Goal: Information Seeking & Learning: Learn about a topic

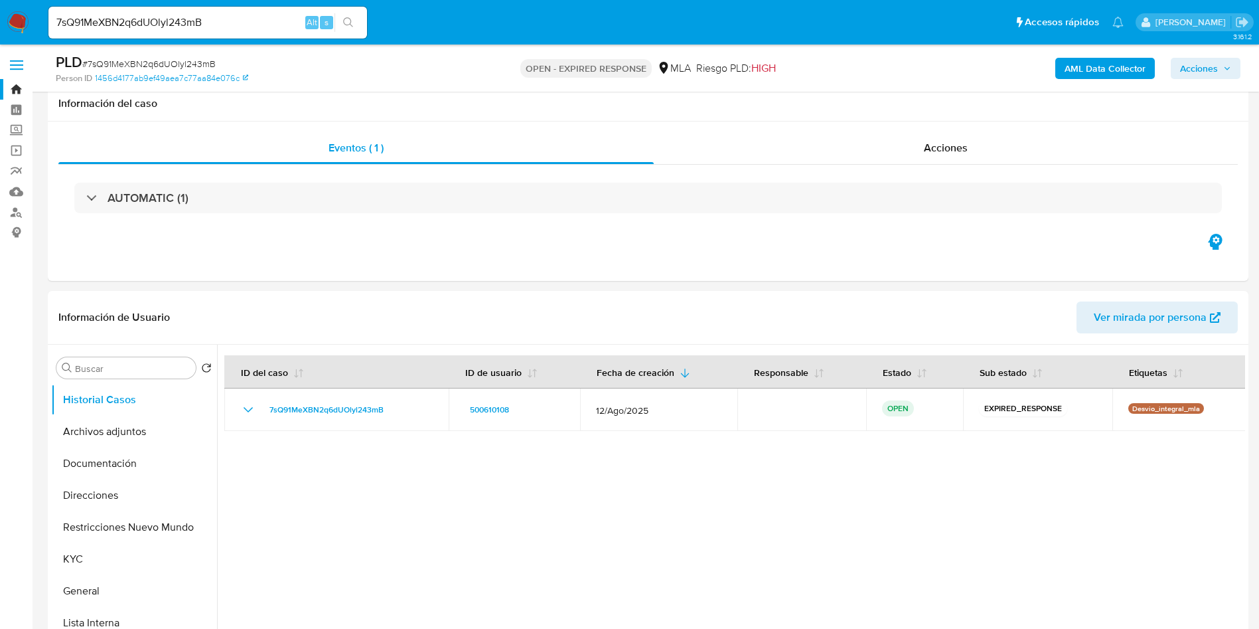
select select "10"
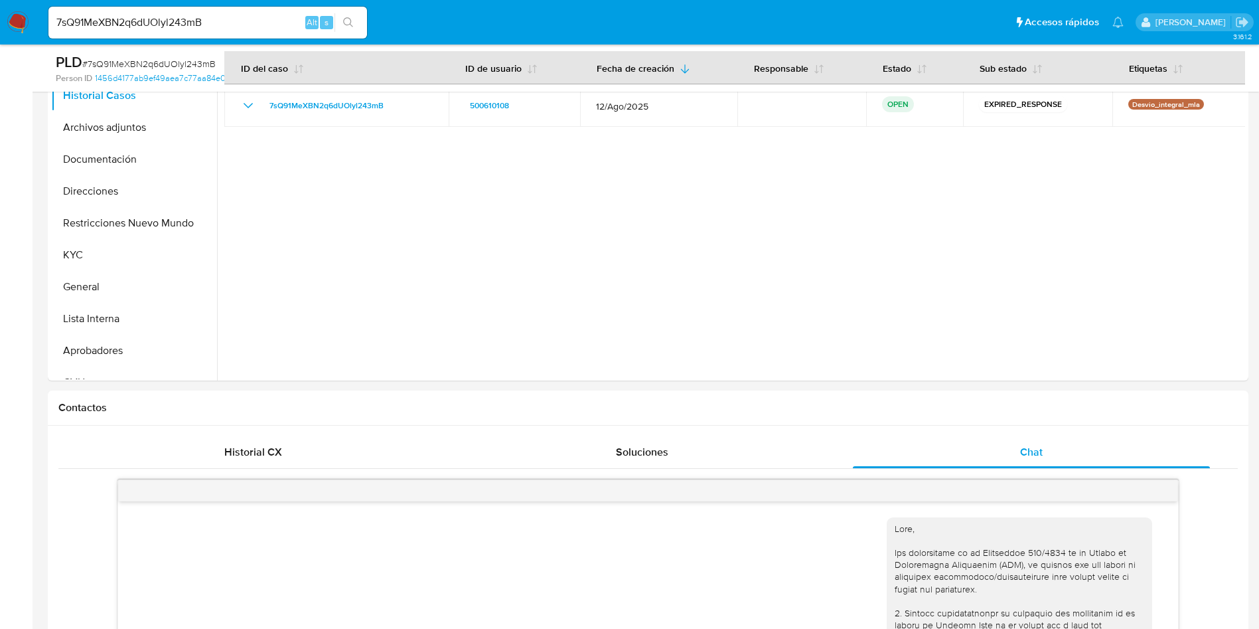
scroll to position [902, 0]
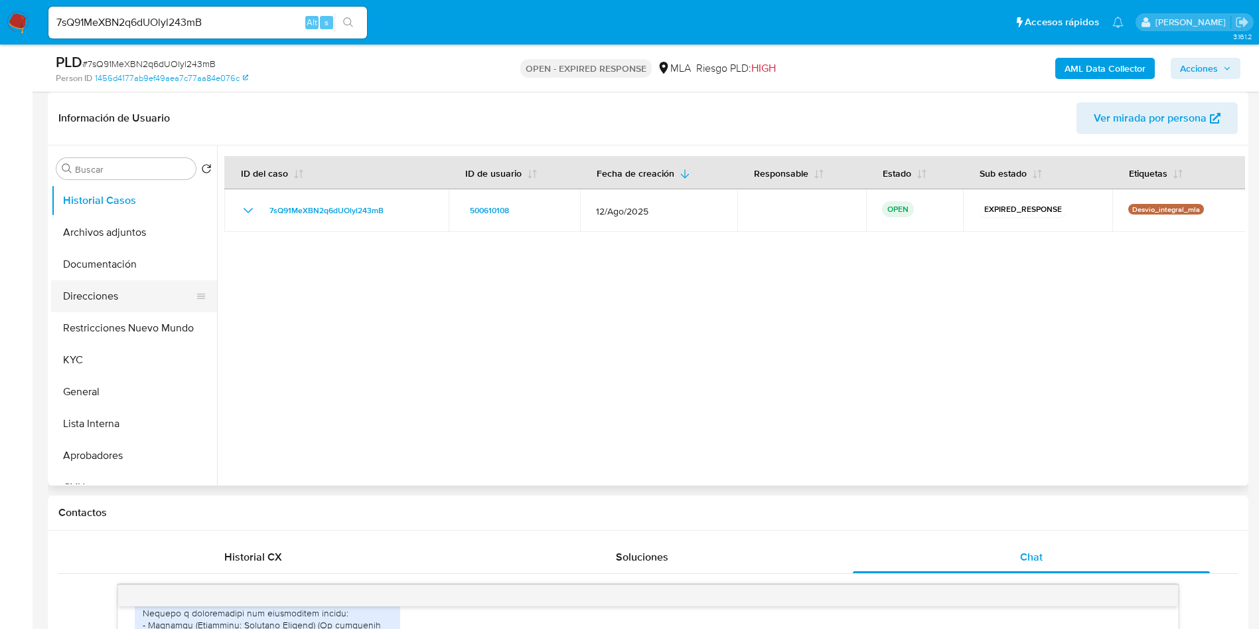
click at [84, 292] on button "Direcciones" at bounding box center [128, 296] width 155 height 32
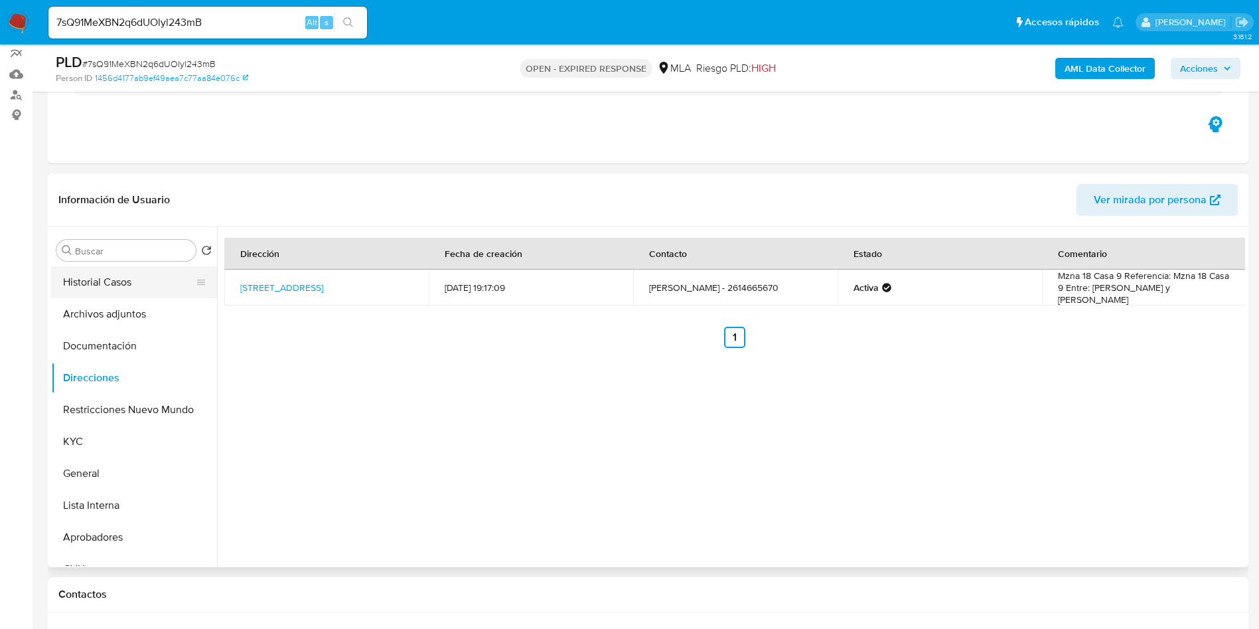
scroll to position [100, 0]
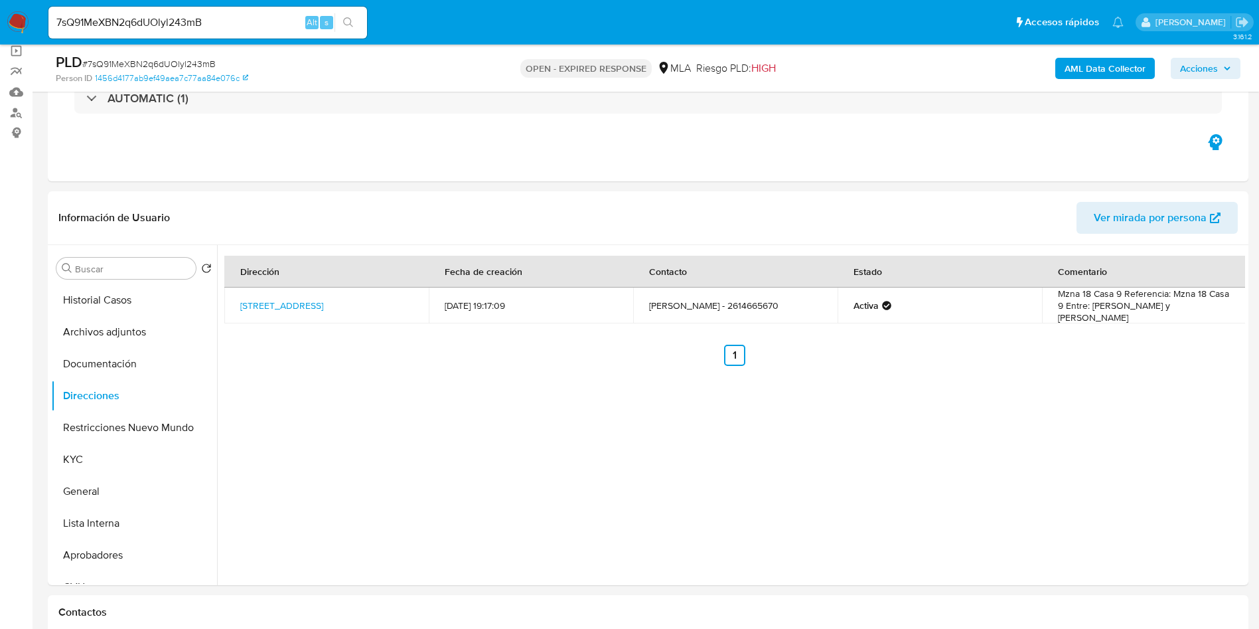
drag, startPoint x: 115, startPoint y: 353, endPoint x: 357, endPoint y: 183, distance: 296.4
click at [115, 353] on button "Documentación" at bounding box center [134, 364] width 166 height 32
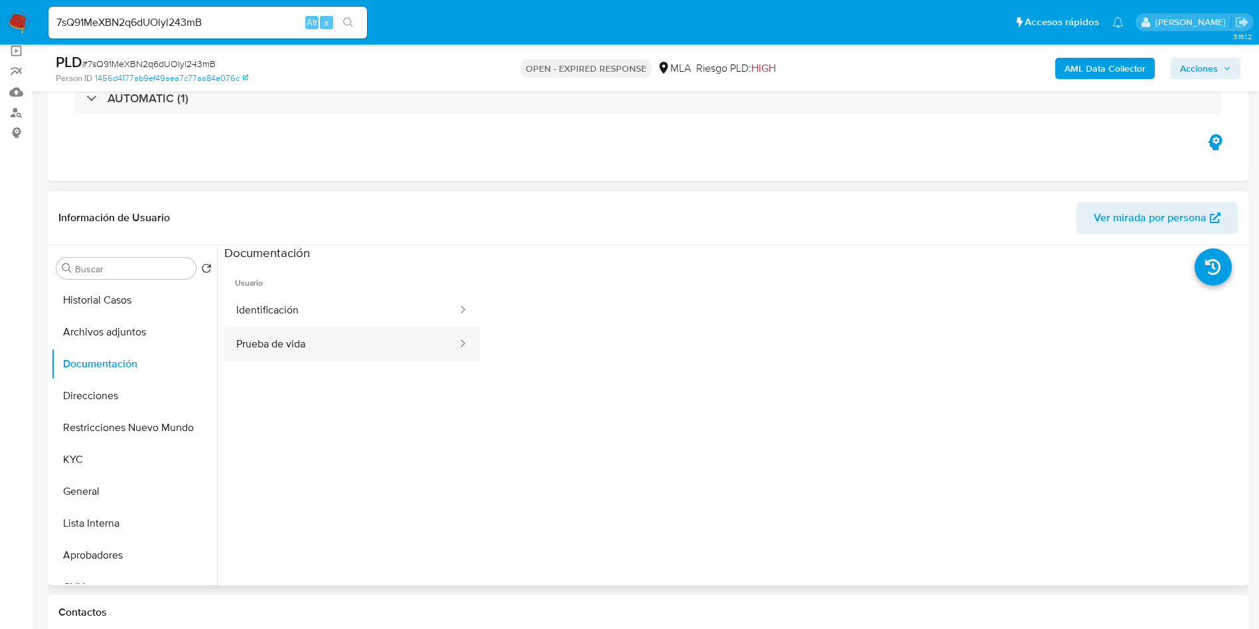
click at [379, 327] on button "Prueba de vida" at bounding box center [341, 344] width 234 height 34
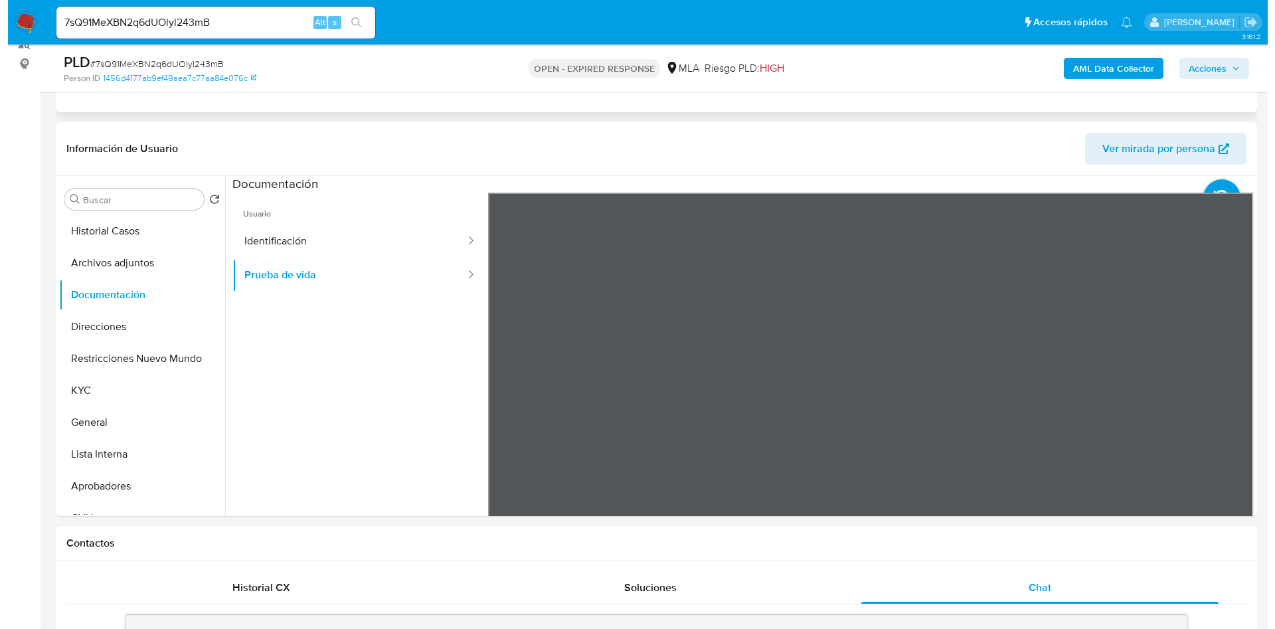
scroll to position [199, 0]
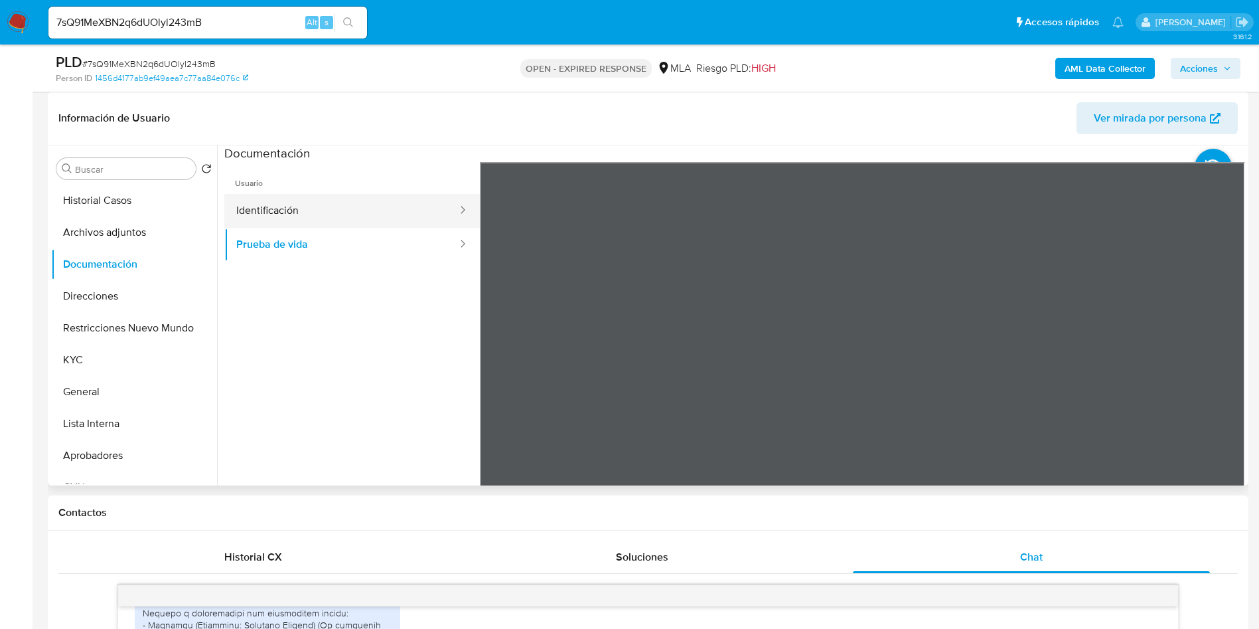
click at [300, 212] on button "Identificación" at bounding box center [341, 211] width 234 height 34
click at [1100, 70] on b "AML Data Collector" at bounding box center [1105, 68] width 81 height 21
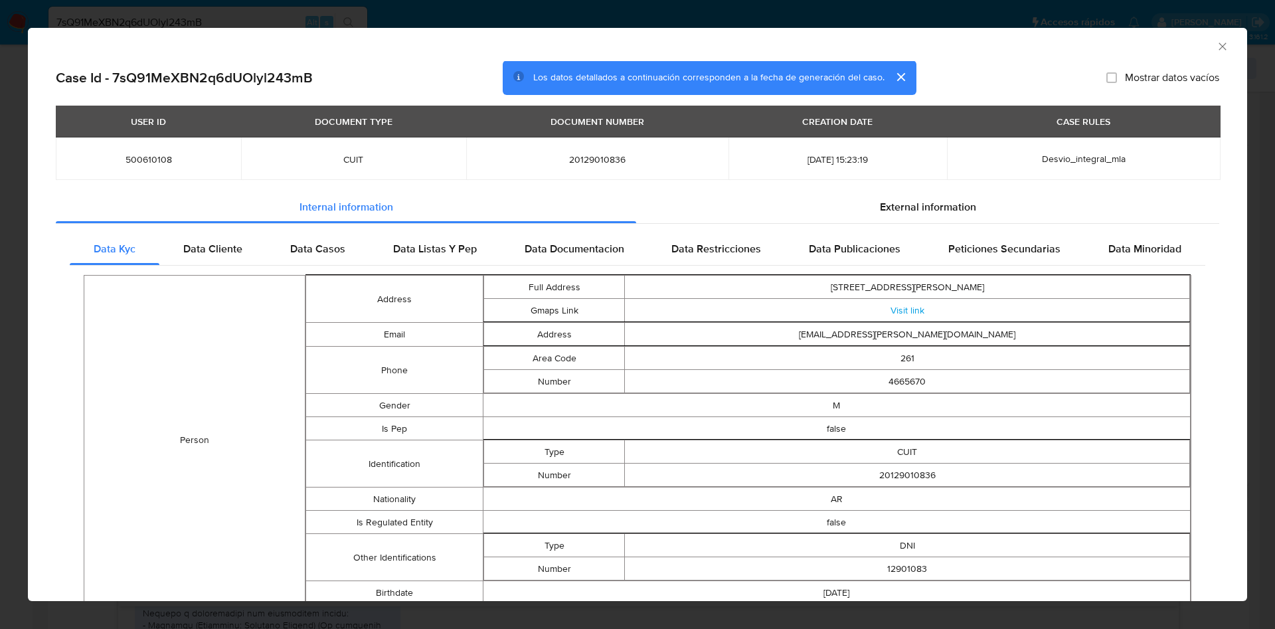
click at [941, 190] on div "USER ID DOCUMENT TYPE DOCUMENT NUMBER CREATION DATE CASE RULES 500610108 CUIT 2…" at bounding box center [637, 149] width 1163 height 86
click at [926, 200] on span "External information" at bounding box center [928, 207] width 96 height 15
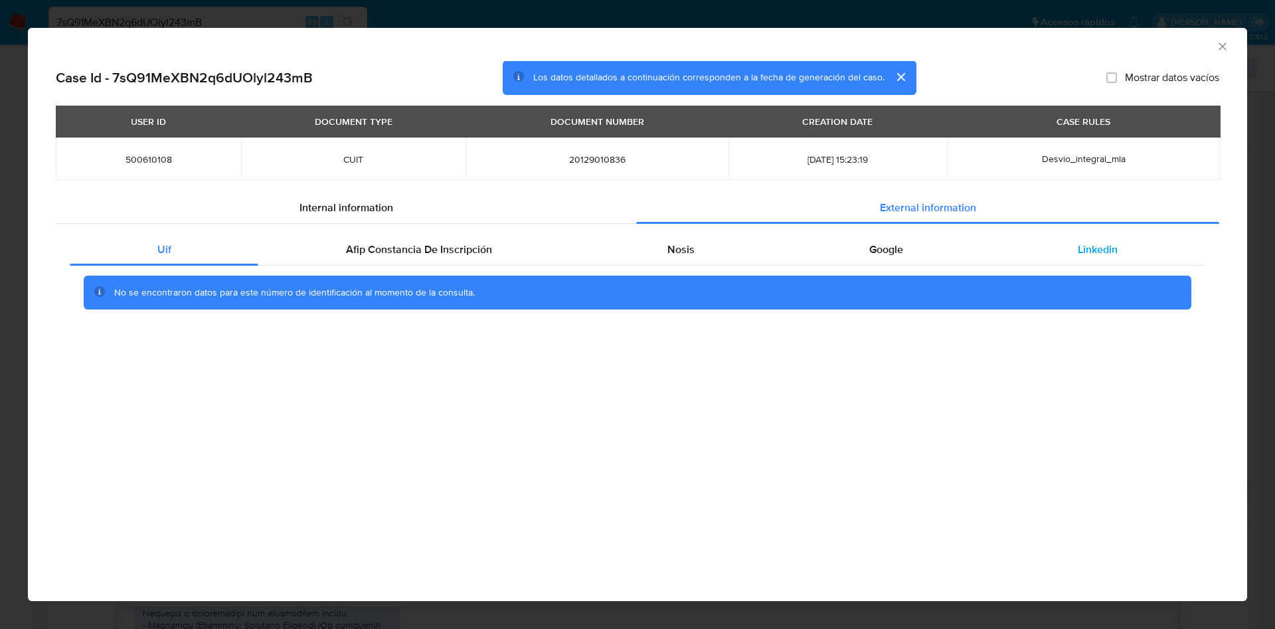
click at [1075, 264] on div "Linkedin" at bounding box center [1098, 250] width 214 height 32
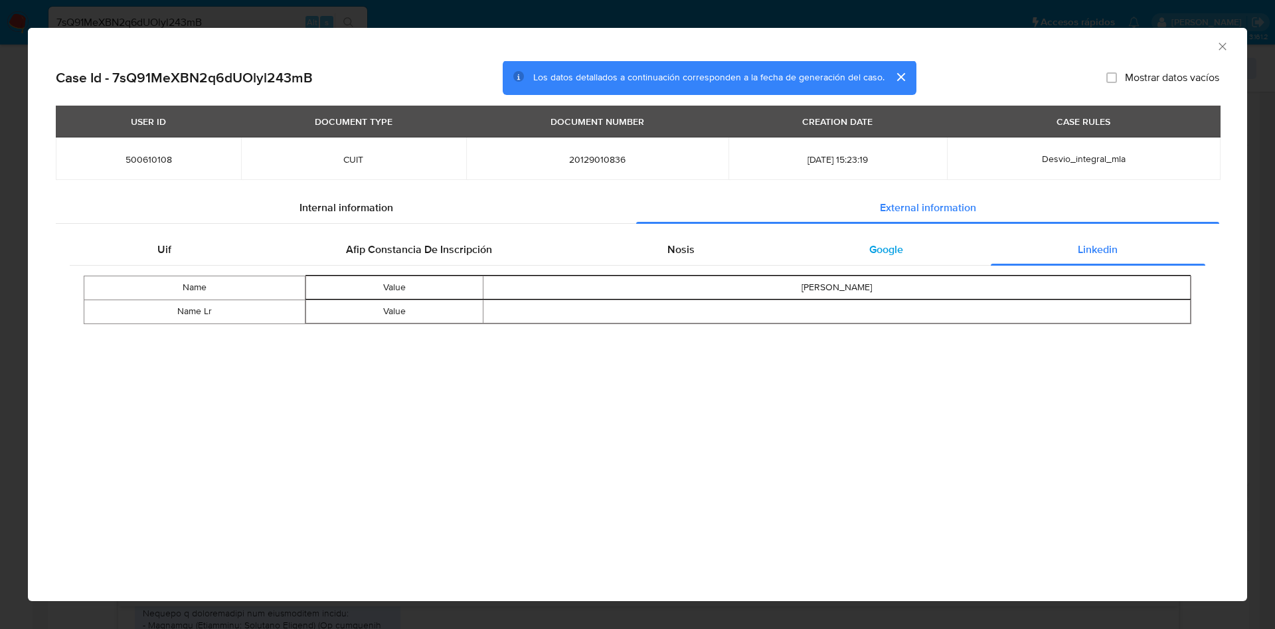
click at [862, 252] on div "Google" at bounding box center [885, 250] width 208 height 32
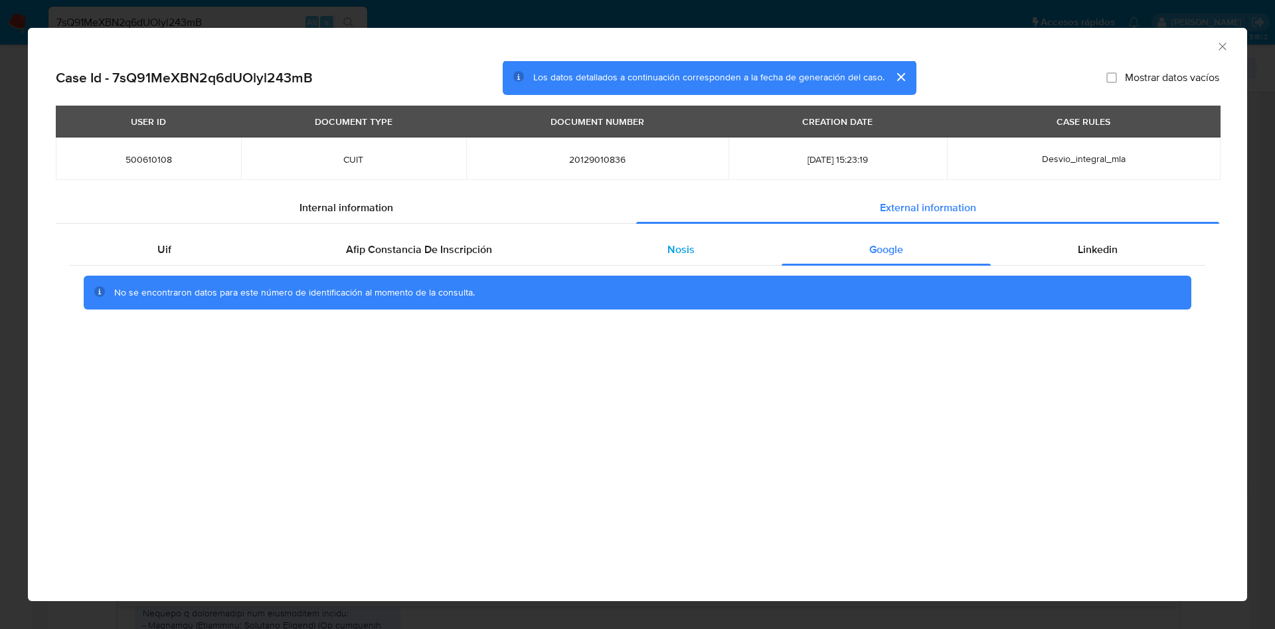
click at [668, 254] on span "Nosis" at bounding box center [680, 249] width 27 height 15
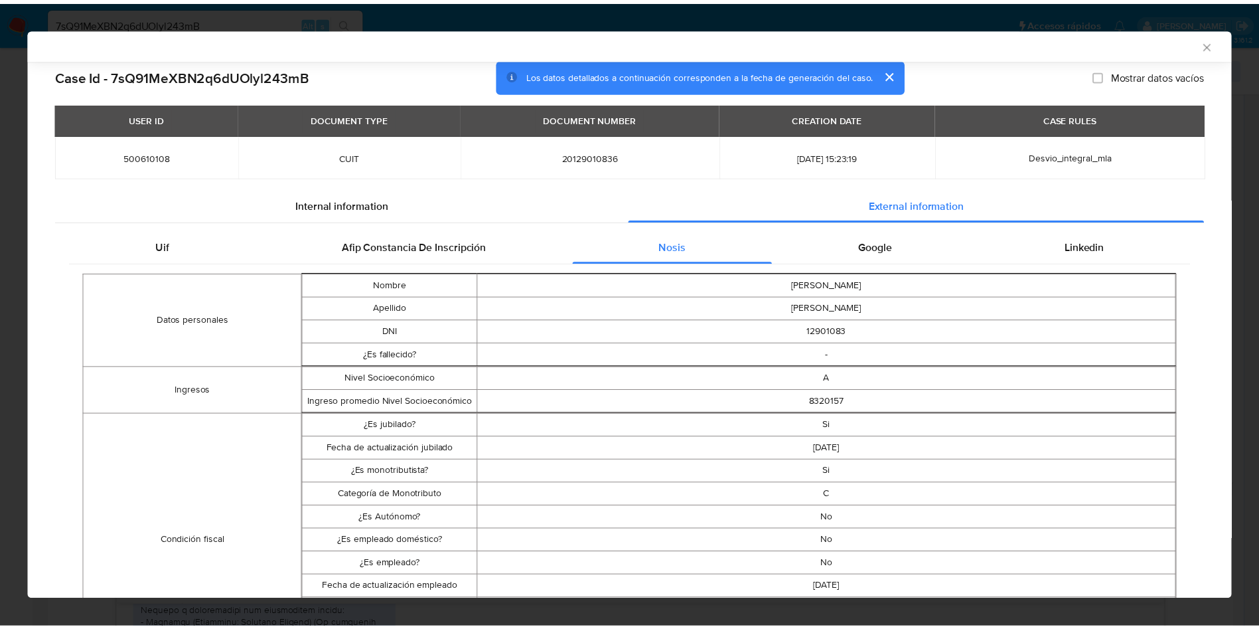
scroll to position [97, 0]
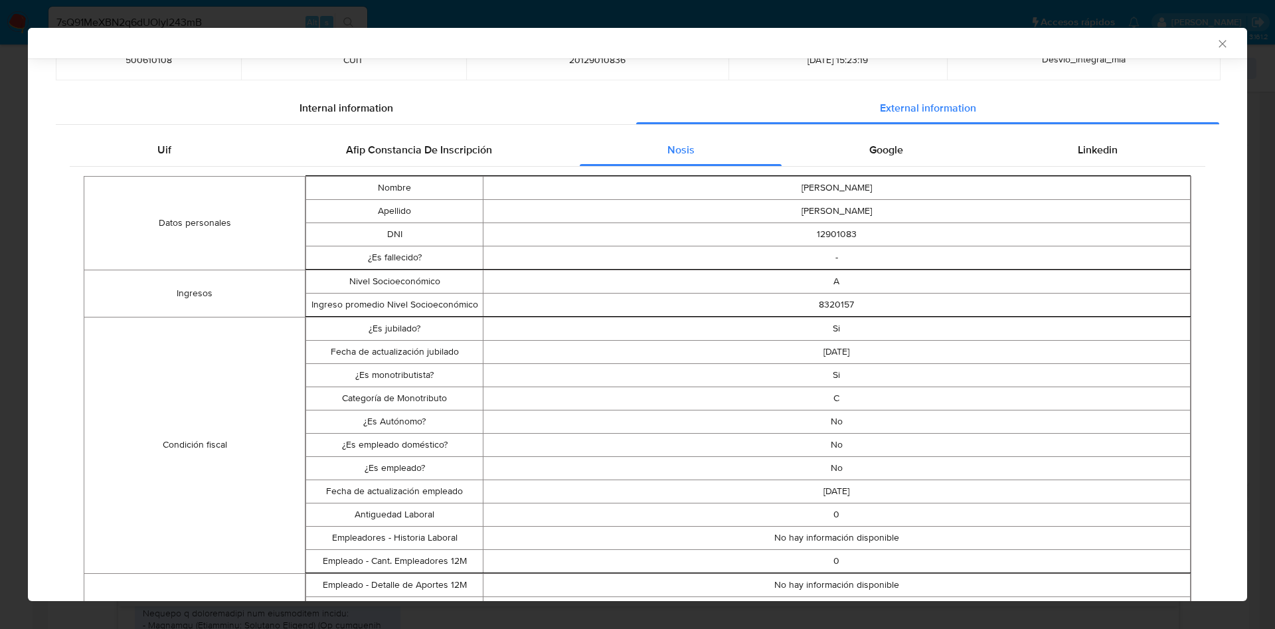
click at [1216, 44] on icon "Cerrar ventana" at bounding box center [1222, 43] width 13 height 13
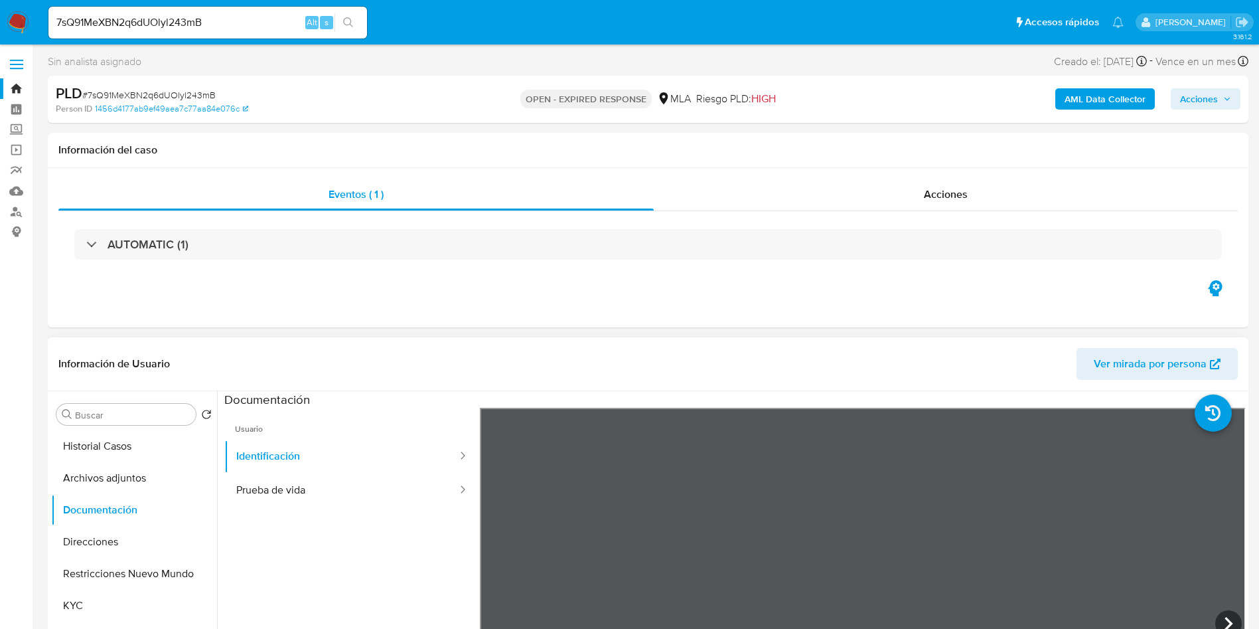
scroll to position [0, 0]
drag, startPoint x: 171, startPoint y: 86, endPoint x: 174, endPoint y: 95, distance: 9.2
click at [171, 86] on div "PLD # 7sQ91MeXBN2q6dUOlyl243mB" at bounding box center [251, 94] width 390 height 20
click at [175, 96] on span "# 7sQ91MeXBN2q6dUOlyl243mB" at bounding box center [148, 95] width 133 height 13
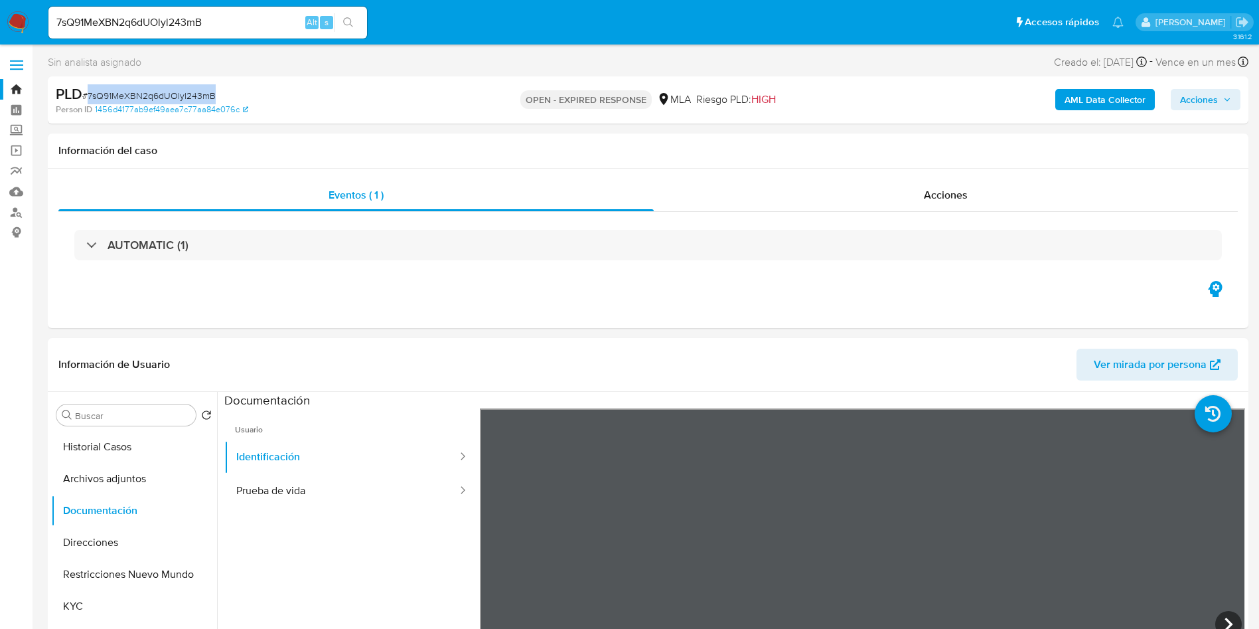
copy span "7sQ91MeXBN2q6dUOlyl243mB"
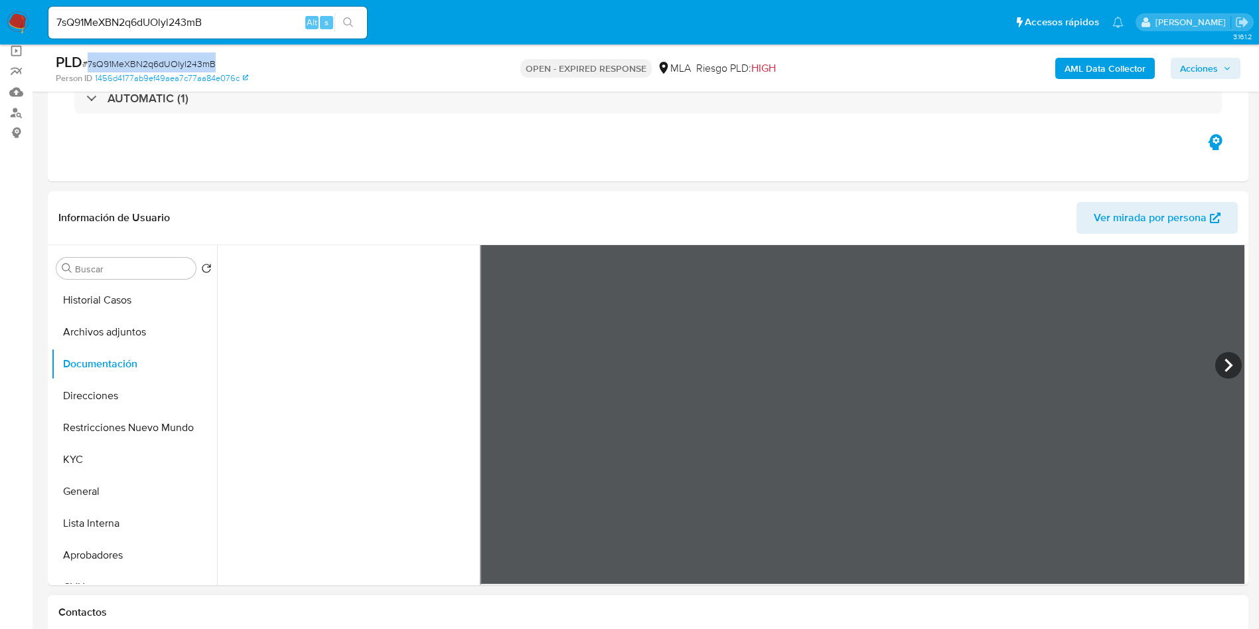
scroll to position [398, 0]
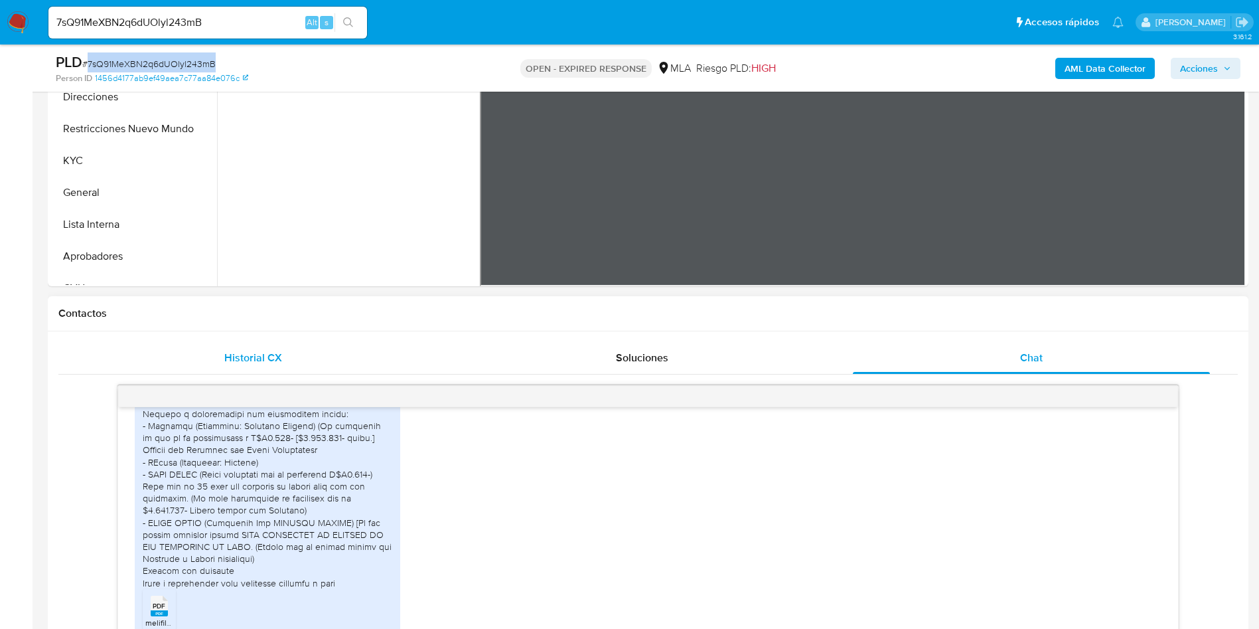
click at [387, 360] on div "Historial CX" at bounding box center [252, 358] width 357 height 32
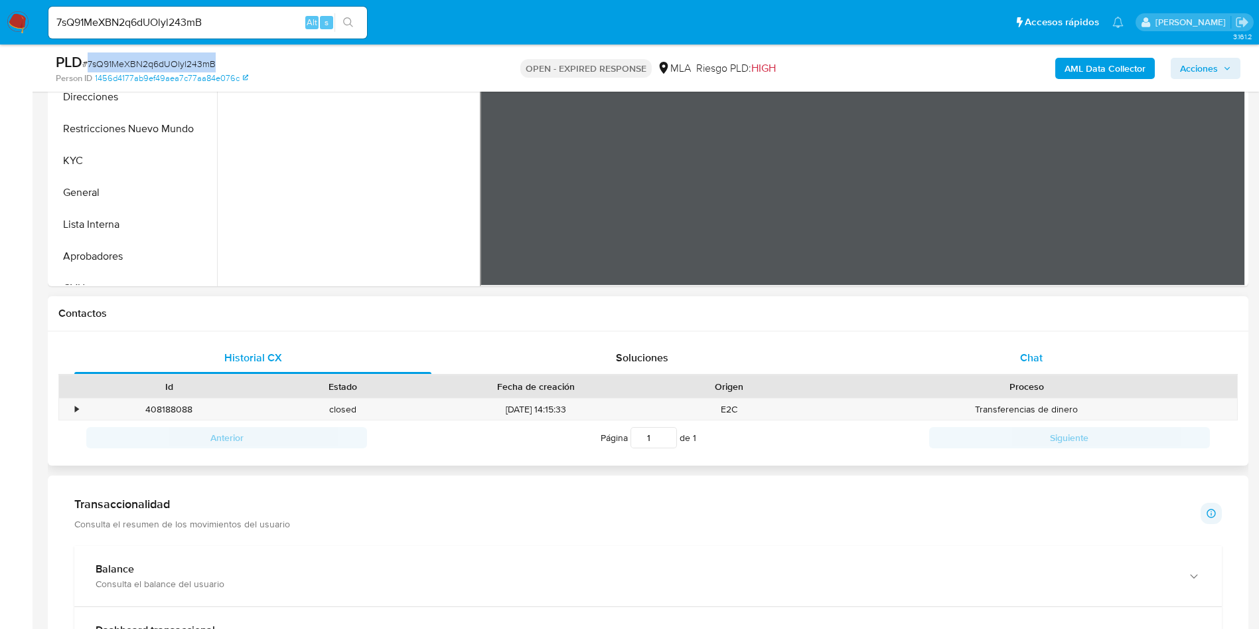
click at [983, 347] on div "Chat" at bounding box center [1031, 358] width 357 height 32
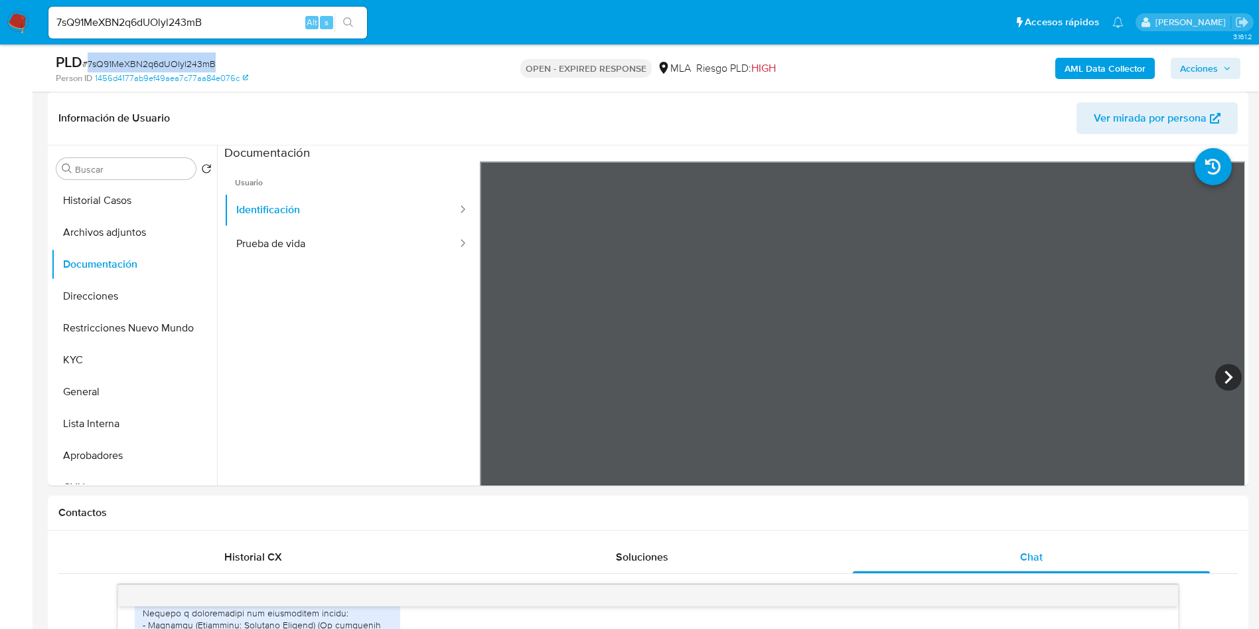
scroll to position [0, 0]
click at [116, 60] on span "# 7sQ91MeXBN2q6dUOlyl243mB" at bounding box center [148, 63] width 133 height 13
click at [99, 198] on button "Historial Casos" at bounding box center [128, 201] width 155 height 32
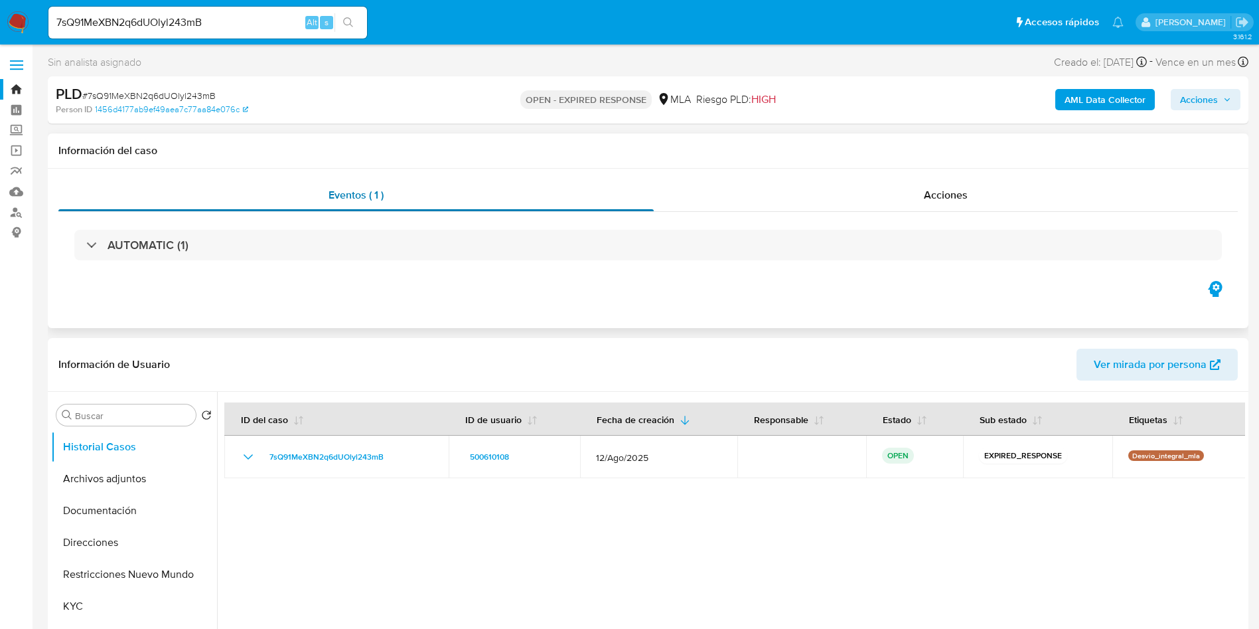
drag, startPoint x: 272, startPoint y: 249, endPoint x: 574, endPoint y: 187, distance: 308.3
click at [272, 249] on div "AUTOMATIC (1)" at bounding box center [648, 245] width 1148 height 31
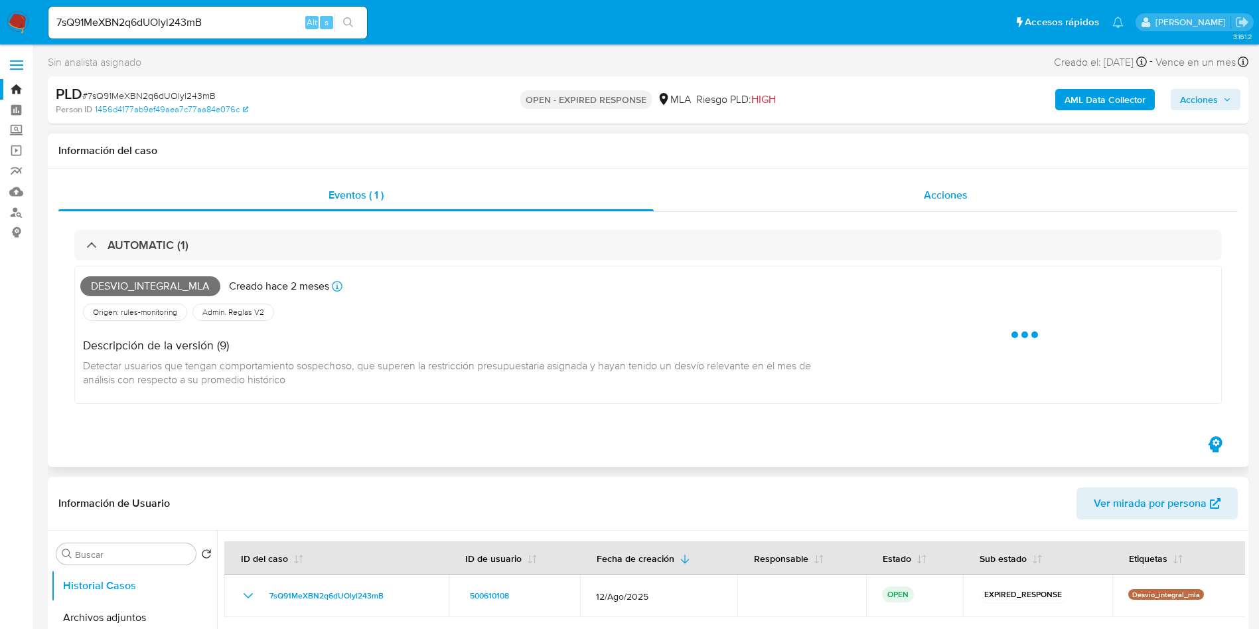
click at [960, 197] on span "Acciones" at bounding box center [946, 194] width 44 height 15
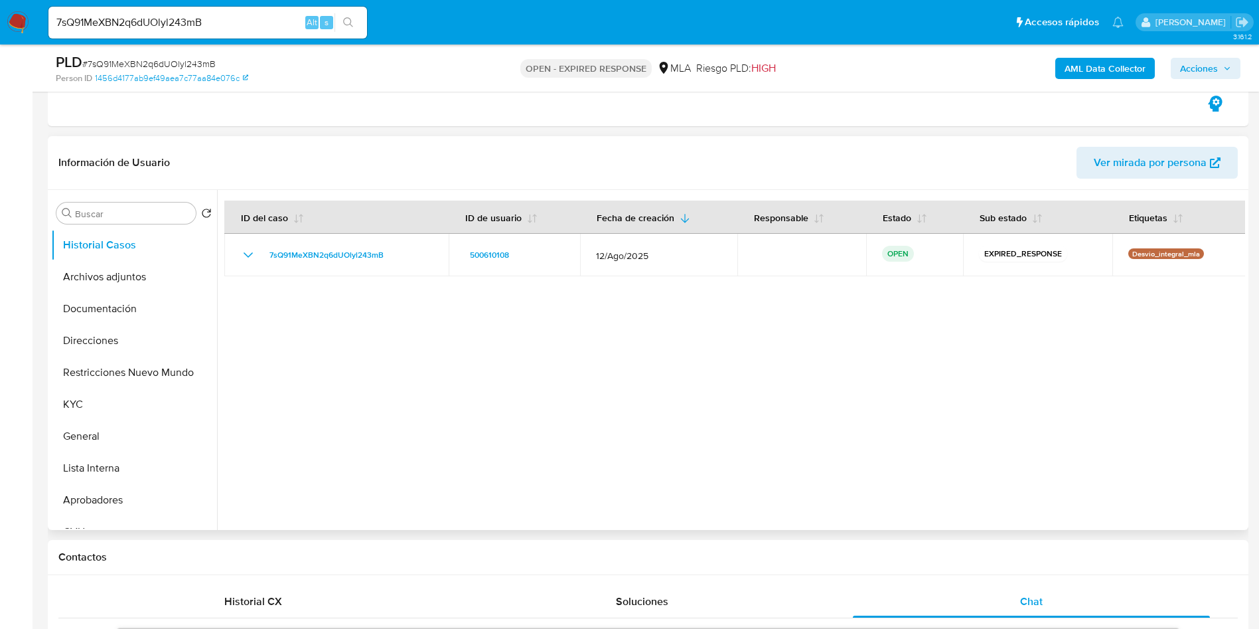
scroll to position [299, 0]
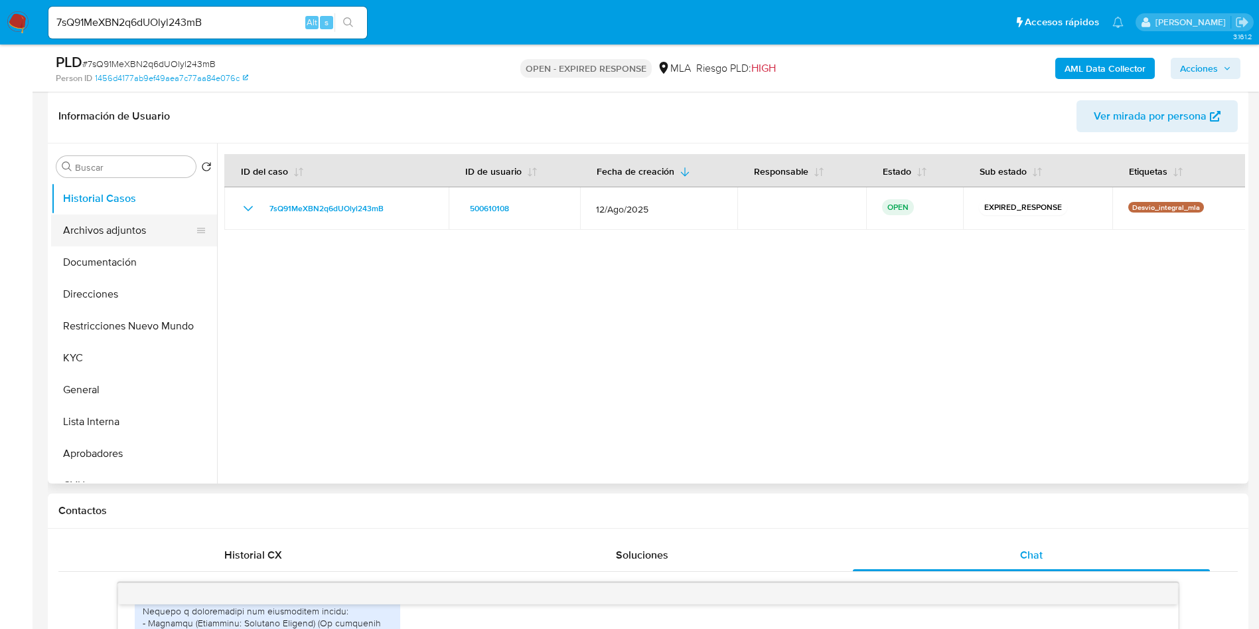
click at [119, 228] on button "Archivos adjuntos" at bounding box center [128, 230] width 155 height 32
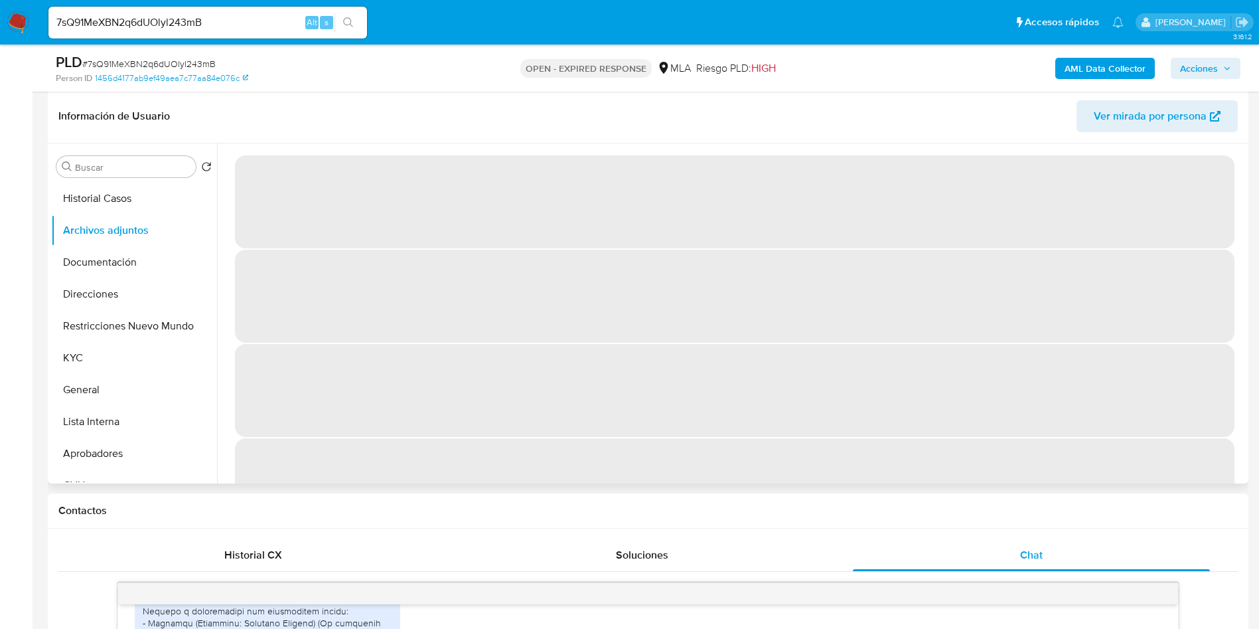
scroll to position [199, 0]
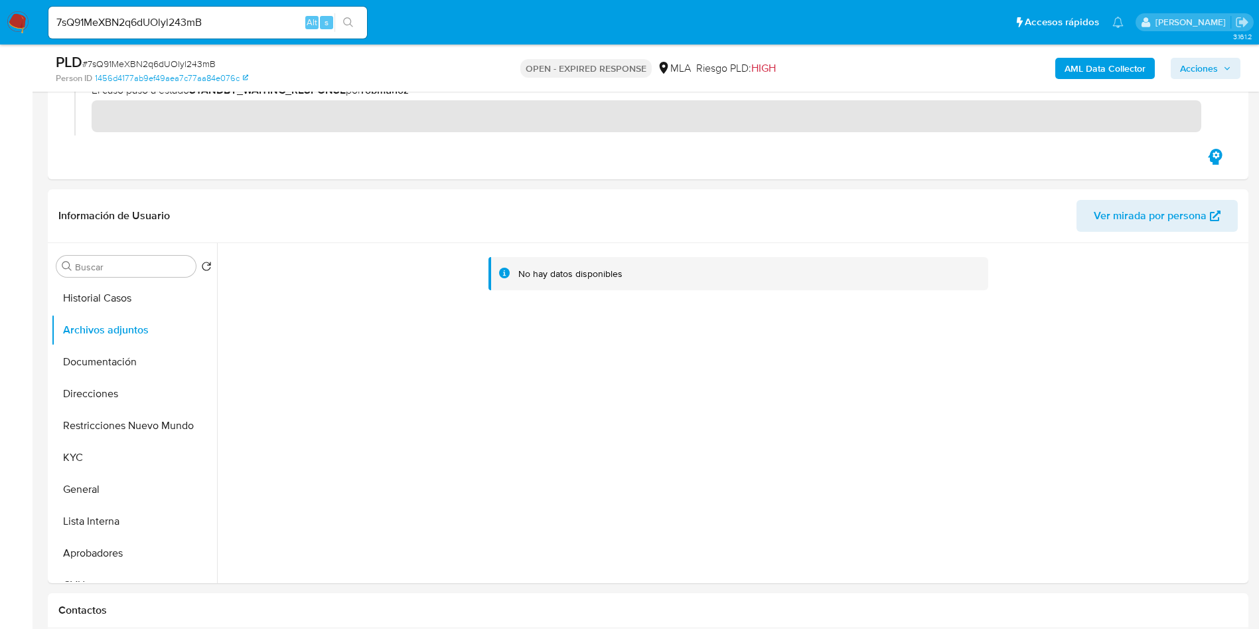
click at [1121, 62] on b "AML Data Collector" at bounding box center [1105, 68] width 81 height 21
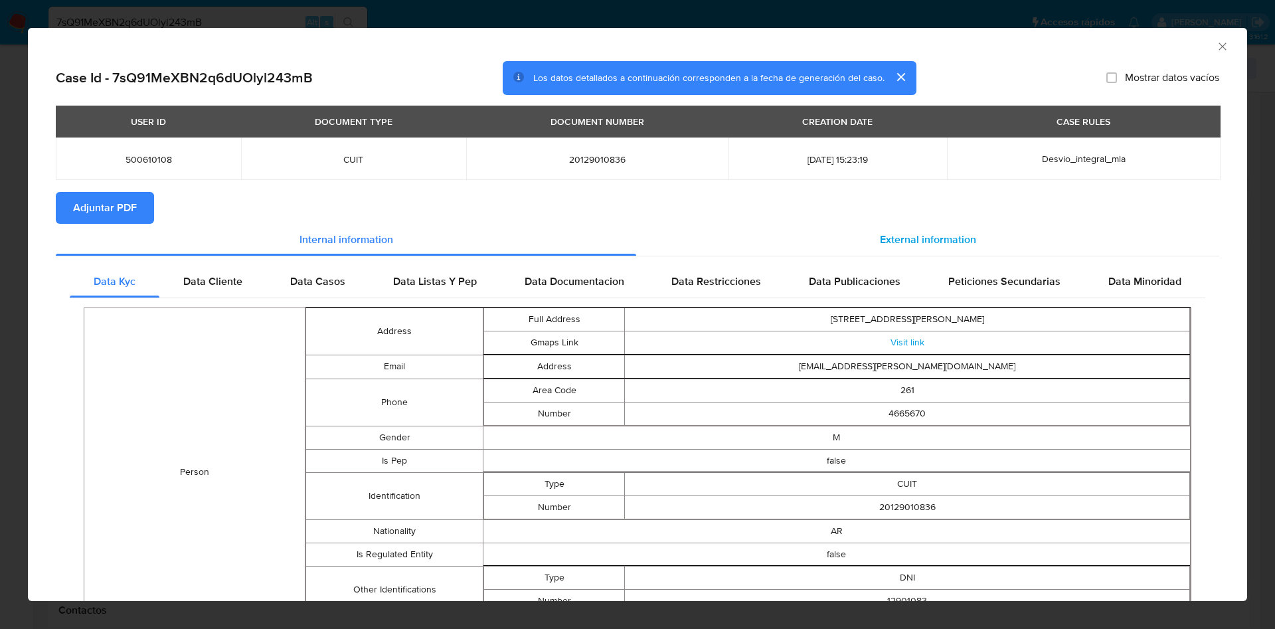
click at [840, 228] on div "External information" at bounding box center [927, 240] width 583 height 32
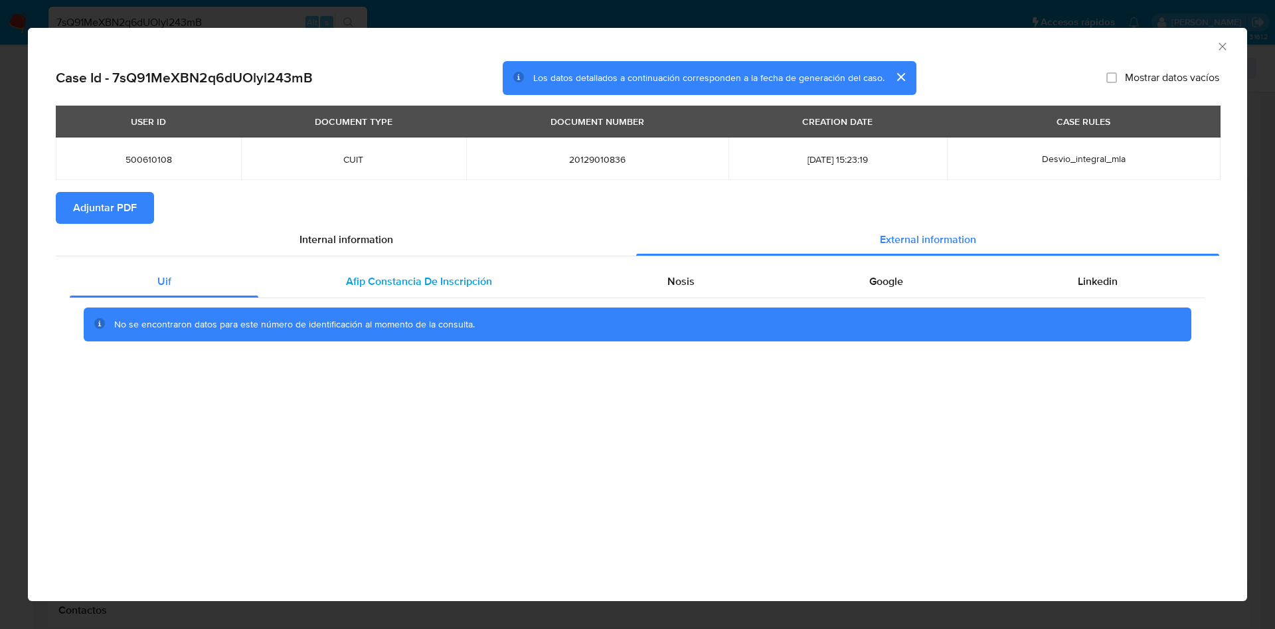
click at [347, 285] on span "Afip Constancia De Inscripción" at bounding box center [419, 281] width 146 height 15
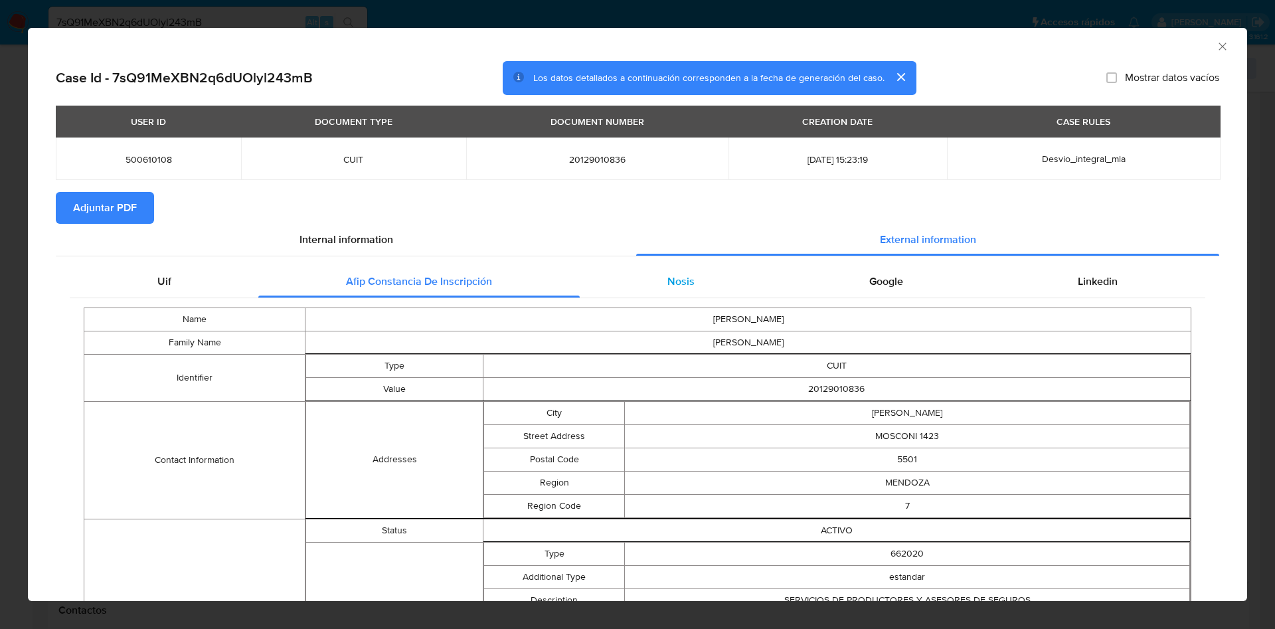
click at [668, 280] on span "Nosis" at bounding box center [680, 281] width 27 height 15
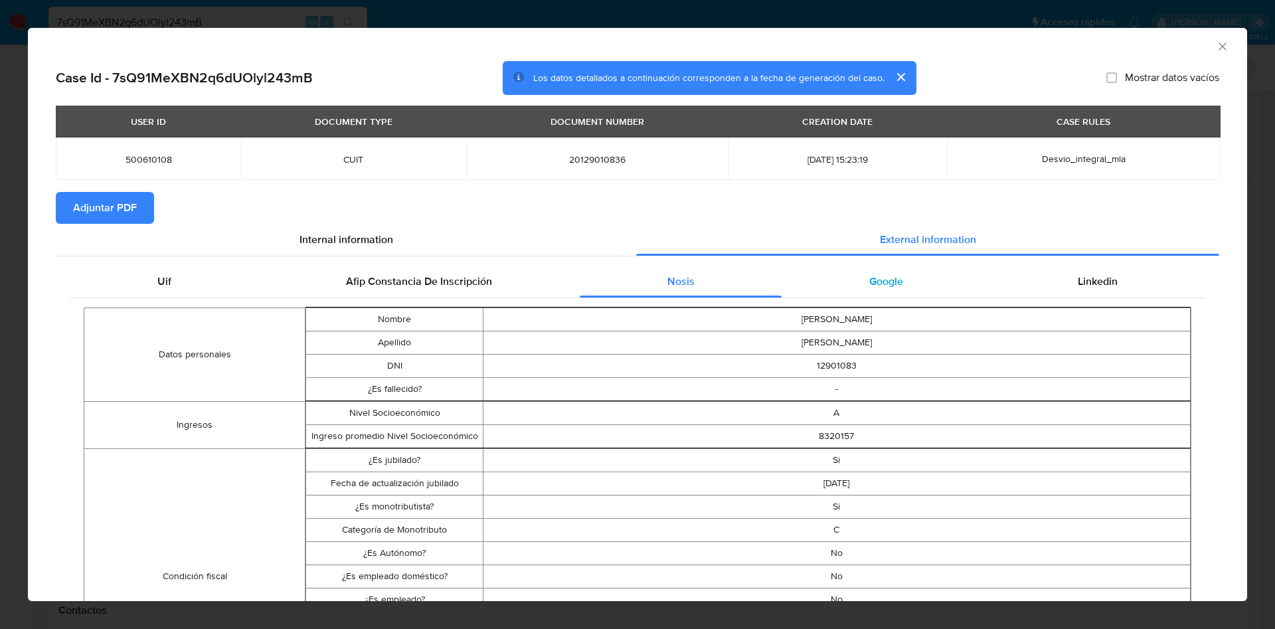
click at [883, 293] on div "Google" at bounding box center [885, 282] width 208 height 32
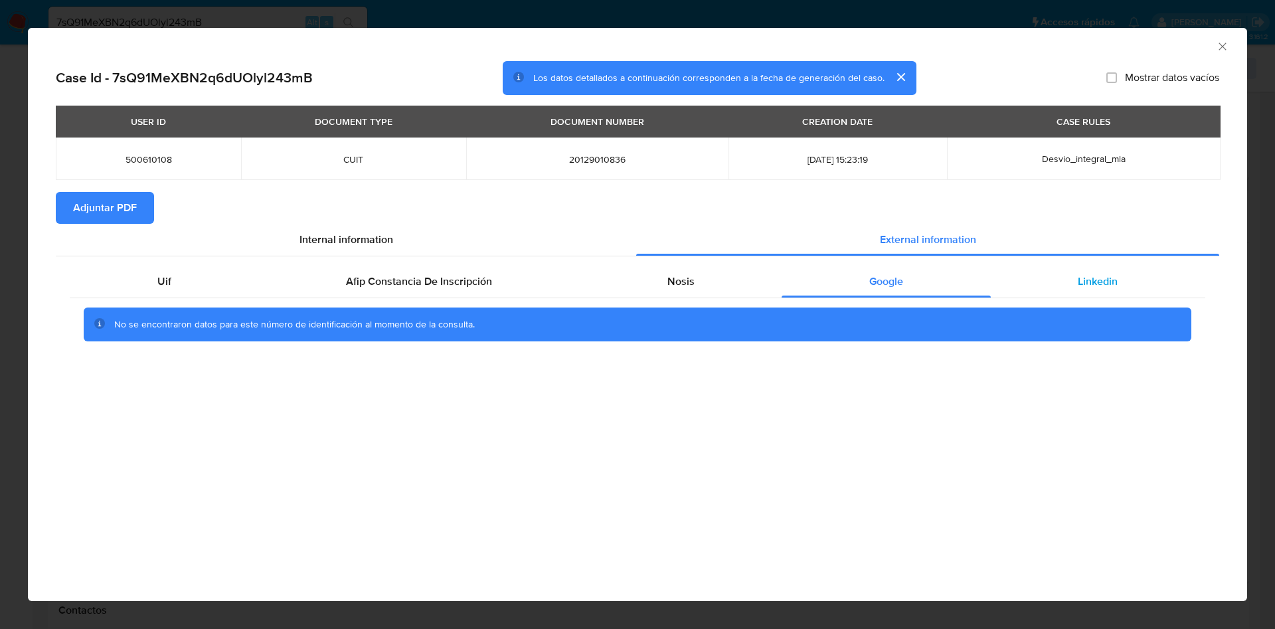
click at [1096, 284] on span "Linkedin" at bounding box center [1097, 281] width 40 height 15
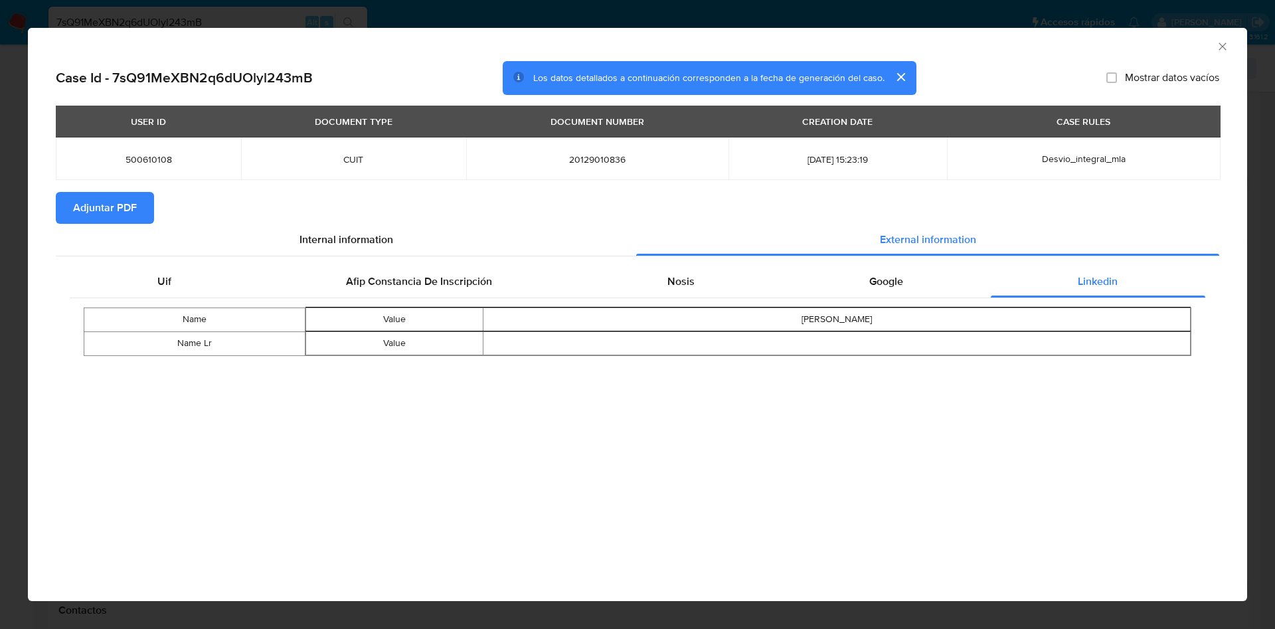
click at [116, 193] on span "Adjuntar PDF" at bounding box center [105, 207] width 64 height 29
click at [1226, 43] on icon "Cerrar ventana" at bounding box center [1222, 46] width 13 height 13
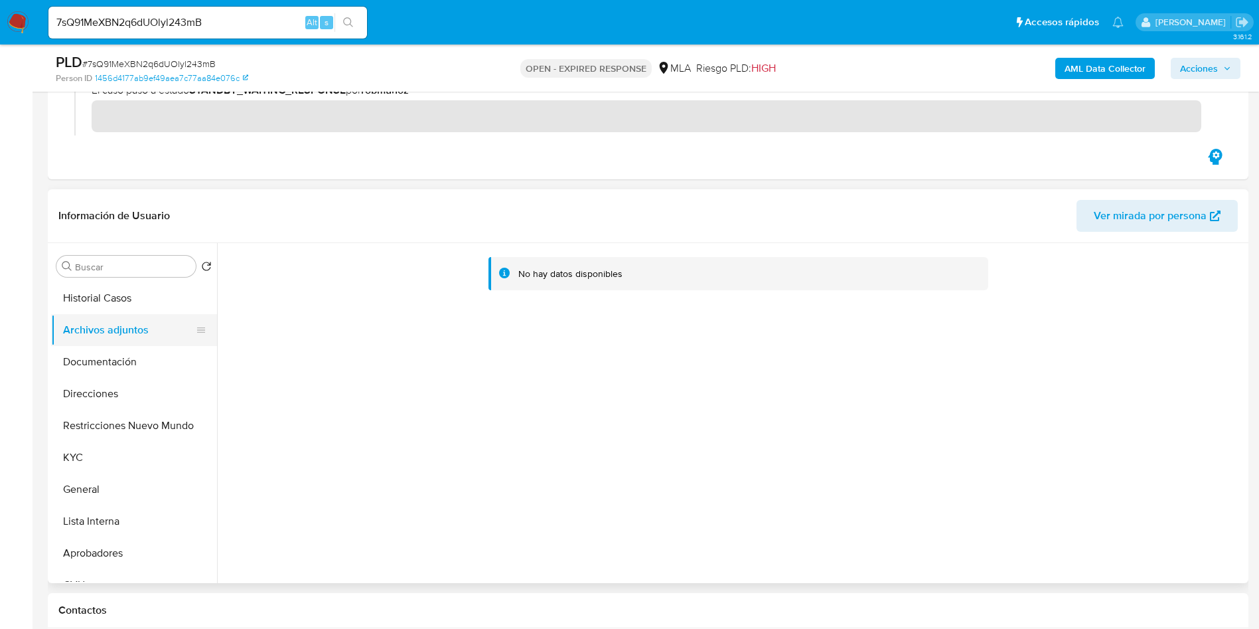
click at [125, 343] on button "Archivos adjuntos" at bounding box center [128, 330] width 155 height 32
click at [119, 358] on button "Documentación" at bounding box center [134, 362] width 166 height 32
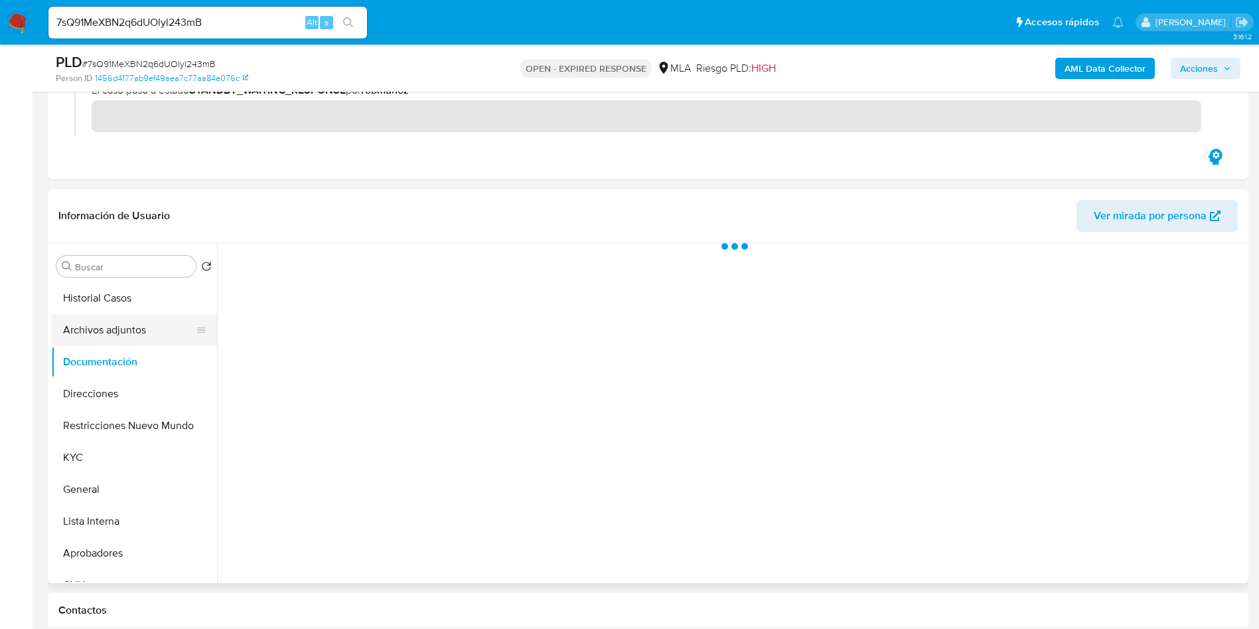
click at [131, 337] on button "Archivos adjuntos" at bounding box center [128, 330] width 155 height 32
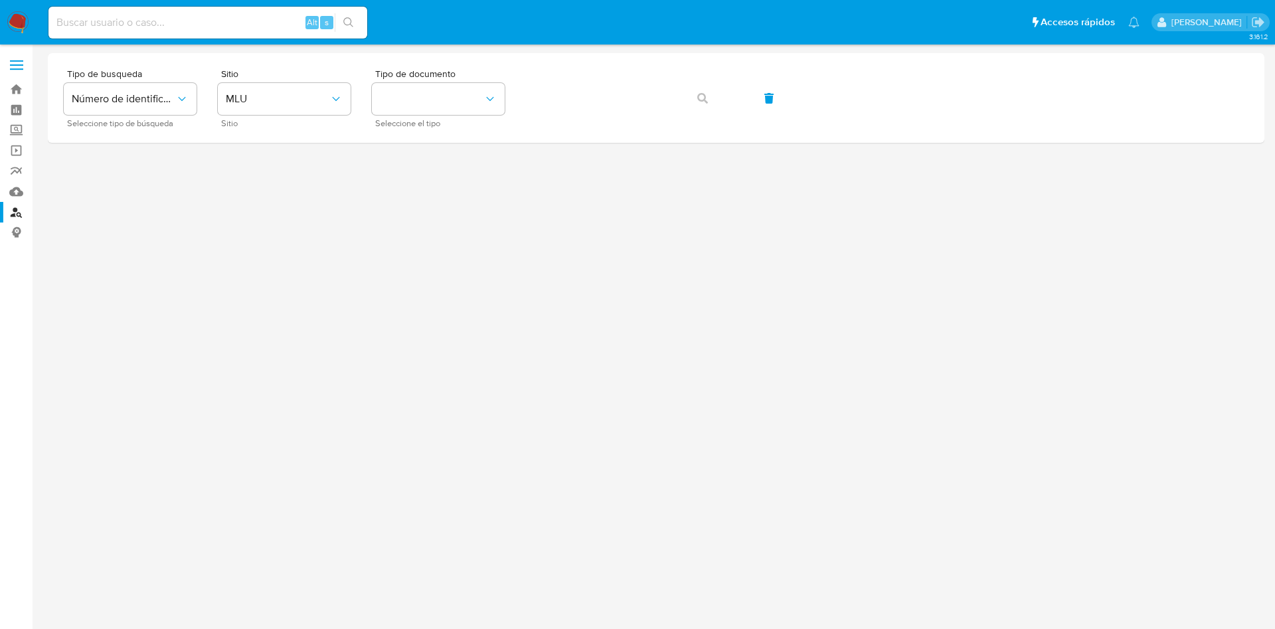
click at [33, 4] on nav "Pausado Ver notificaciones Alt s Accesos rápidos Presiona las siguientes teclas…" at bounding box center [637, 22] width 1275 height 44
click at [32, 15] on nav "Pausado Ver notificaciones Alt s Accesos rápidos Presiona las siguientes teclas…" at bounding box center [637, 22] width 1275 height 44
click at [1, 27] on nav "Pausado Ver notificaciones Alt s Accesos rápidos Presiona las siguientes teclas…" at bounding box center [637, 22] width 1275 height 44
click at [30, 28] on nav "Pausado Ver notificaciones Alt s Accesos rápidos Presiona las siguientes teclas…" at bounding box center [637, 22] width 1275 height 44
click at [21, 23] on img at bounding box center [18, 22] width 23 height 23
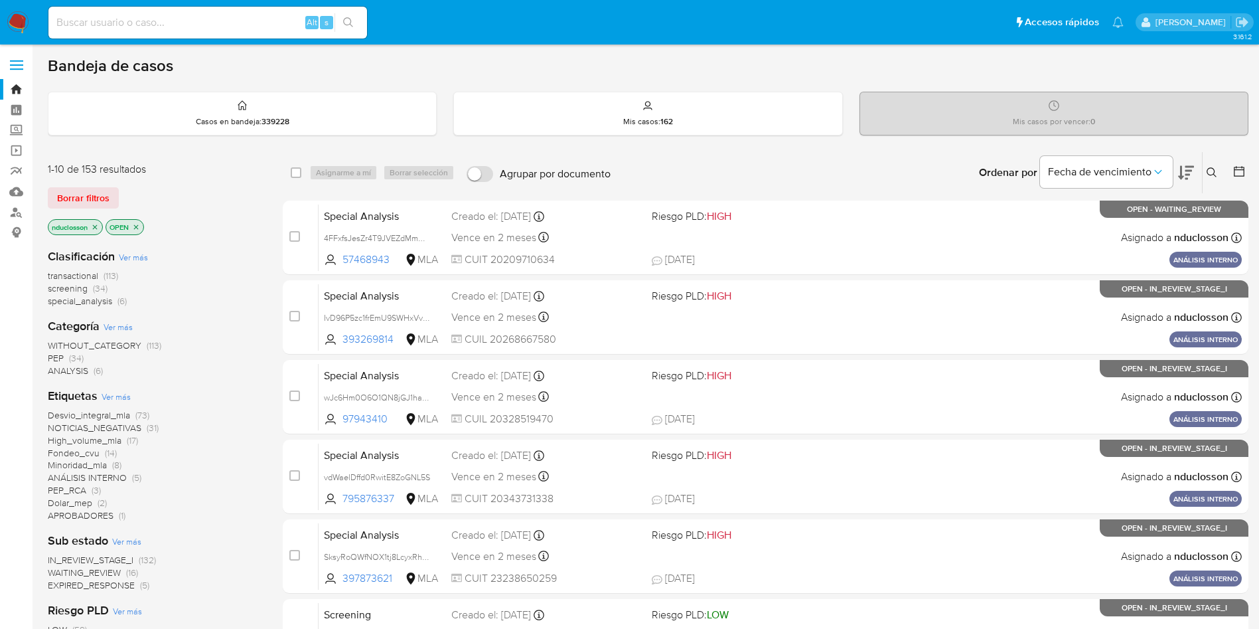
click at [1209, 168] on icon at bounding box center [1212, 172] width 10 height 10
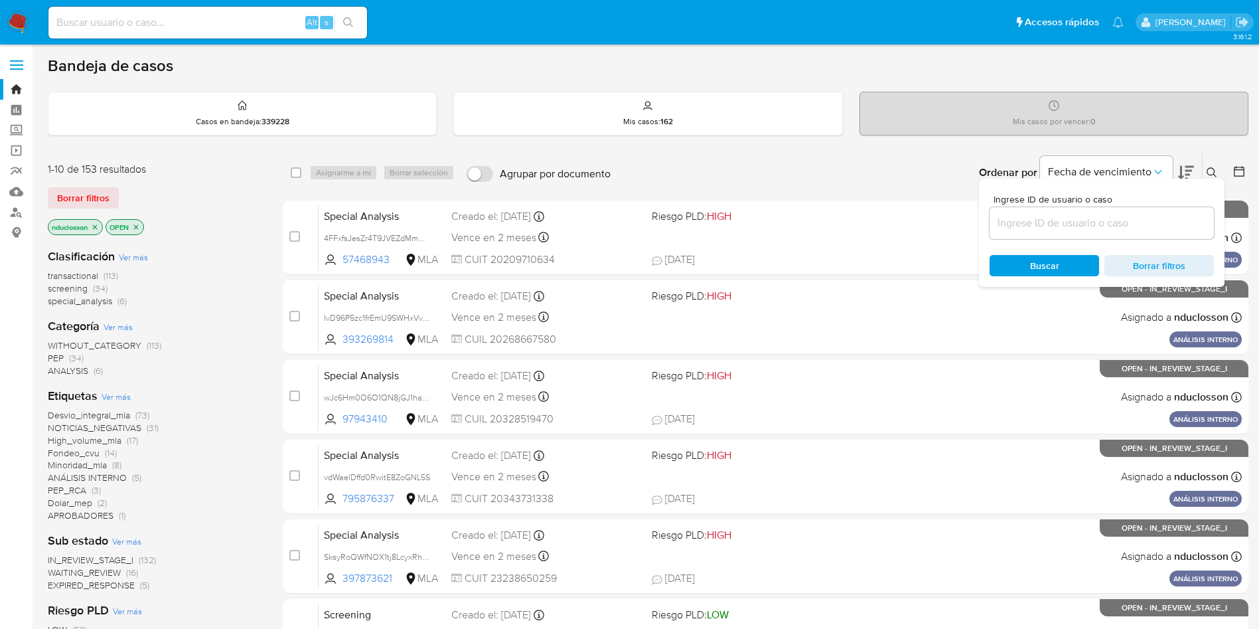
click at [1024, 225] on input at bounding box center [1102, 222] width 224 height 17
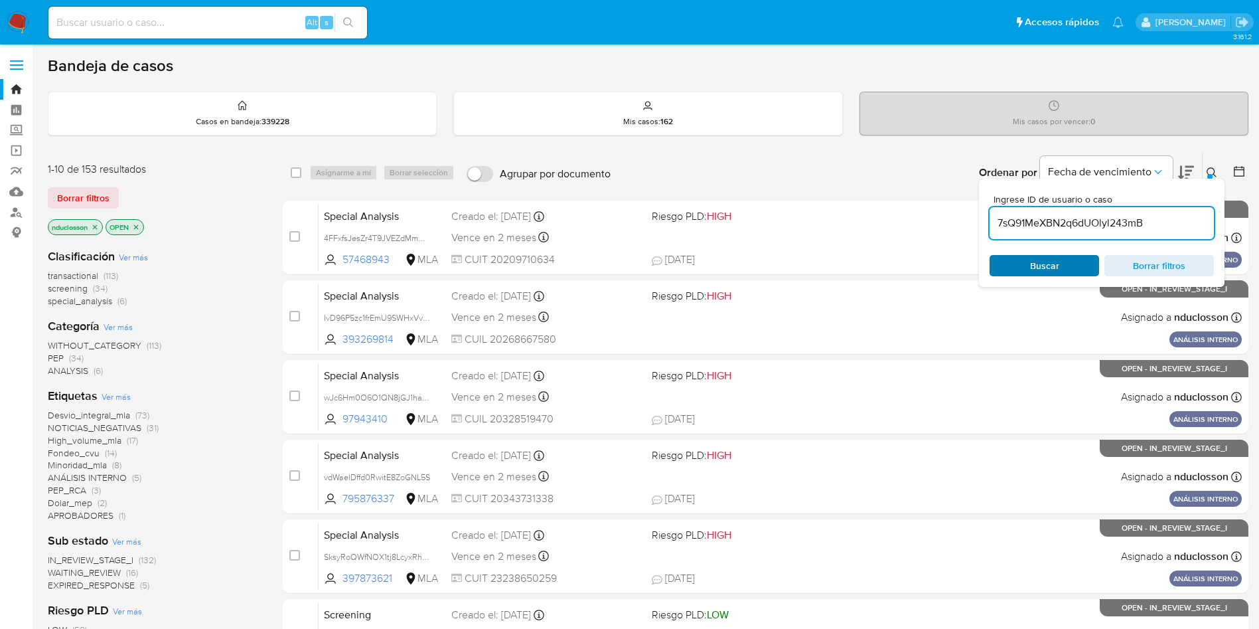
type input "7sQ91MeXBN2q6dUOlyl243mB"
click at [1026, 264] on span "Buscar" at bounding box center [1044, 265] width 91 height 19
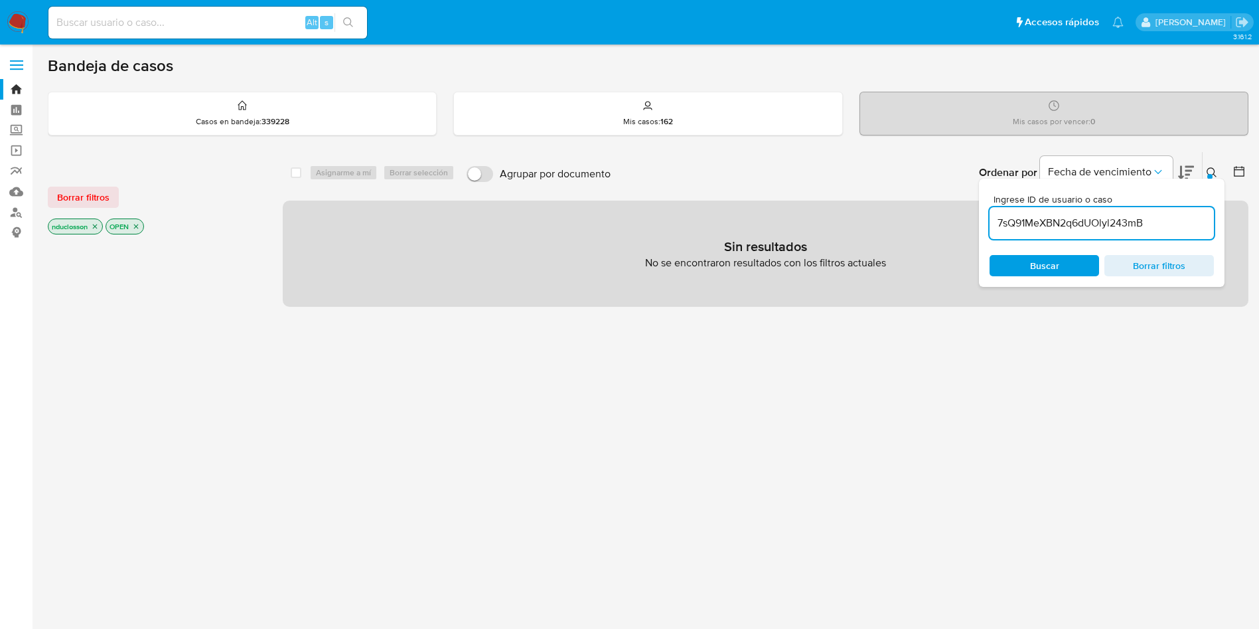
drag, startPoint x: 1115, startPoint y: 215, endPoint x: 1127, endPoint y: 216, distance: 11.3
click at [1123, 215] on input "7sQ91MeXBN2q6dUOlyl243mB" at bounding box center [1102, 222] width 224 height 17
click at [1154, 218] on input "7sQ91MeXBN2q6dUOlyl243mB" at bounding box center [1102, 222] width 224 height 17
click at [1058, 264] on span "Buscar" at bounding box center [1044, 265] width 29 height 21
click at [136, 227] on icon "close-filter" at bounding box center [136, 226] width 8 height 8
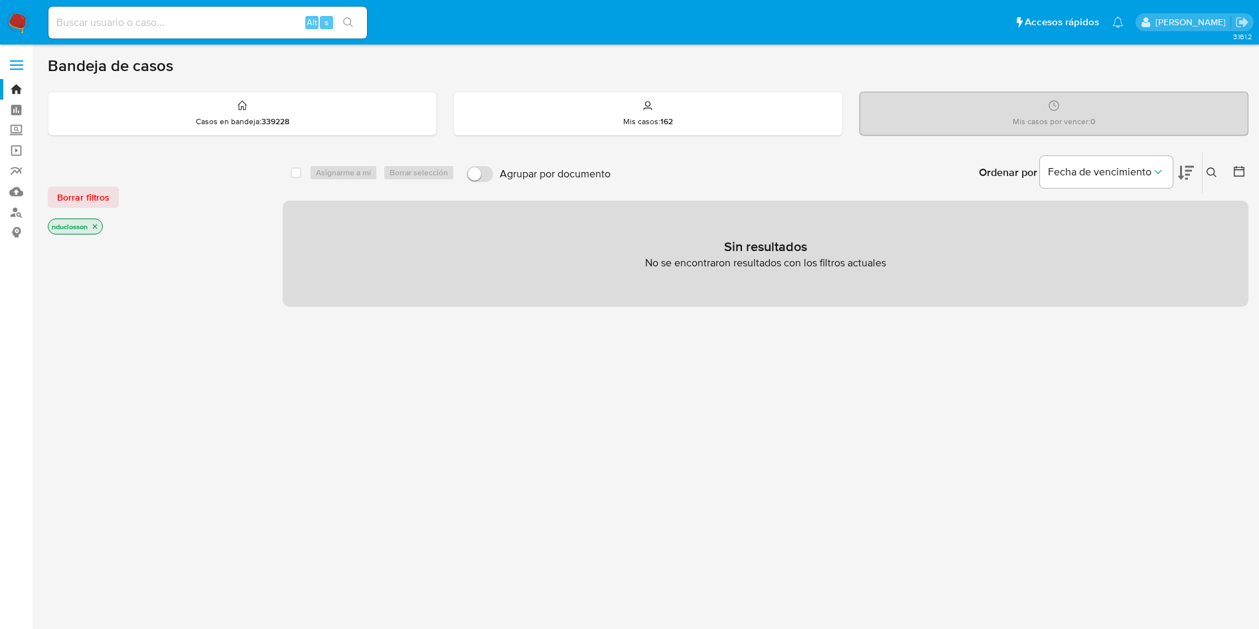
click at [1218, 165] on button at bounding box center [1214, 173] width 22 height 16
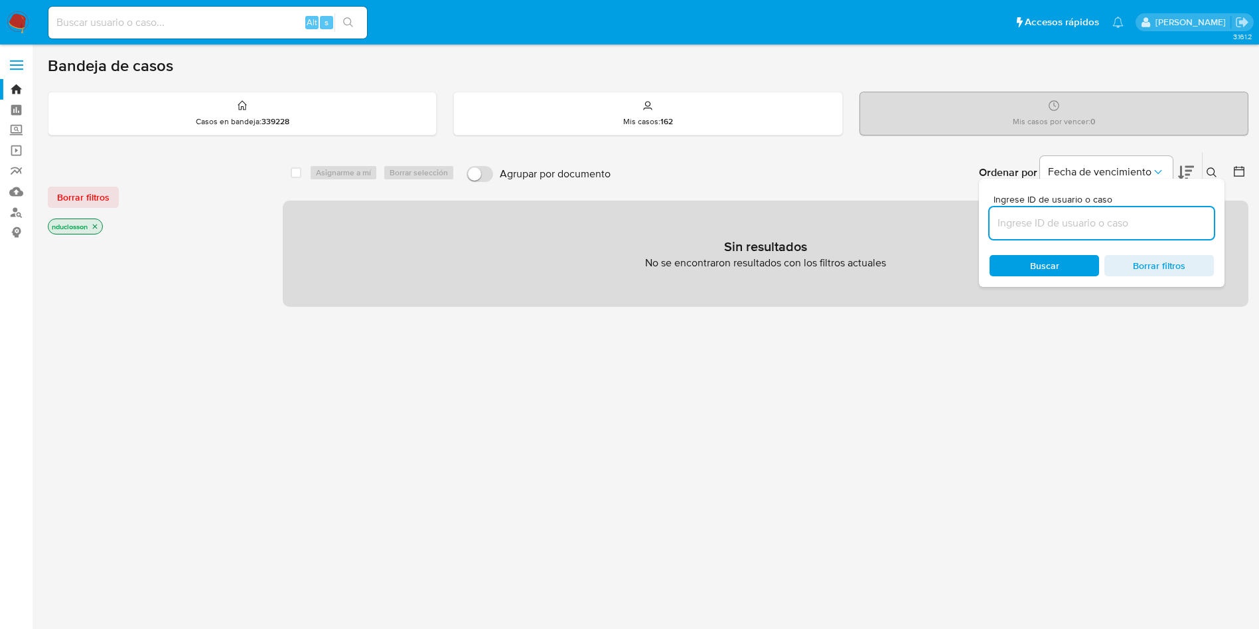
click at [1066, 227] on input at bounding box center [1102, 222] width 224 height 17
type input "7sQ91MeXBN2q6dUOlyl243mB"
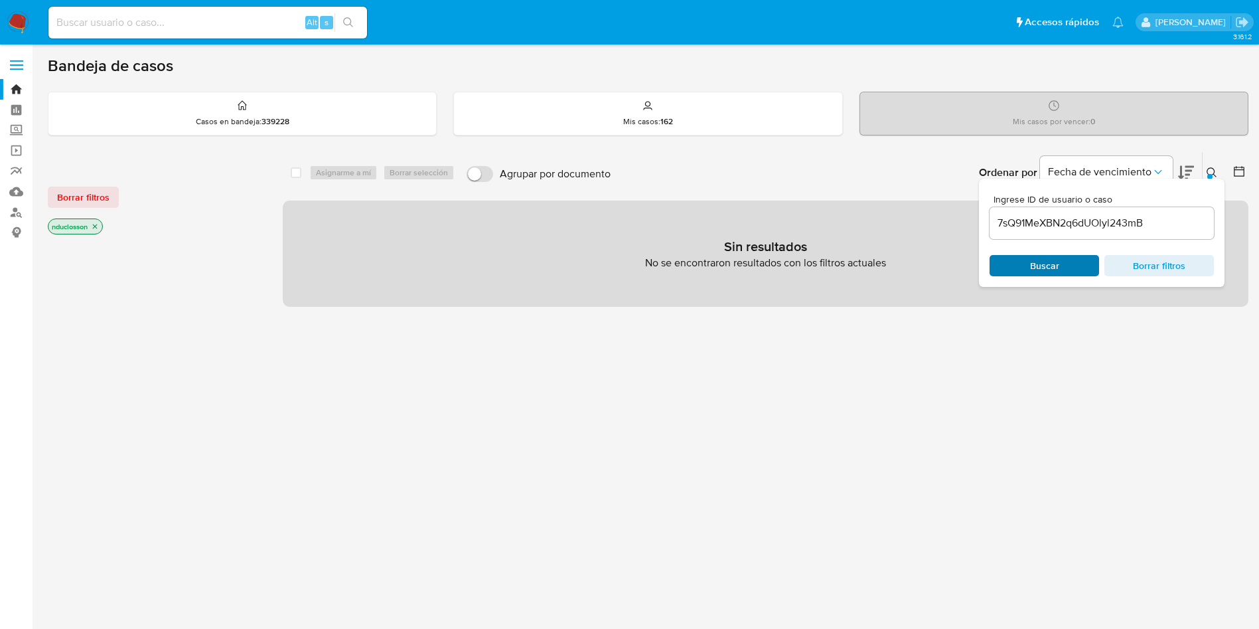
click at [1009, 265] on span "Buscar" at bounding box center [1044, 265] width 91 height 19
click at [96, 224] on icon "close-filter" at bounding box center [95, 226] width 8 height 8
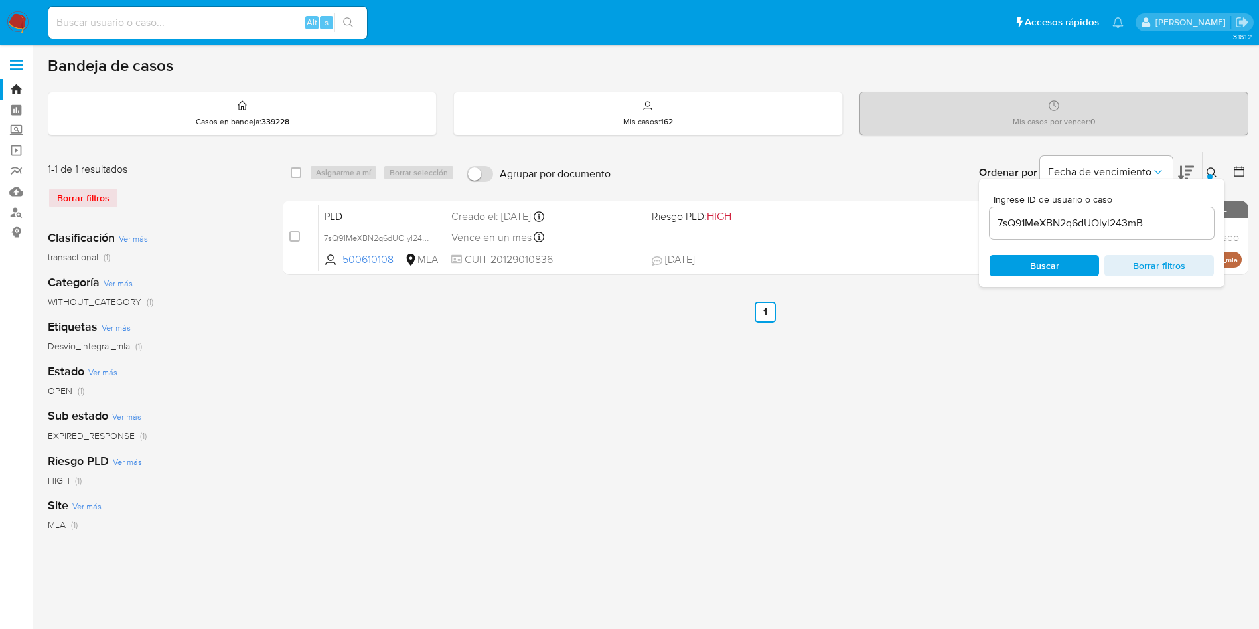
click at [436, 327] on div "select-all-cases-checkbox Asignarme a mí Borrar selección Agrupar por documento…" at bounding box center [766, 442] width 966 height 583
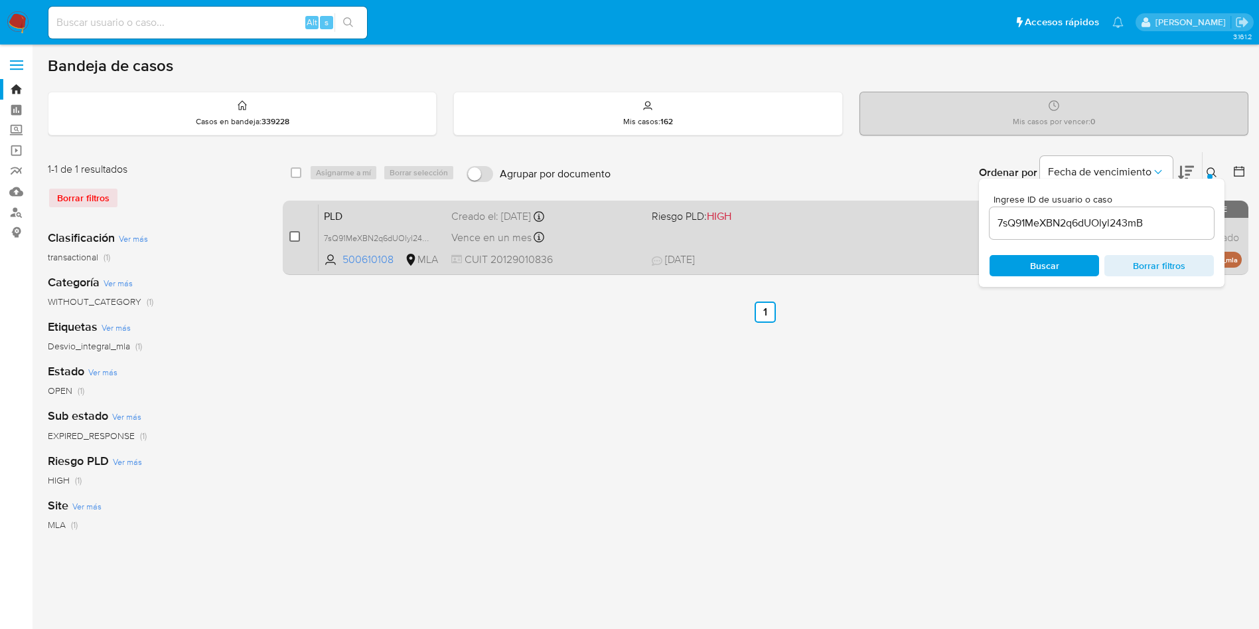
click at [295, 234] on input "checkbox" at bounding box center [294, 236] width 11 height 11
checkbox input "true"
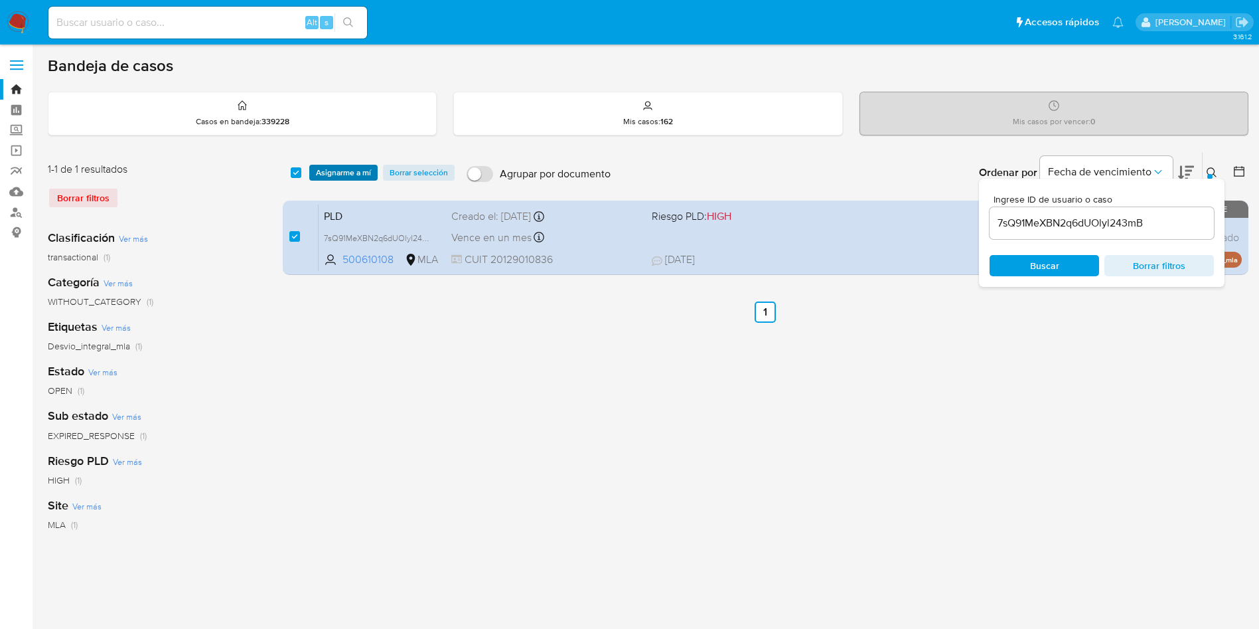
click at [328, 177] on span "Asignarme a mí" at bounding box center [343, 172] width 55 height 13
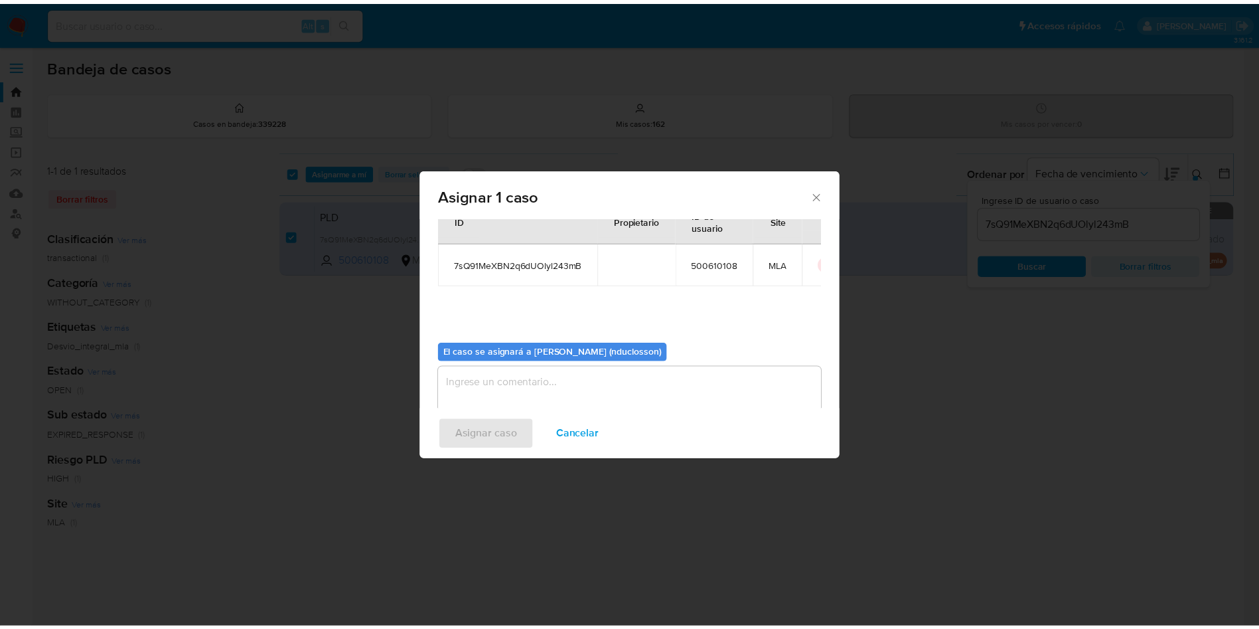
scroll to position [69, 0]
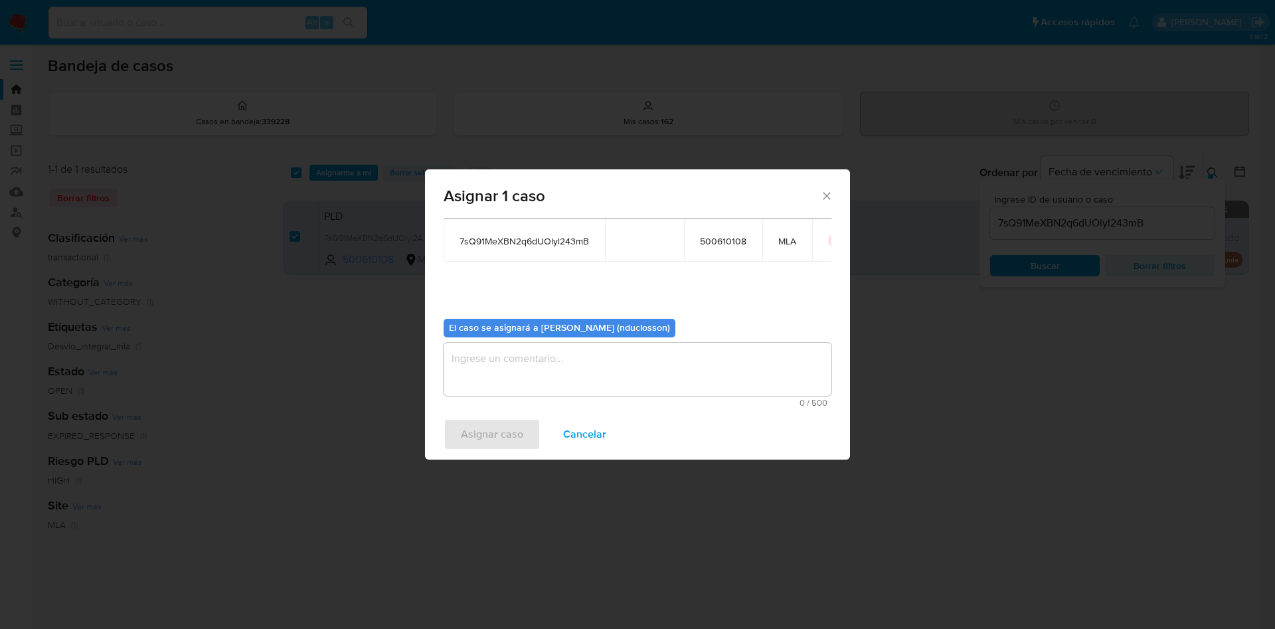
click at [592, 349] on textarea "assign-modal" at bounding box center [637, 369] width 388 height 53
click at [503, 443] on span "Asignar caso" at bounding box center [492, 434] width 62 height 29
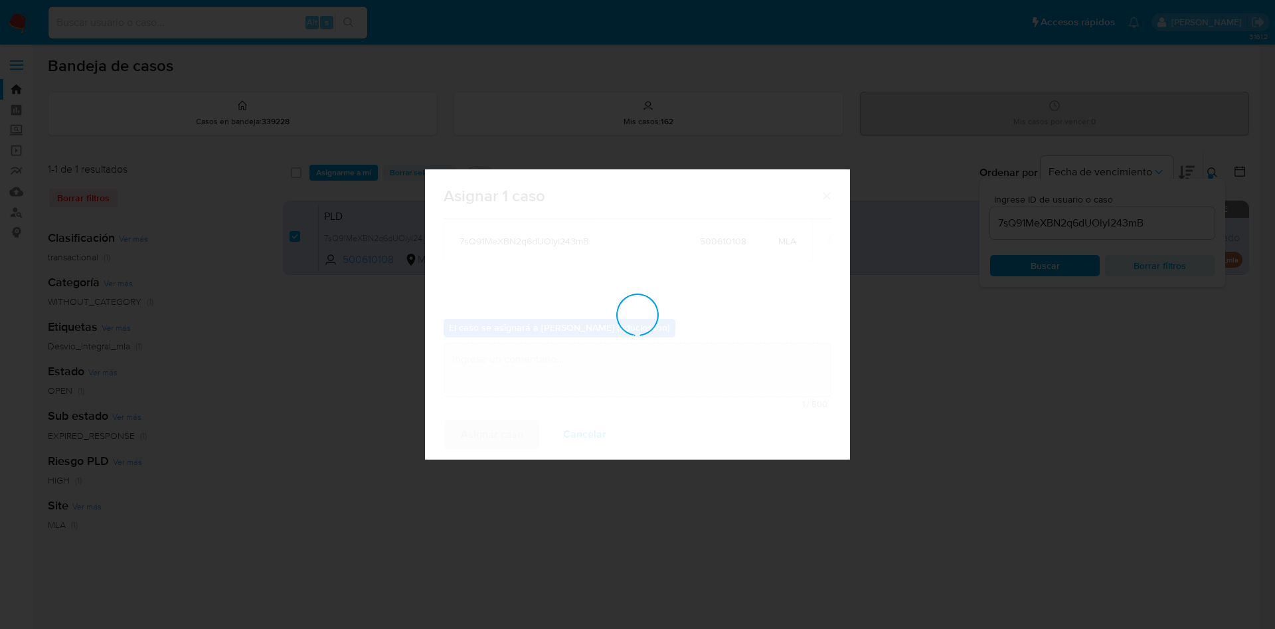
checkbox input "false"
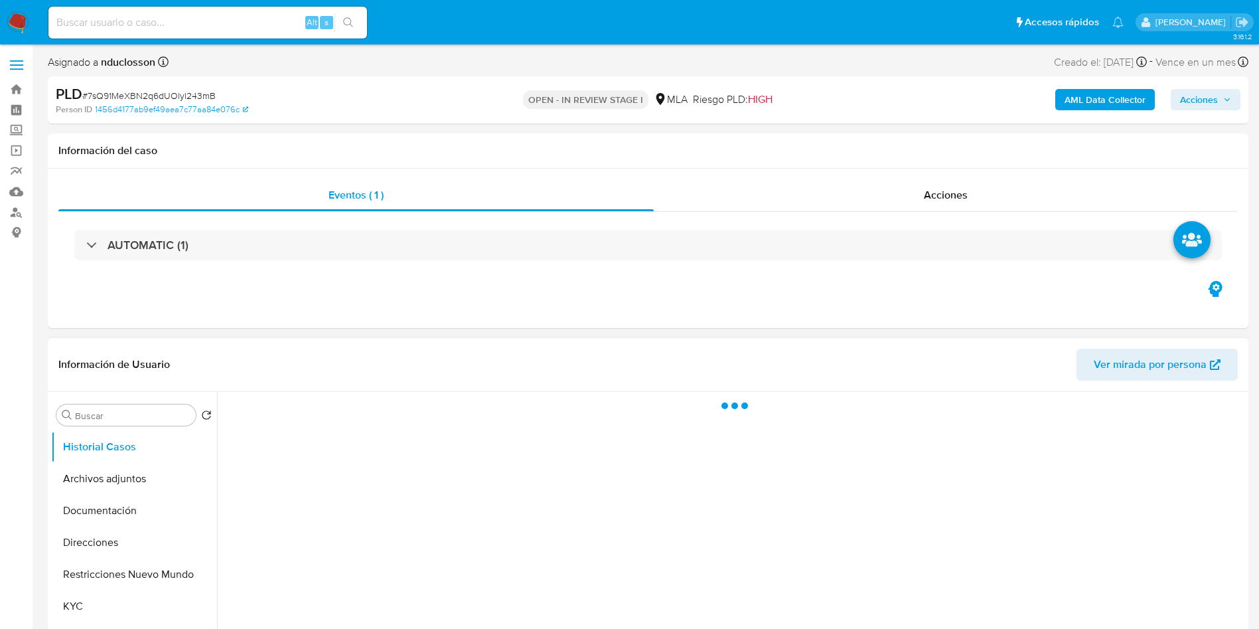
select select "10"
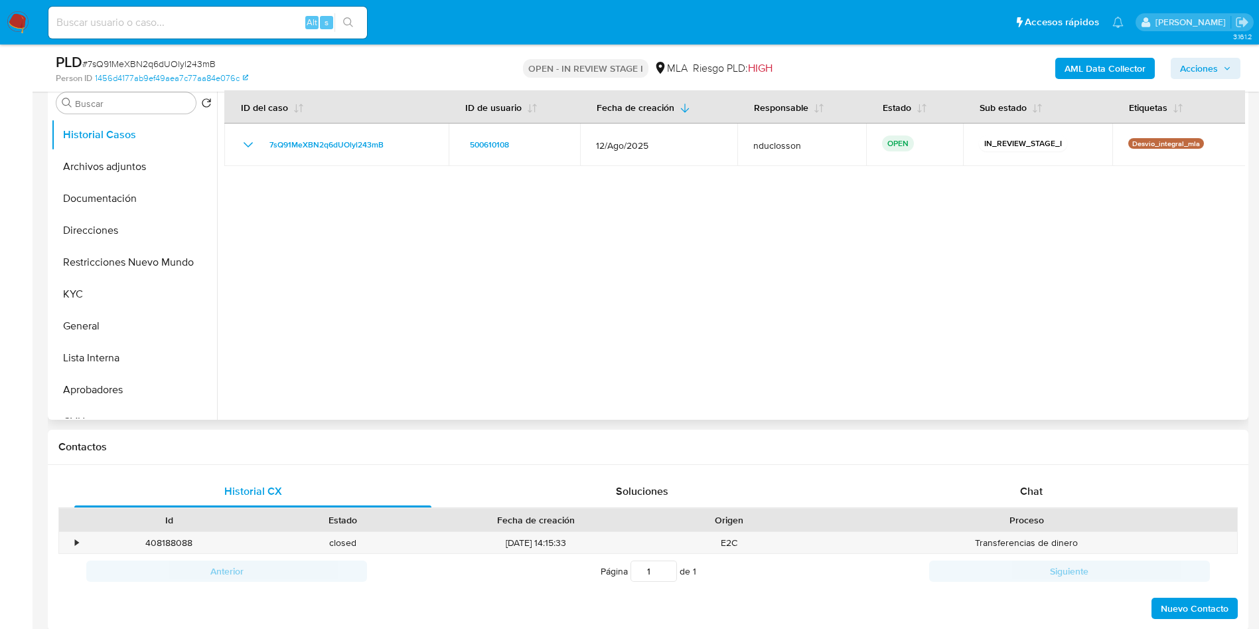
scroll to position [199, 0]
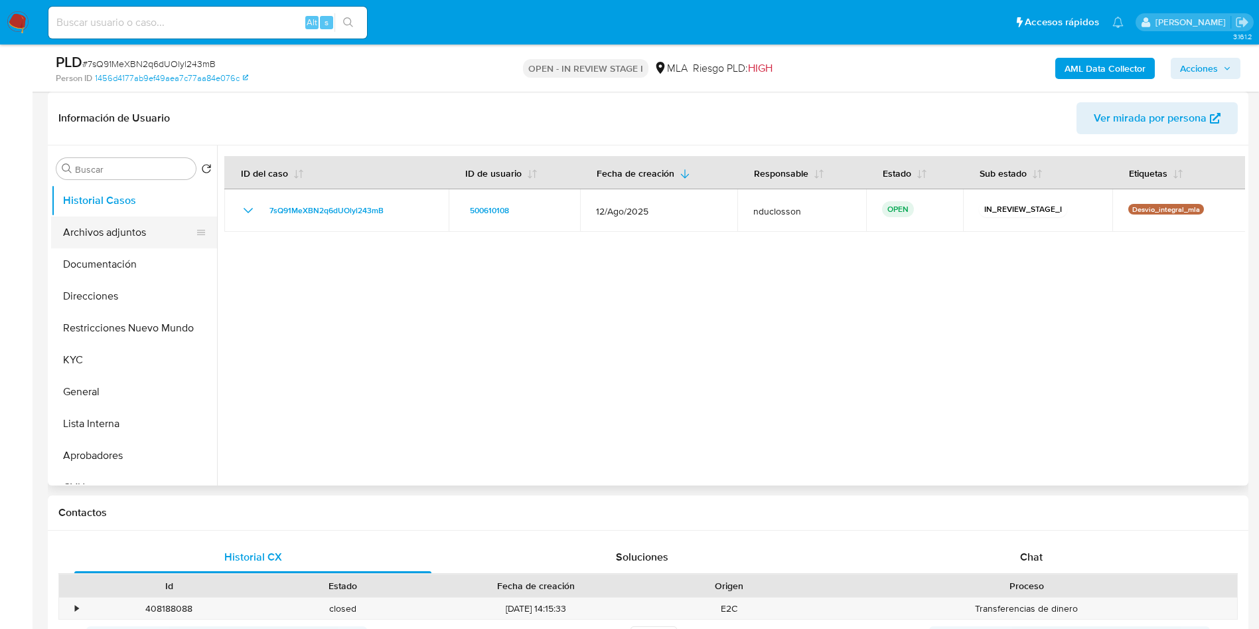
click at [138, 235] on button "Archivos adjuntos" at bounding box center [128, 232] width 155 height 32
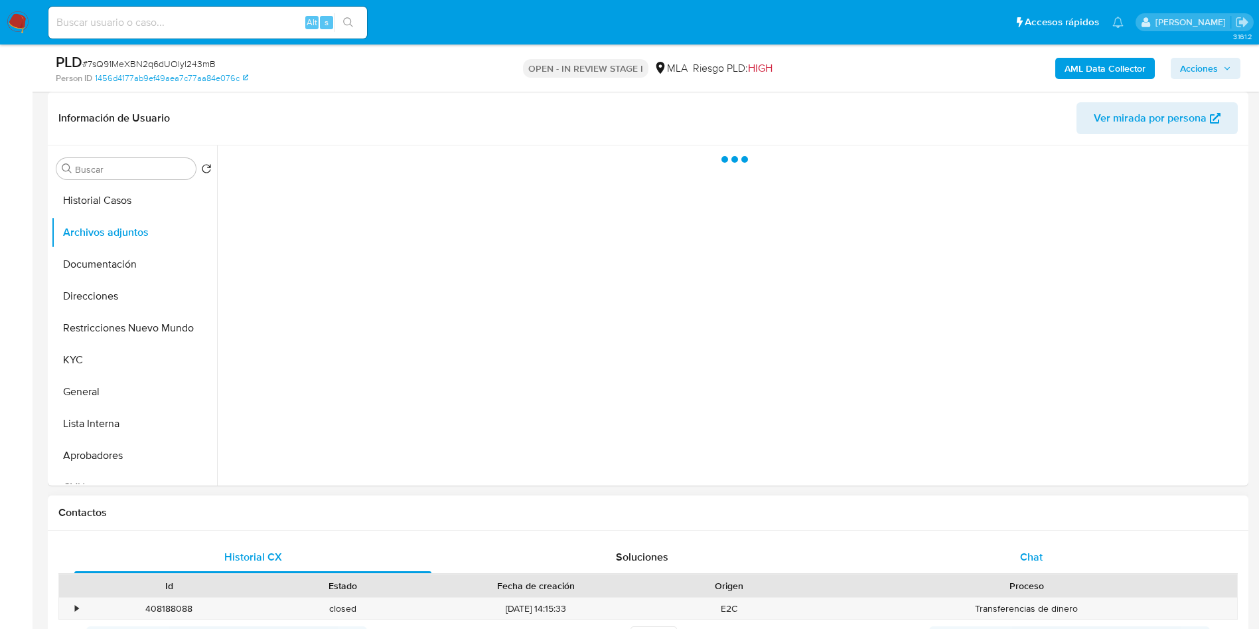
click at [1058, 560] on div "Chat" at bounding box center [1031, 557] width 357 height 32
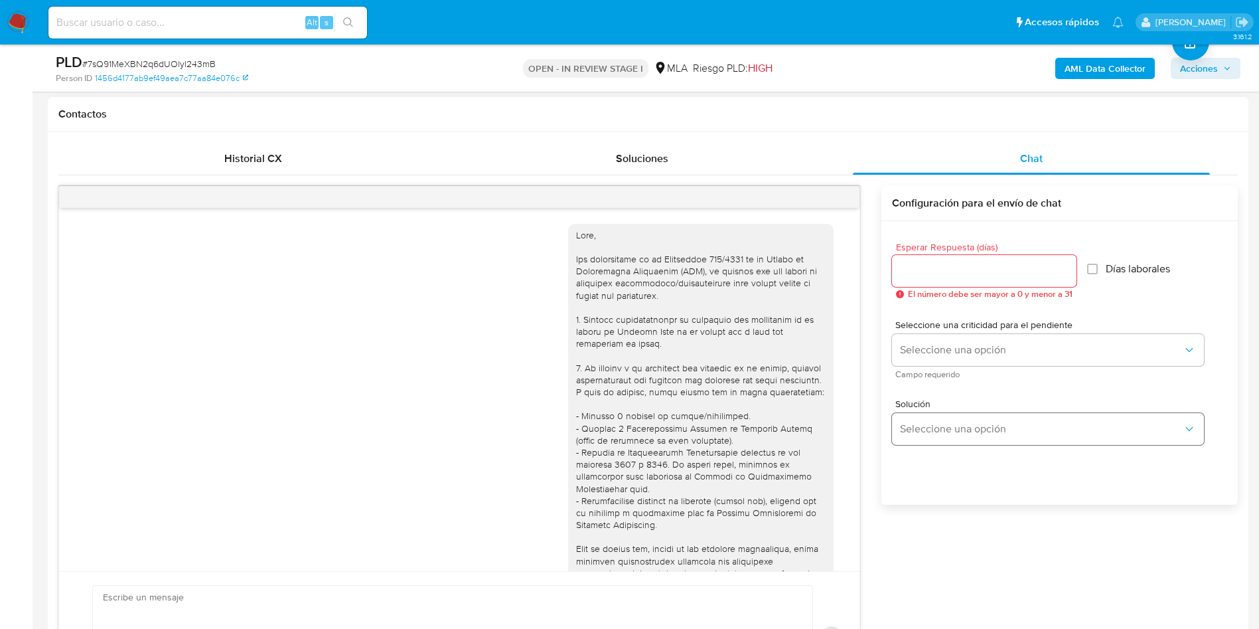
scroll to position [1997, 0]
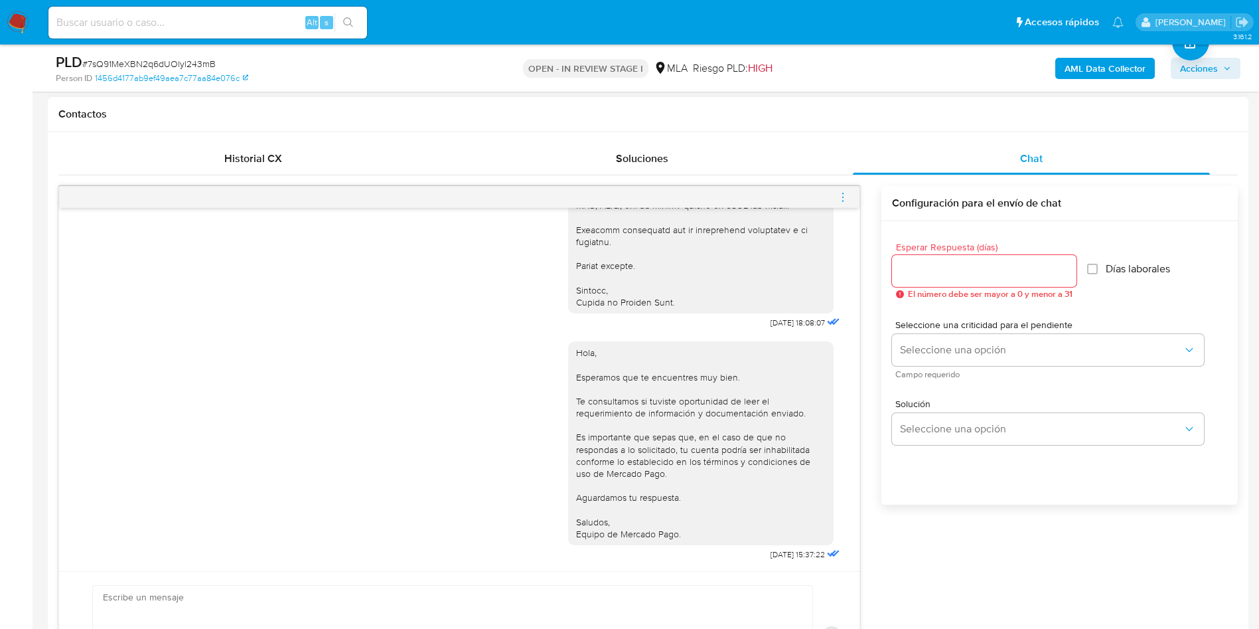
click at [840, 204] on span "menu-action" at bounding box center [843, 197] width 12 height 32
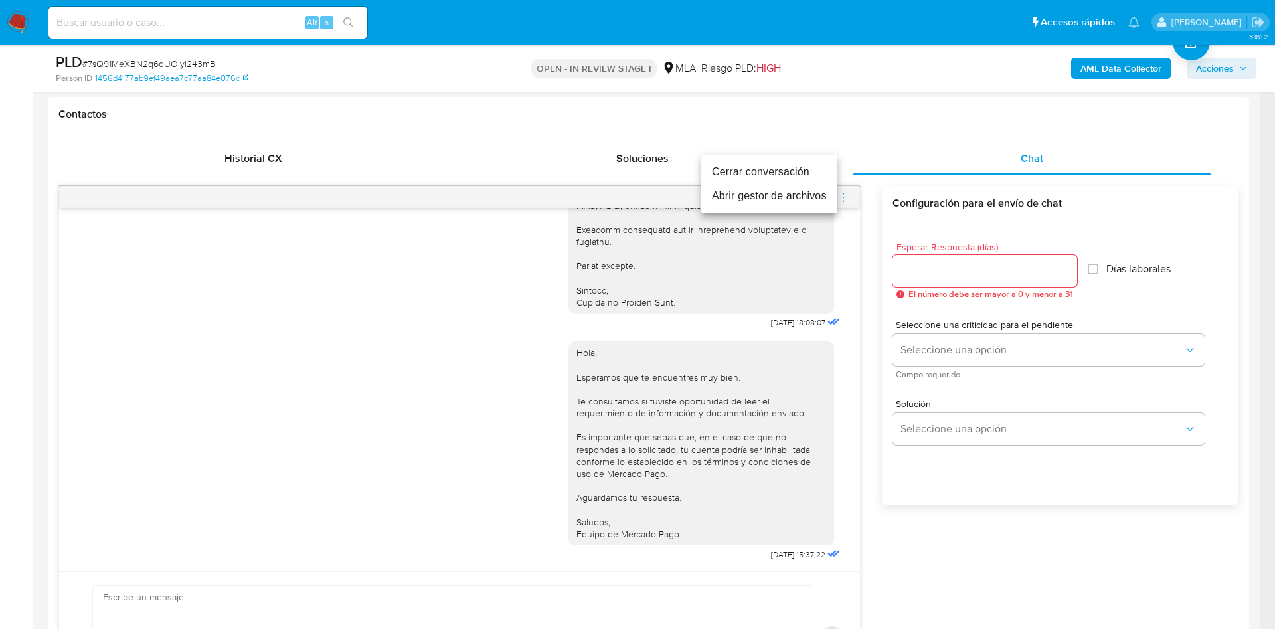
click at [773, 173] on li "Cerrar conversación" at bounding box center [769, 172] width 136 height 24
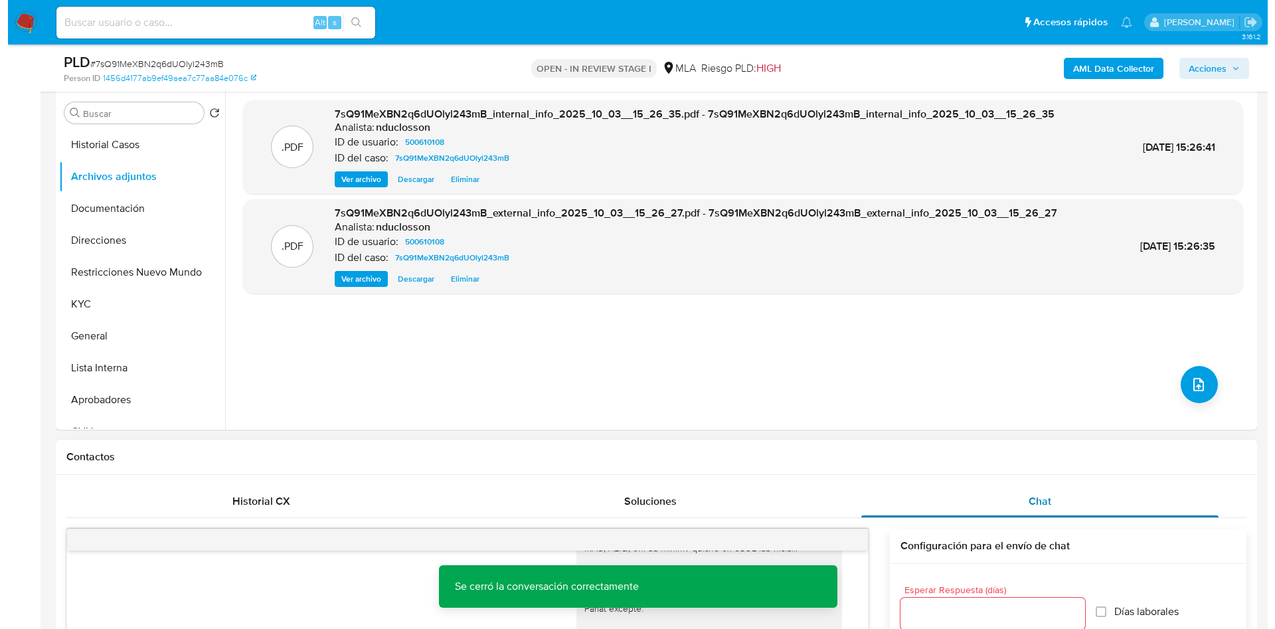
scroll to position [199, 0]
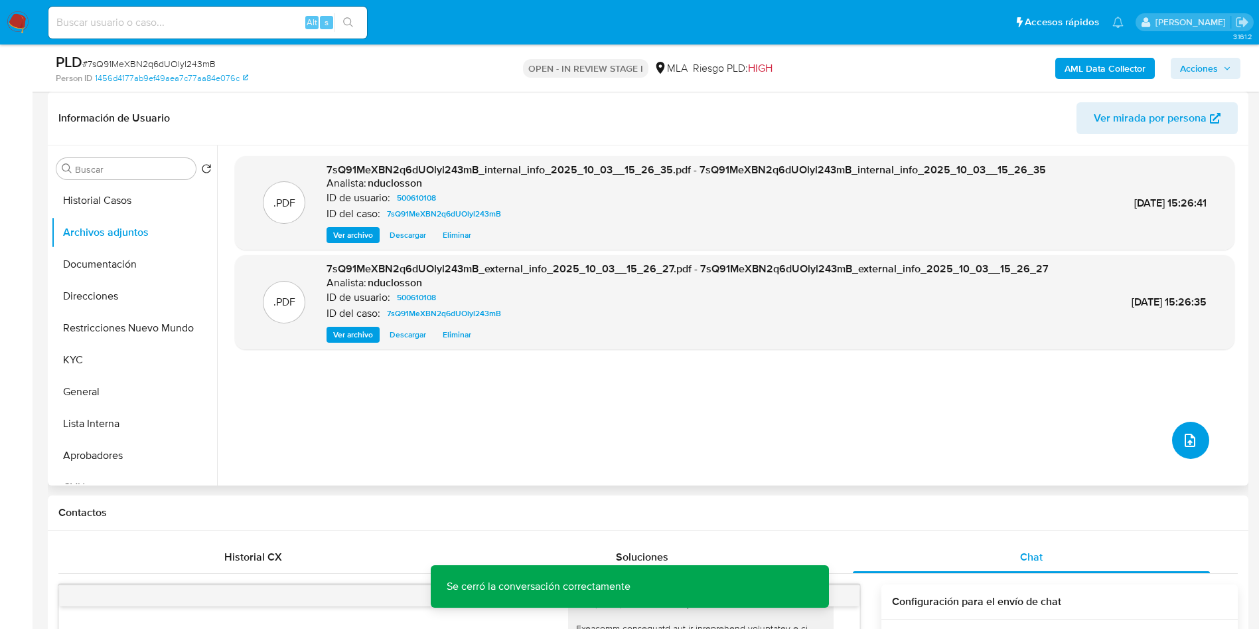
click at [1183, 436] on icon "upload-file" at bounding box center [1190, 440] width 16 height 16
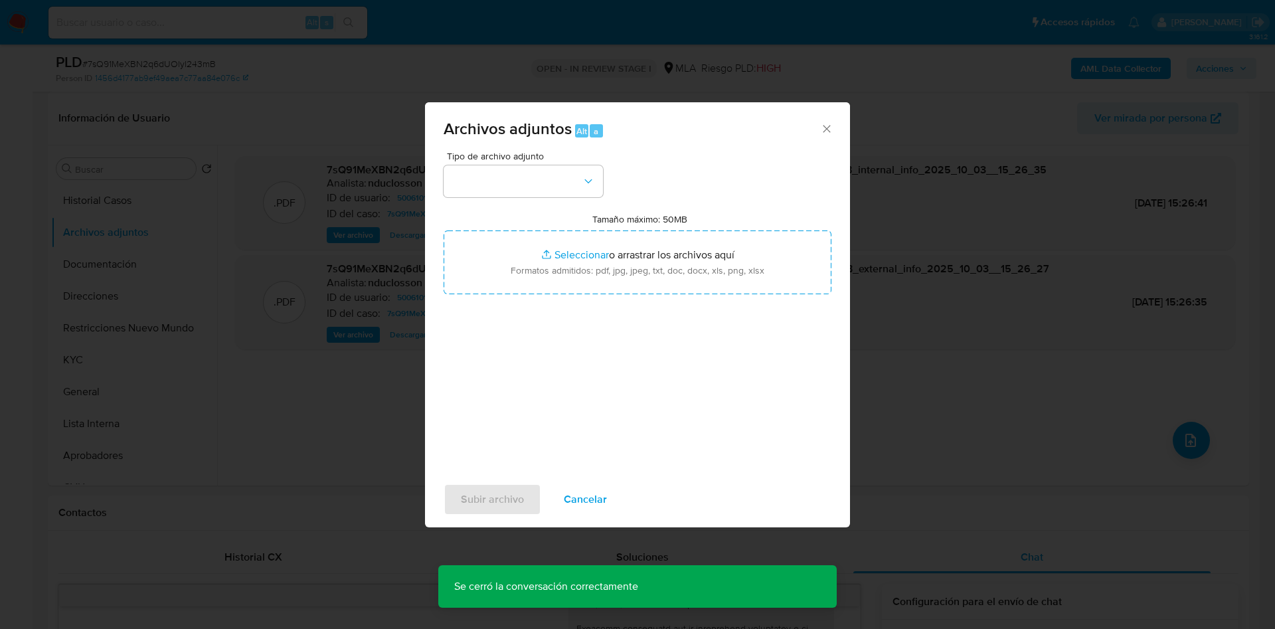
click at [524, 201] on div "Tipo de archivo adjunto Tamaño máximo: 50MB Seleccionar archivos Seleccionar o …" at bounding box center [637, 307] width 388 height 313
click at [520, 172] on button "button" at bounding box center [522, 181] width 159 height 32
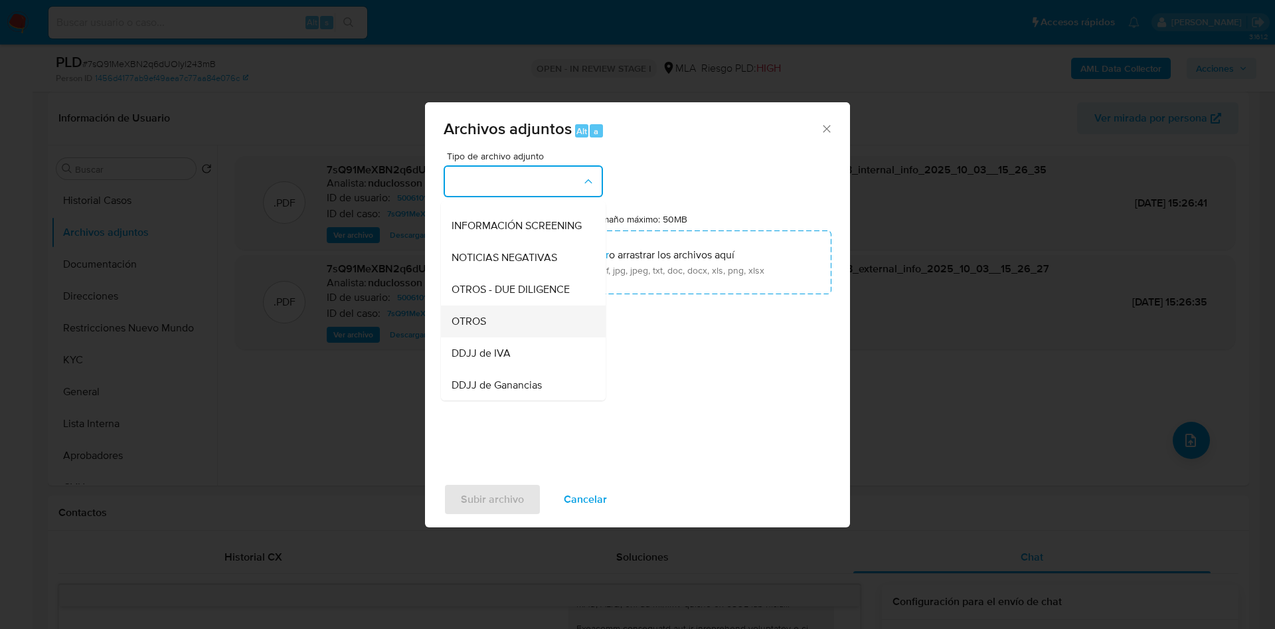
scroll to position [169, 0]
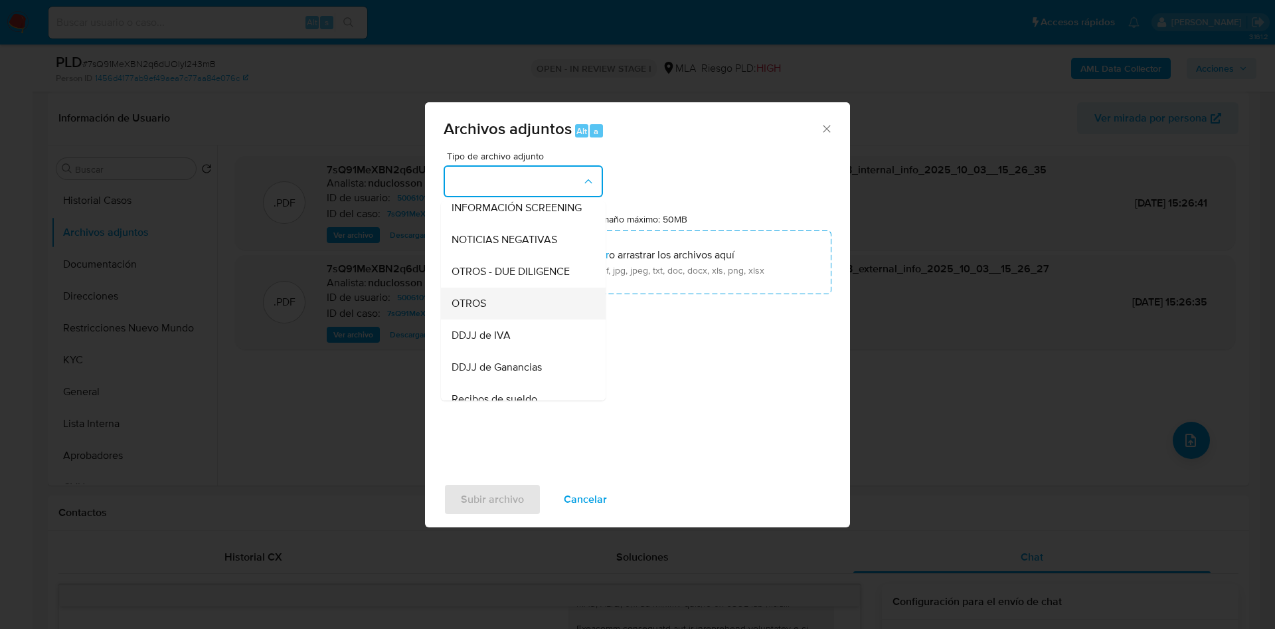
click at [479, 310] on span "OTROS" at bounding box center [468, 303] width 35 height 13
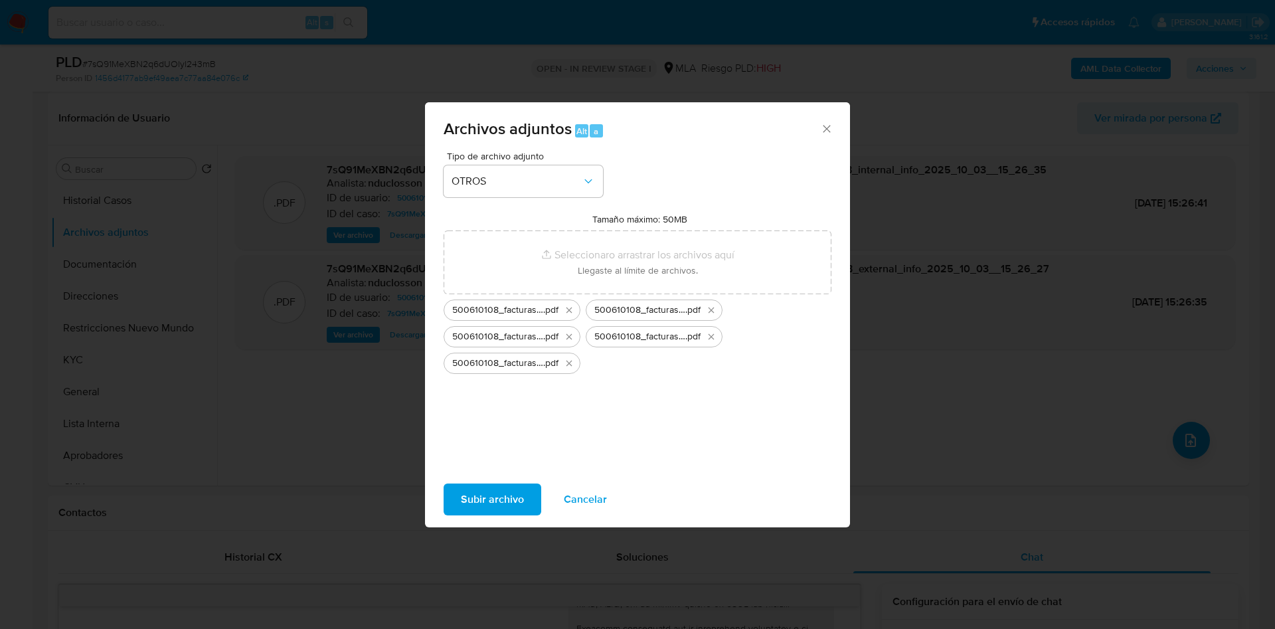
click at [522, 495] on span "Subir archivo" at bounding box center [492, 499] width 63 height 29
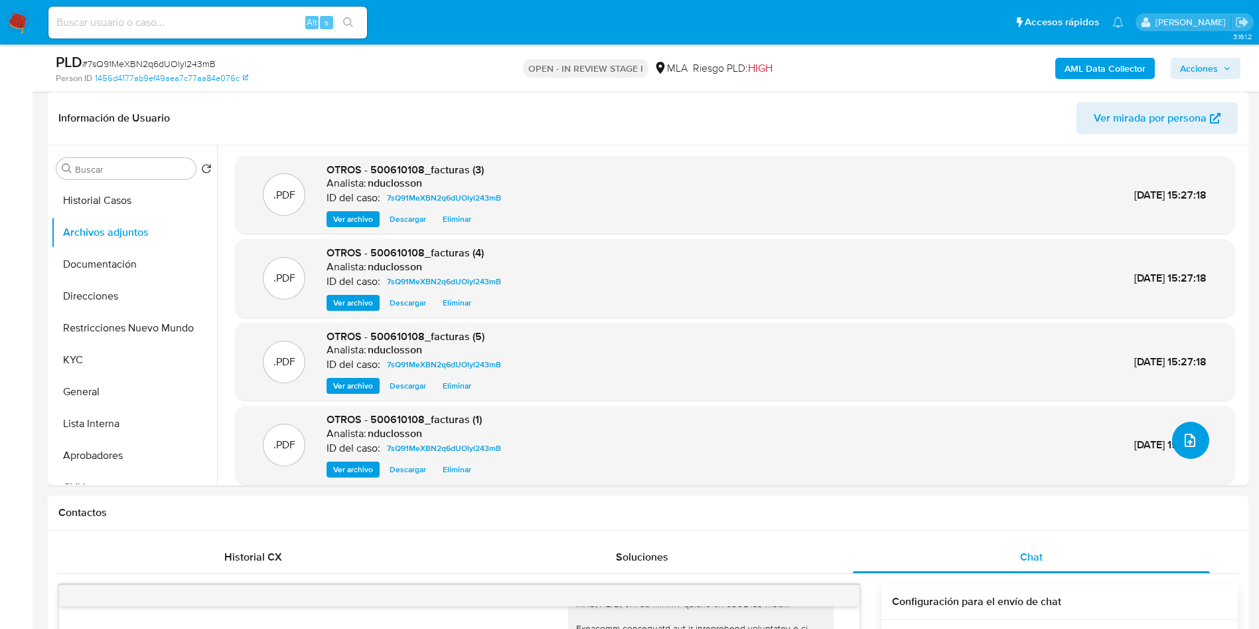
click at [1175, 424] on button "upload-file" at bounding box center [1190, 440] width 37 height 37
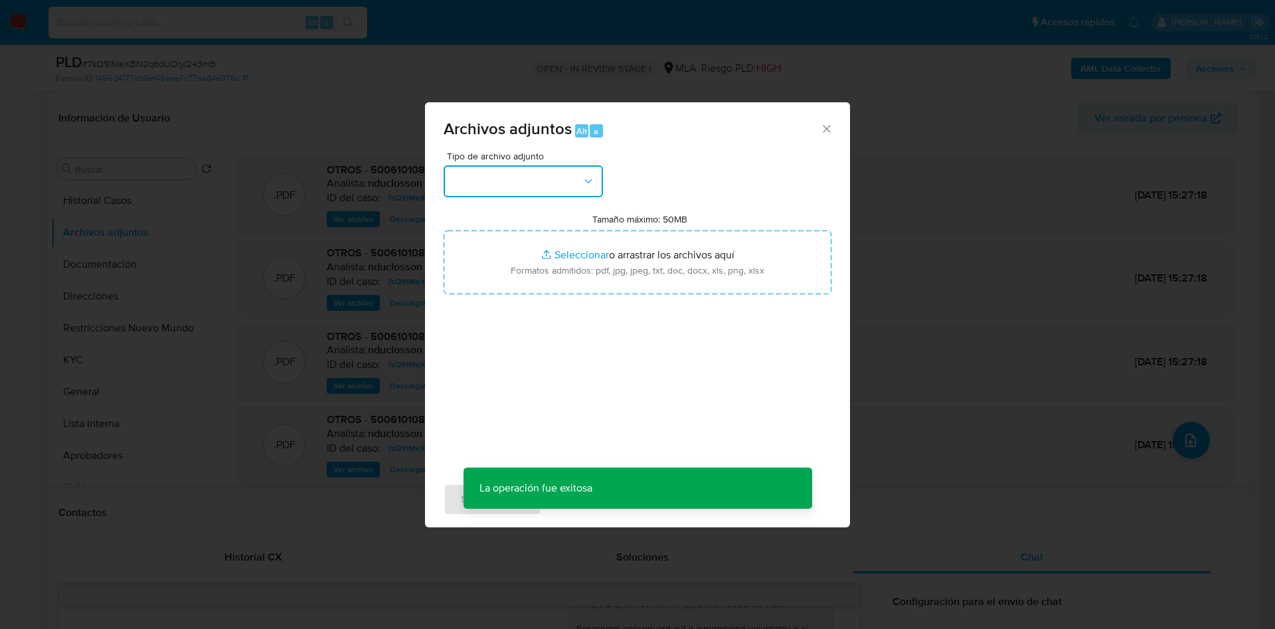
click at [532, 173] on button "button" at bounding box center [522, 181] width 159 height 32
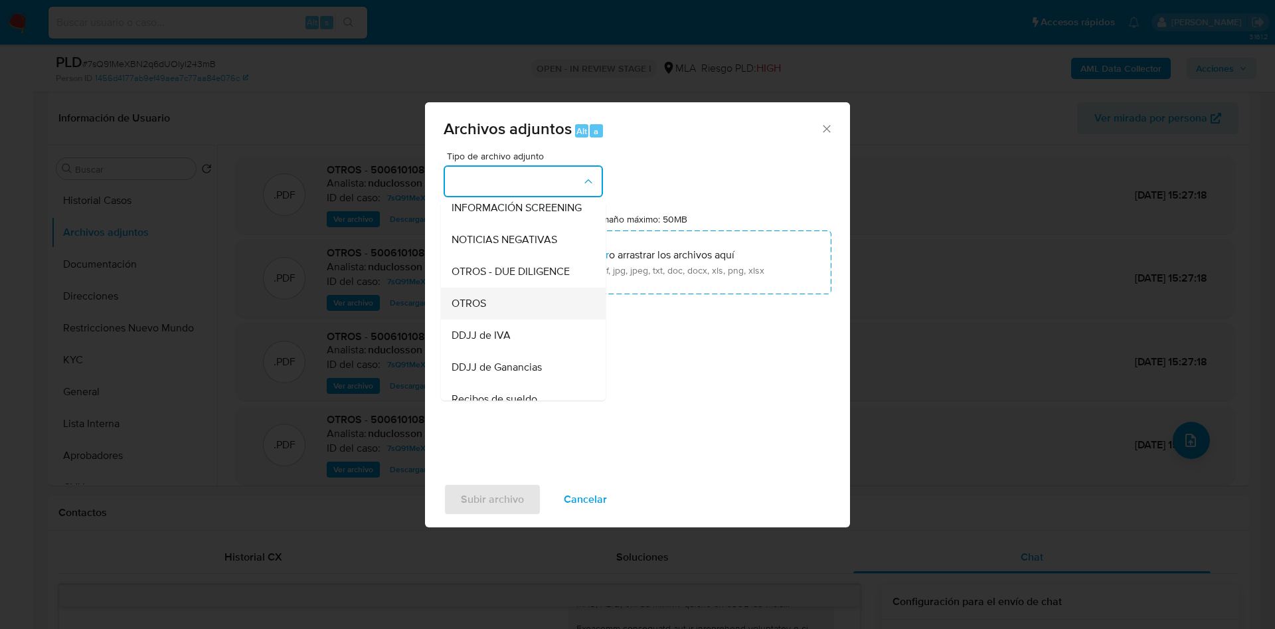
click at [473, 310] on span "OTROS" at bounding box center [468, 303] width 35 height 13
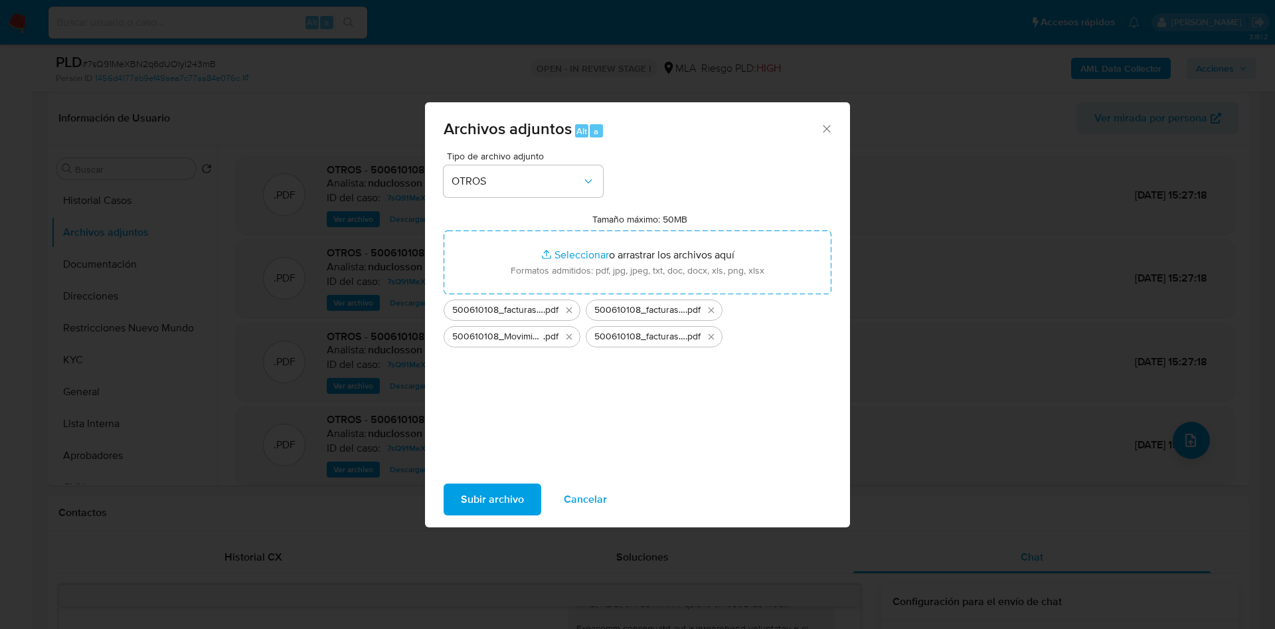
click at [506, 498] on span "Subir archivo" at bounding box center [492, 499] width 63 height 29
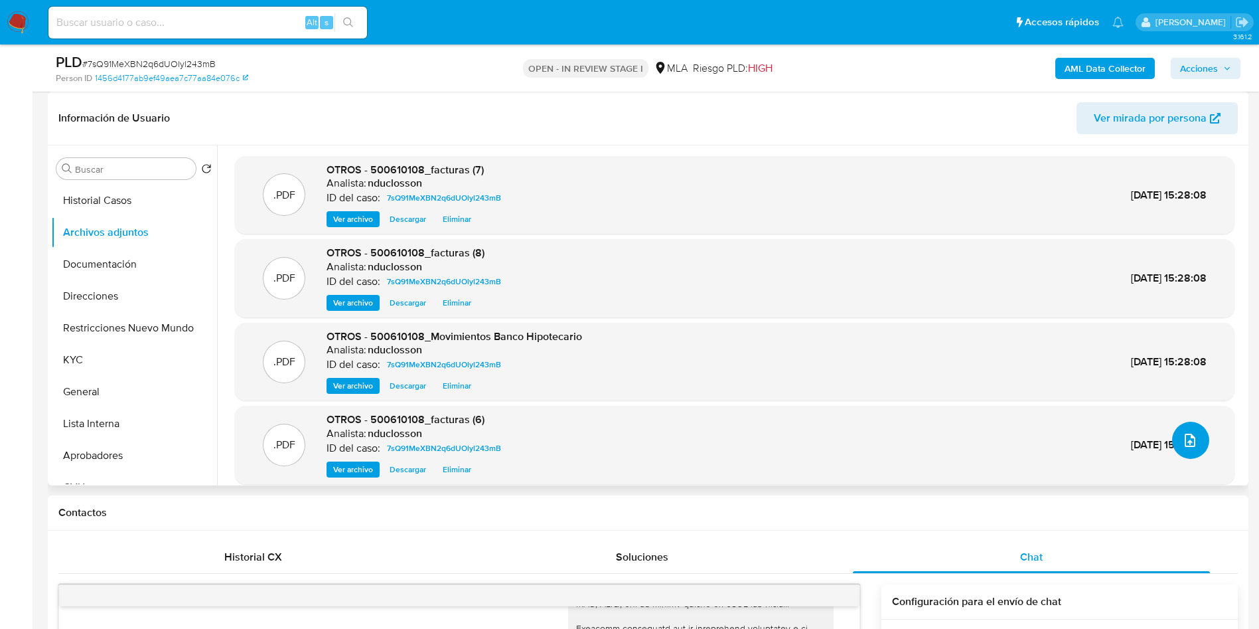
click at [1188, 438] on icon "upload-file" at bounding box center [1190, 440] width 16 height 16
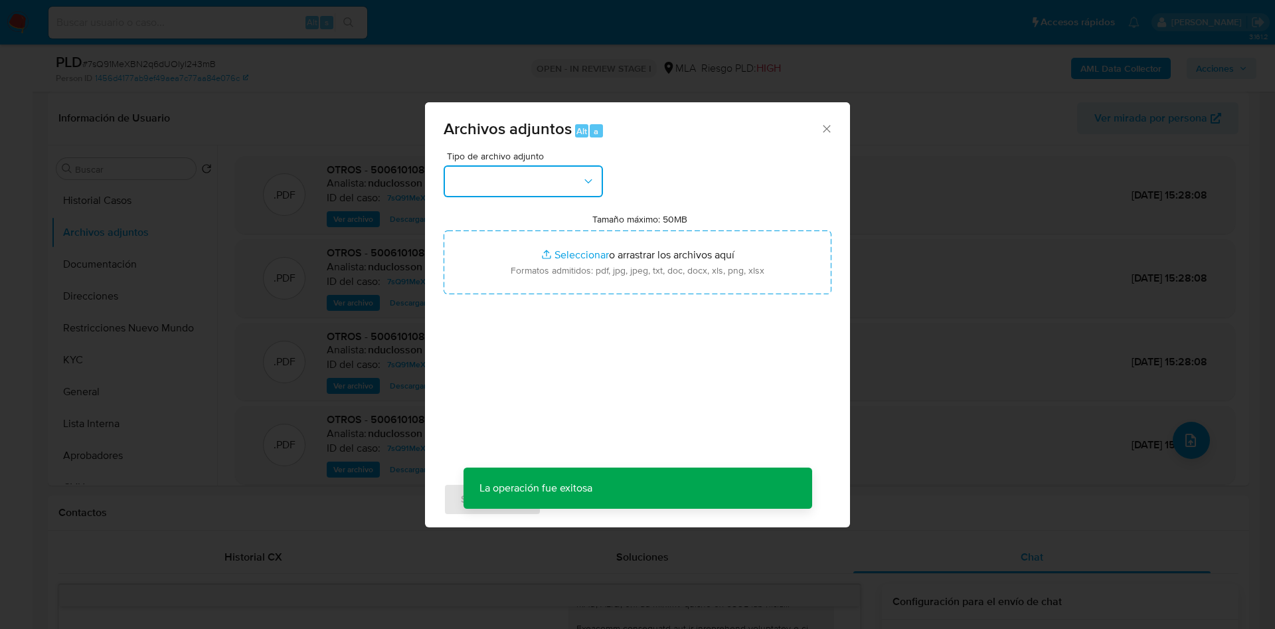
click at [556, 191] on button "button" at bounding box center [522, 181] width 159 height 32
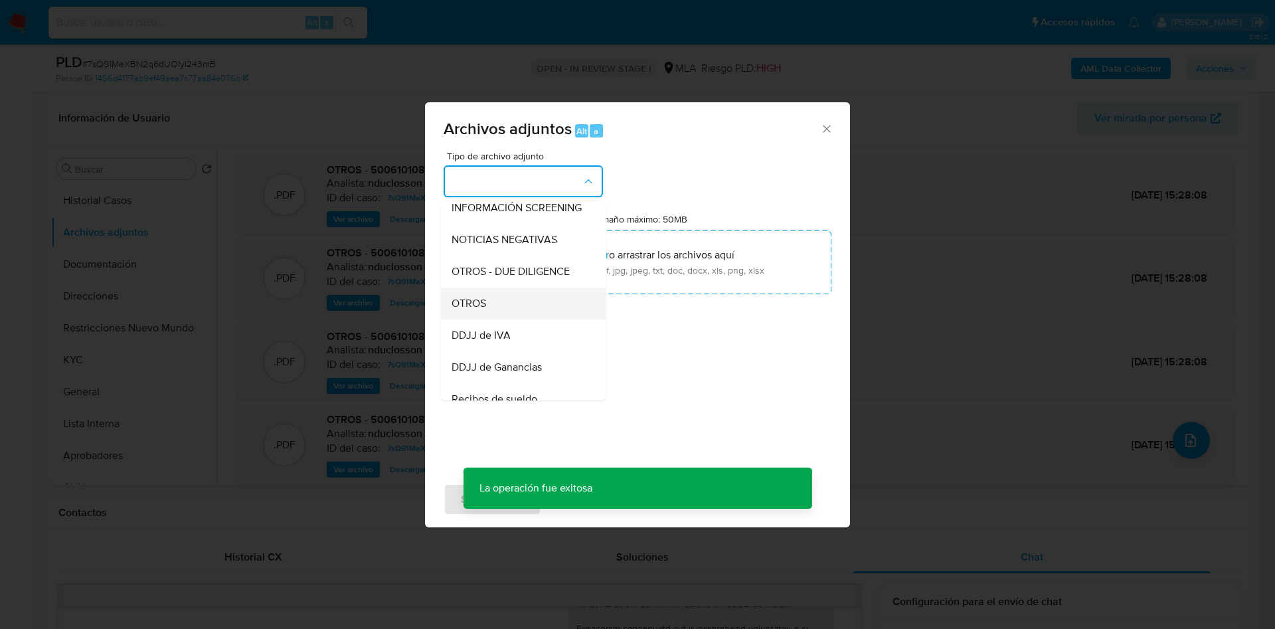
click at [480, 307] on div "OTROS" at bounding box center [518, 303] width 135 height 32
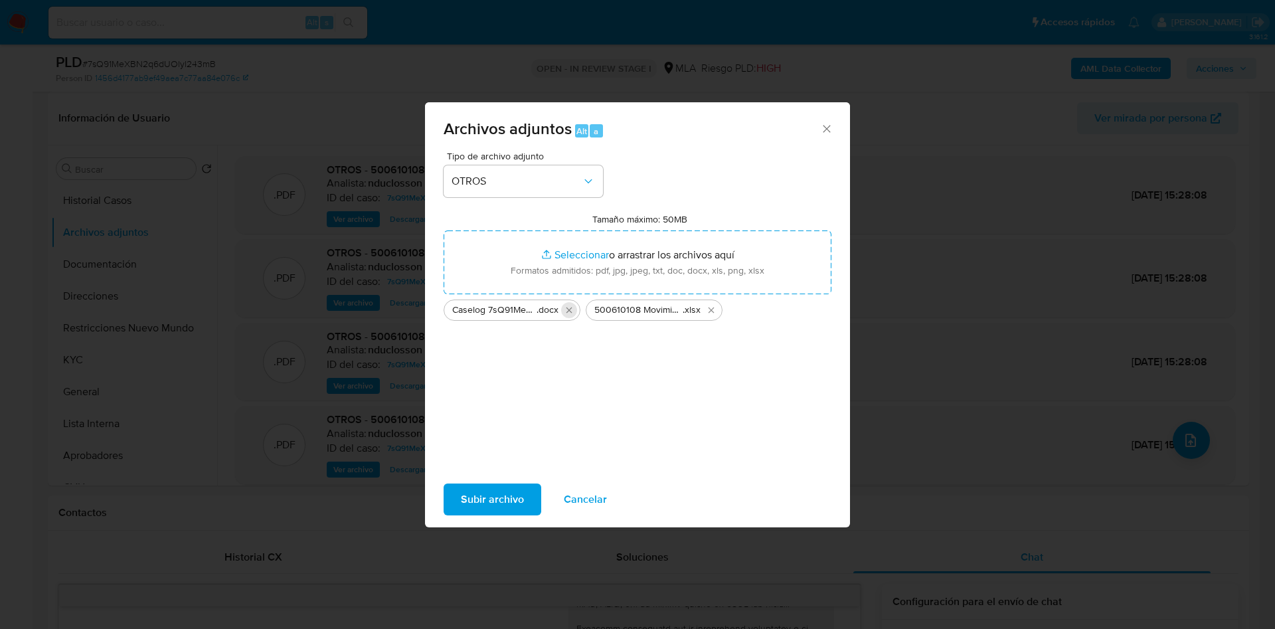
click at [566, 311] on icon "Eliminar Caselog 7sQ91MeXBN2q6dUOlyl243mB_2025_08_19_00_19_58.docx" at bounding box center [569, 310] width 11 height 11
click at [533, 407] on div "Tipo de archivo adjunto OTROS Tamaño máximo: 50MB Seleccionar archivos Seleccio…" at bounding box center [637, 307] width 388 height 313
click at [476, 488] on span "Subir archivo" at bounding box center [492, 499] width 63 height 29
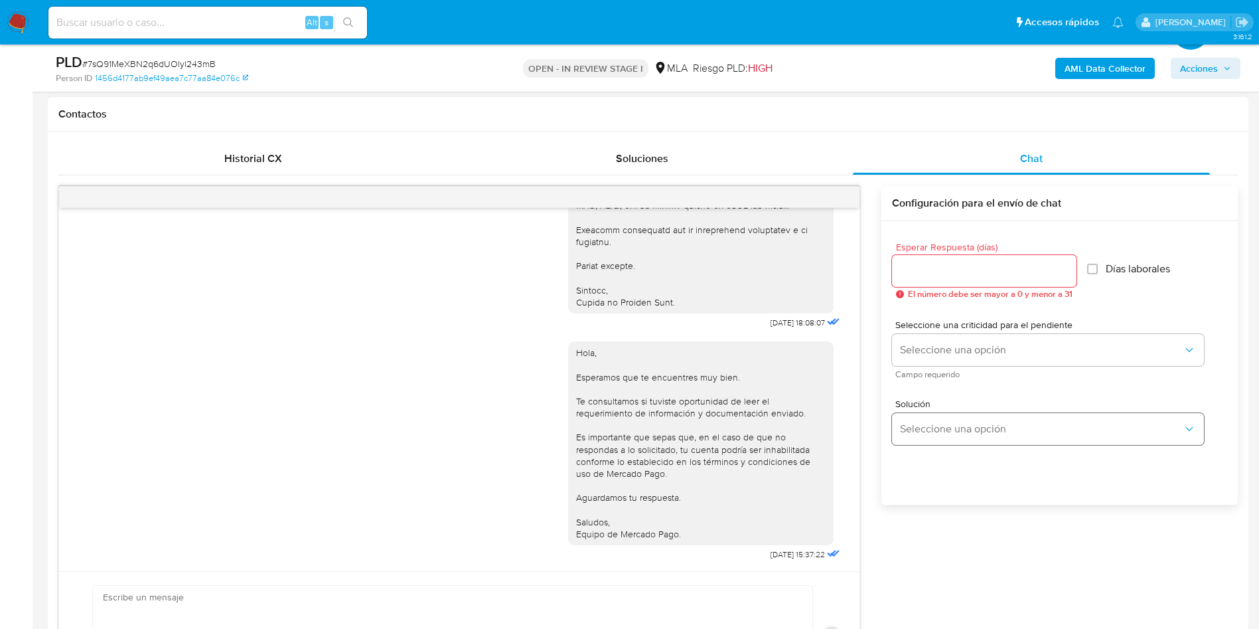
scroll to position [299, 0]
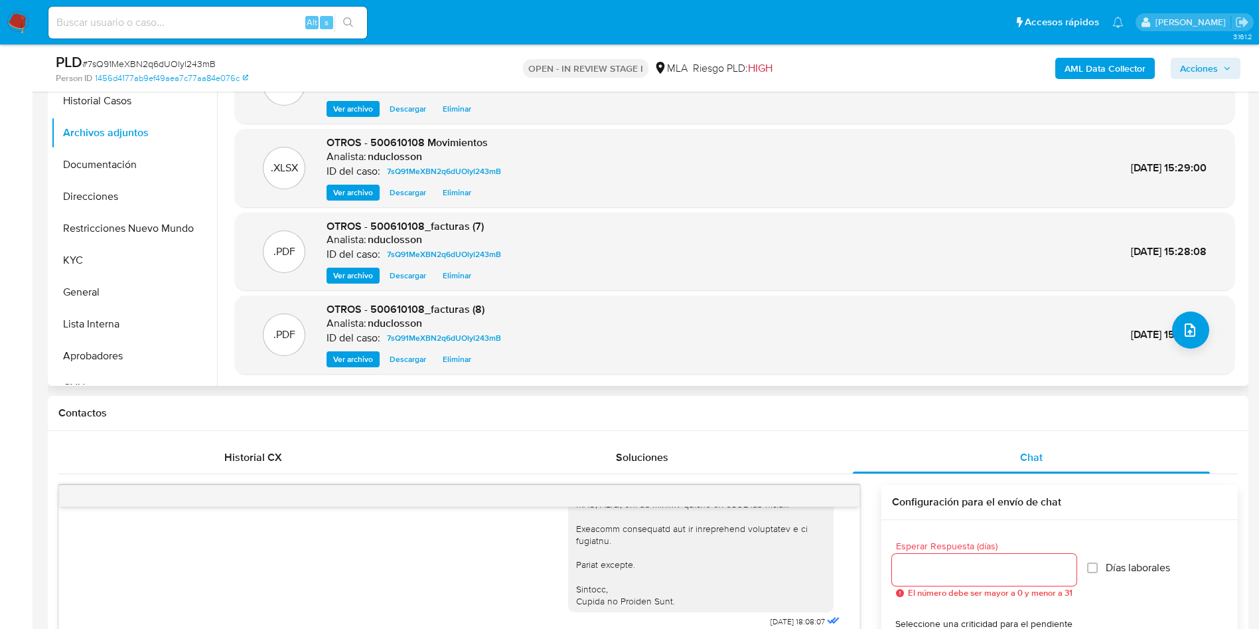
drag, startPoint x: 121, startPoint y: 226, endPoint x: 414, endPoint y: 217, distance: 292.9
click at [122, 226] on button "Restricciones Nuevo Mundo" at bounding box center [134, 228] width 166 height 32
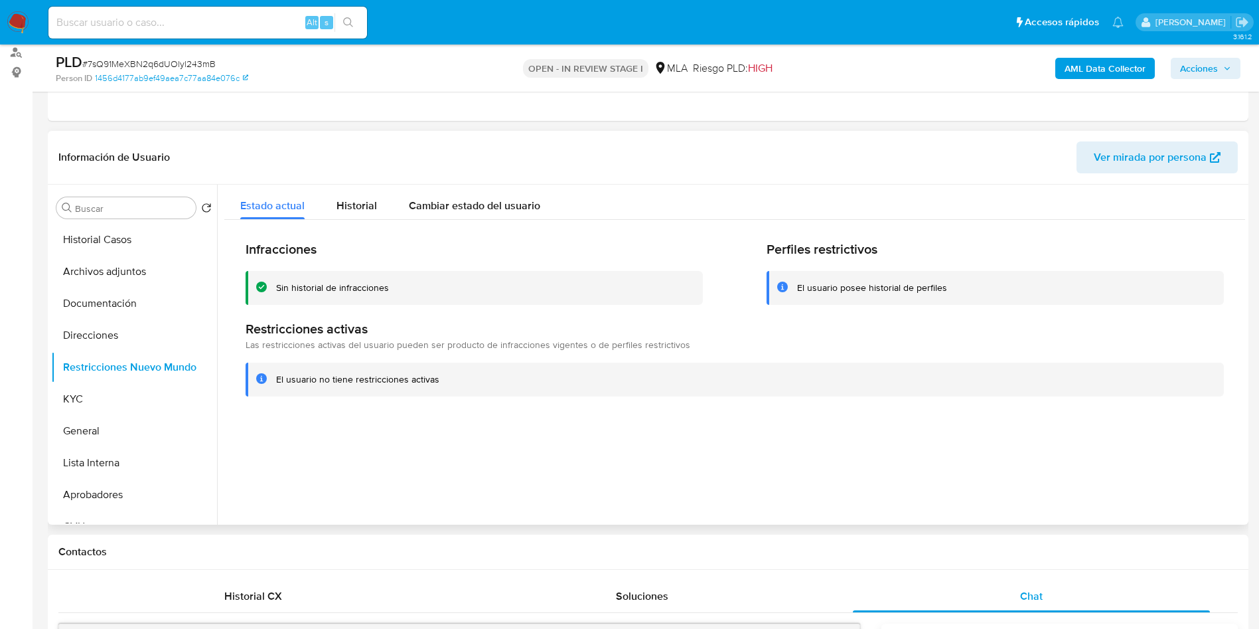
scroll to position [0, 0]
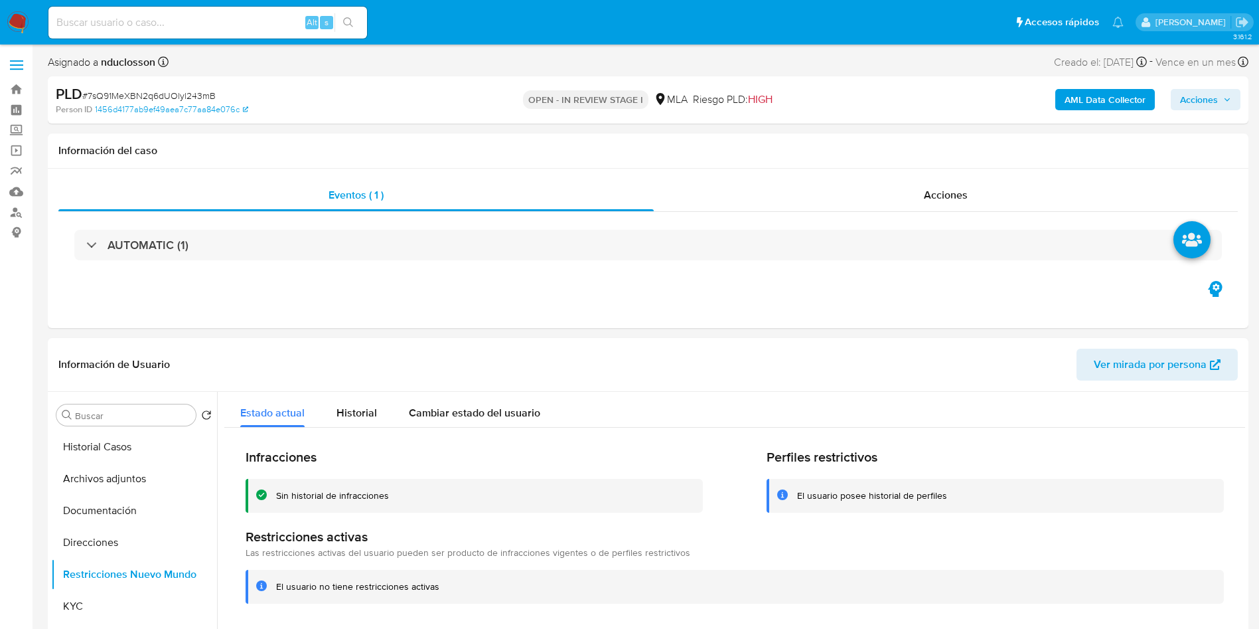
click at [1184, 107] on span "Acciones" at bounding box center [1199, 99] width 38 height 21
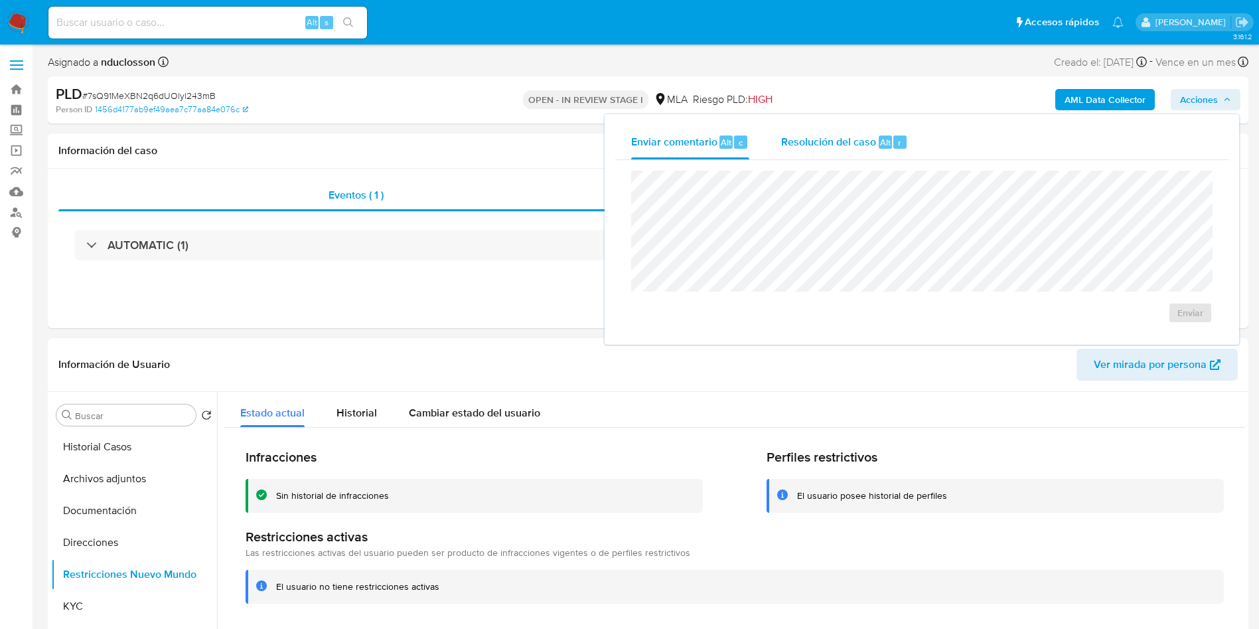
click at [848, 142] on span "Resolución del caso" at bounding box center [828, 141] width 95 height 15
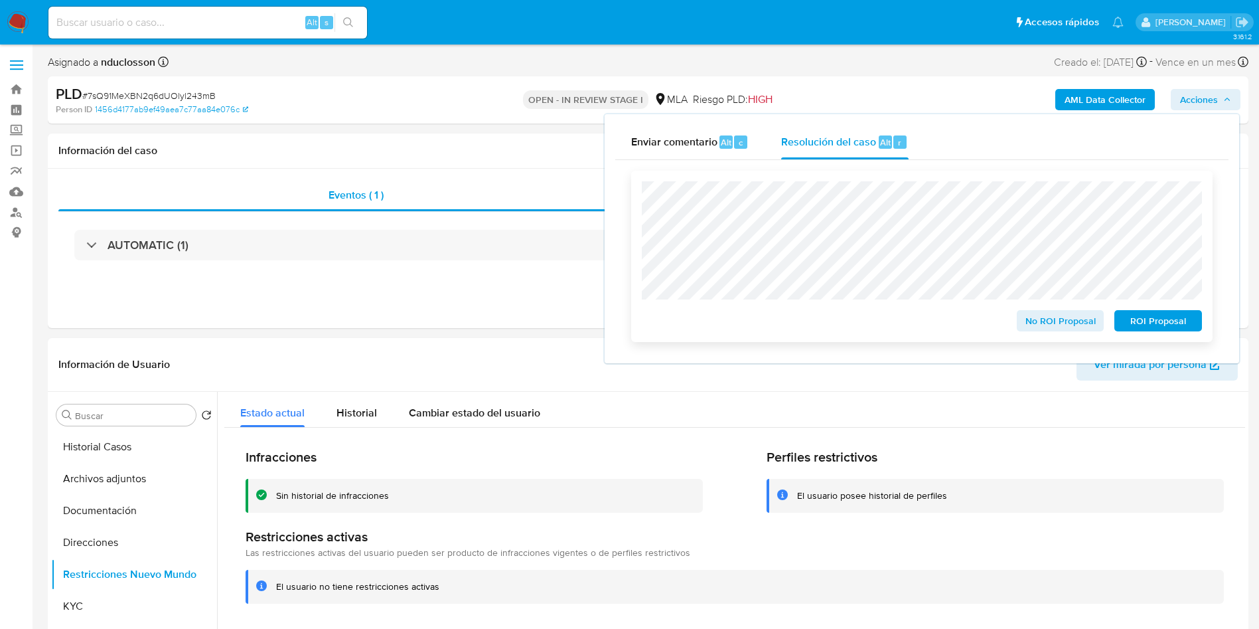
click at [1038, 318] on span "No ROI Proposal" at bounding box center [1060, 320] width 69 height 19
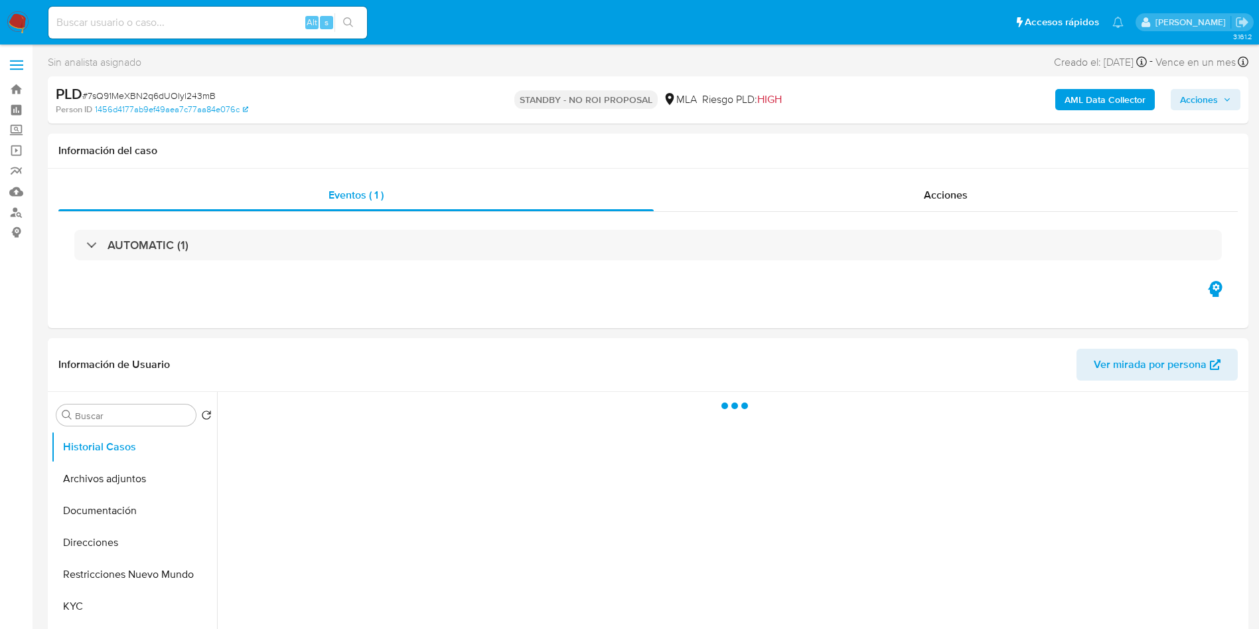
select select "10"
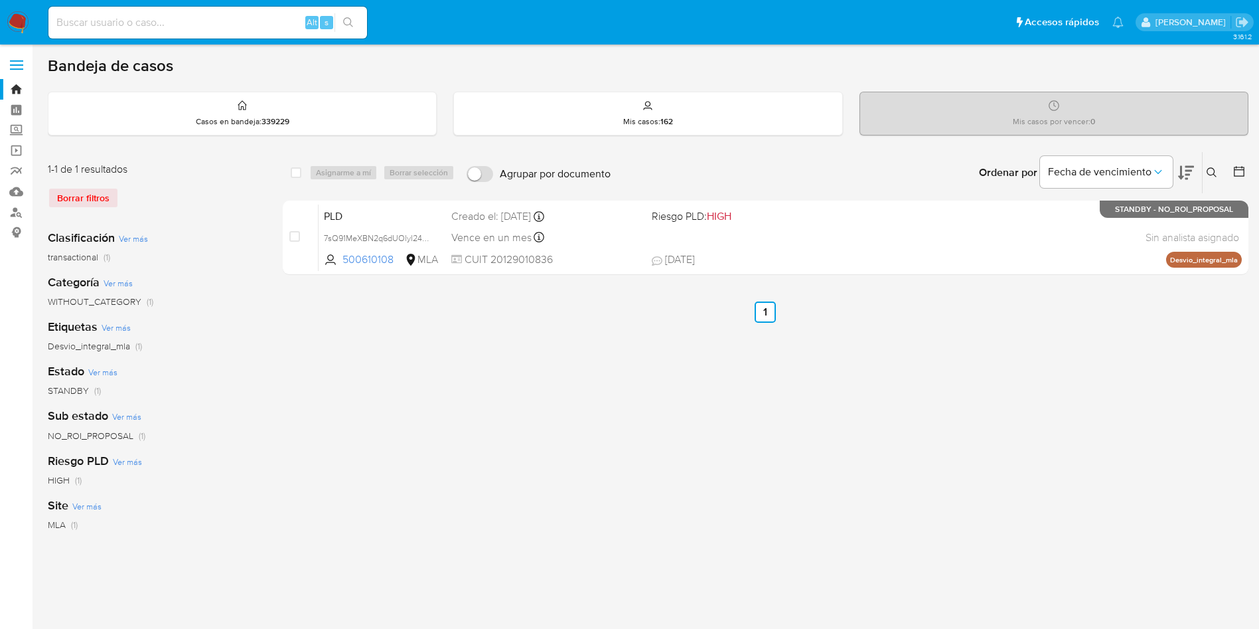
click at [224, 27] on input at bounding box center [207, 22] width 319 height 17
paste input "CMIajdoanPWmm0Ksv61cxqlr"
type input "CMIajdoanPWmm0Ksv61cxqlr"
click at [351, 31] on button "search-icon" at bounding box center [348, 22] width 27 height 19
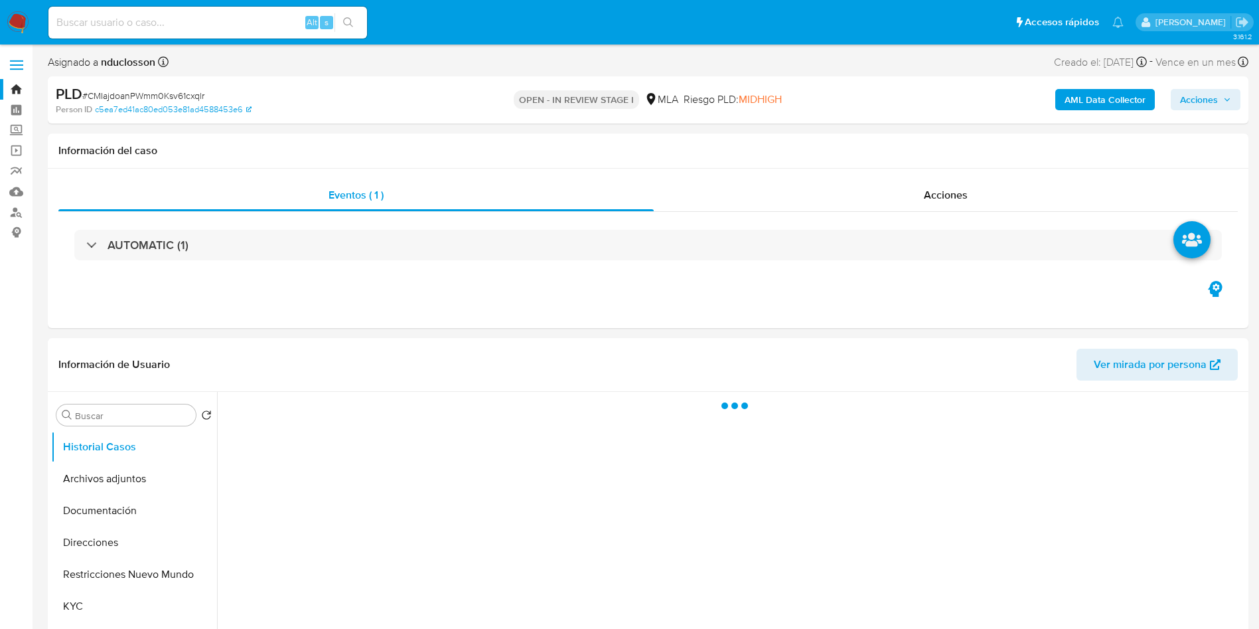
select select "10"
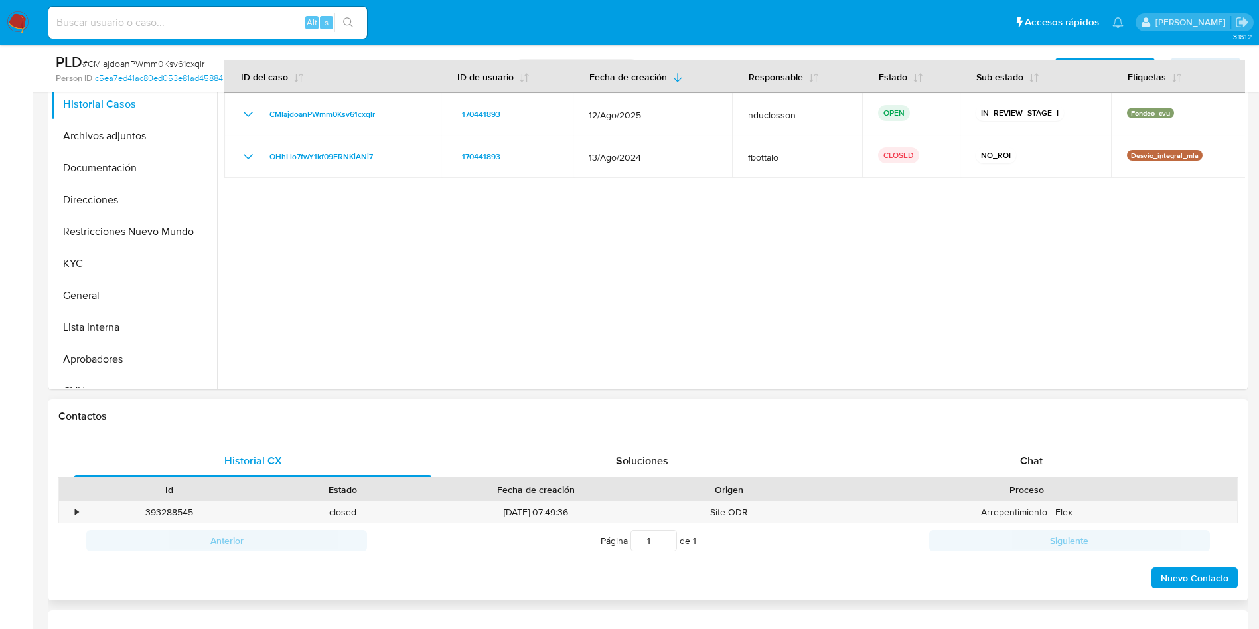
scroll to position [199, 0]
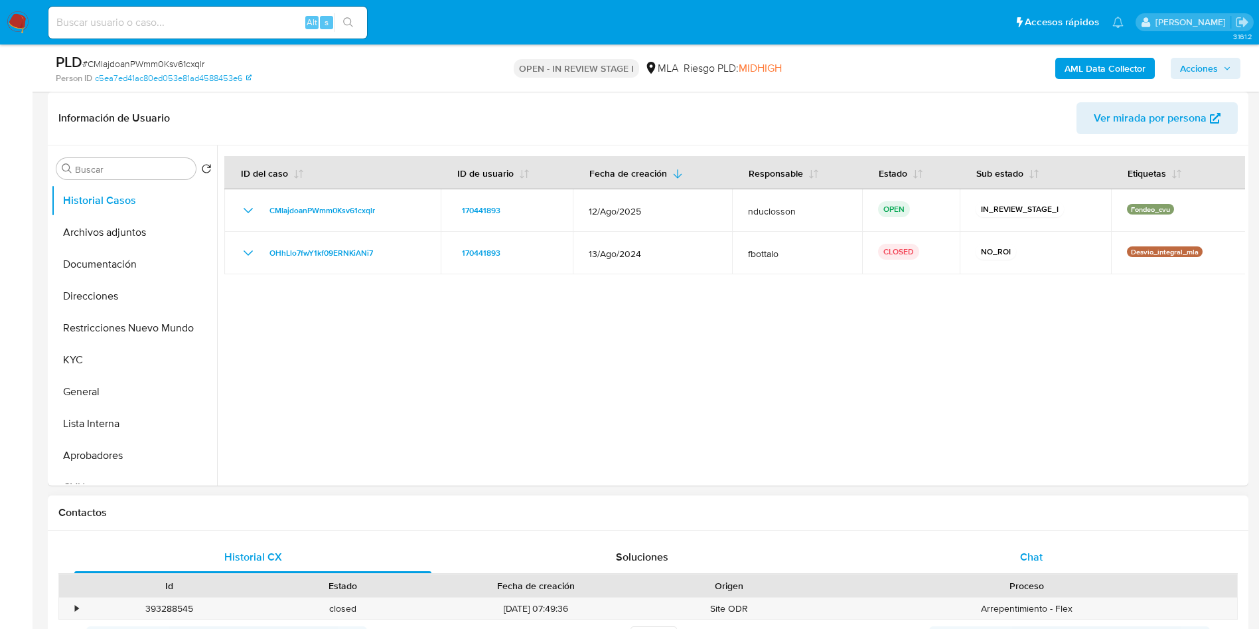
click at [994, 560] on div "Chat" at bounding box center [1031, 557] width 357 height 32
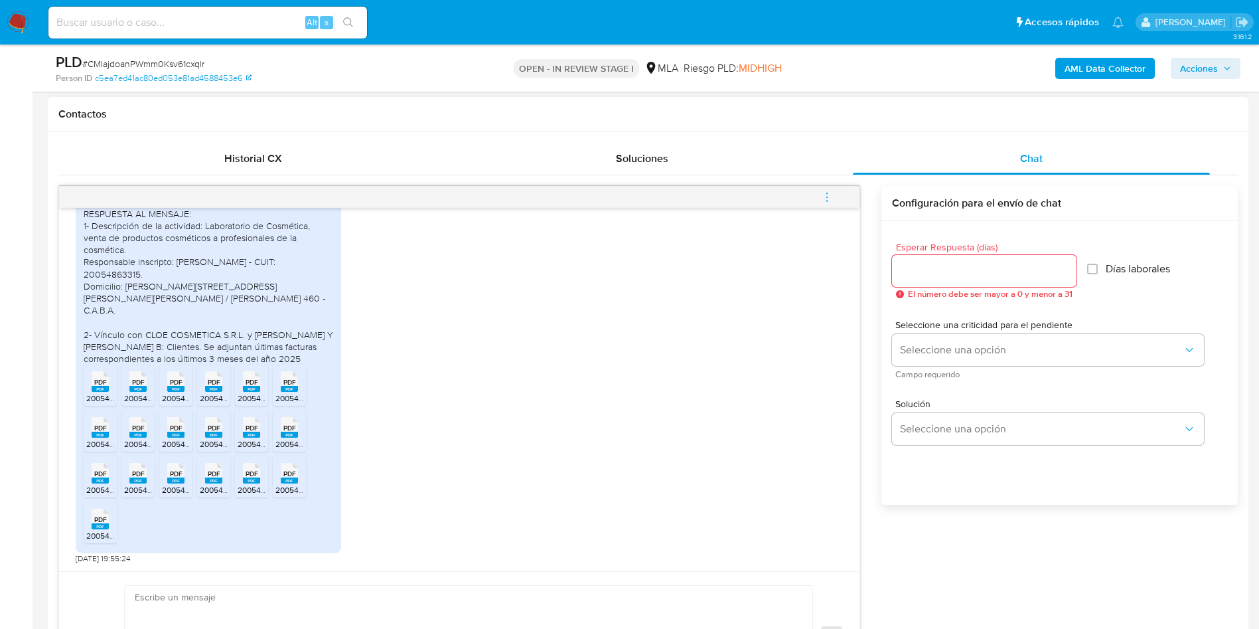
scroll to position [1871, 0]
click at [96, 389] on rect at bounding box center [100, 389] width 17 height 6
click at [147, 391] on div "PDF PDF" at bounding box center [138, 380] width 28 height 26
click at [167, 389] on div "PDF PDF" at bounding box center [176, 380] width 28 height 26
click at [203, 389] on div "PDF PDF" at bounding box center [214, 380] width 28 height 26
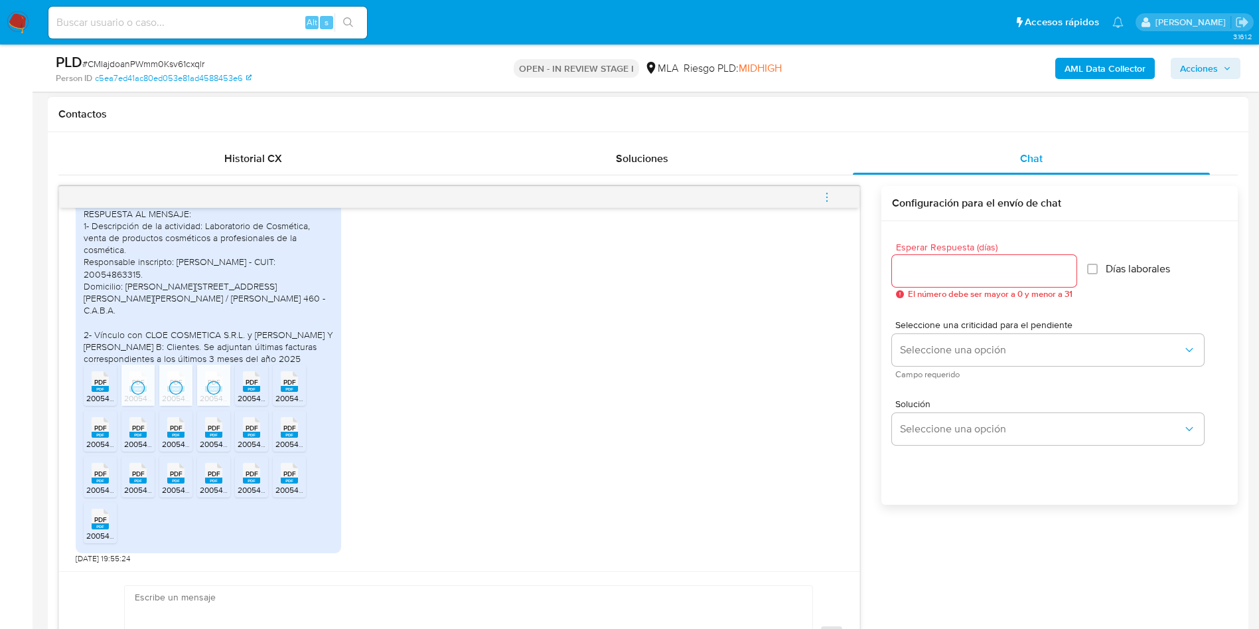
click at [252, 386] on span "PDF" at bounding box center [252, 382] width 13 height 9
click at [289, 382] on span "PDF" at bounding box center [289, 382] width 13 height 9
drag, startPoint x: 98, startPoint y: 434, endPoint x: 119, endPoint y: 428, distance: 22.7
click at [98, 434] on rect at bounding box center [100, 435] width 17 height 6
drag, startPoint x: 135, startPoint y: 427, endPoint x: 161, endPoint y: 428, distance: 26.6
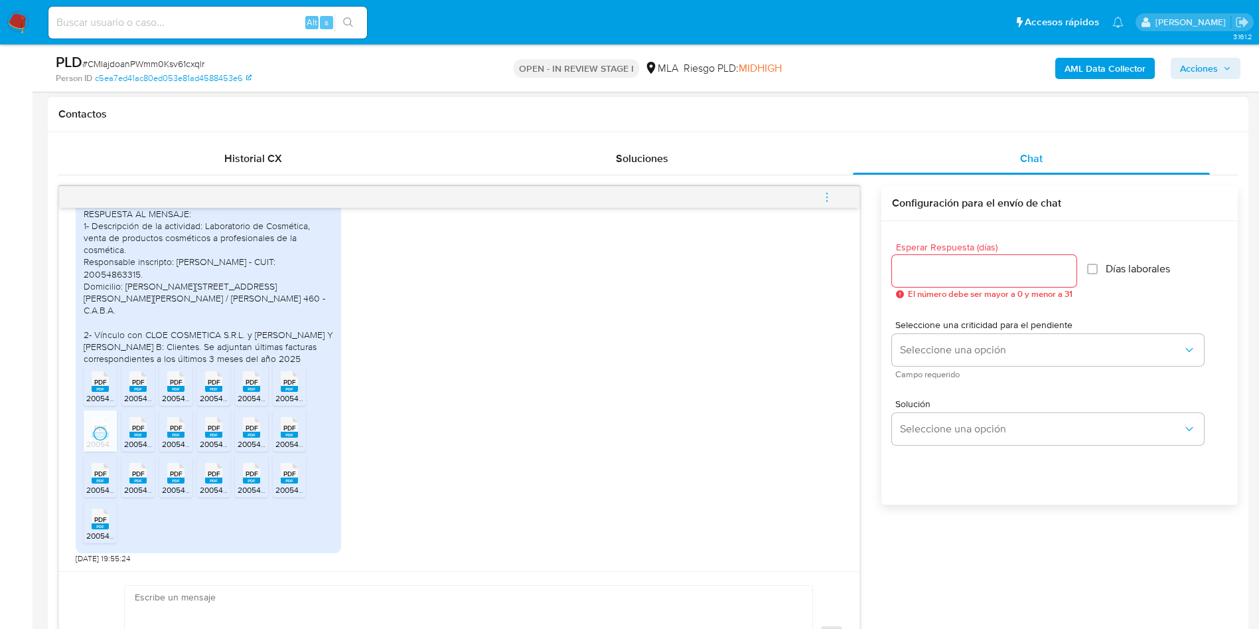
click at [135, 427] on span "PDF" at bounding box center [138, 428] width 13 height 9
click at [170, 429] on span "PDF" at bounding box center [176, 428] width 13 height 9
click at [201, 428] on div "PDF PDF" at bounding box center [214, 426] width 28 height 26
drag, startPoint x: 250, startPoint y: 428, endPoint x: 273, endPoint y: 428, distance: 23.2
click at [250, 428] on span "PDF" at bounding box center [252, 428] width 13 height 9
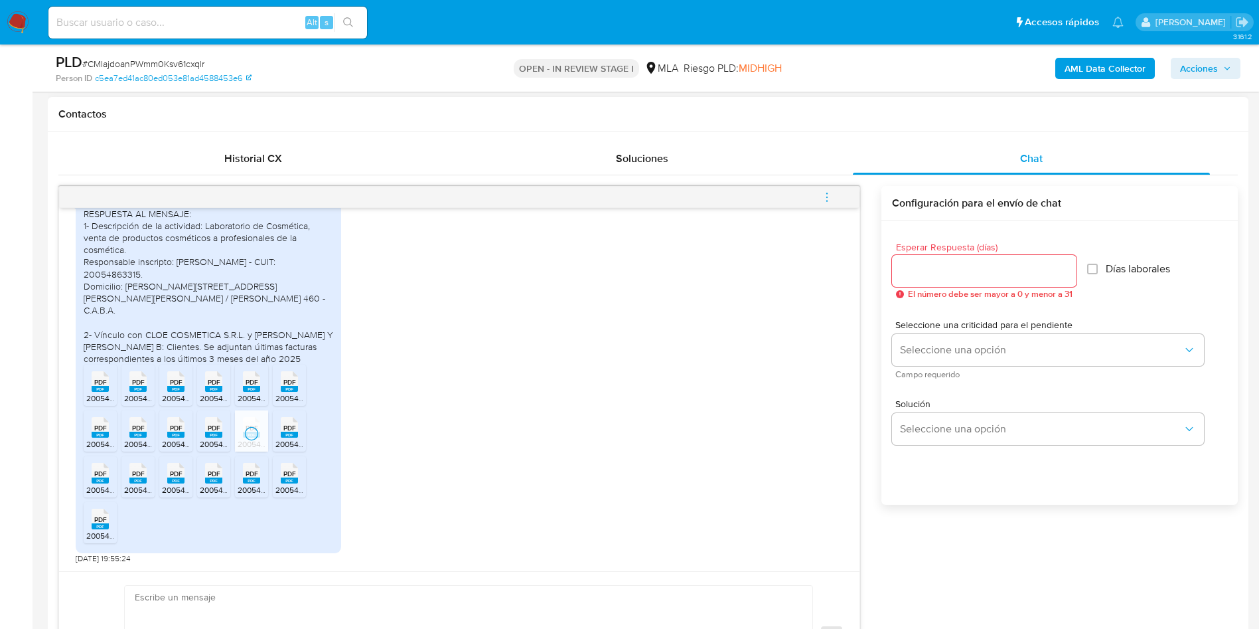
click at [287, 428] on span "PDF" at bounding box center [289, 428] width 13 height 9
click at [96, 477] on span "PDF" at bounding box center [100, 473] width 13 height 9
click at [138, 477] on span "PDF" at bounding box center [138, 473] width 13 height 9
click at [166, 473] on div "PDF PDF" at bounding box center [176, 472] width 28 height 26
click at [200, 473] on div "PDF PDF" at bounding box center [214, 472] width 28 height 26
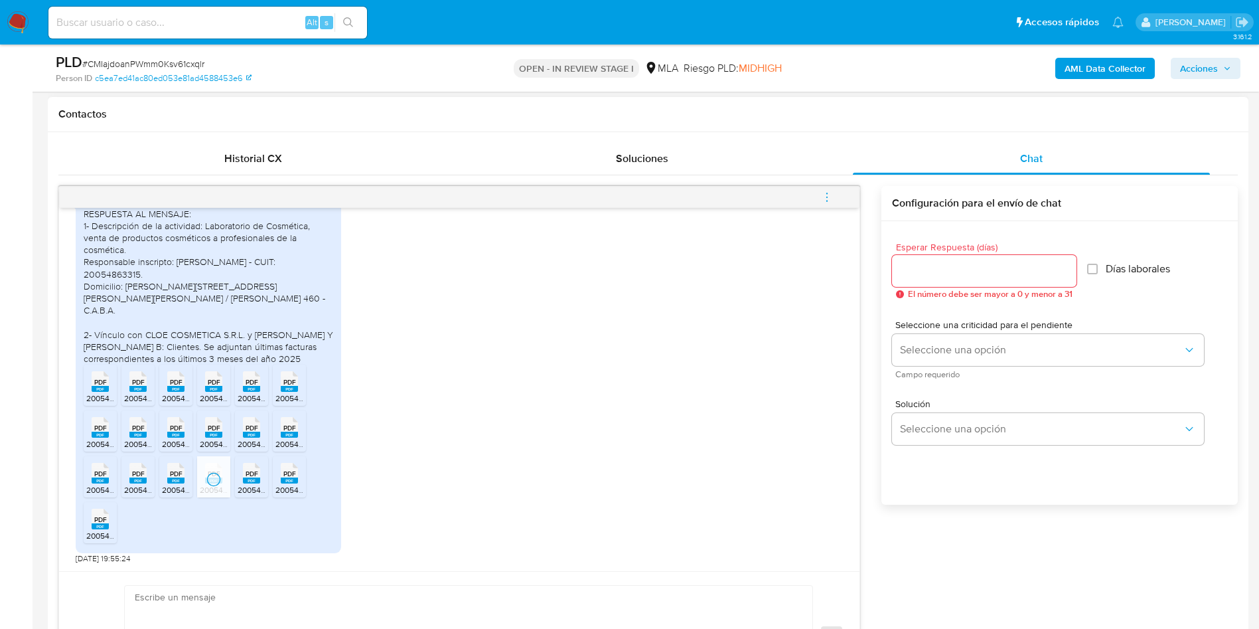
click at [257, 473] on span "PDF" at bounding box center [252, 473] width 13 height 9
click at [298, 467] on div "PDF PDF" at bounding box center [290, 472] width 28 height 26
click at [94, 520] on span "PDF" at bounding box center [100, 519] width 13 height 9
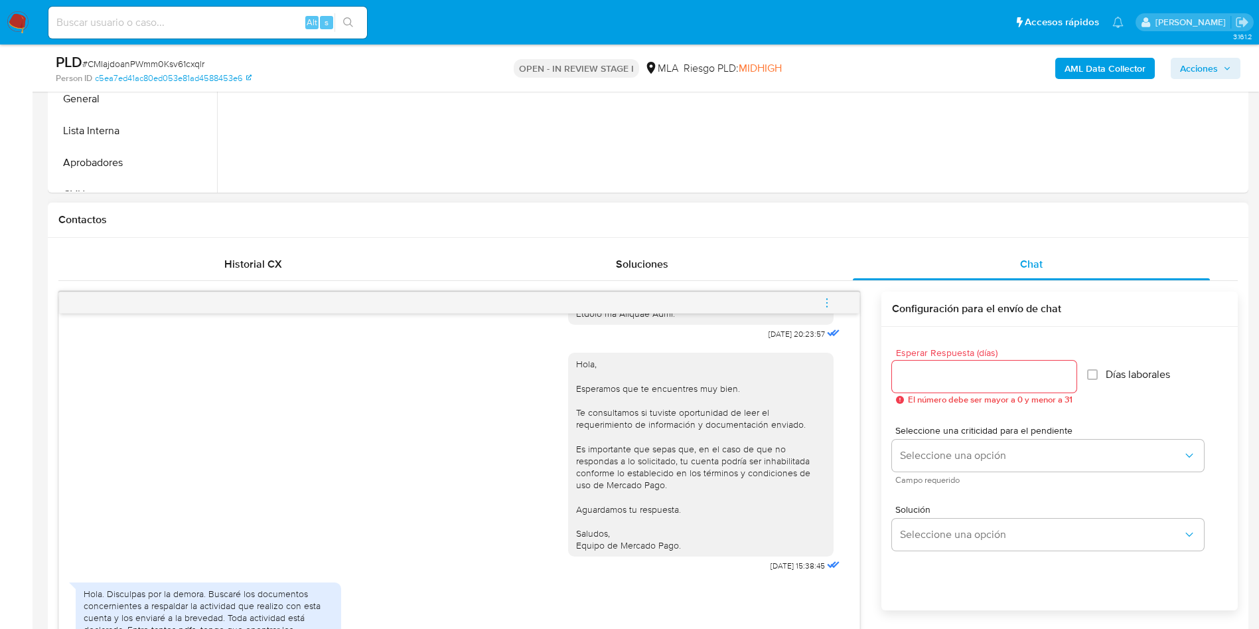
scroll to position [299, 0]
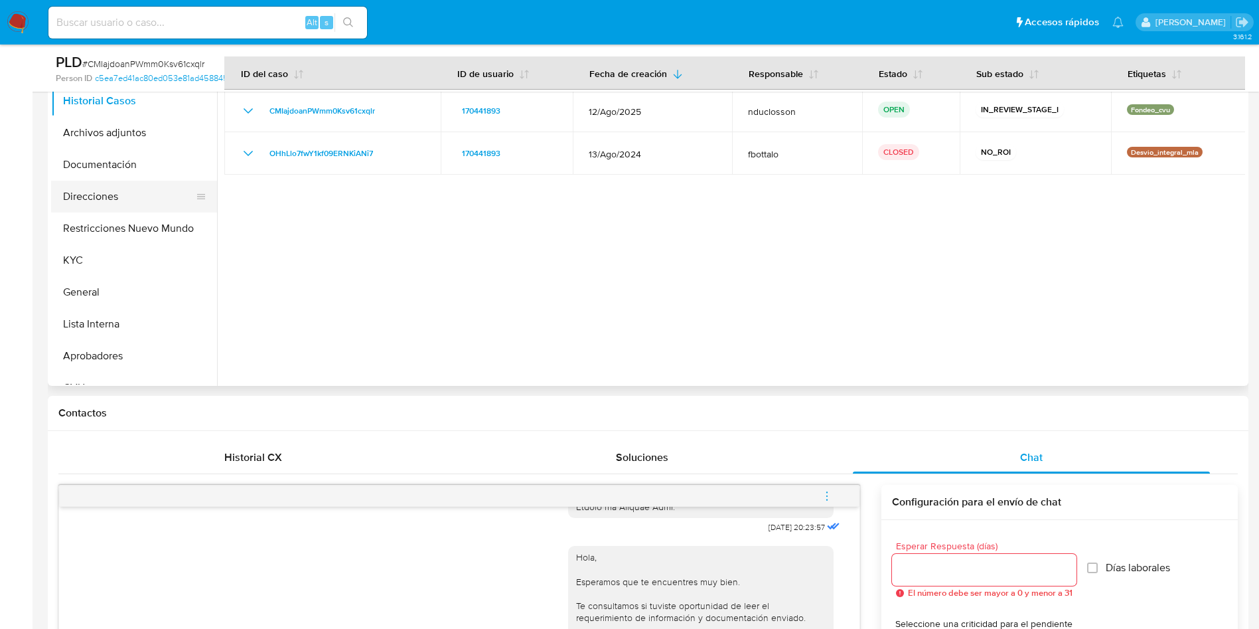
click at [102, 184] on button "Direcciones" at bounding box center [128, 197] width 155 height 32
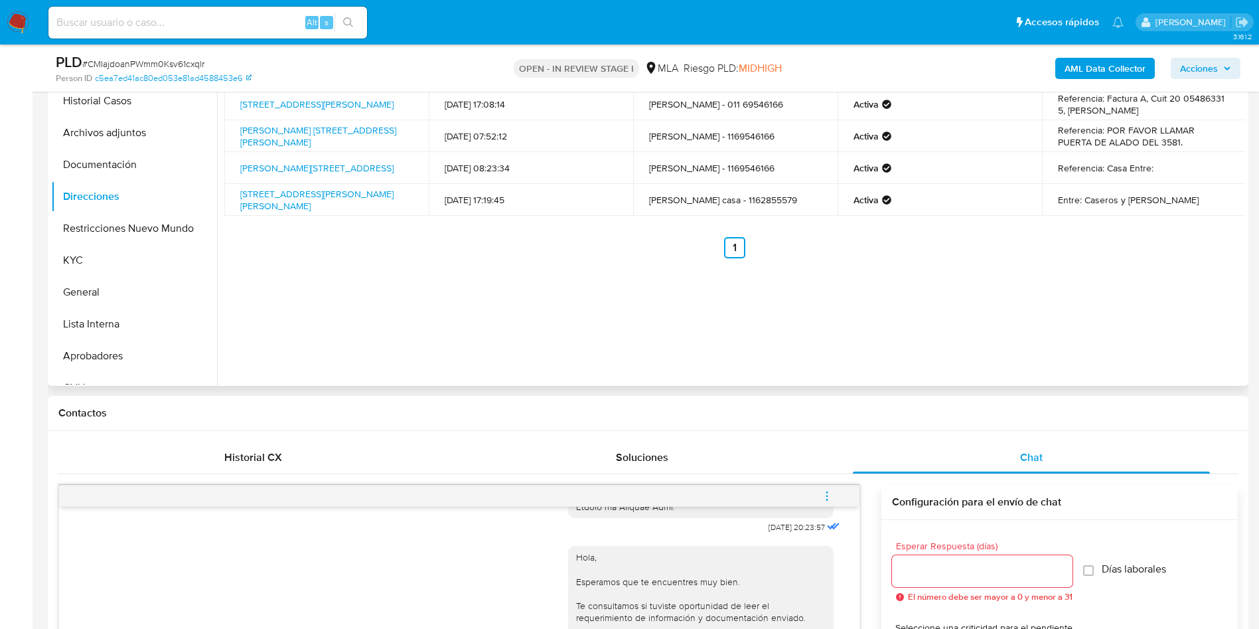
scroll to position [199, 0]
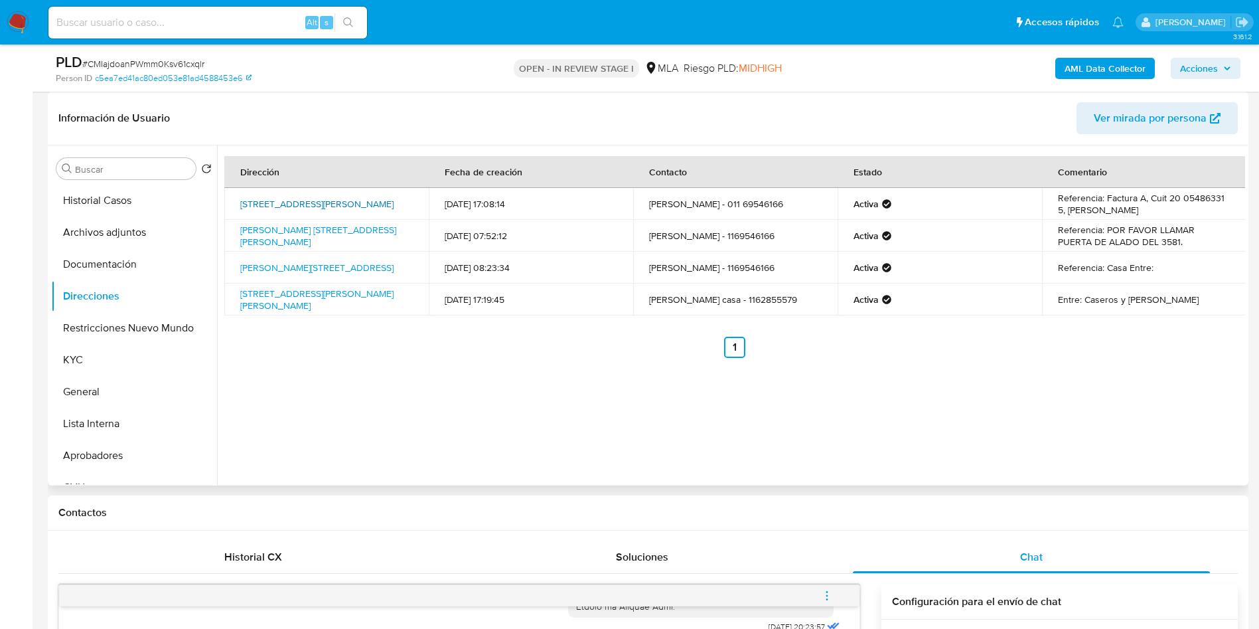
drag, startPoint x: 240, startPoint y: 195, endPoint x: 271, endPoint y: 207, distance: 33.7
click at [271, 207] on td "Calle Mario Bravo 460, Almagro, Capital Federal, 1175, Argentina 460" at bounding box center [326, 204] width 204 height 32
copy link "Calle Mario Bravo 460, Almagro, Capital Federal"
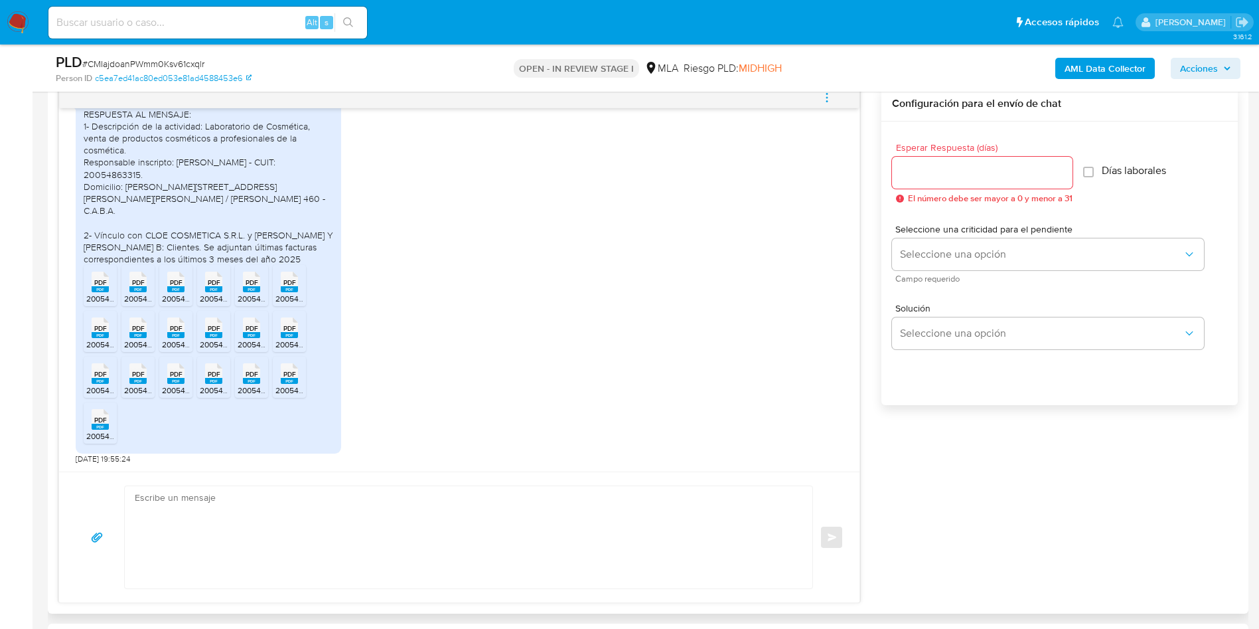
scroll to position [1771, 0]
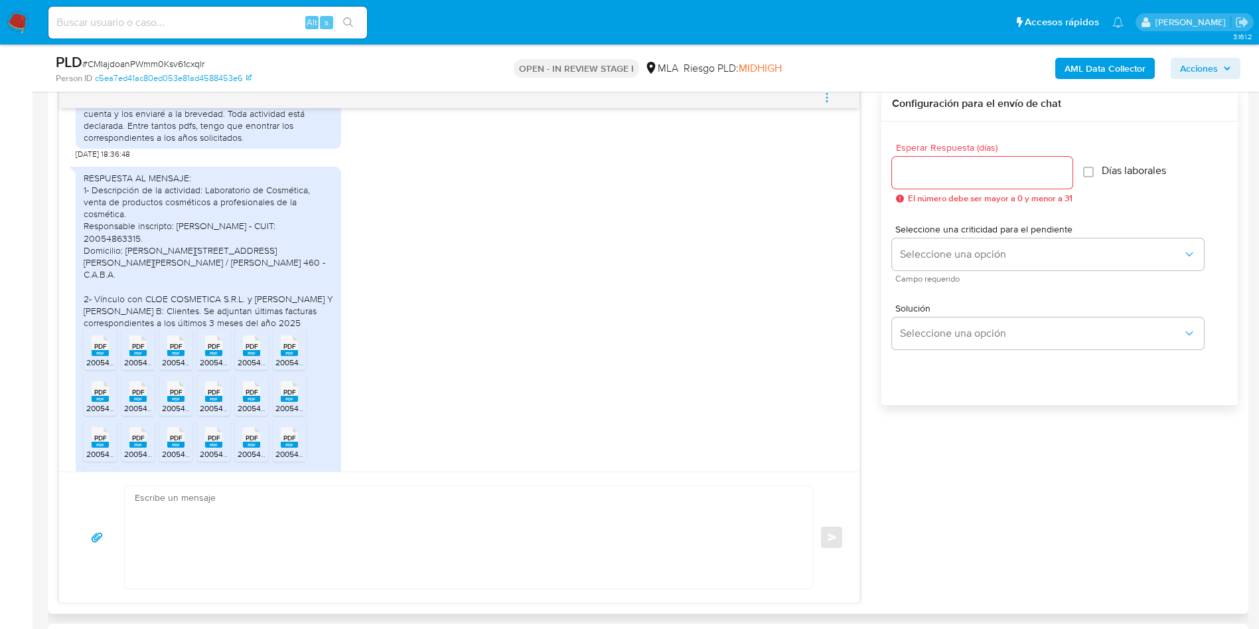
drag, startPoint x: 137, startPoint y: 255, endPoint x: 85, endPoint y: 221, distance: 61.9
click at [85, 221] on div "RESPUESTA AL MENSAJE: 1- Descripción de la actividad: Laboratorio de Cosmética,…" at bounding box center [209, 250] width 250 height 157
copy div "1- Descripción de la actividad: Laboratorio de Cosmética, venta de productos co…"
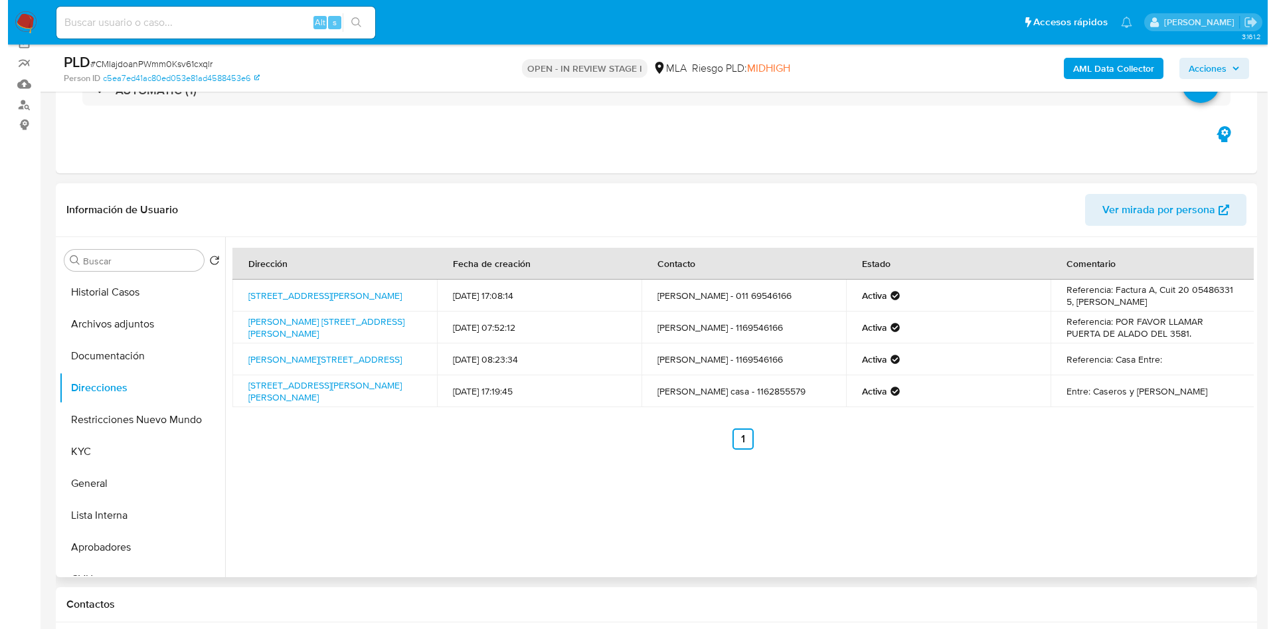
scroll to position [100, 0]
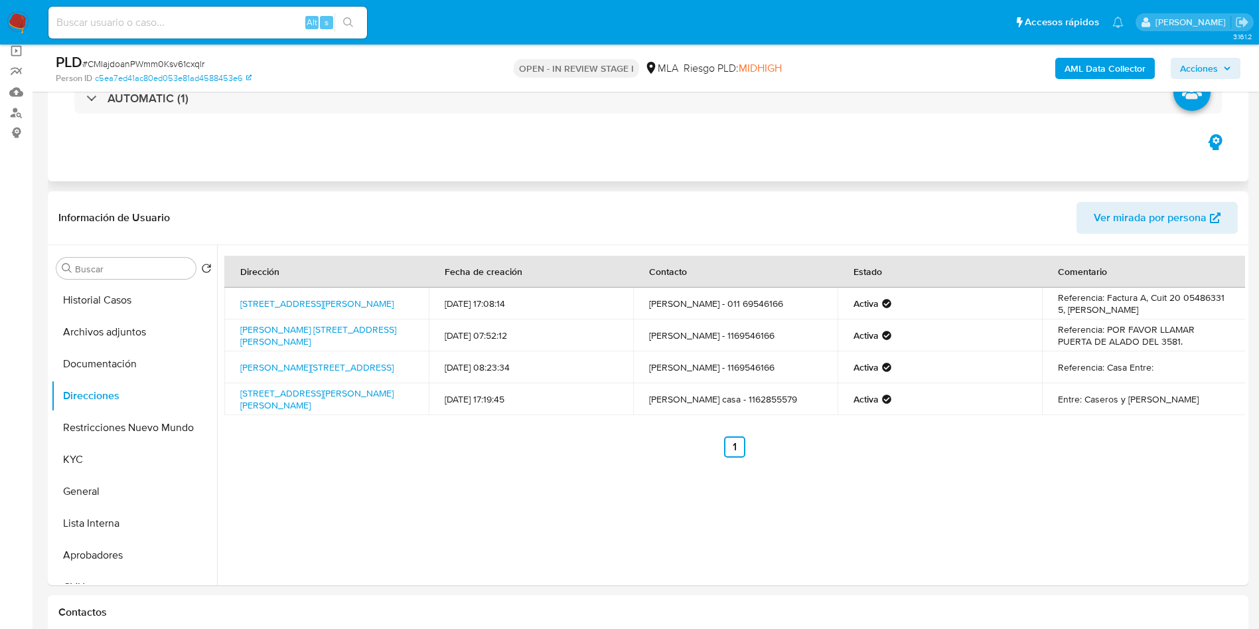
click at [64, 337] on button "Archivos adjuntos" at bounding box center [134, 332] width 166 height 32
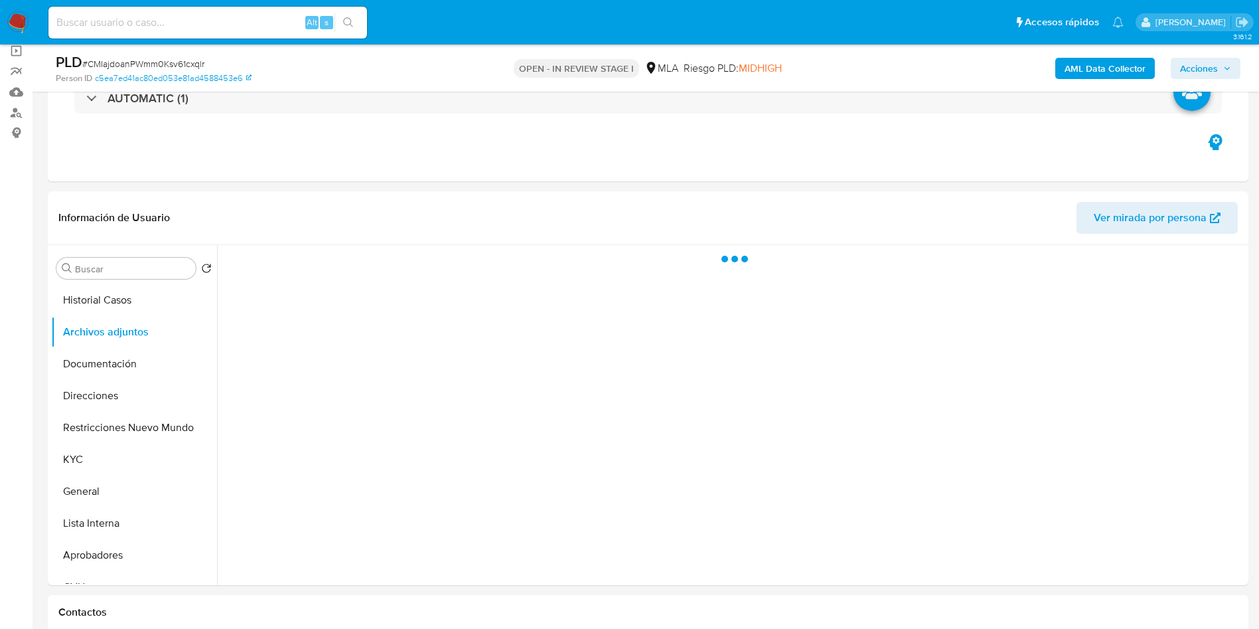
click at [1120, 70] on b "AML Data Collector" at bounding box center [1105, 68] width 81 height 21
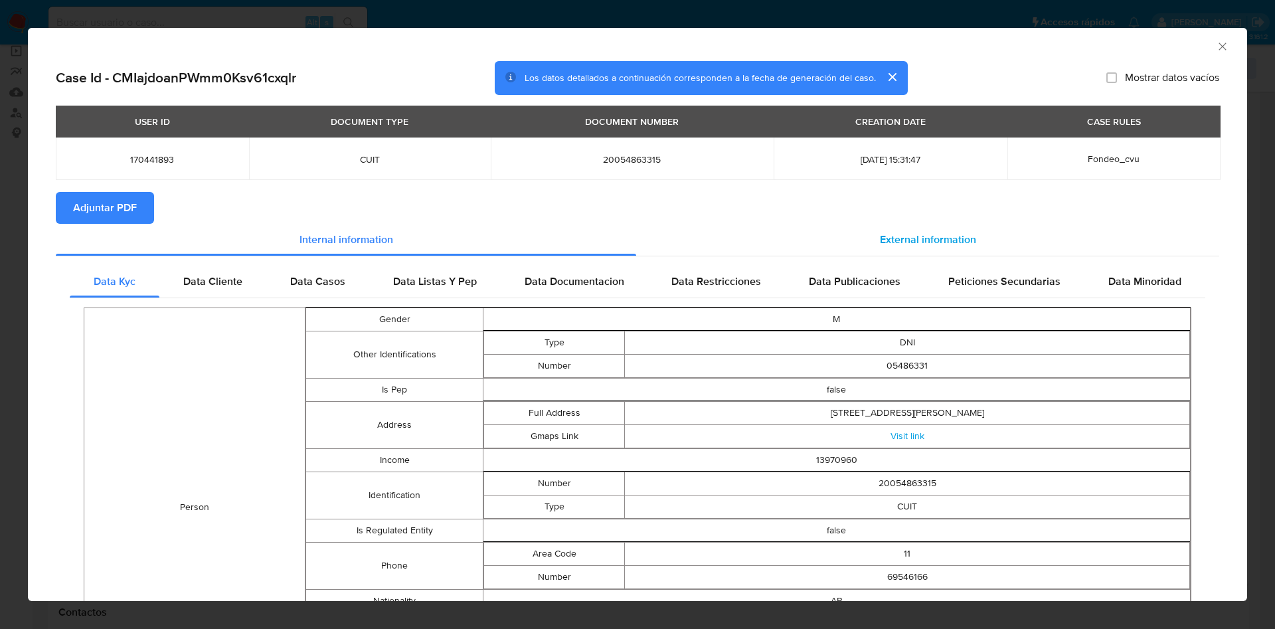
click at [904, 254] on div "External information" at bounding box center [927, 240] width 583 height 32
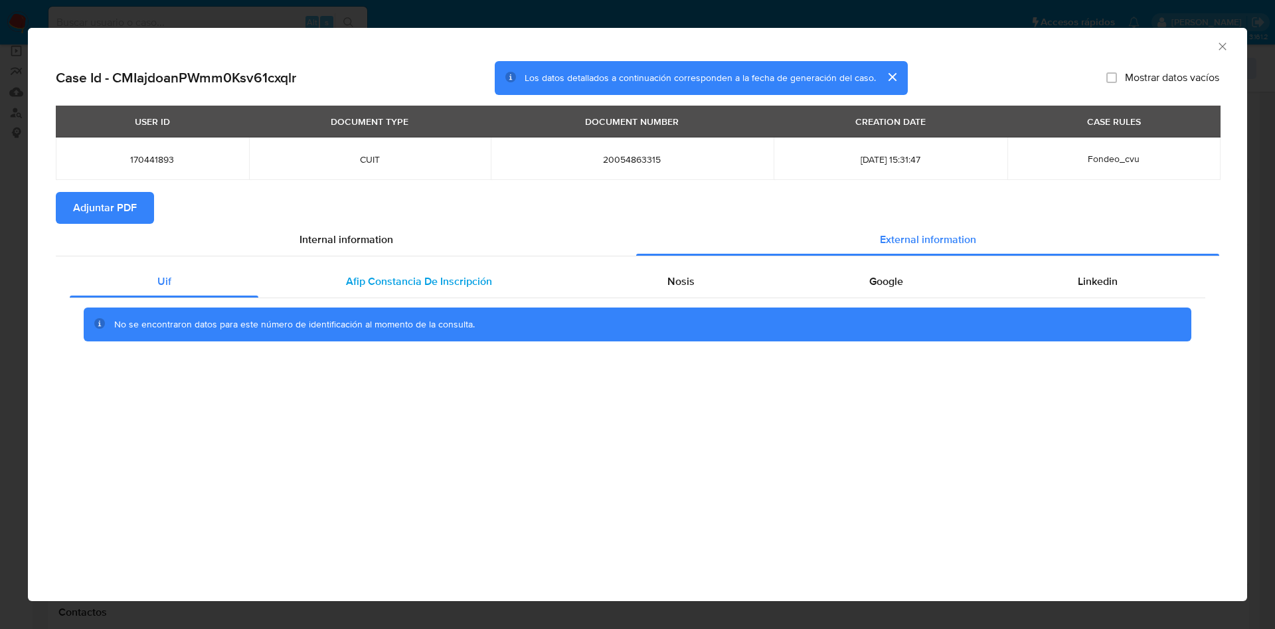
click at [353, 283] on span "Afip Constancia De Inscripción" at bounding box center [419, 281] width 146 height 15
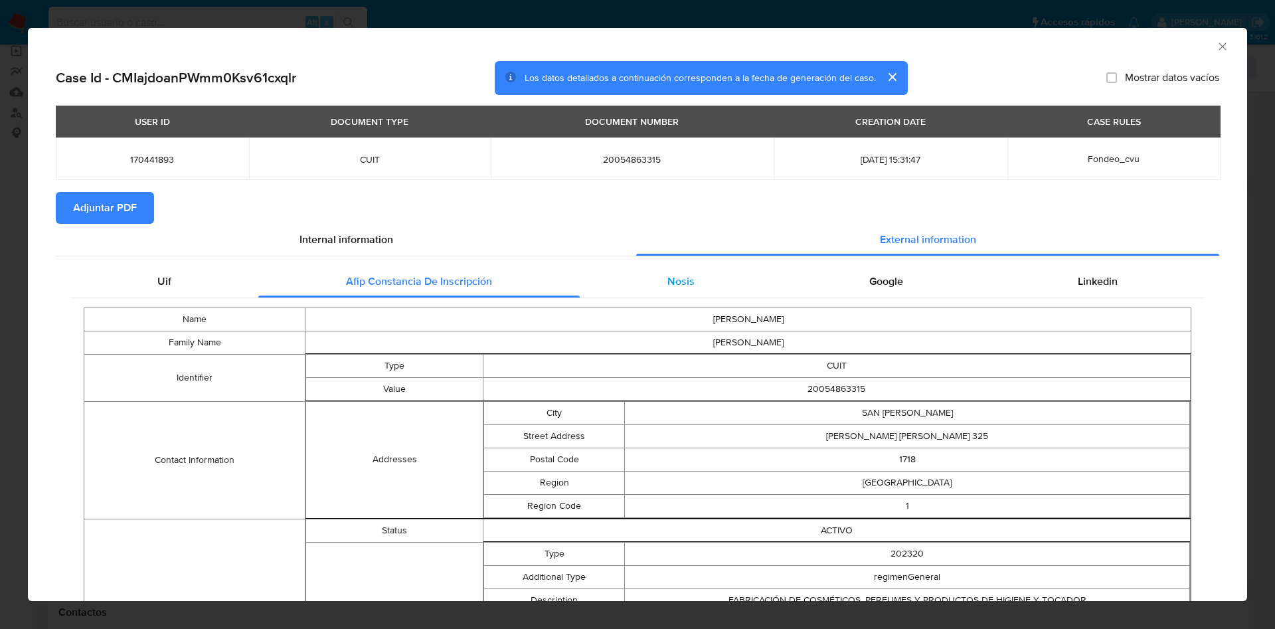
click at [667, 281] on span "Nosis" at bounding box center [680, 281] width 27 height 15
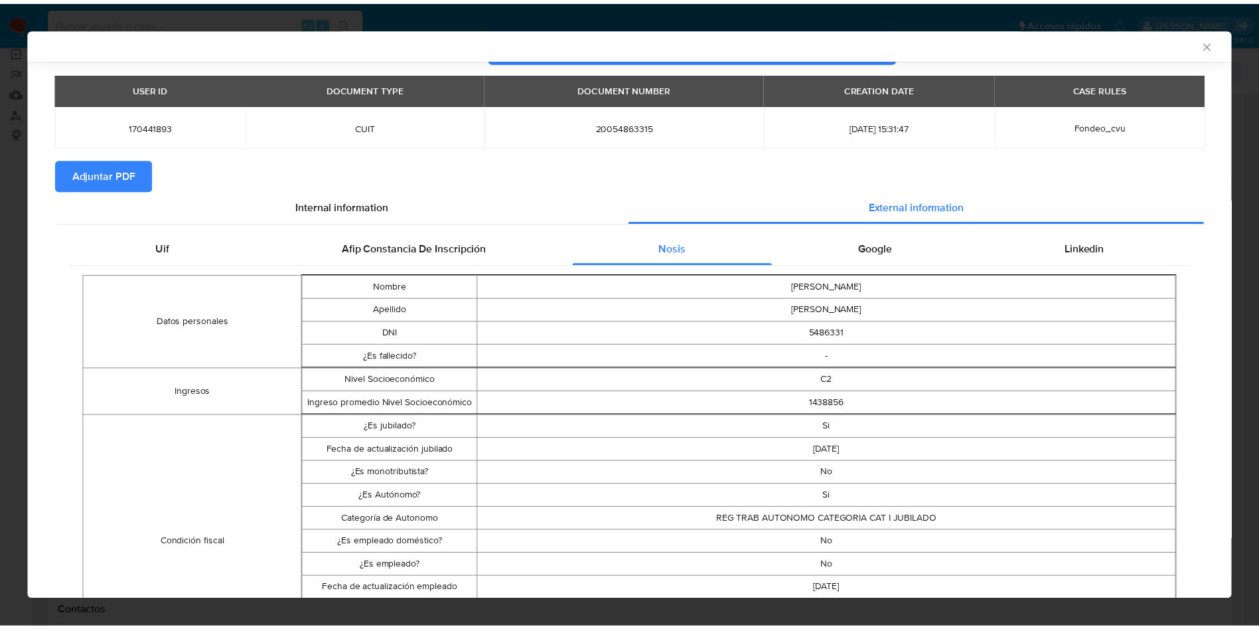
scroll to position [0, 0]
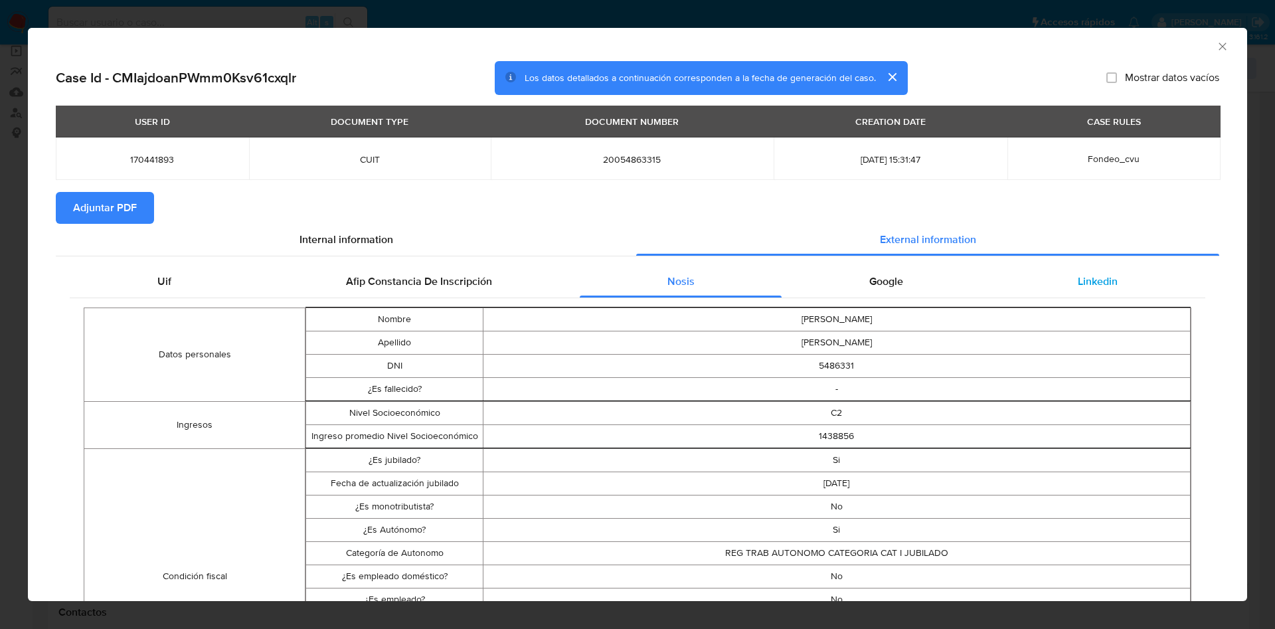
click at [1060, 280] on div "Linkedin" at bounding box center [1098, 282] width 214 height 32
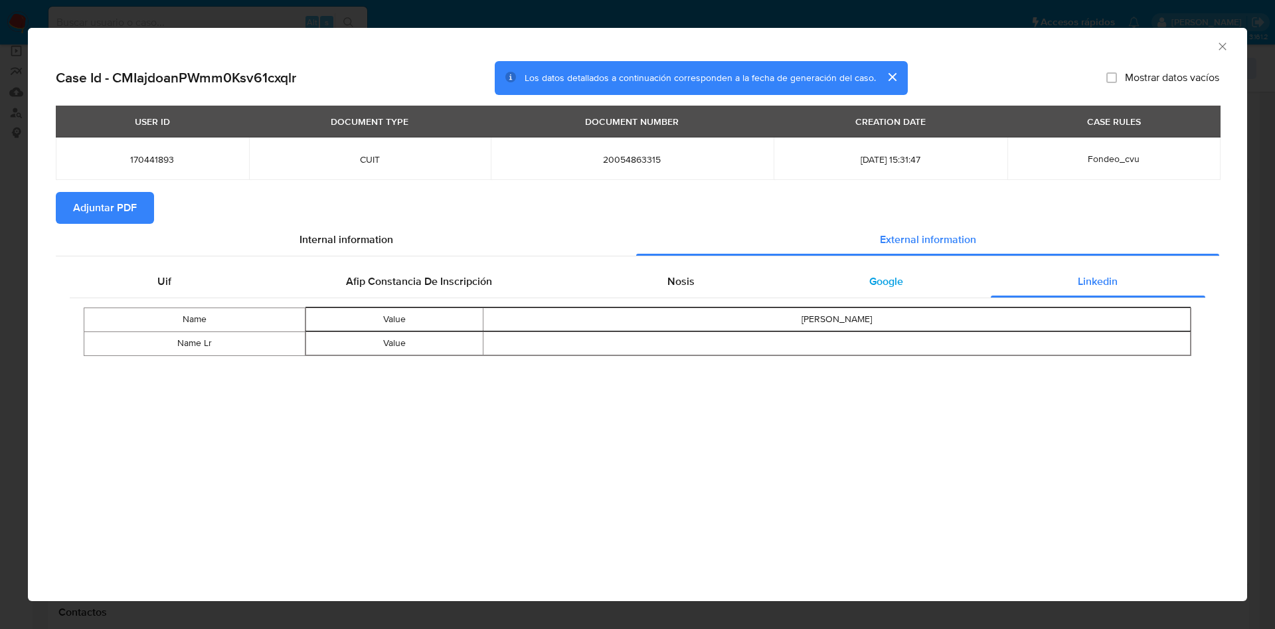
click at [924, 276] on div "Google" at bounding box center [885, 282] width 208 height 32
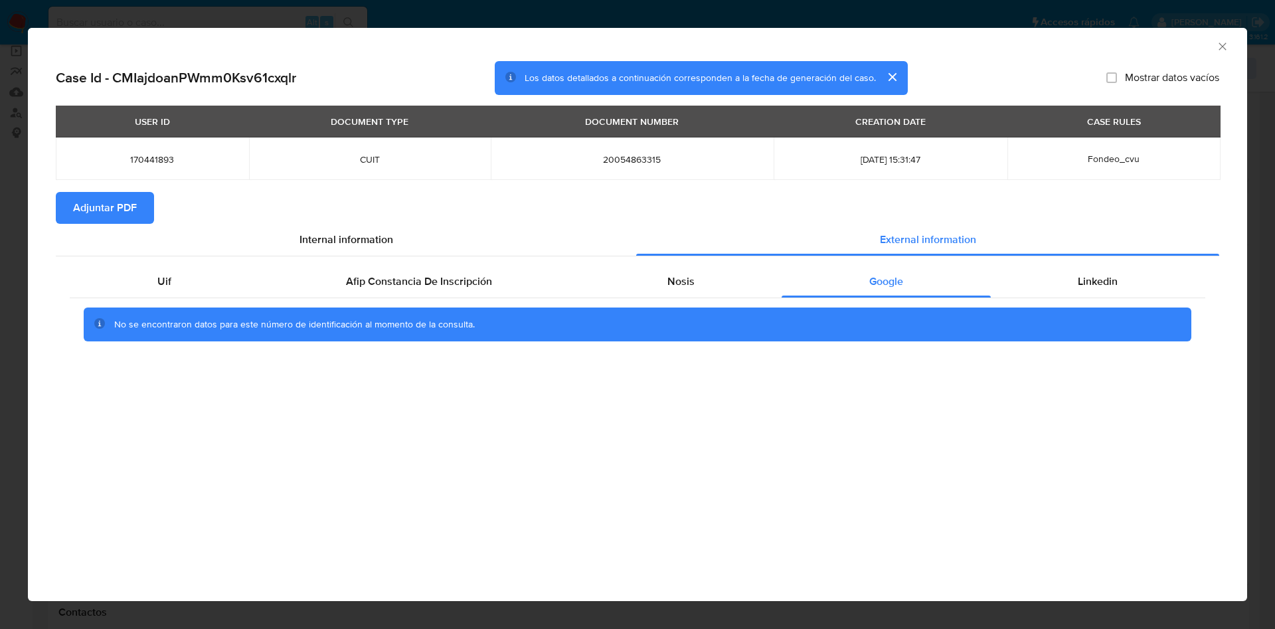
click at [80, 199] on span "Adjuntar PDF" at bounding box center [105, 207] width 64 height 29
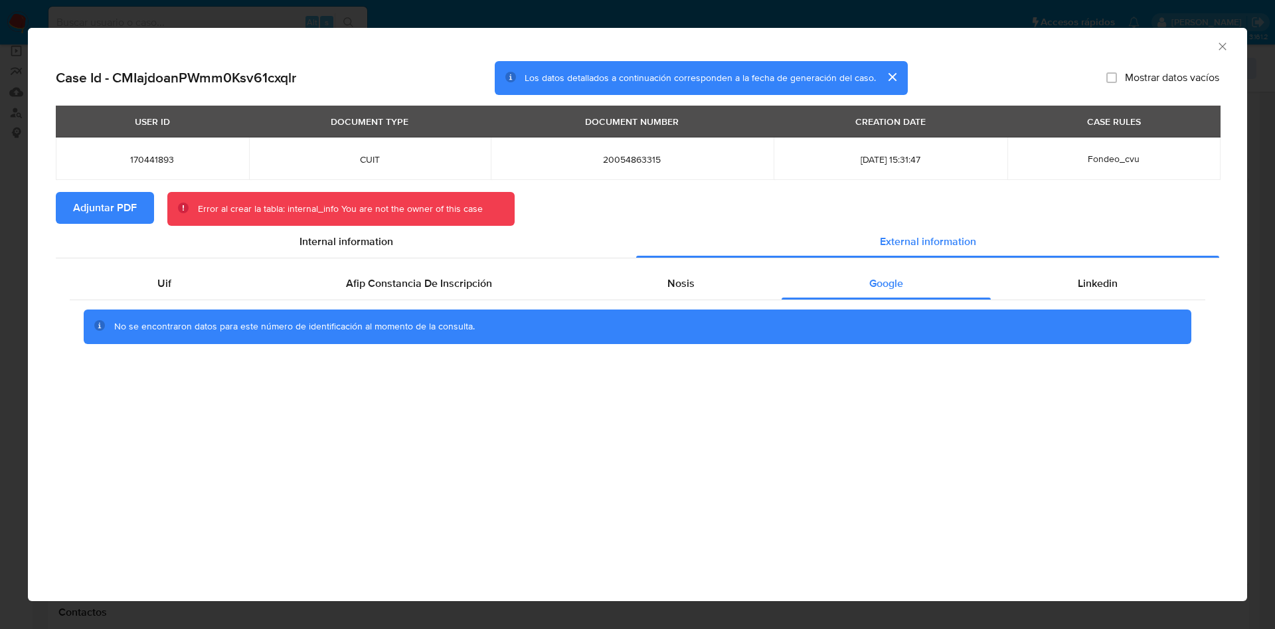
click at [1218, 39] on div "AML Data Collector" at bounding box center [637, 44] width 1219 height 33
click at [1226, 47] on icon "Cerrar ventana" at bounding box center [1222, 46] width 13 height 13
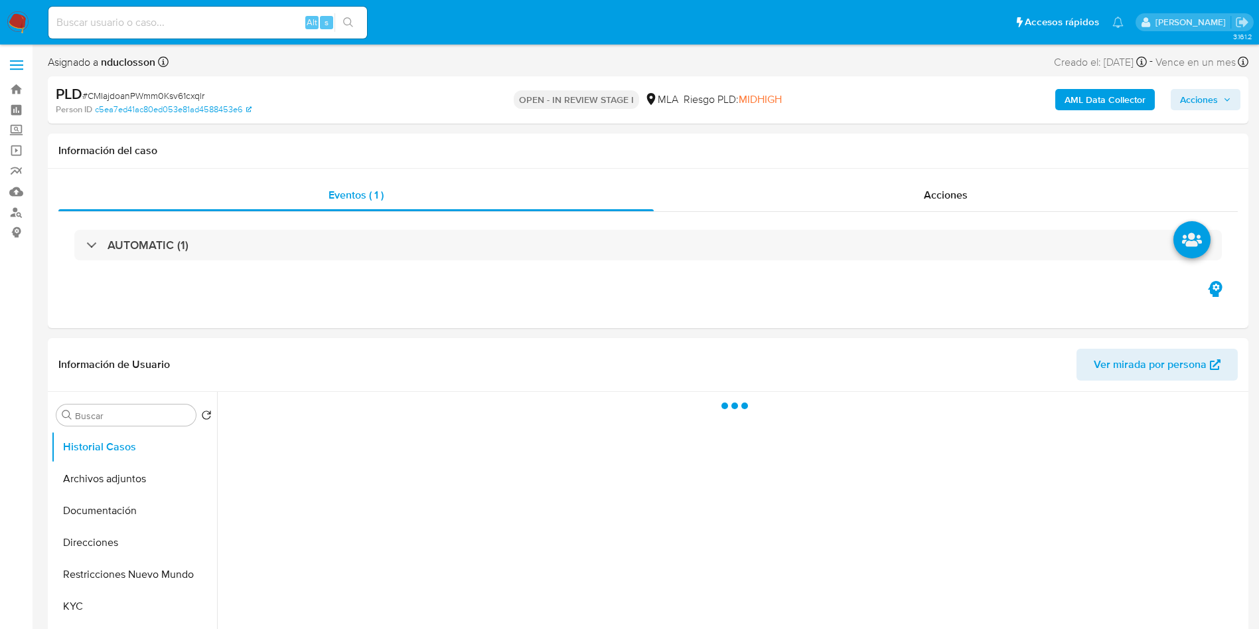
select select "10"
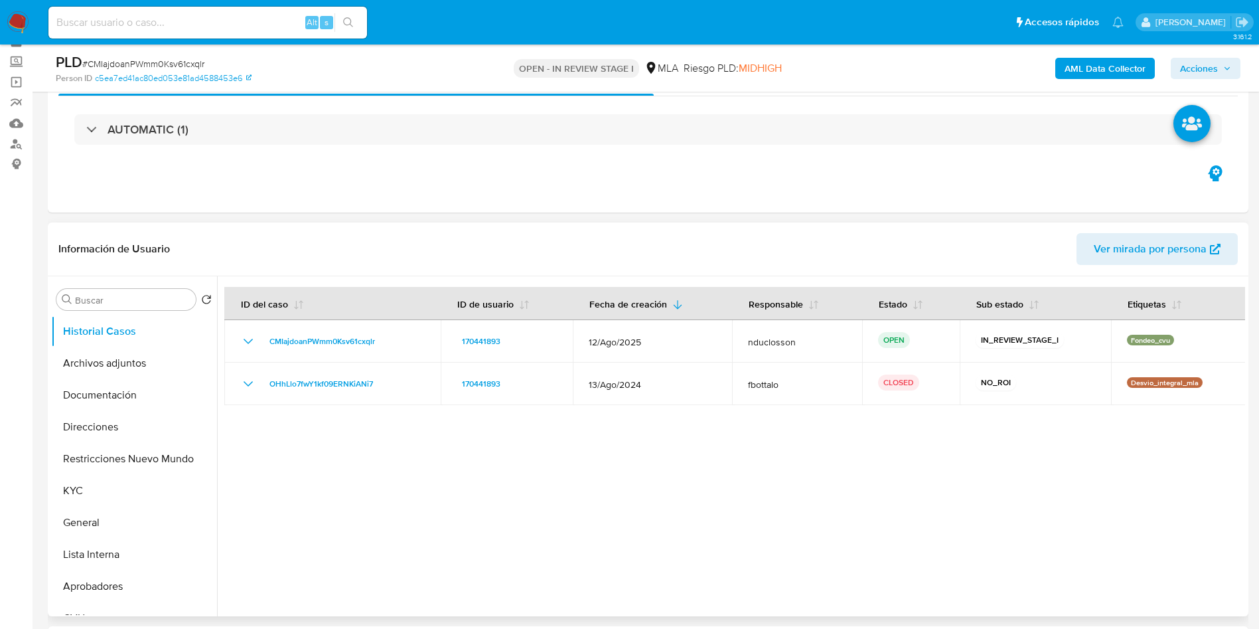
scroll to position [100, 0]
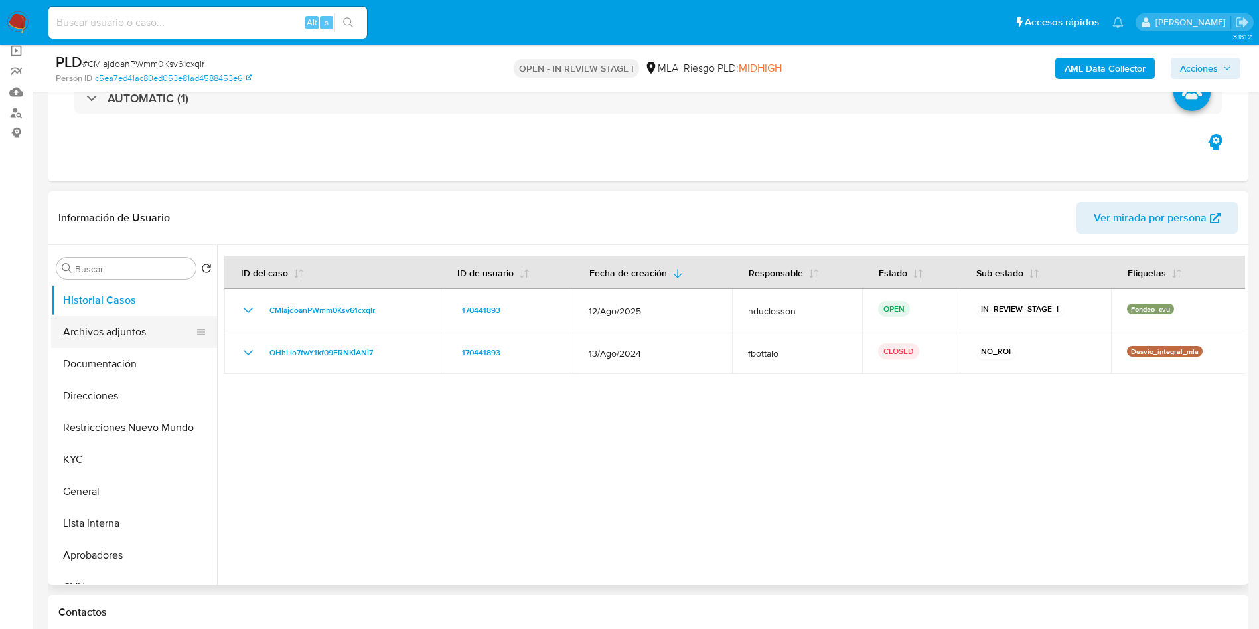
click at [131, 339] on button "Archivos adjuntos" at bounding box center [128, 332] width 155 height 32
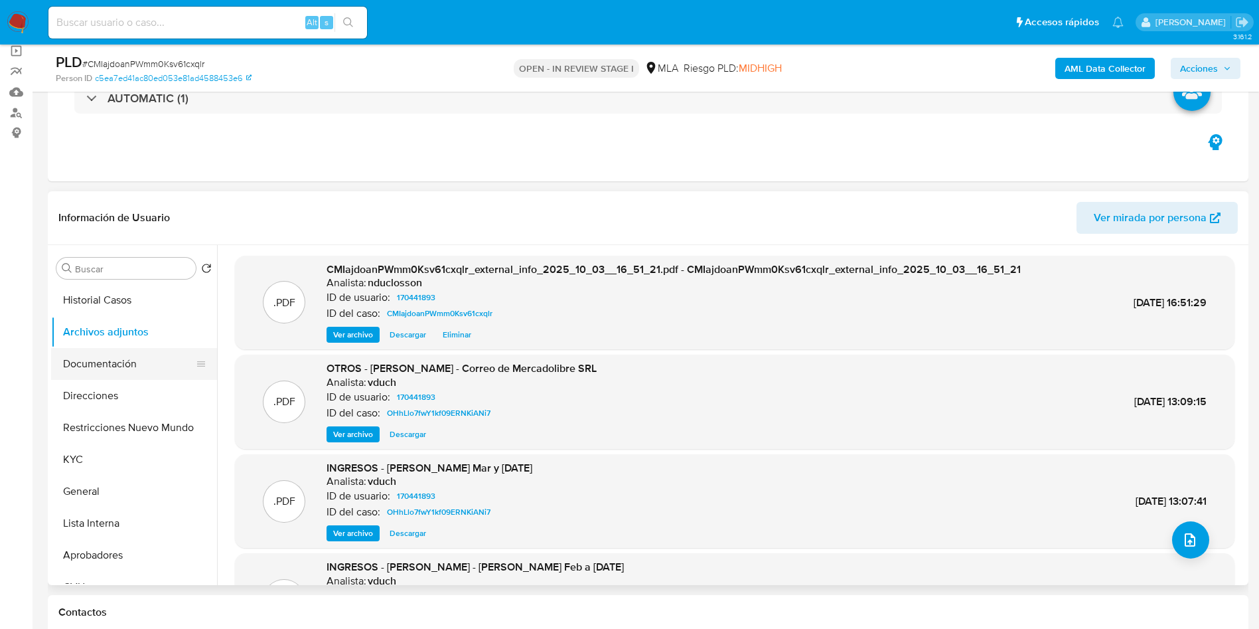
click at [76, 364] on button "Documentación" at bounding box center [128, 364] width 155 height 32
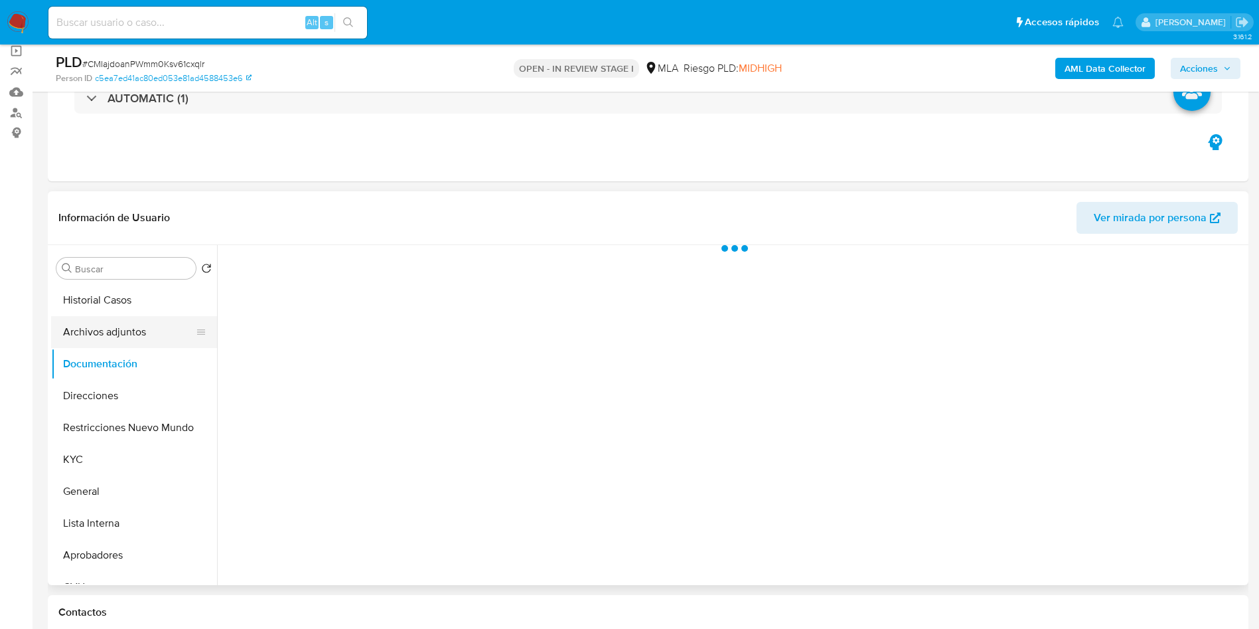
click at [131, 326] on button "Archivos adjuntos" at bounding box center [128, 332] width 155 height 32
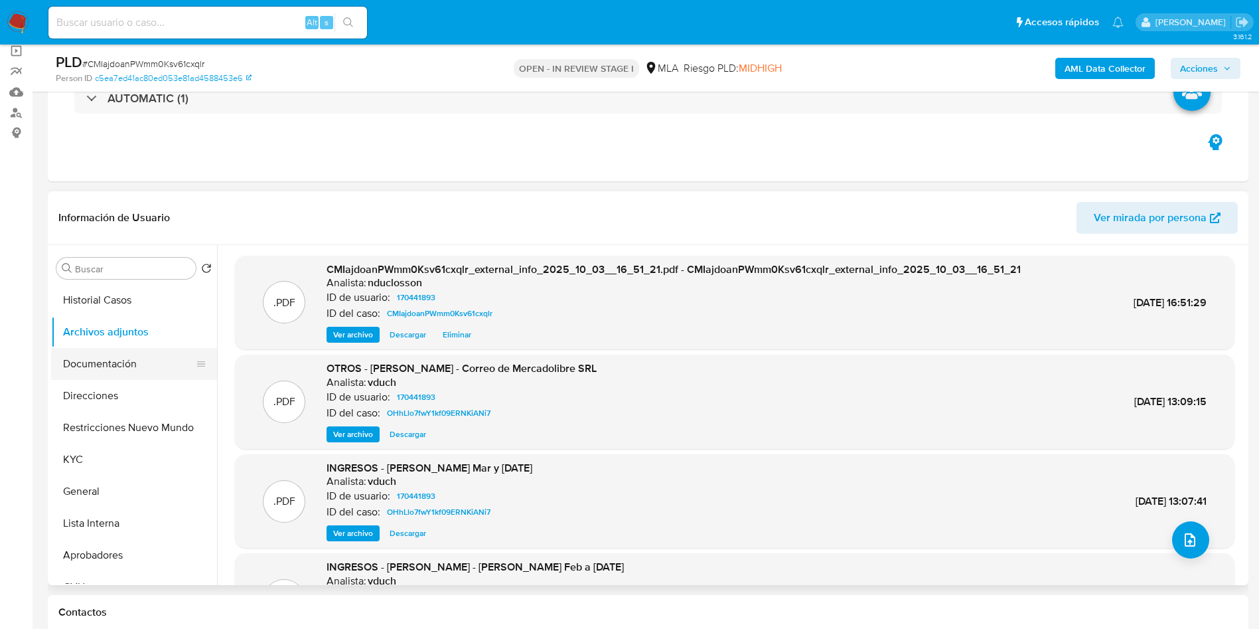
click at [133, 378] on button "Documentación" at bounding box center [128, 364] width 155 height 32
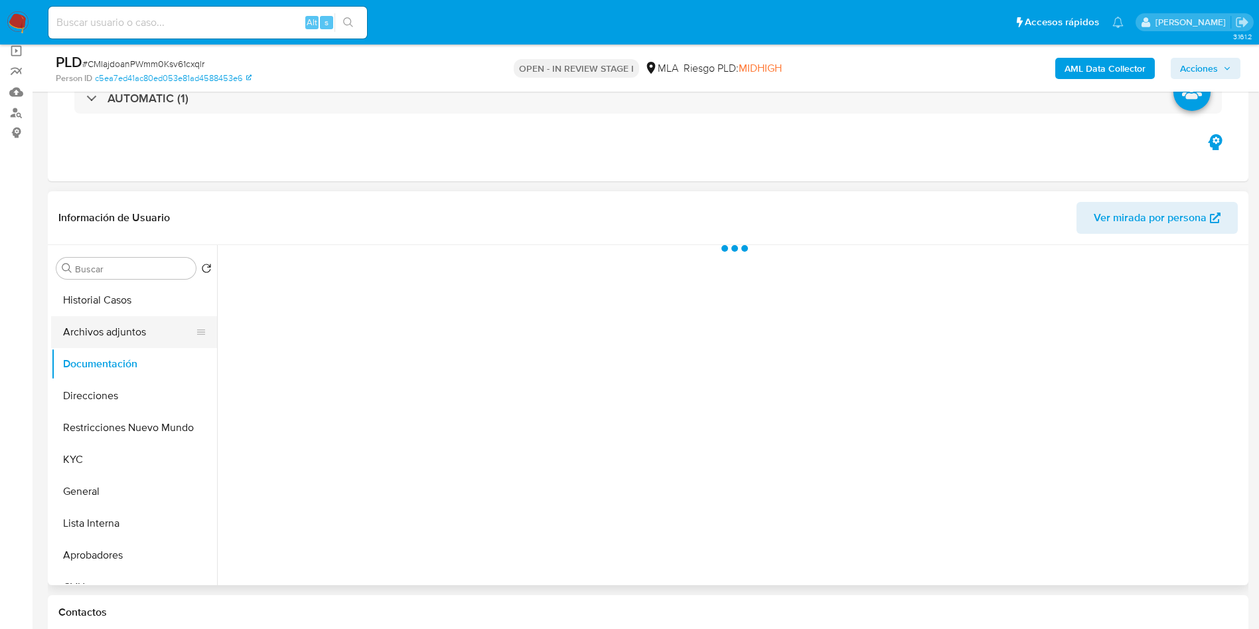
click at [125, 339] on button "Archivos adjuntos" at bounding box center [128, 332] width 155 height 32
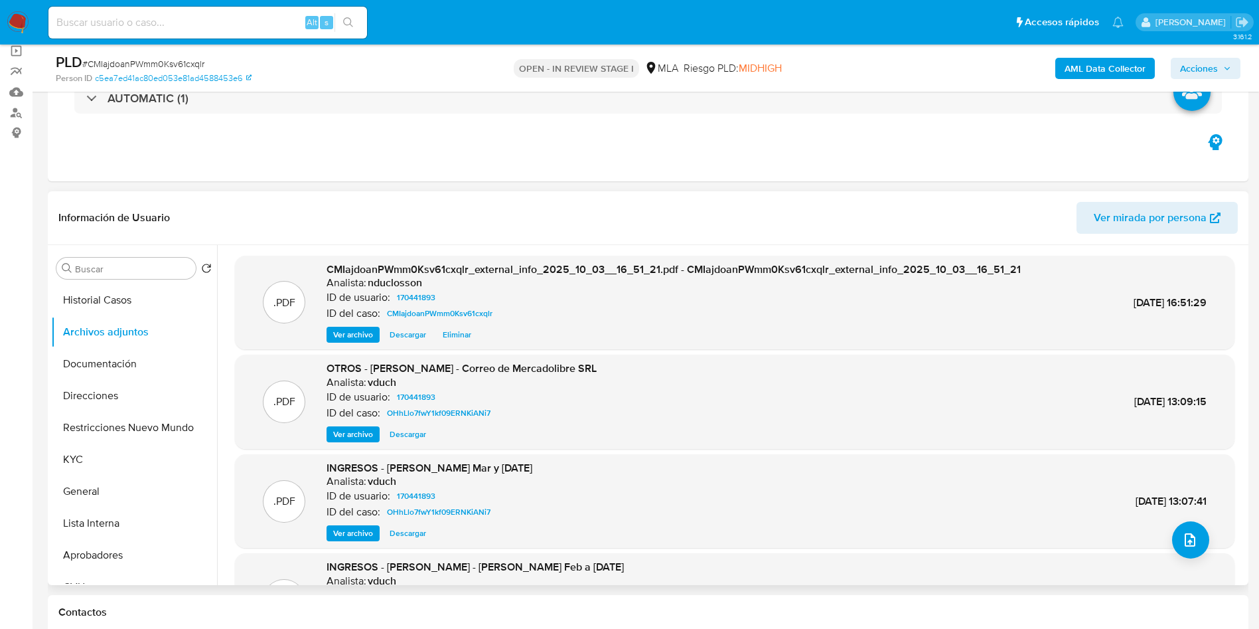
click at [452, 337] on span "Eliminar" at bounding box center [457, 334] width 29 height 13
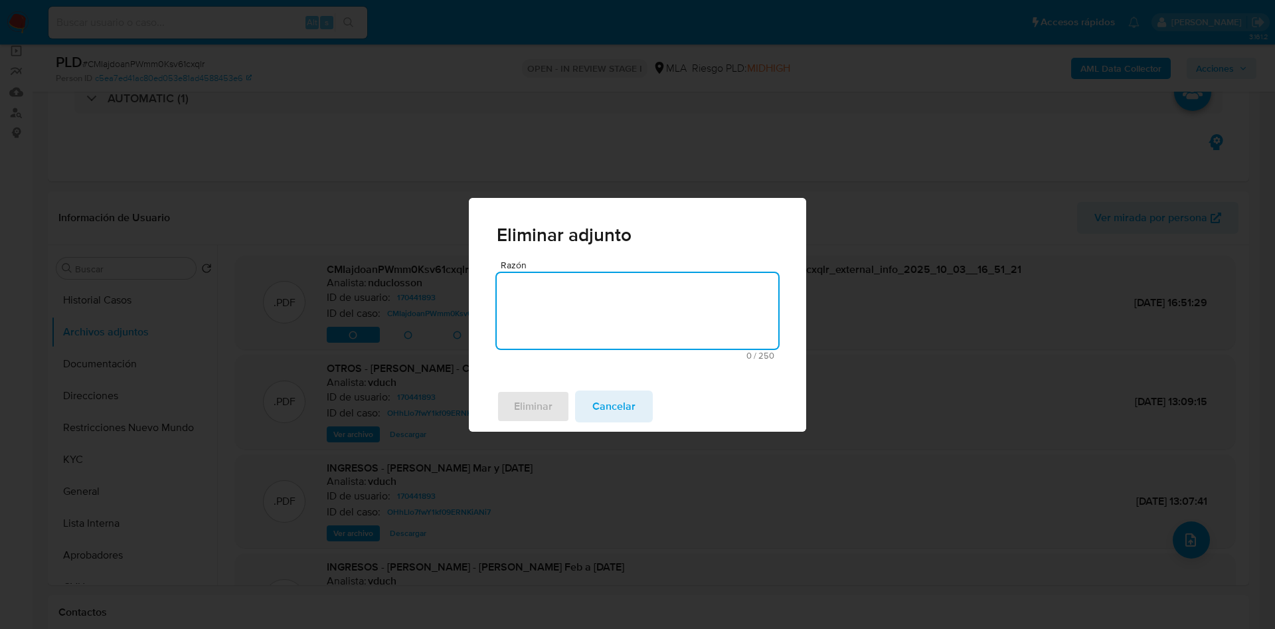
click at [530, 314] on textarea "Razón" at bounding box center [637, 311] width 281 height 76
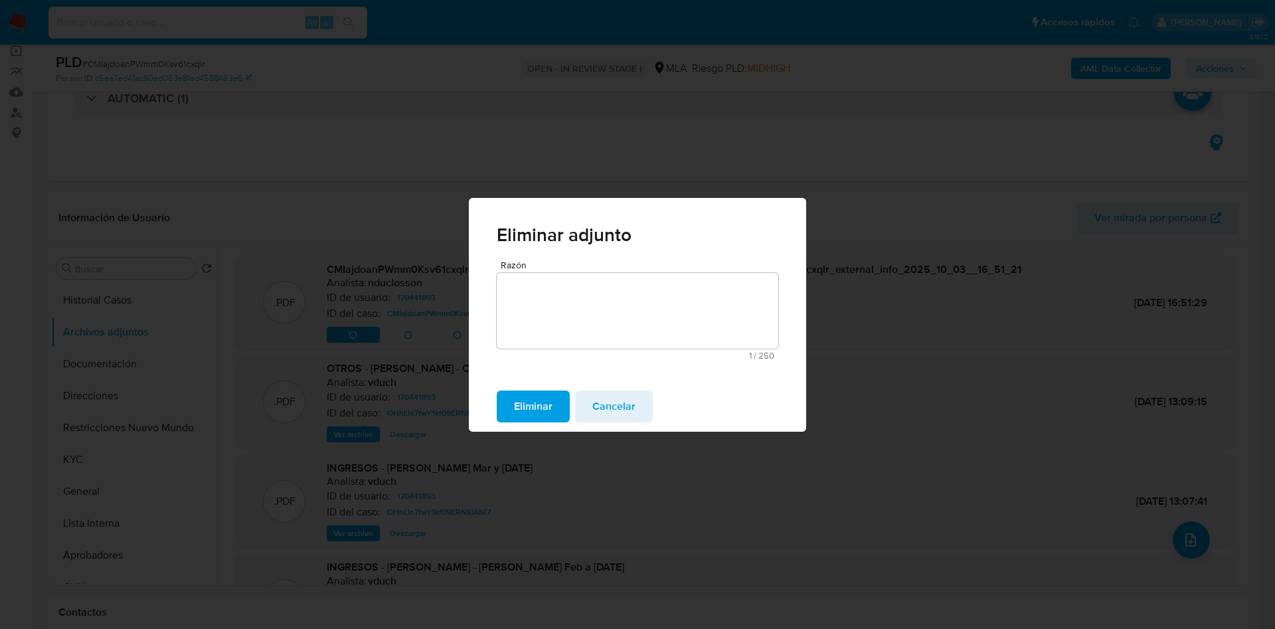
click at [607, 404] on span "Cancelar" at bounding box center [613, 406] width 43 height 29
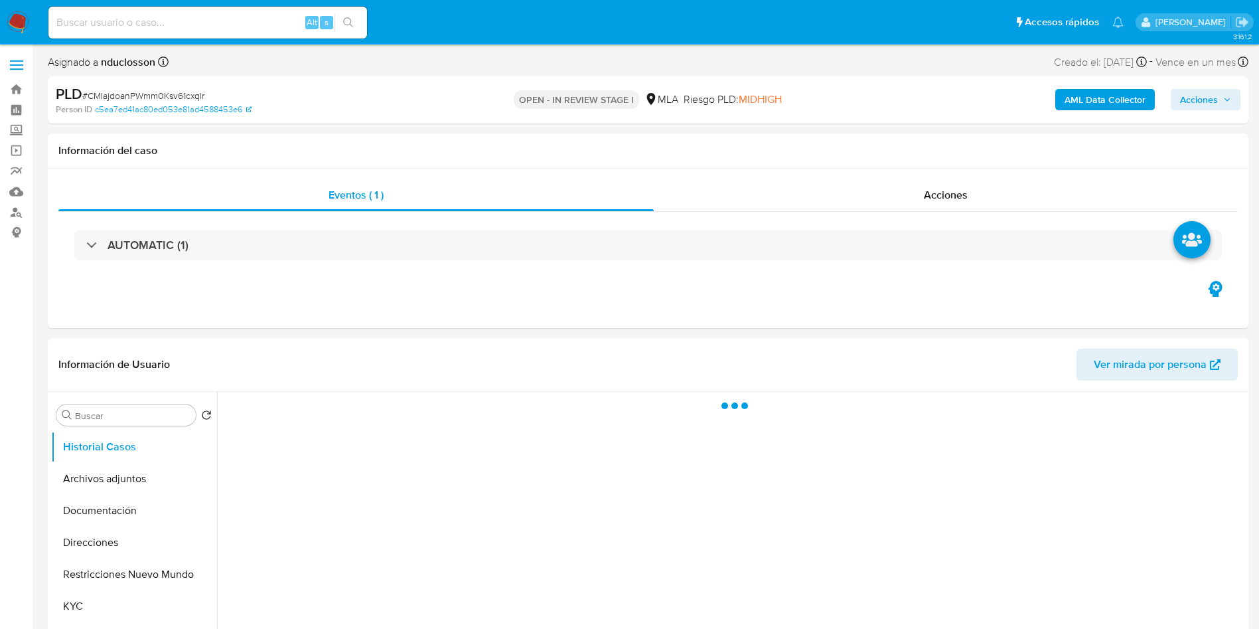
select select "10"
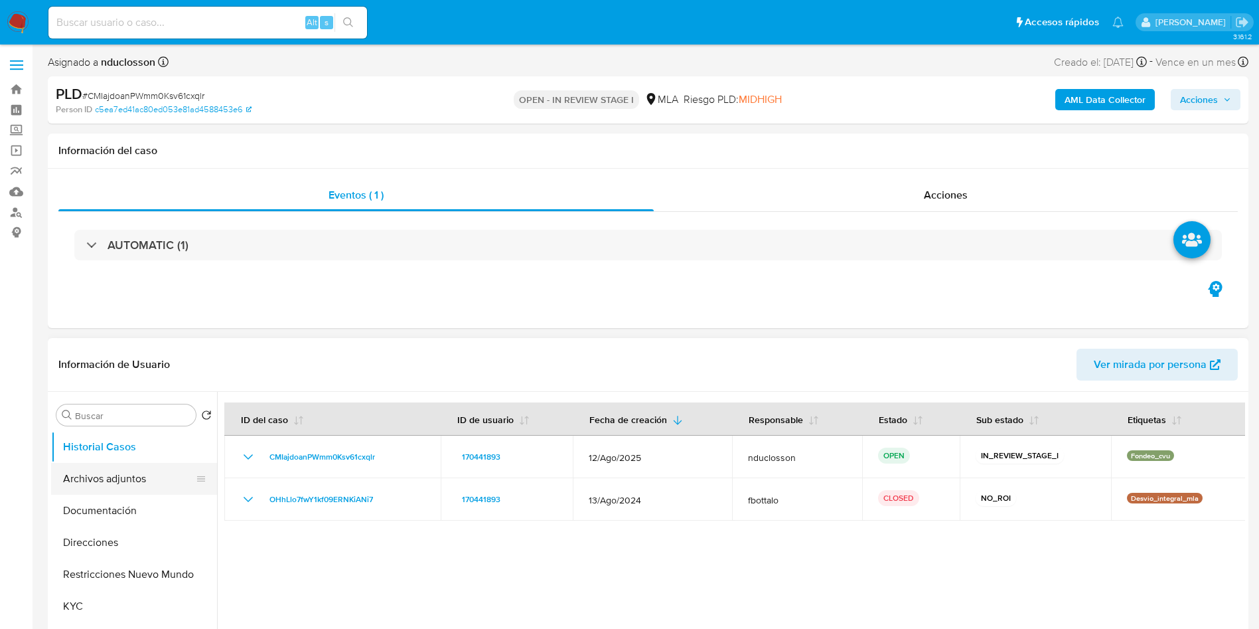
click at [123, 476] on button "Archivos adjuntos" at bounding box center [128, 479] width 155 height 32
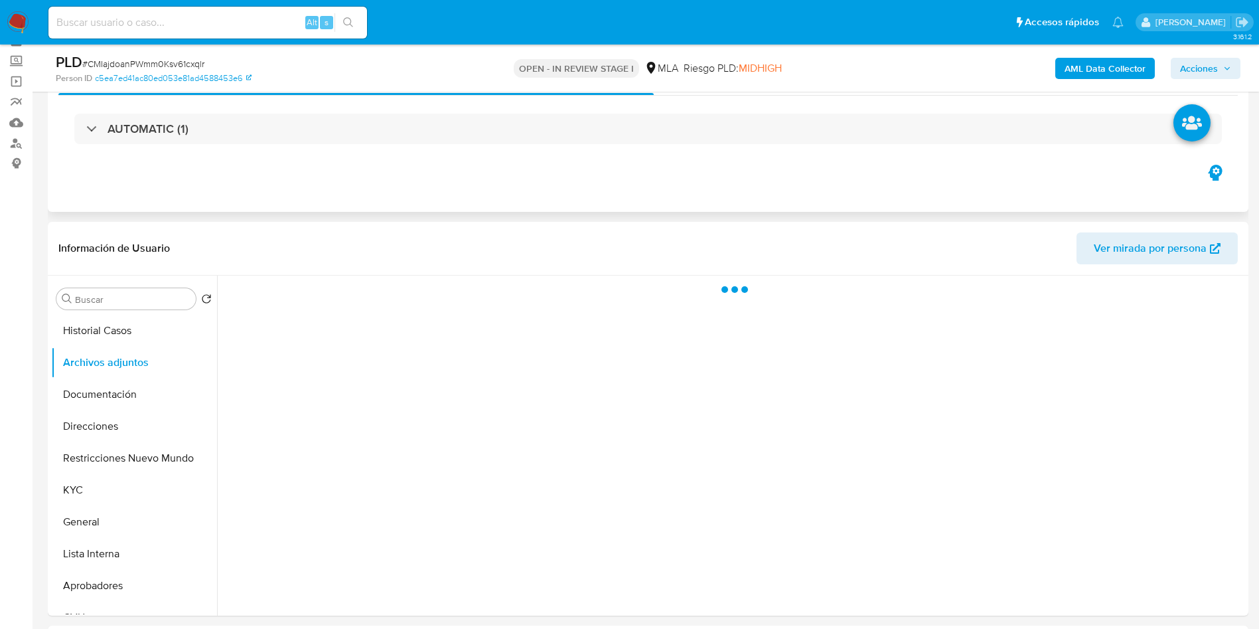
scroll to position [100, 0]
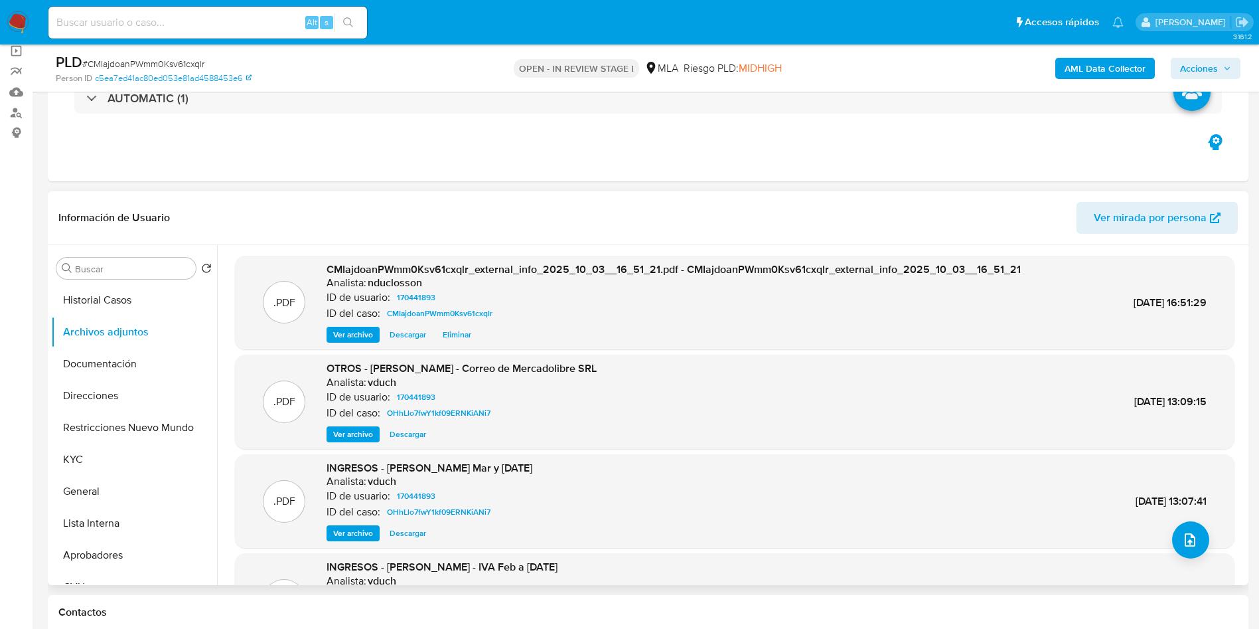
click at [455, 328] on span "Eliminar" at bounding box center [457, 334] width 29 height 13
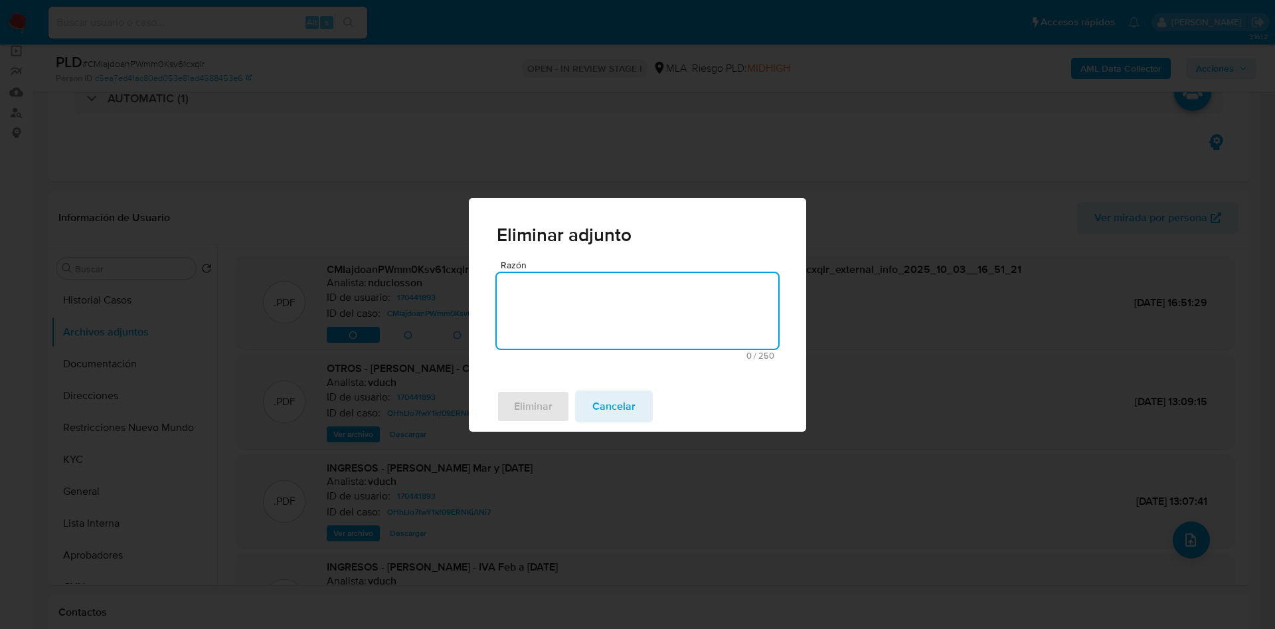
click at [548, 327] on textarea "Razón" at bounding box center [637, 311] width 281 height 76
click at [523, 398] on span "Eliminar" at bounding box center [533, 406] width 39 height 29
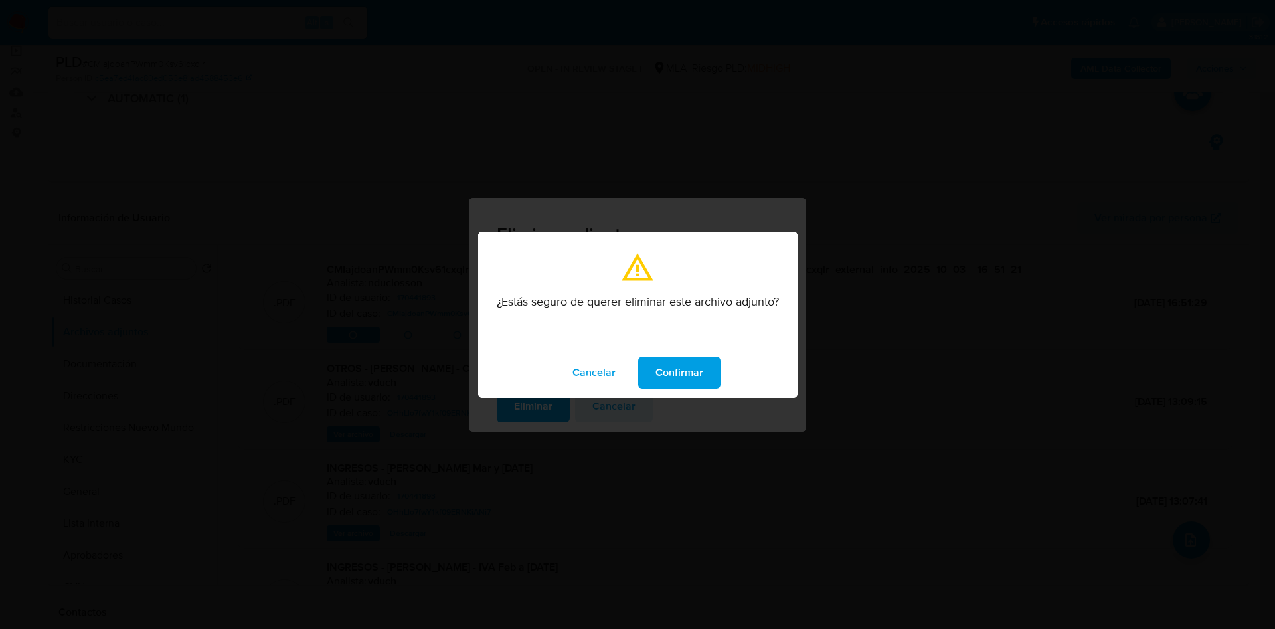
click at [689, 370] on span "Confirmar" at bounding box center [679, 372] width 48 height 29
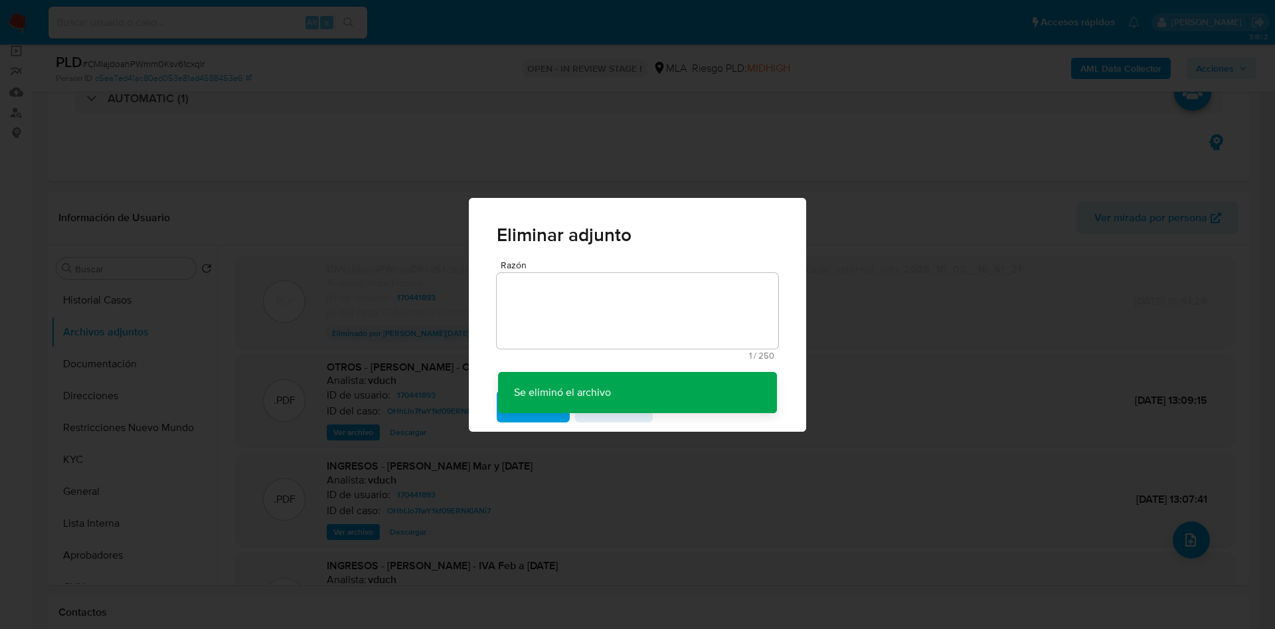
click at [935, 334] on div "Eliminar adjunto Razón 1 / 250 249 caracteres restantes Se eliminó el archivo S…" at bounding box center [637, 314] width 1275 height 629
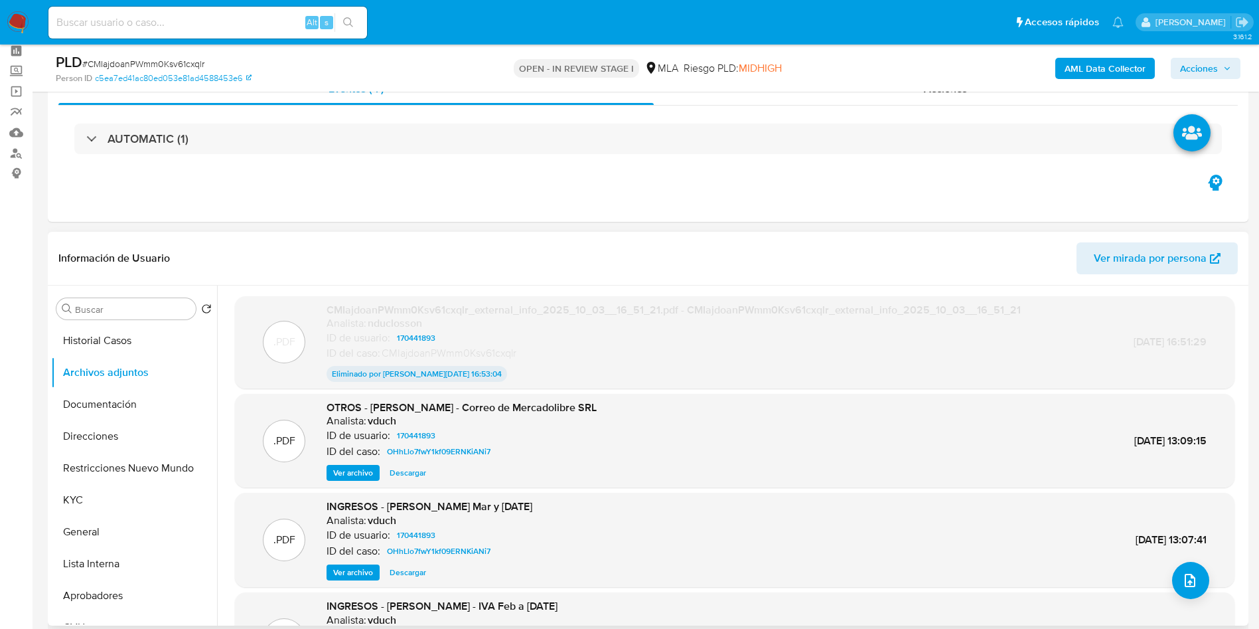
scroll to position [0, 0]
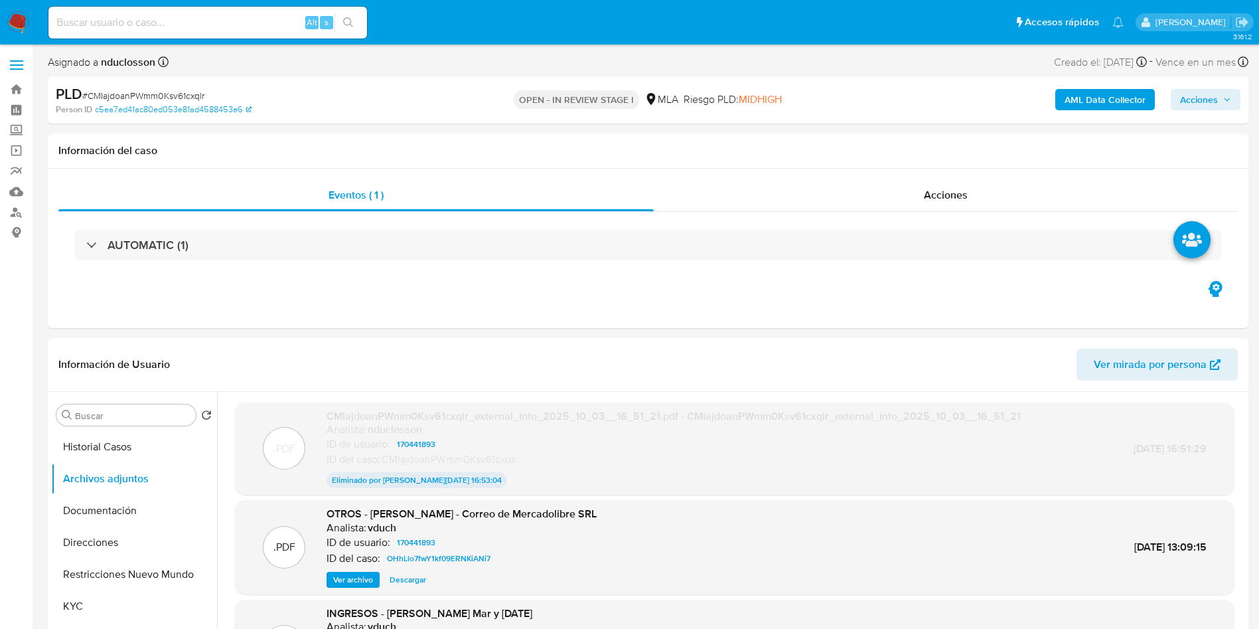
click at [1101, 96] on b "AML Data Collector" at bounding box center [1105, 99] width 81 height 21
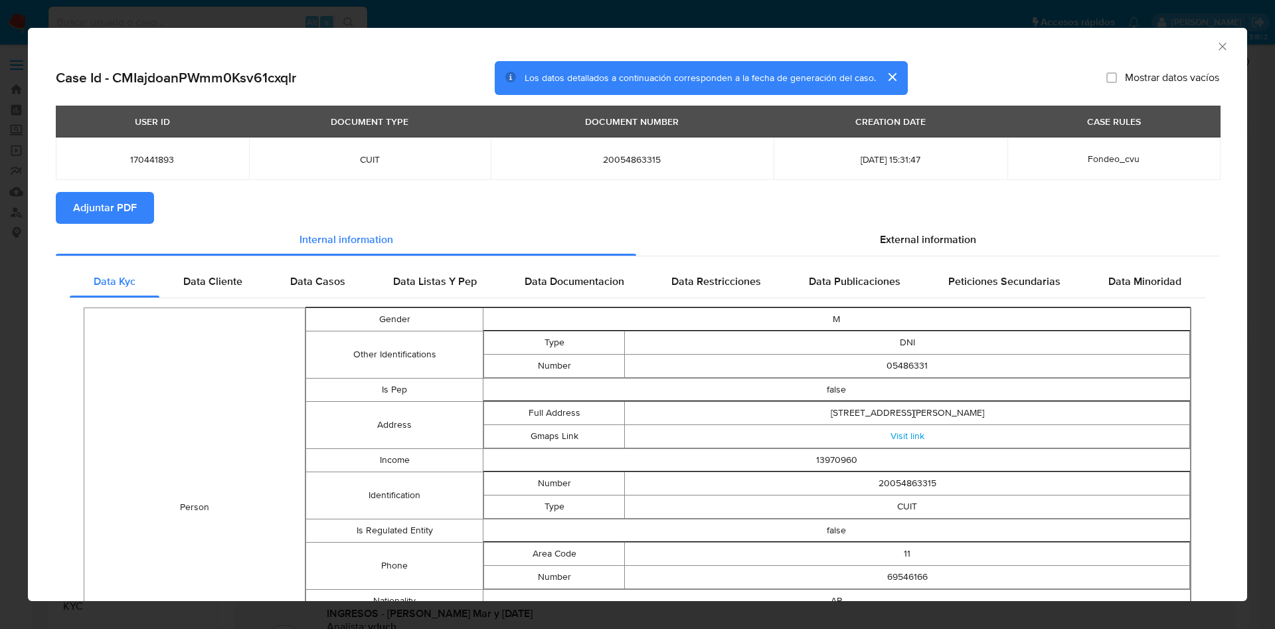
click at [94, 197] on span "Adjuntar PDF" at bounding box center [105, 207] width 64 height 29
click at [1216, 44] on icon "Cerrar ventana" at bounding box center [1222, 46] width 13 height 13
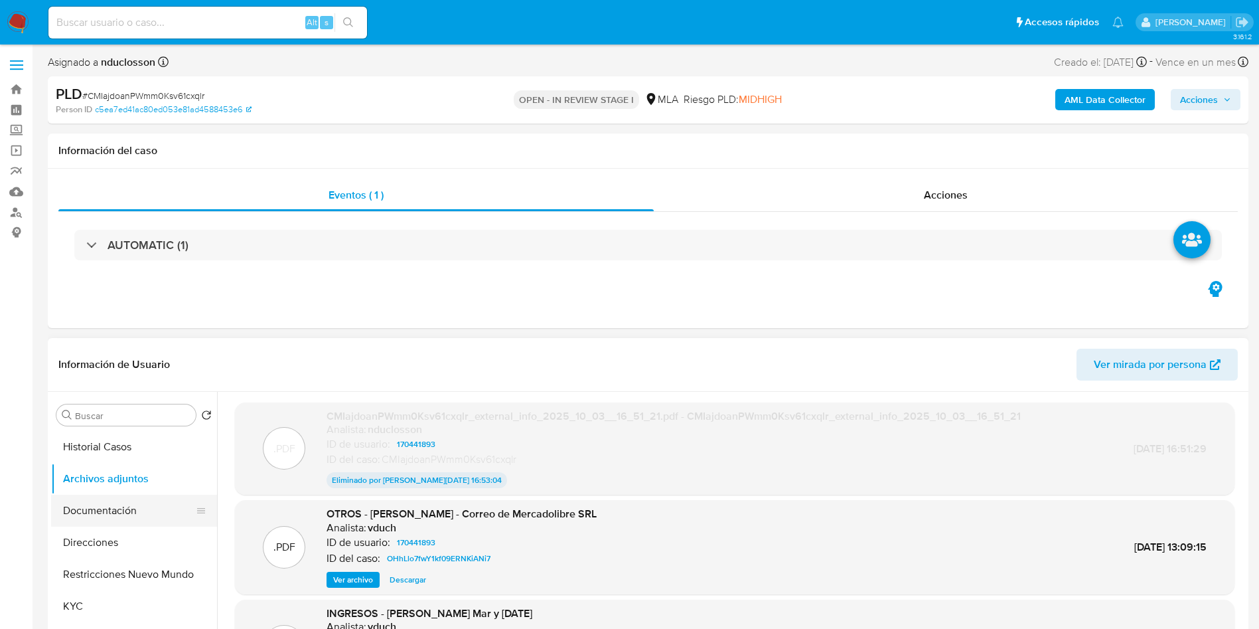
click at [141, 503] on button "Documentación" at bounding box center [128, 511] width 155 height 32
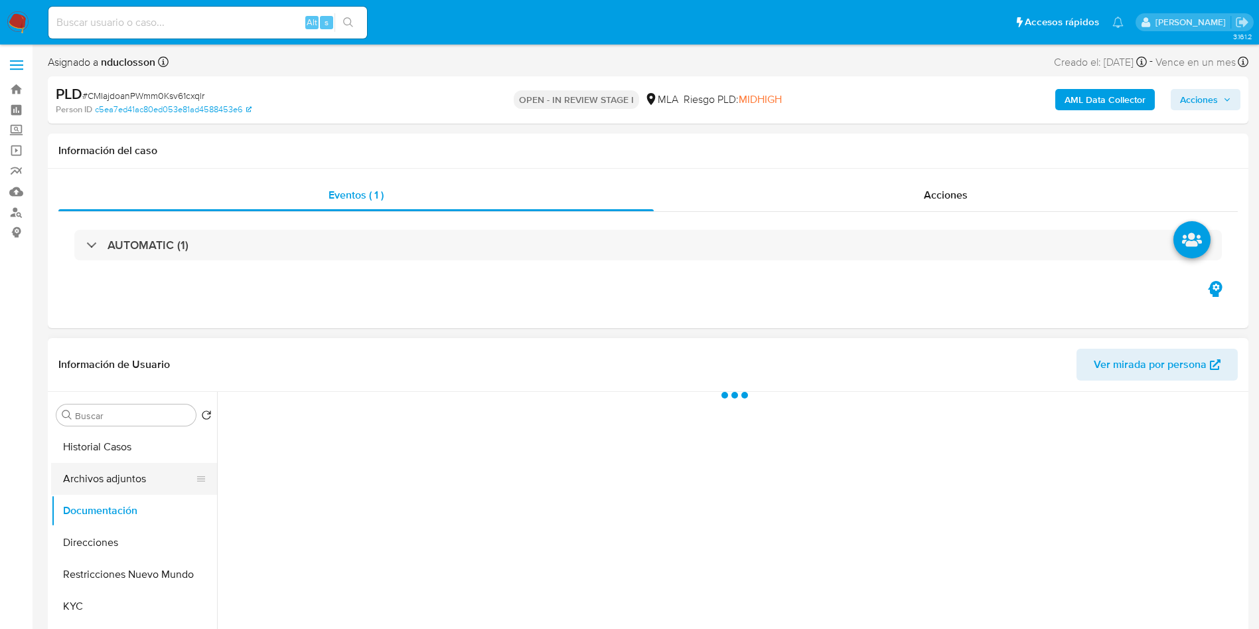
click at [127, 475] on button "Archivos adjuntos" at bounding box center [128, 479] width 155 height 32
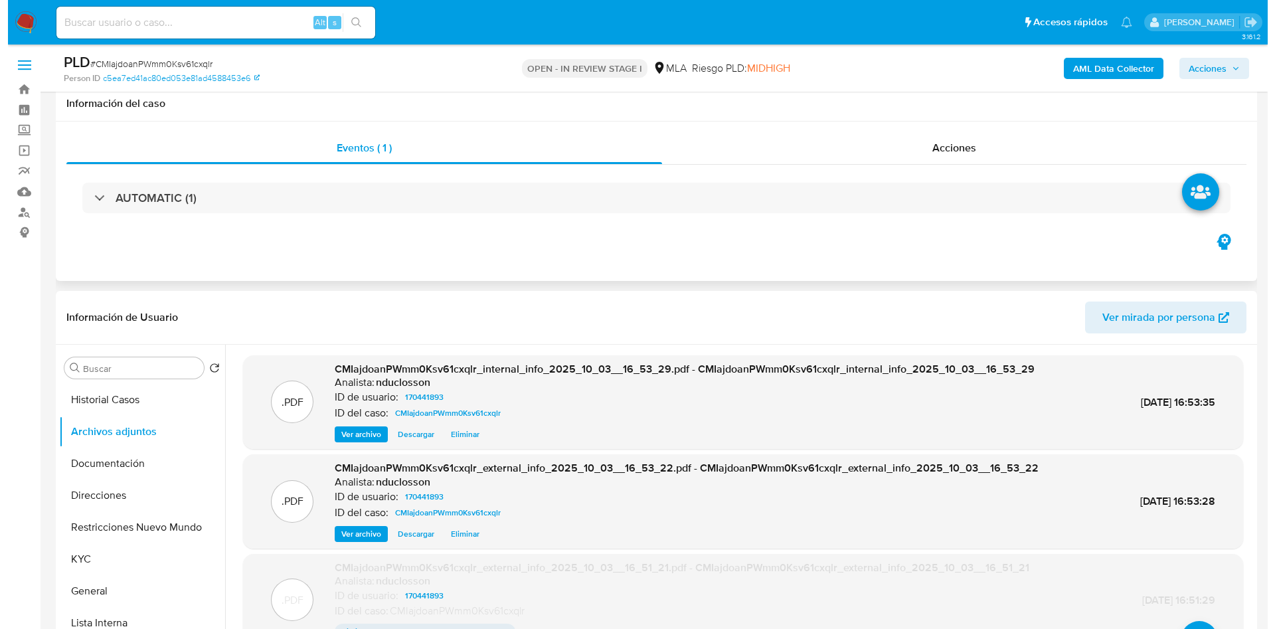
scroll to position [100, 0]
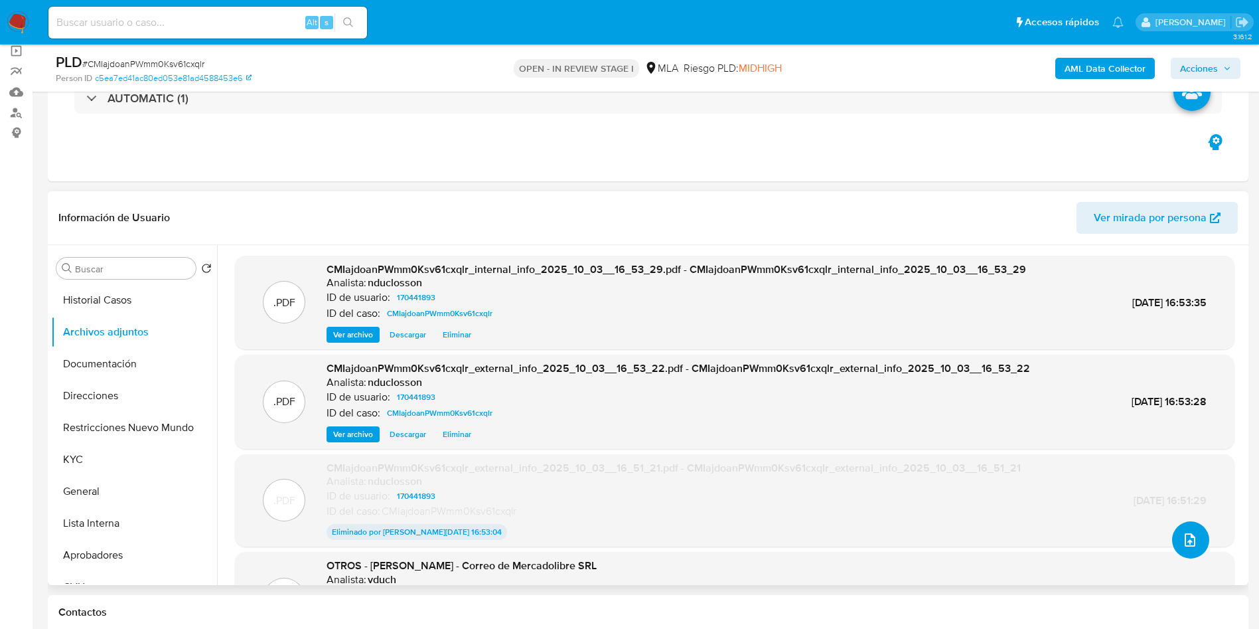
click at [1182, 537] on icon "upload-file" at bounding box center [1190, 540] width 16 height 16
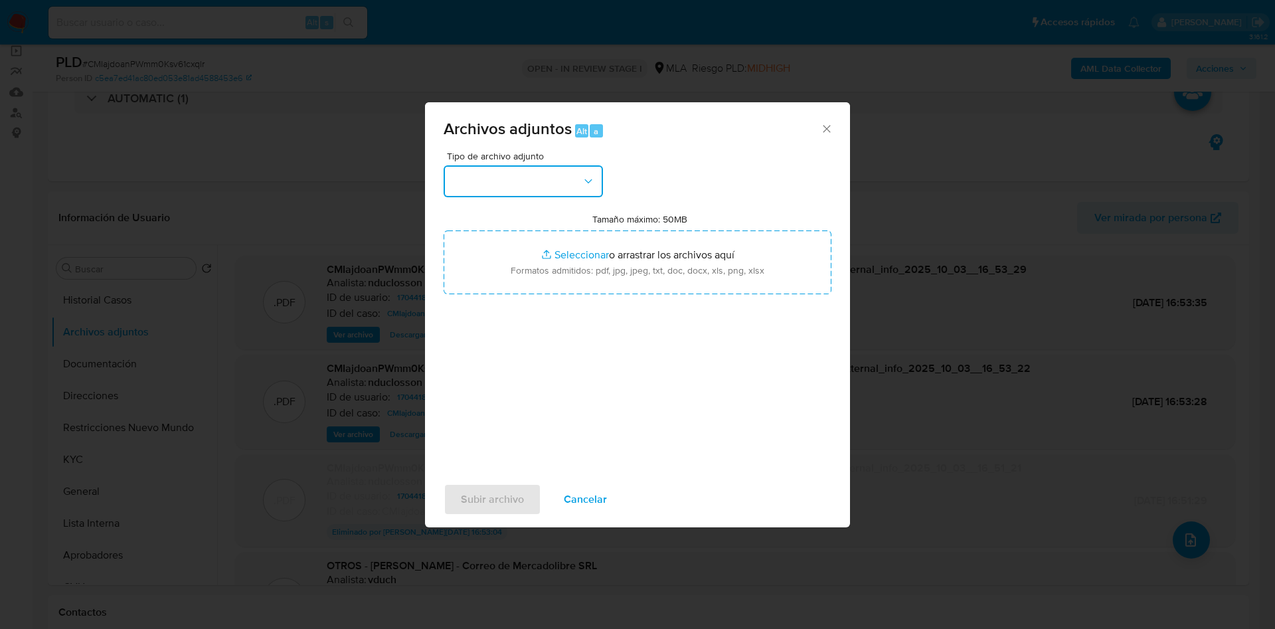
click at [536, 187] on button "button" at bounding box center [522, 181] width 159 height 32
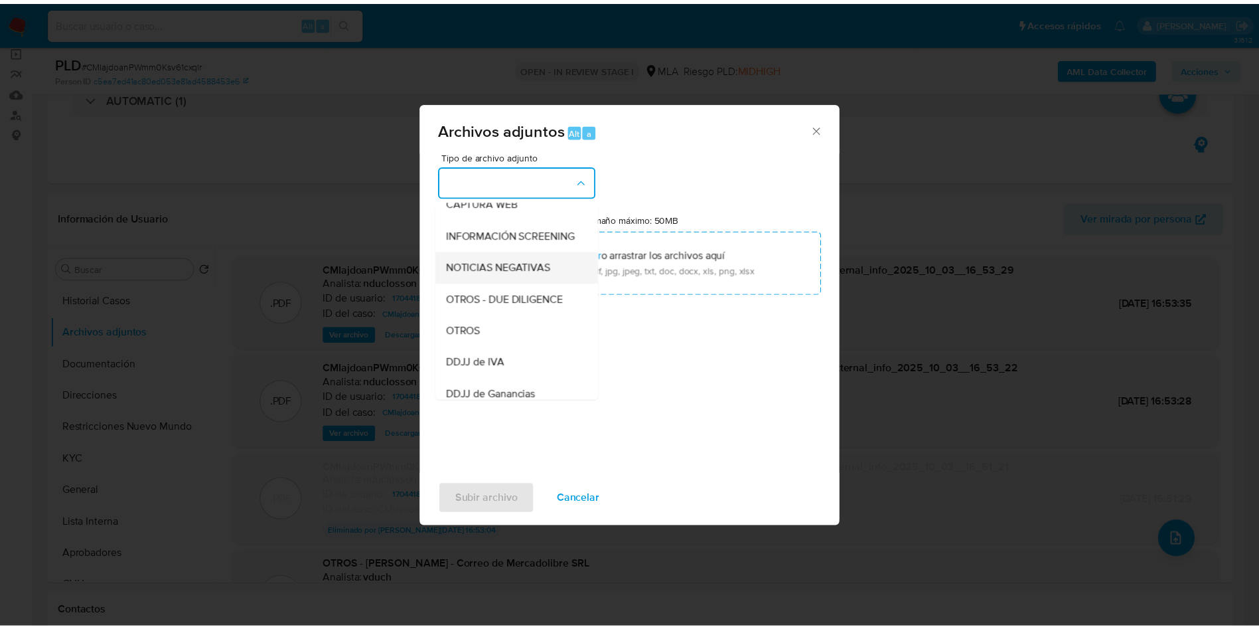
scroll to position [169, 0]
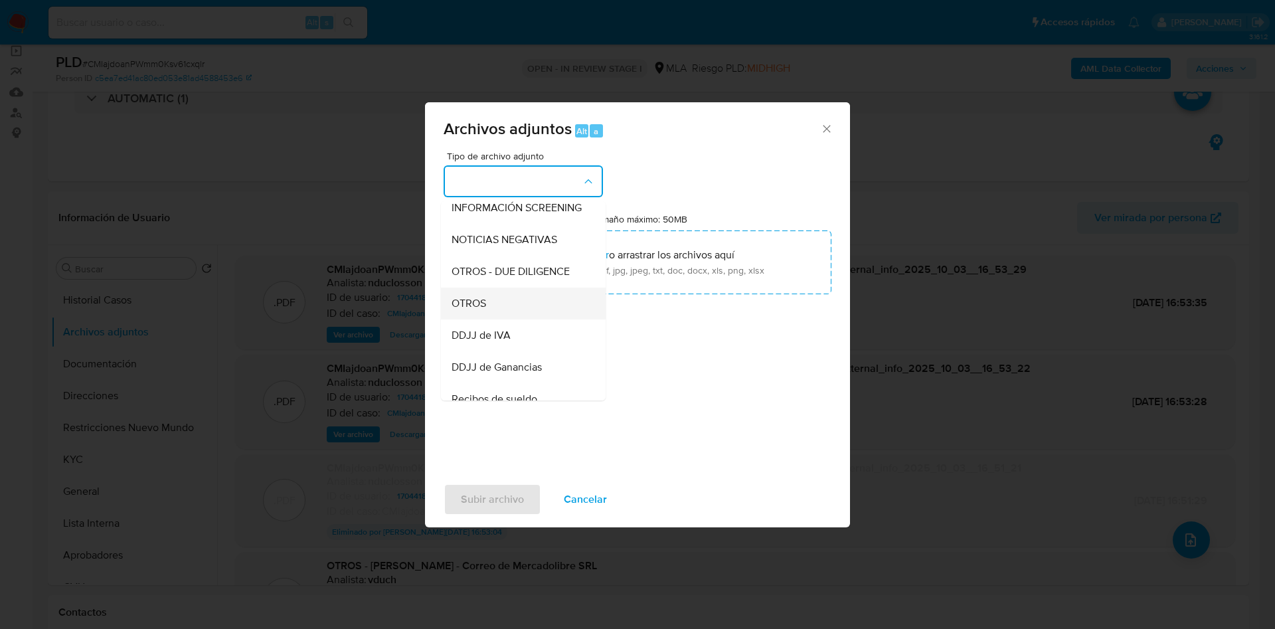
click at [503, 310] on div "OTROS" at bounding box center [518, 303] width 135 height 32
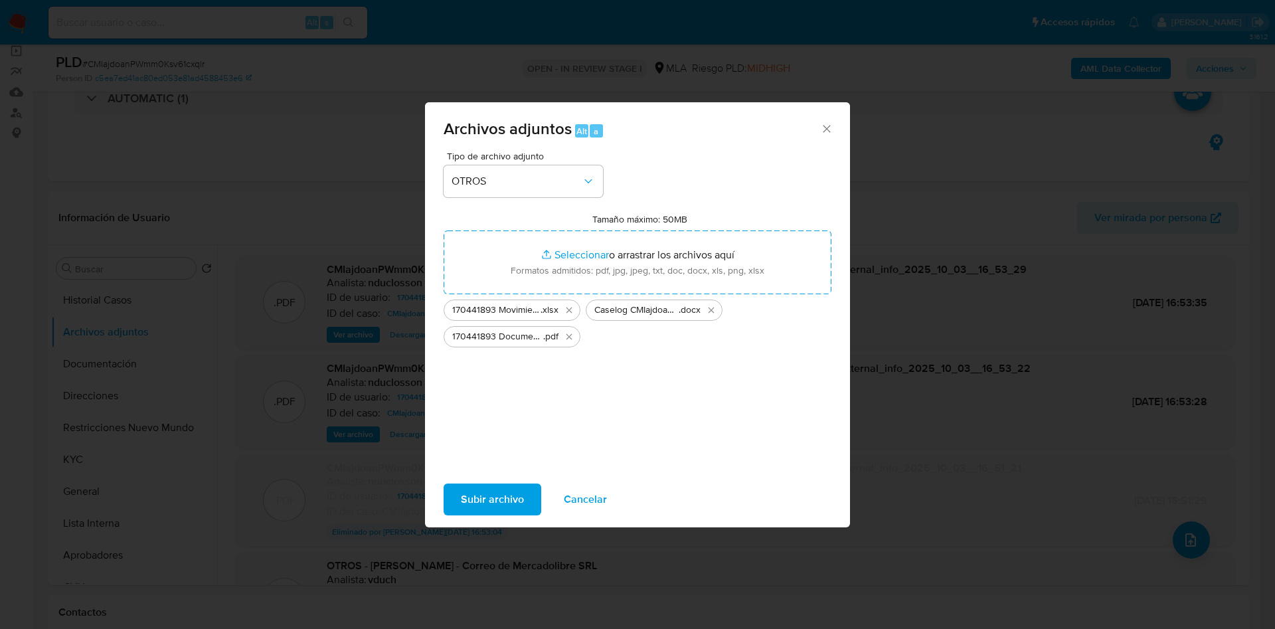
click at [627, 418] on div "Tipo de archivo adjunto OTROS Tamaño máximo: 50MB Seleccionar archivos Seleccio…" at bounding box center [637, 307] width 388 height 313
click at [485, 485] on span "Subir archivo" at bounding box center [492, 499] width 63 height 29
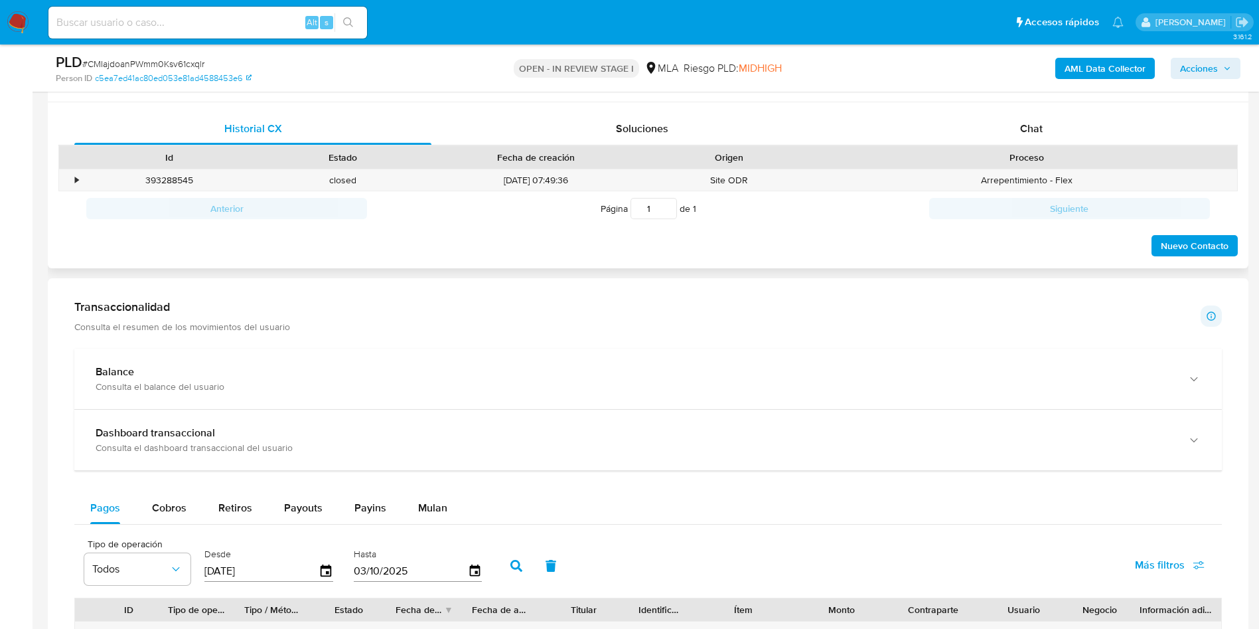
scroll to position [589, 0]
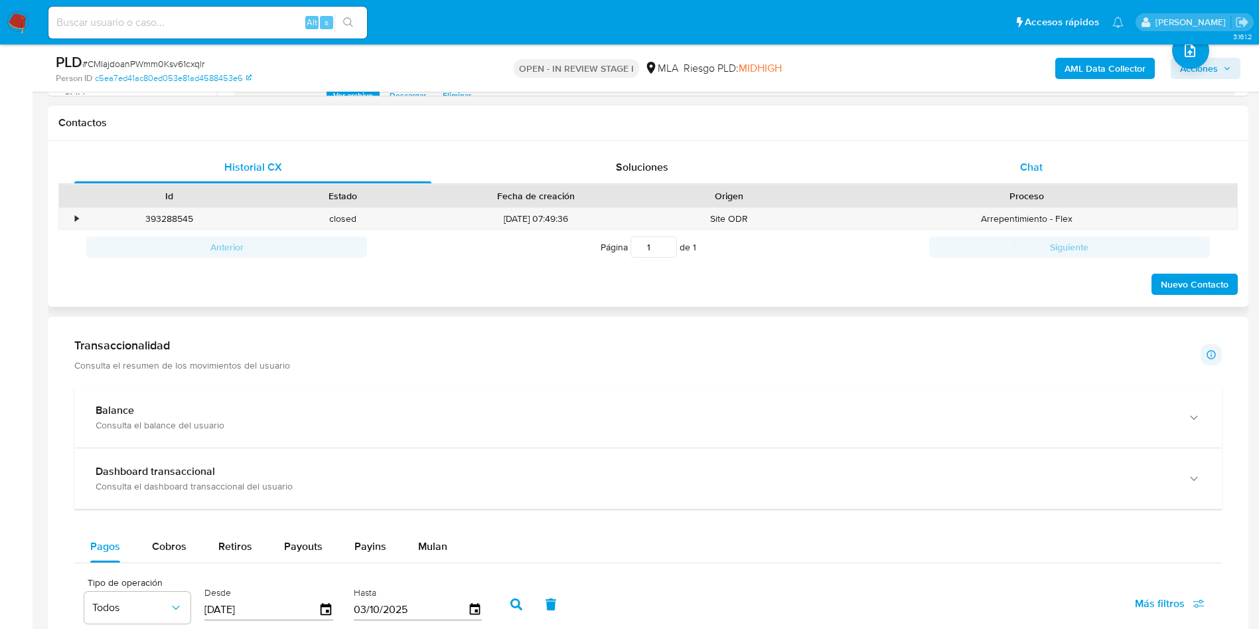
click at [1004, 160] on div "Chat" at bounding box center [1031, 167] width 357 height 32
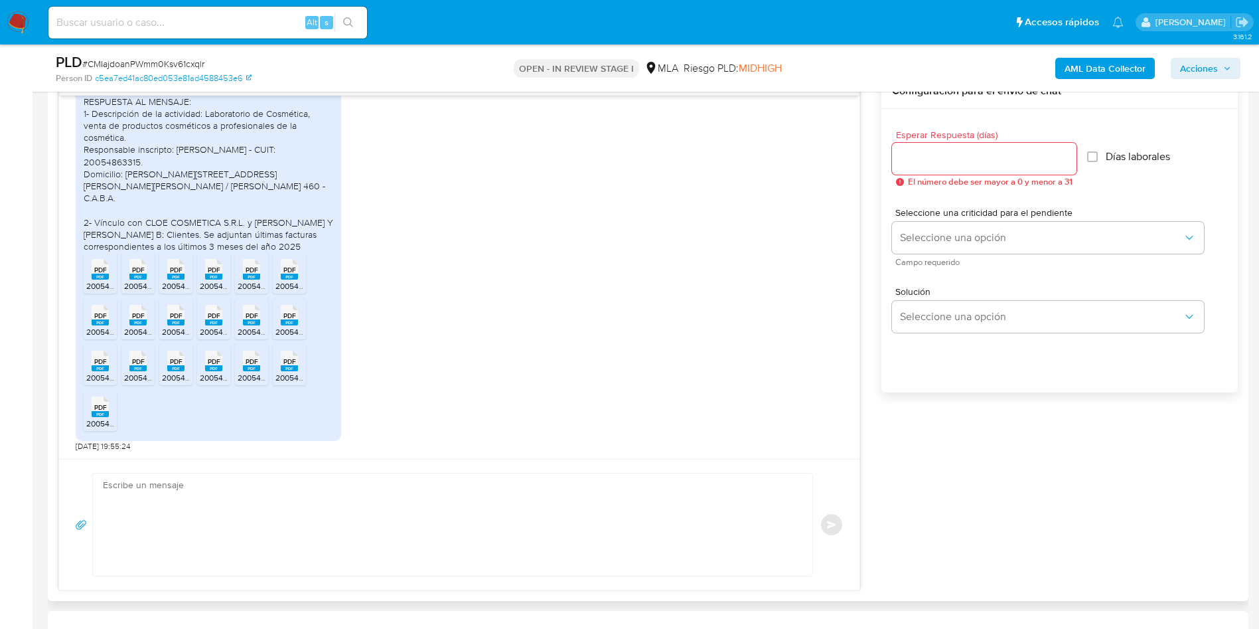
scroll to position [788, 0]
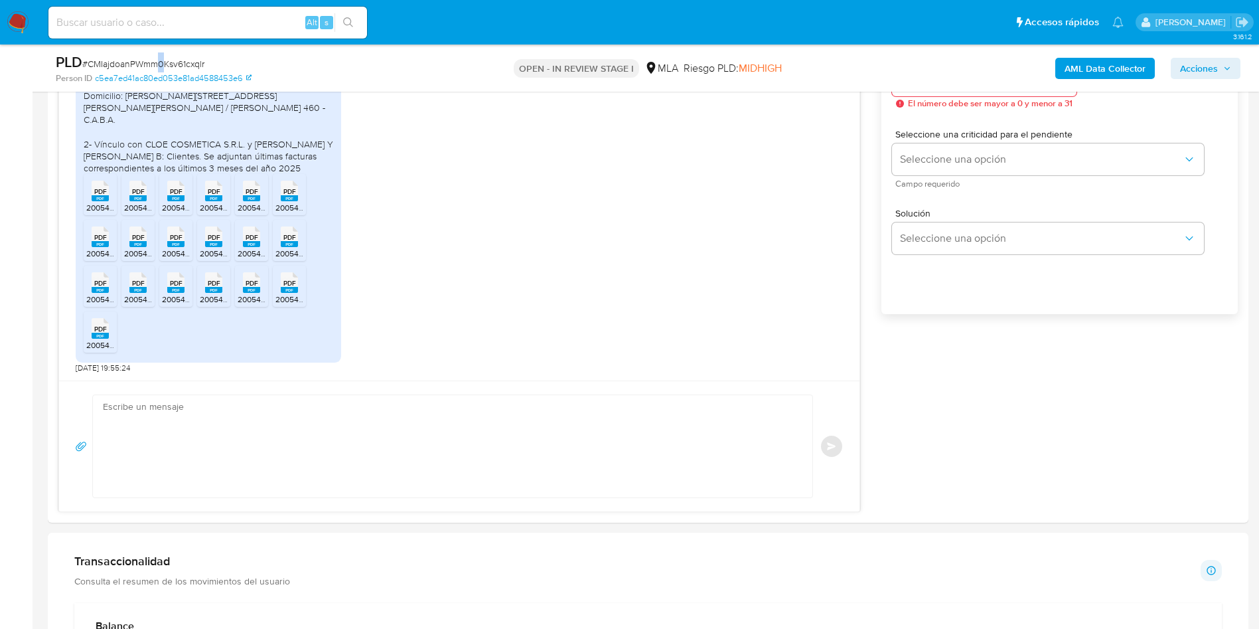
click at [161, 68] on span "# CMIajdoanPWmm0Ksv61cxqlr" at bounding box center [143, 63] width 122 height 13
click at [194, 61] on span "# CMIajdoanPWmm0Ksv61cxqlr" at bounding box center [143, 63] width 122 height 13
copy span "CMIajdoanPWmm0Ksv61cxqlr"
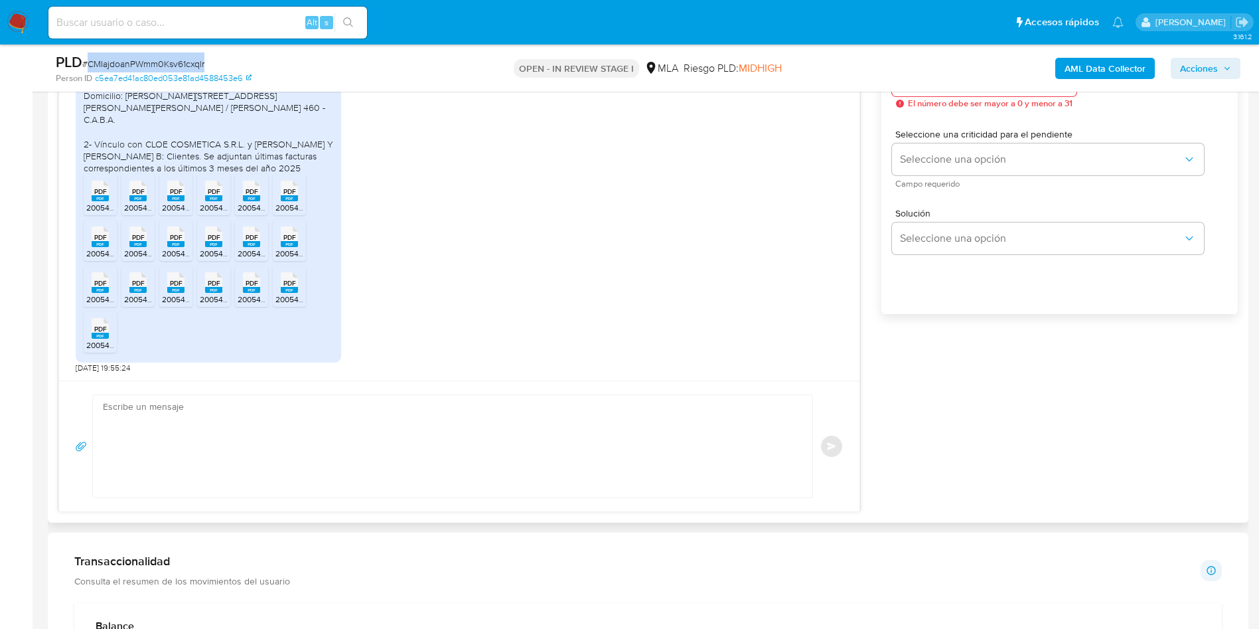
click at [516, 476] on textarea at bounding box center [449, 446] width 693 height 102
paste textarea "Hola, ¡Muchas gracias por tu respuesta! Confirmamos la recepción de la document…"
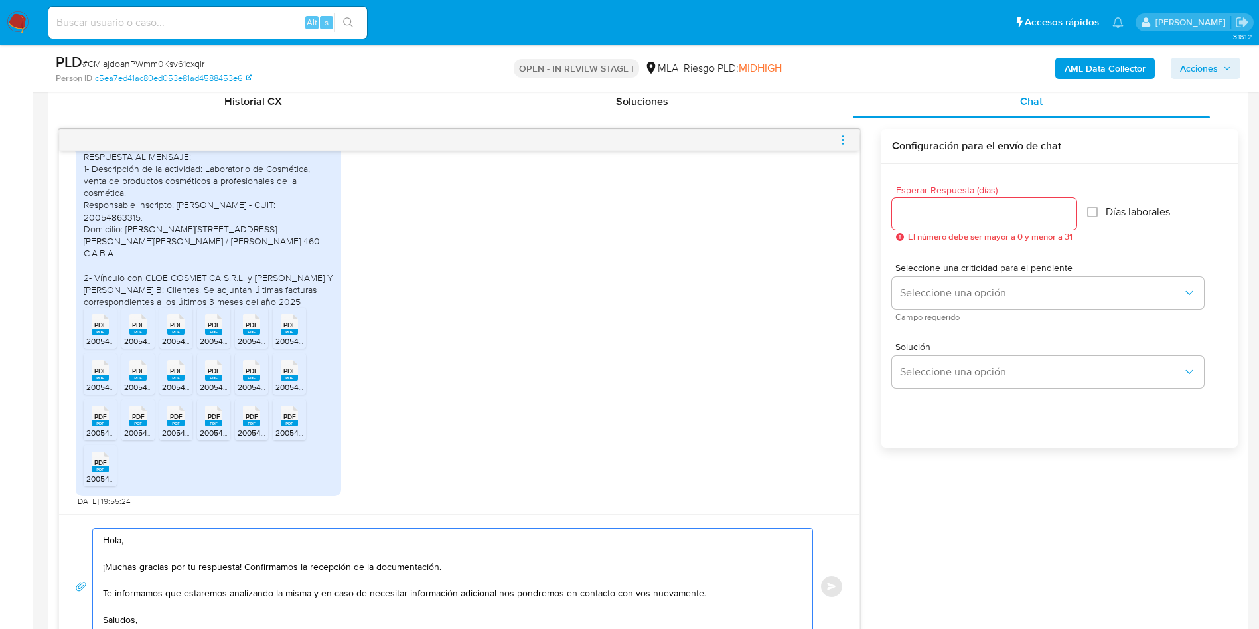
scroll to position [589, 0]
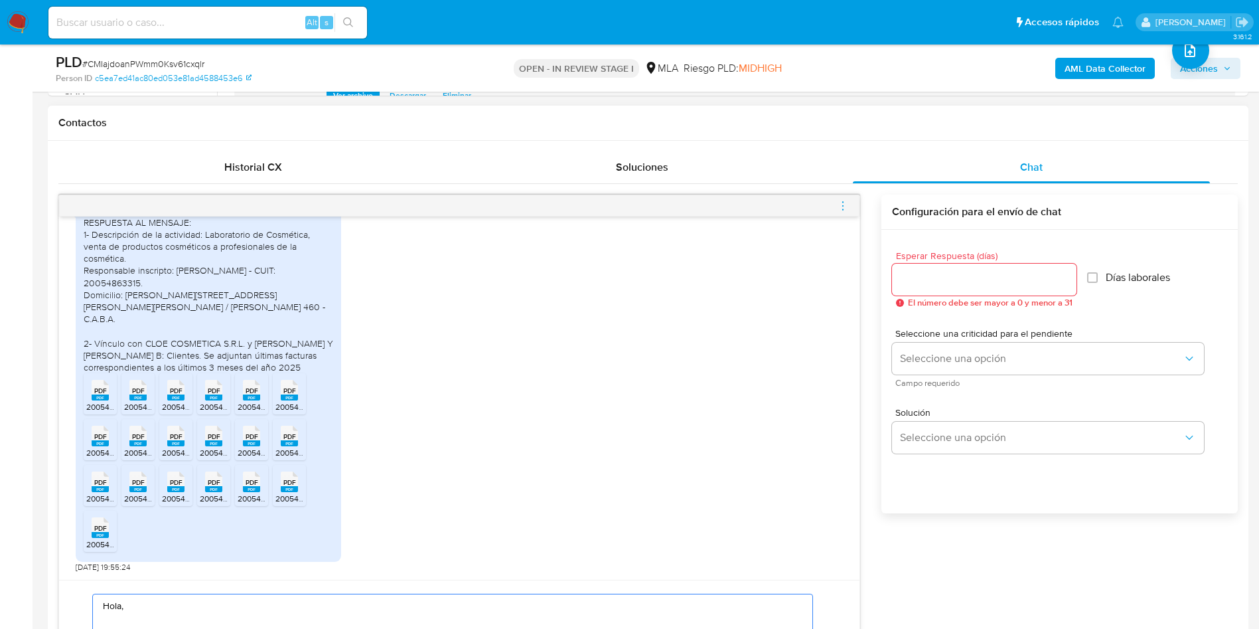
type textarea "Hola, ¡Muchas gracias por tu respuesta! Confirmamos la recepción de la document…"
click at [968, 275] on input "Esperar Respuesta (días)" at bounding box center [984, 279] width 185 height 17
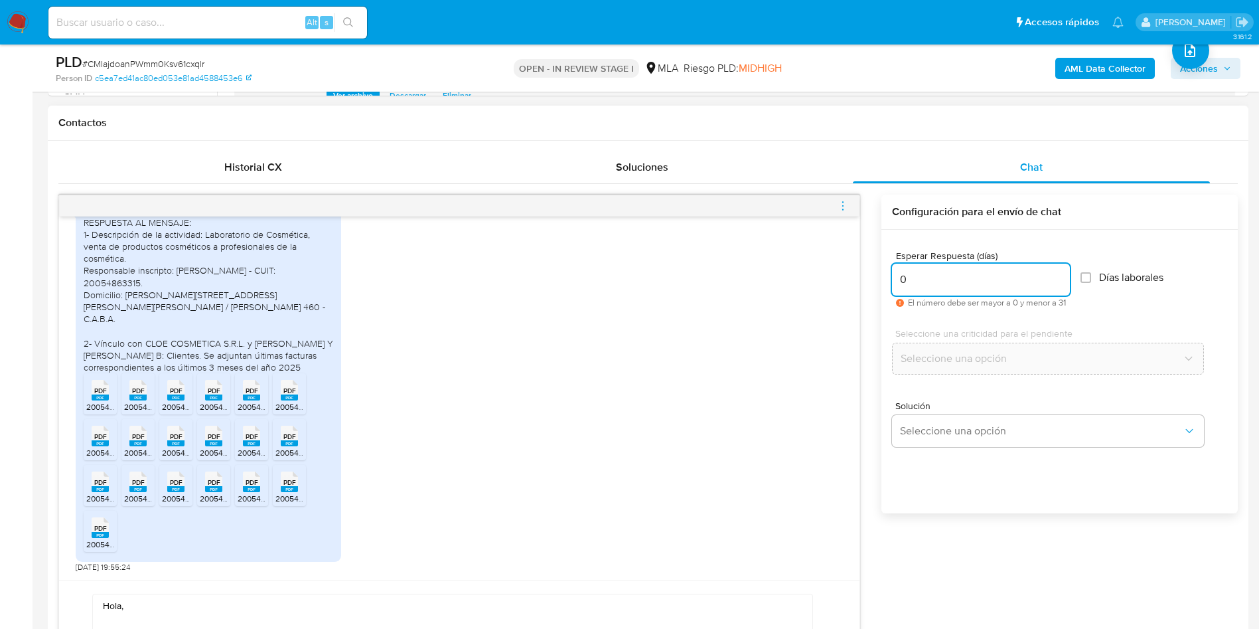
type input "0"
click at [910, 572] on div "18/08/2025 17:37:58 Hola, Esperamos que te encuentres muy bien. Te consultamos …" at bounding box center [648, 460] width 1180 height 530
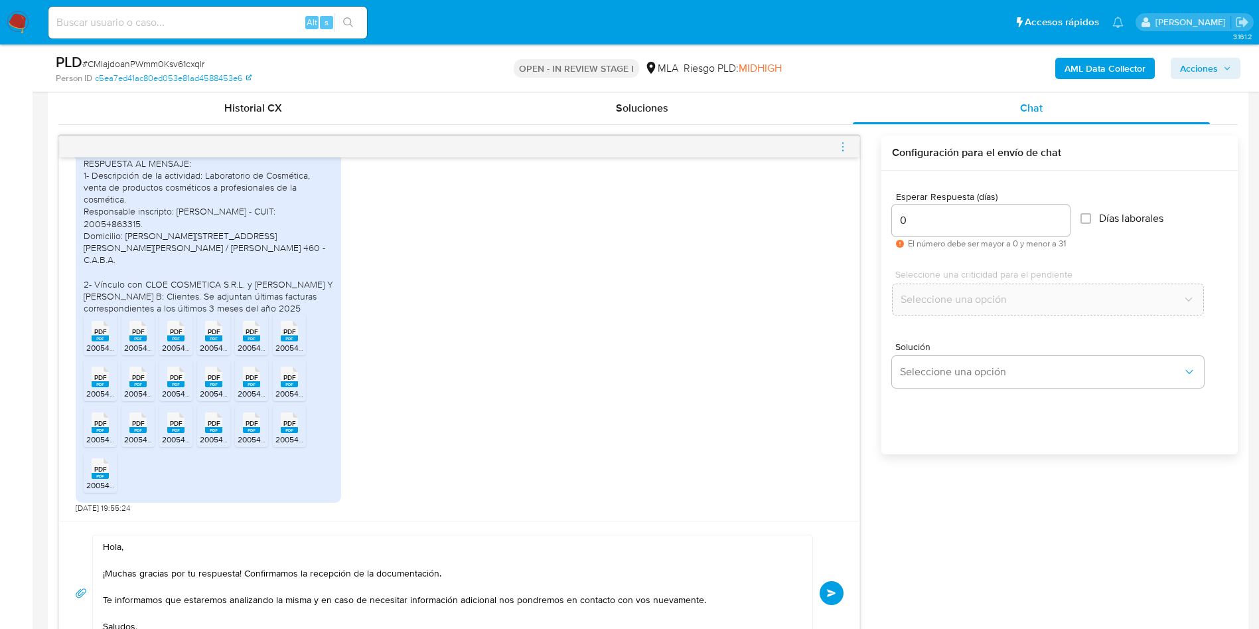
scroll to position [688, 0]
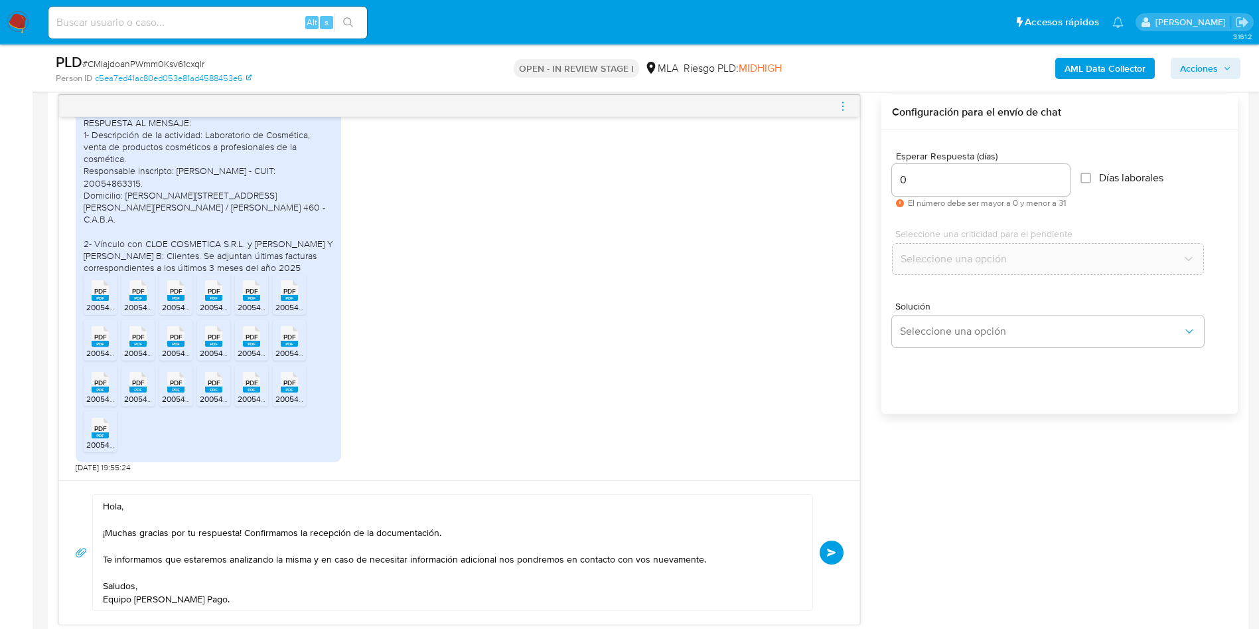
click at [835, 552] on span "Enviar" at bounding box center [831, 552] width 9 height 8
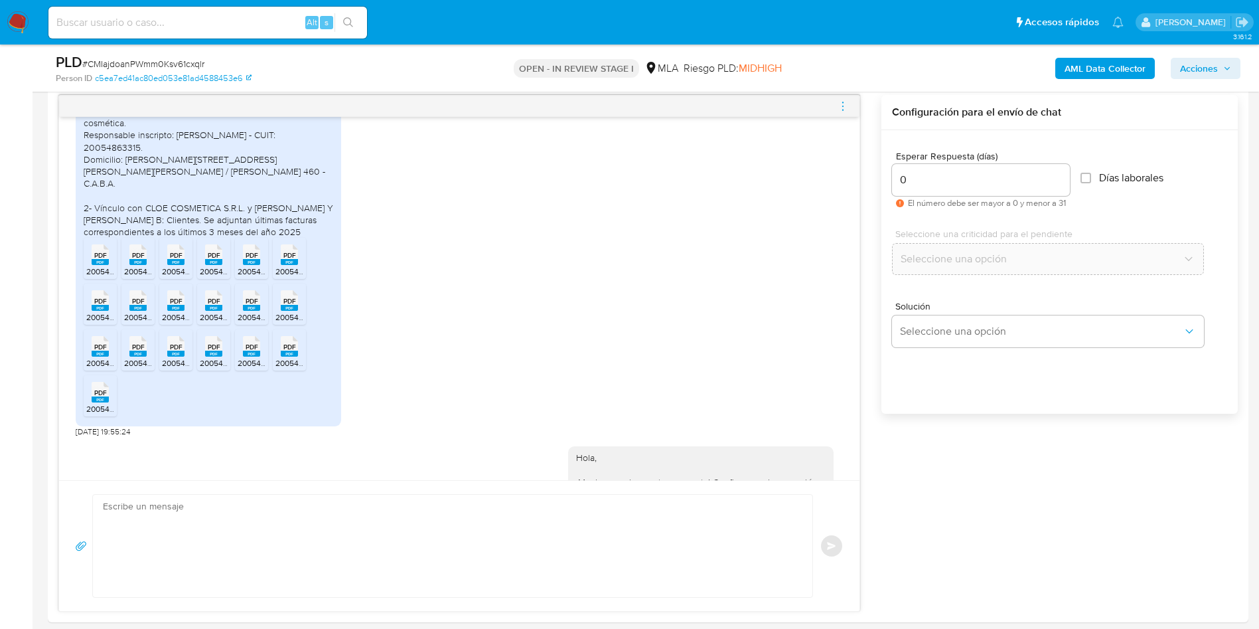
scroll to position [2043, 0]
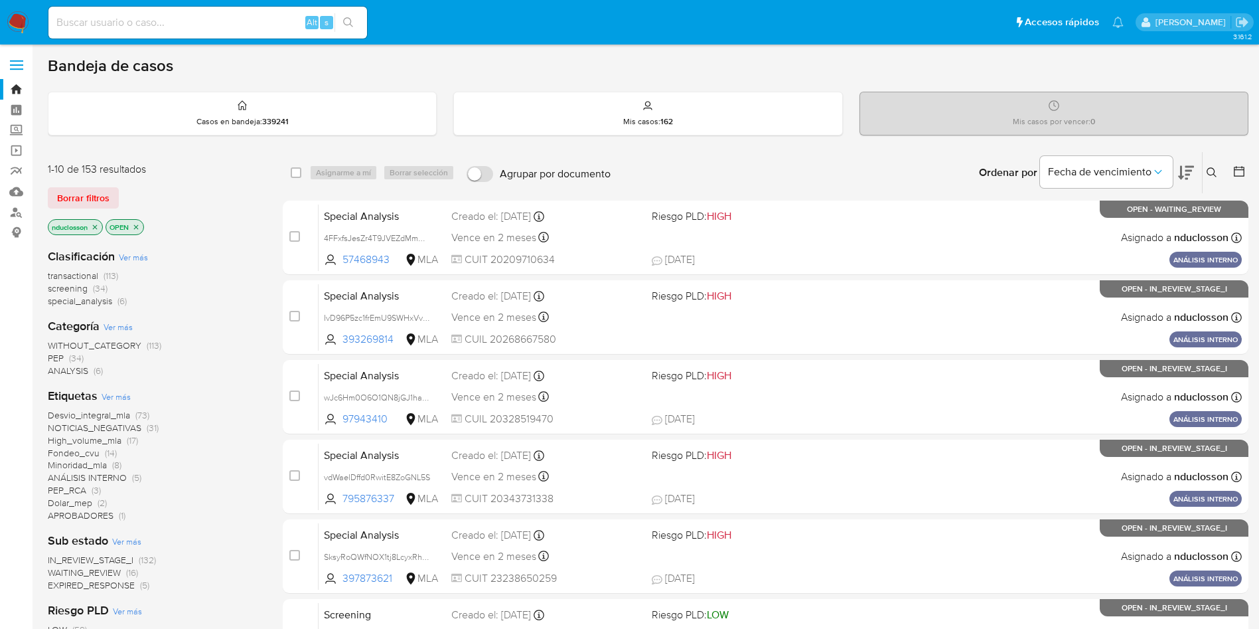
click at [1062, 171] on icon at bounding box center [1212, 172] width 10 height 10
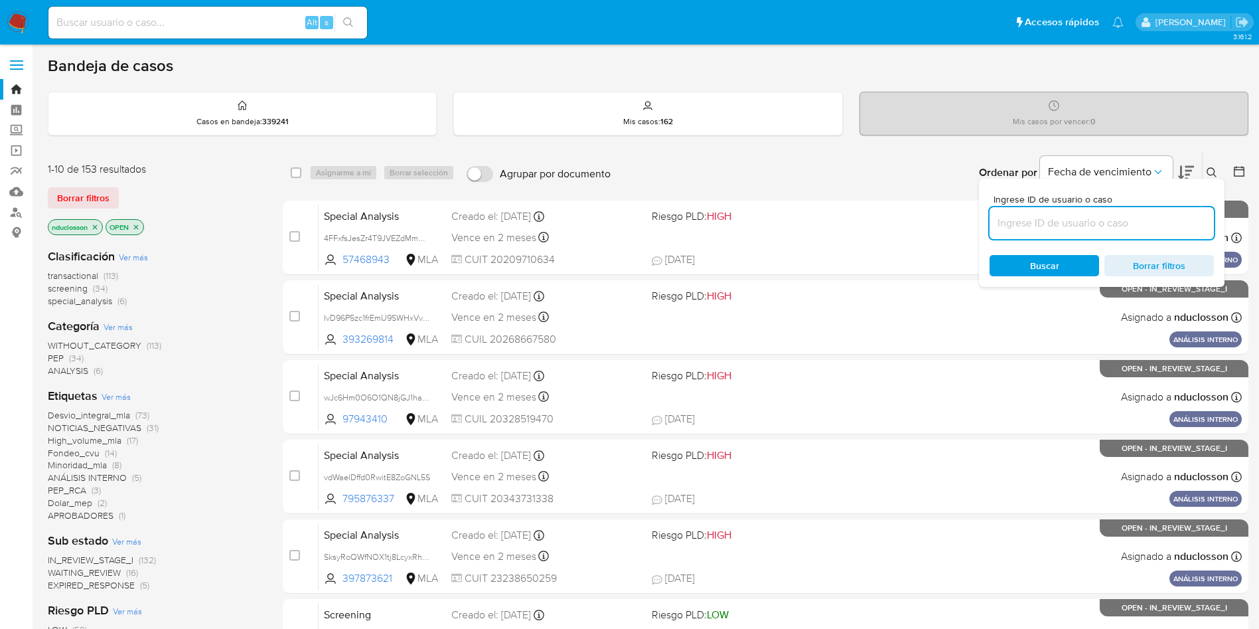
click at [1062, 230] on input at bounding box center [1102, 222] width 224 height 17
type input "CMIajdoanPWmm0Ksv61cxqlr"
click at [1023, 260] on div "Buscar Borrar filtros" at bounding box center [1102, 265] width 224 height 21
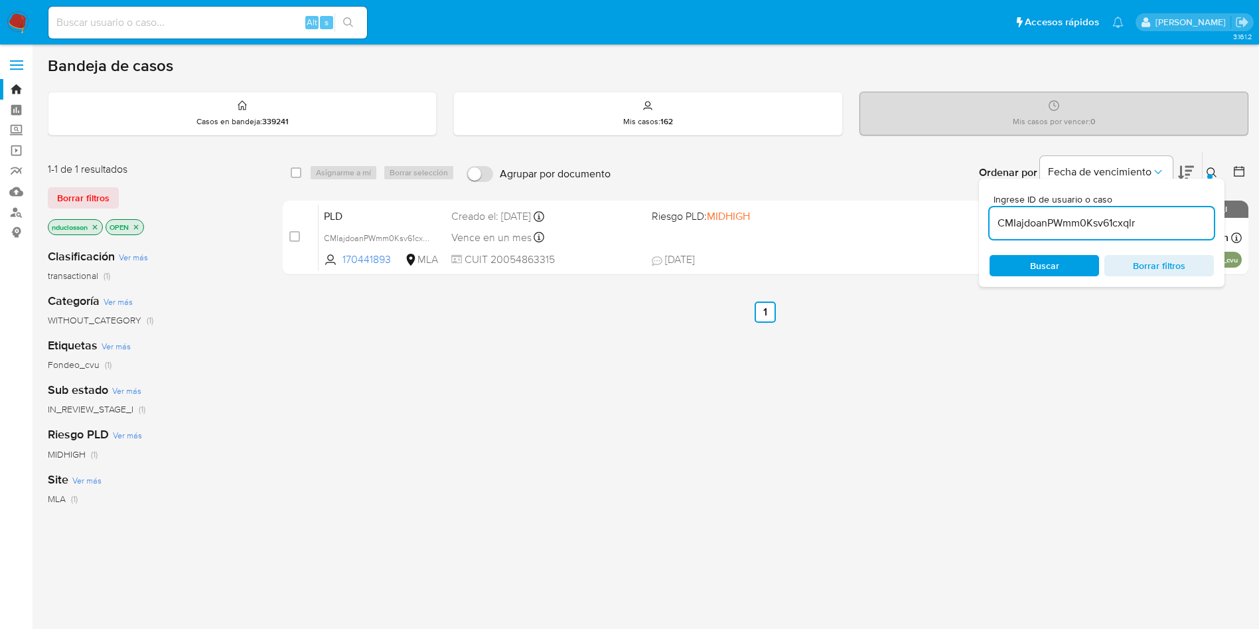
click at [303, 171] on div "select-all-cases-checkbox" at bounding box center [299, 173] width 16 height 16
click at [297, 170] on input "checkbox" at bounding box center [296, 172] width 11 height 11
checkbox input "true"
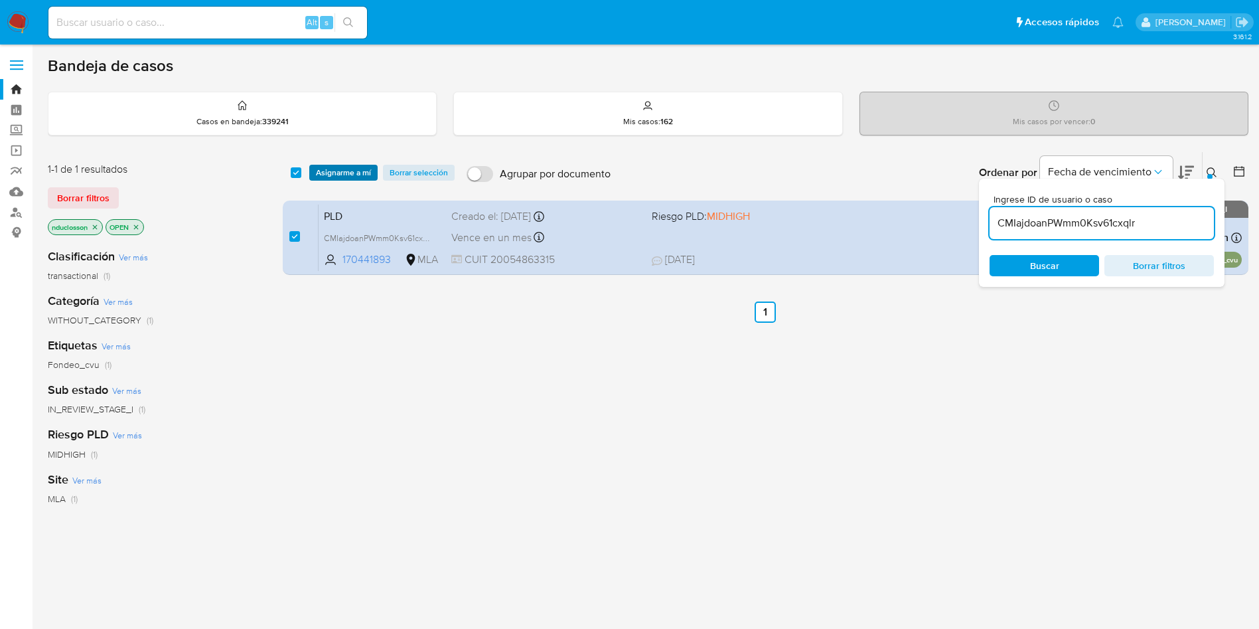
click at [330, 169] on span "Asignarme a mí" at bounding box center [343, 172] width 55 height 13
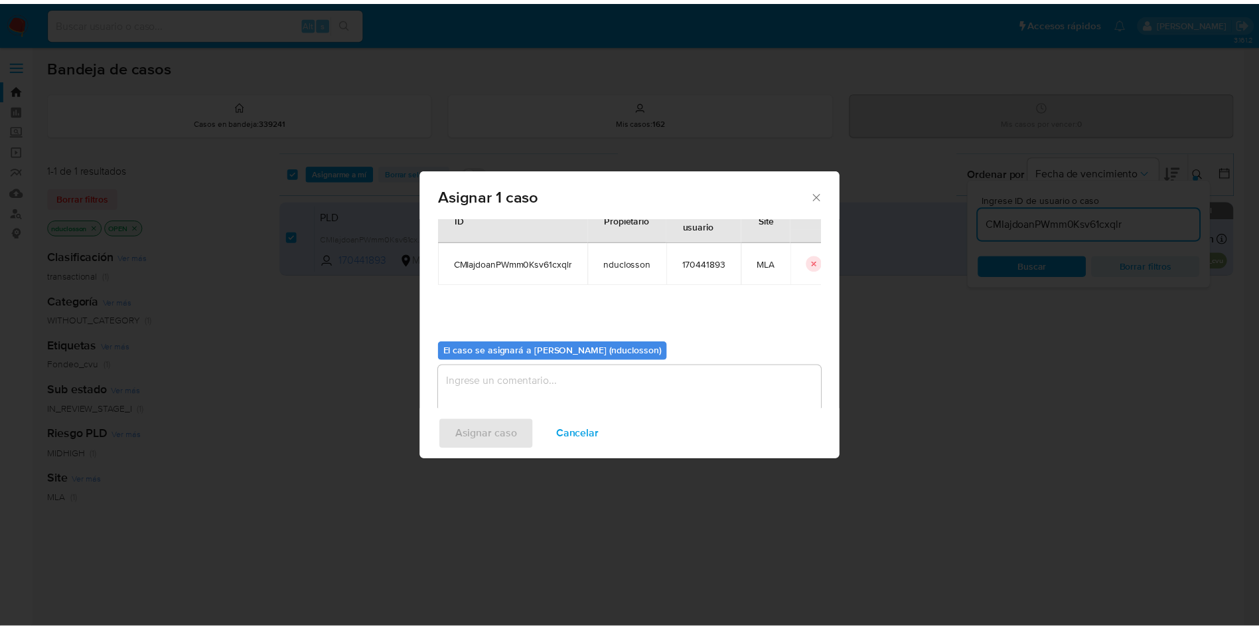
scroll to position [69, 0]
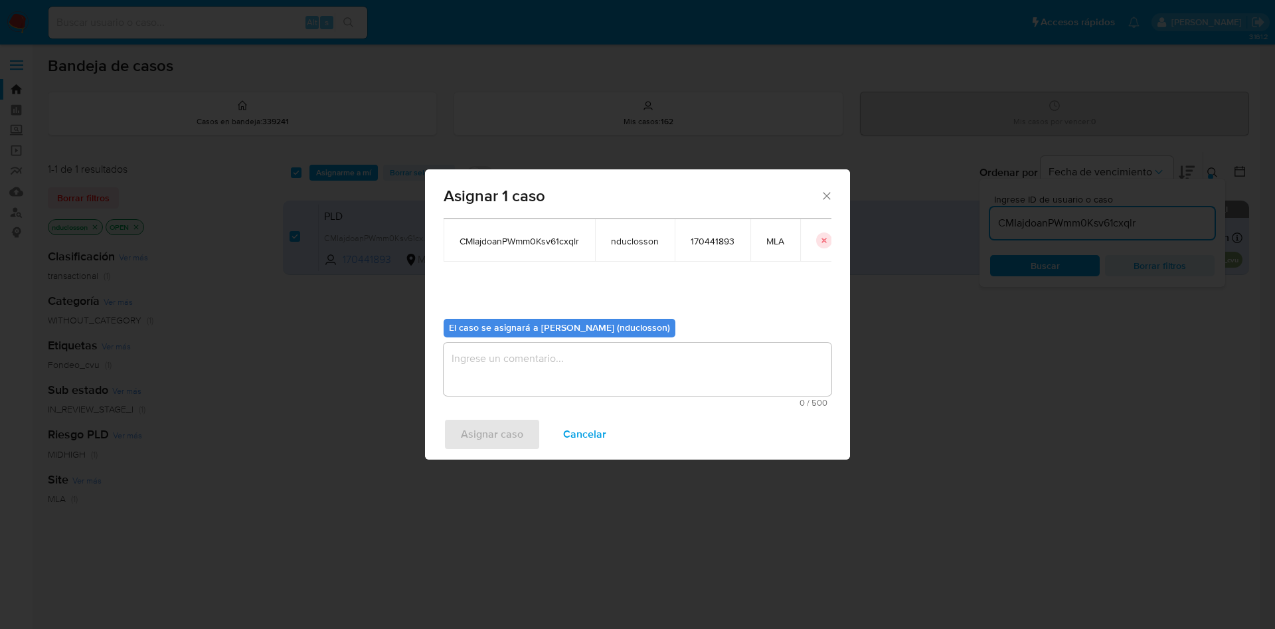
click at [589, 386] on textarea "assign-modal" at bounding box center [637, 369] width 388 height 53
click at [494, 437] on span "Asignar caso" at bounding box center [492, 434] width 62 height 29
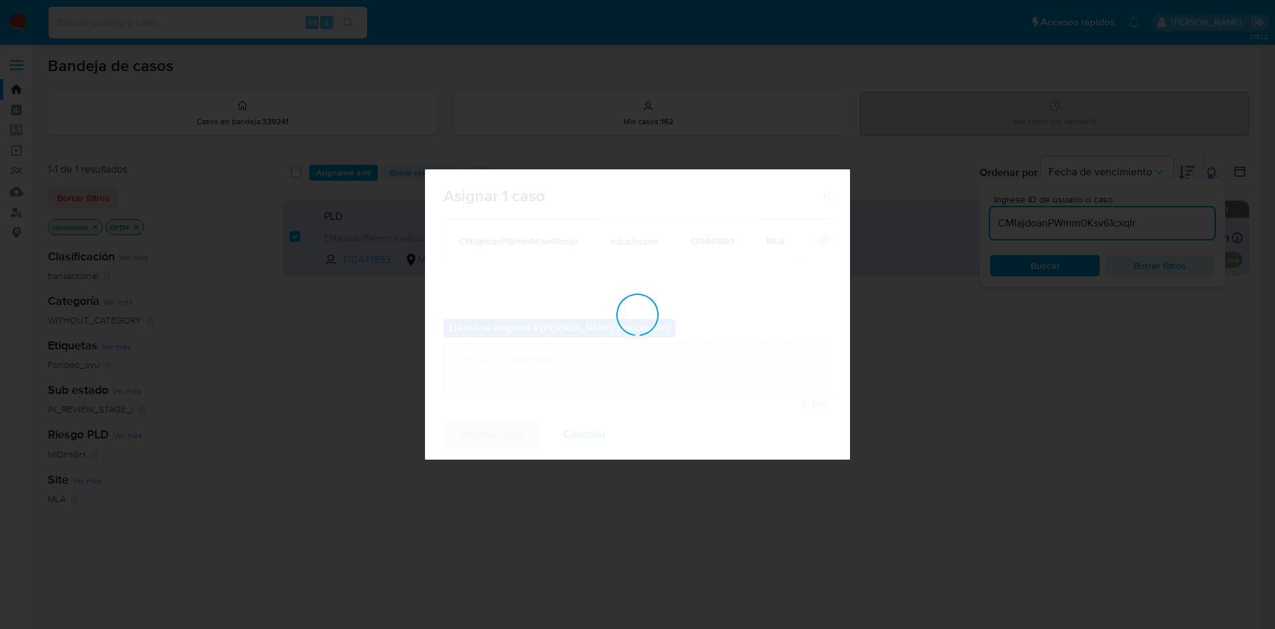
checkbox input "false"
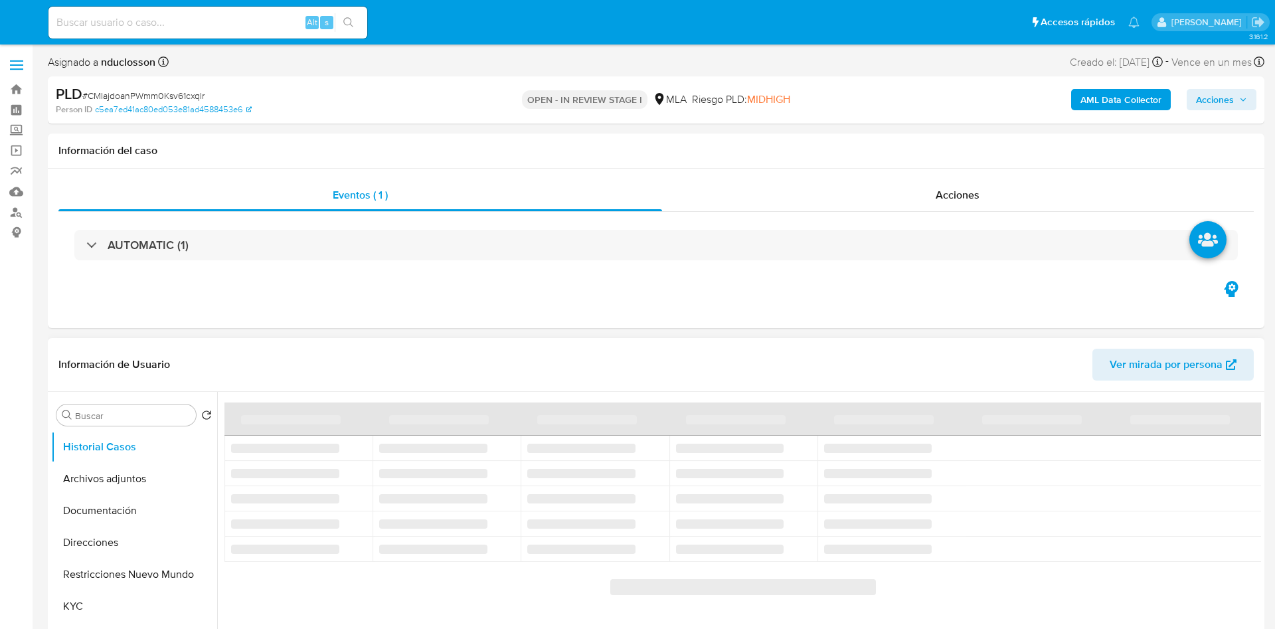
select select "10"
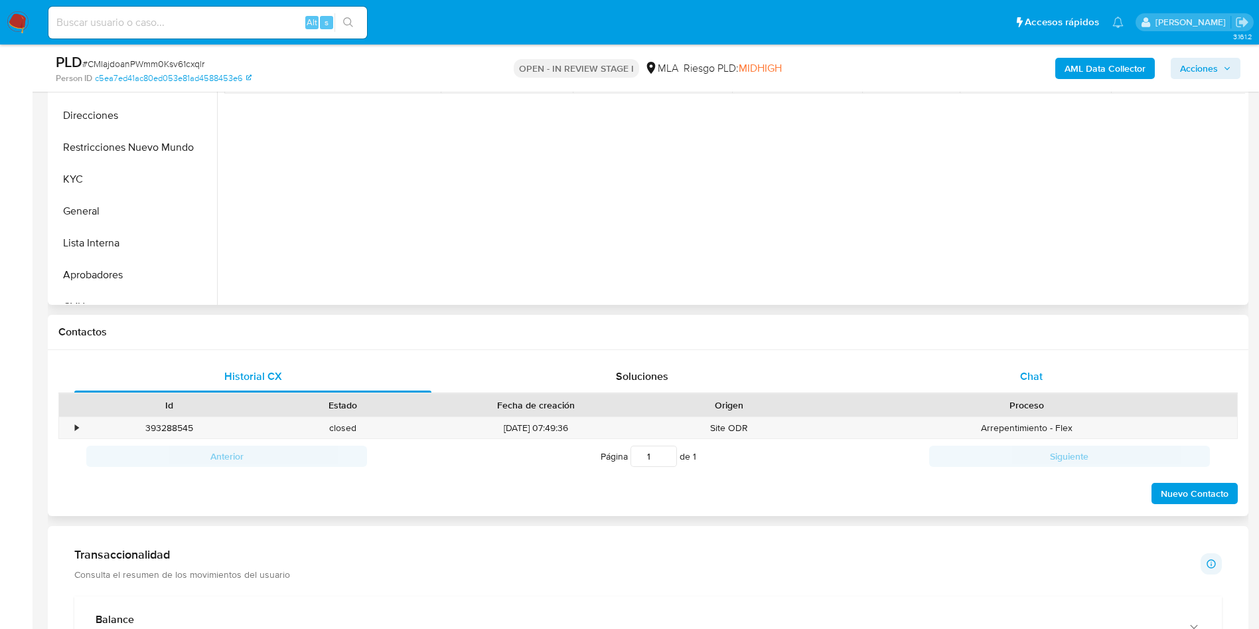
scroll to position [398, 0]
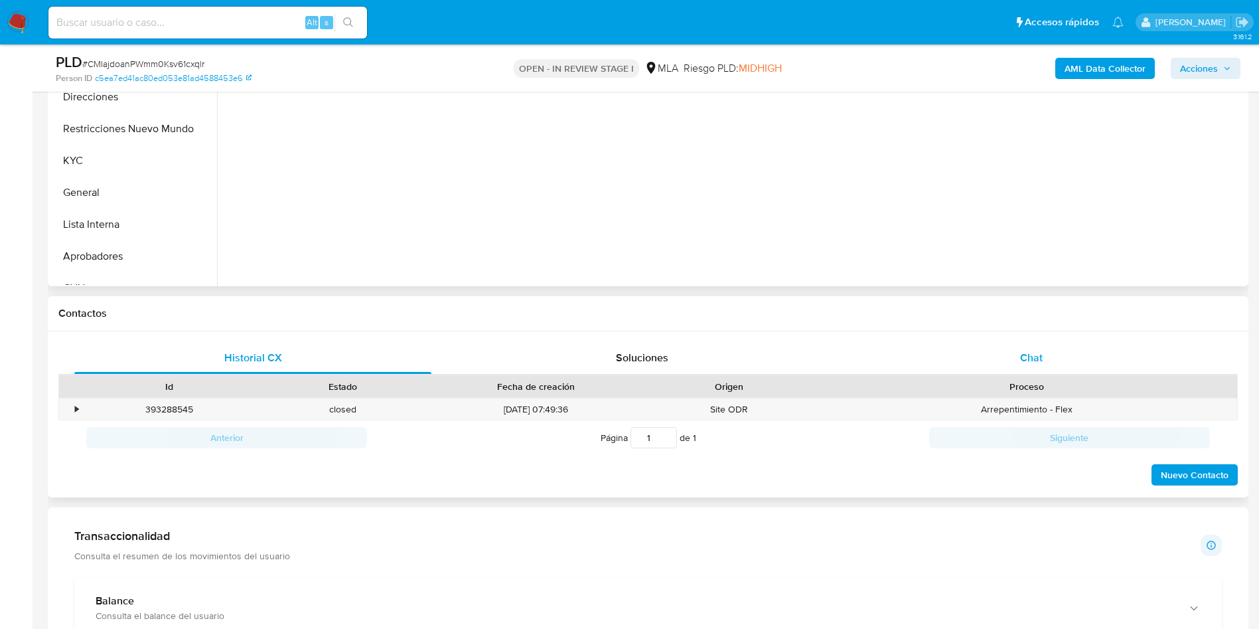
click at [1052, 353] on div "Chat" at bounding box center [1031, 358] width 357 height 32
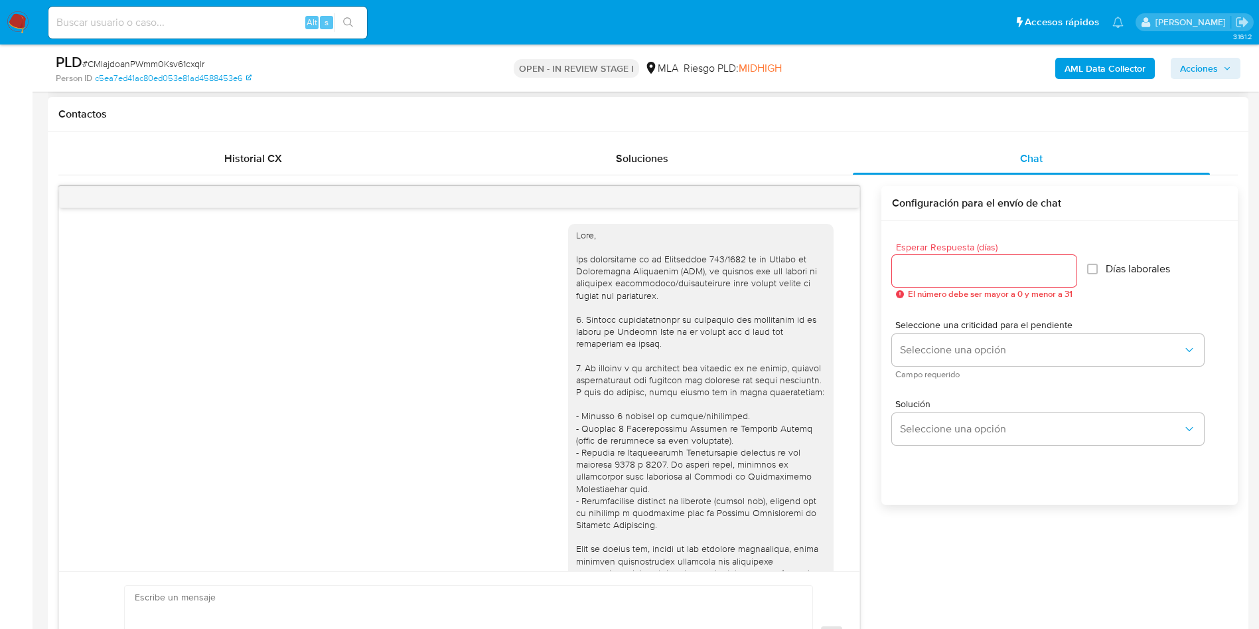
scroll to position [2043, 0]
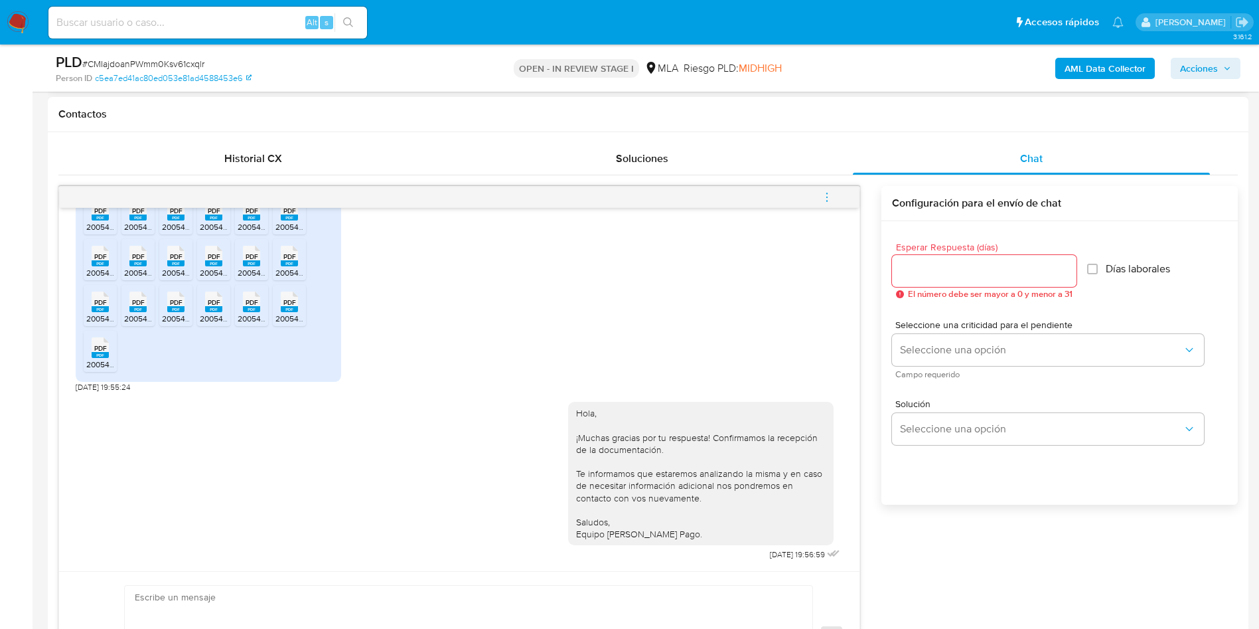
click at [824, 199] on icon "menu-action" at bounding box center [827, 197] width 12 height 12
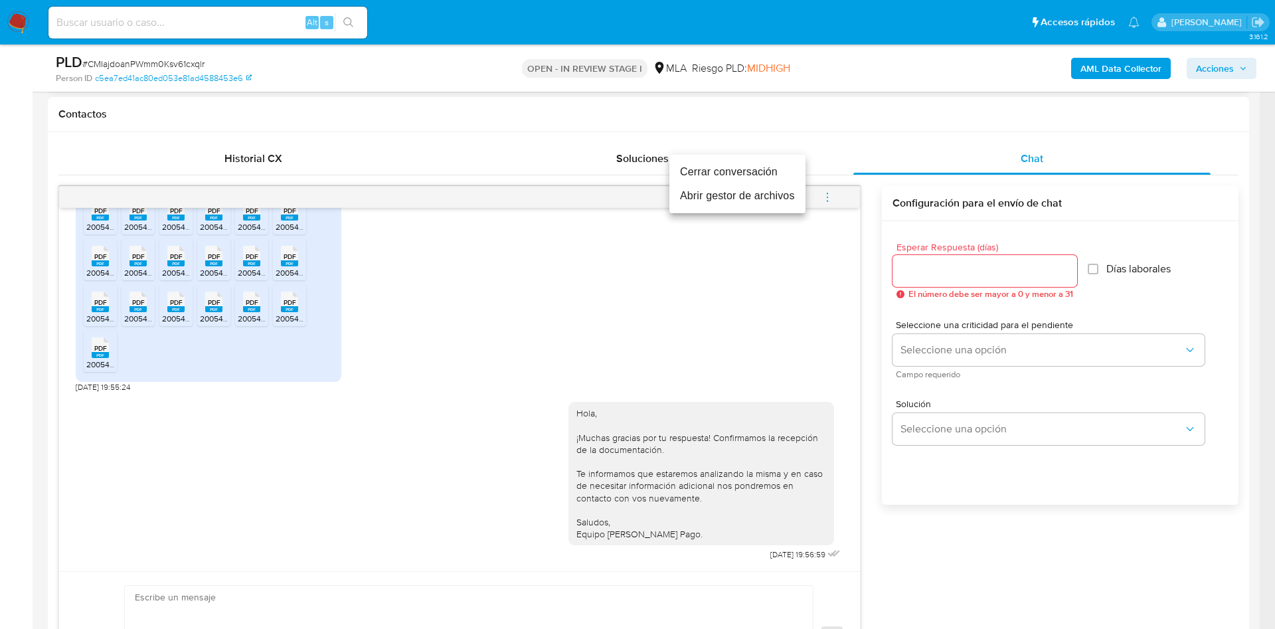
click at [760, 169] on li "Cerrar conversación" at bounding box center [737, 172] width 136 height 24
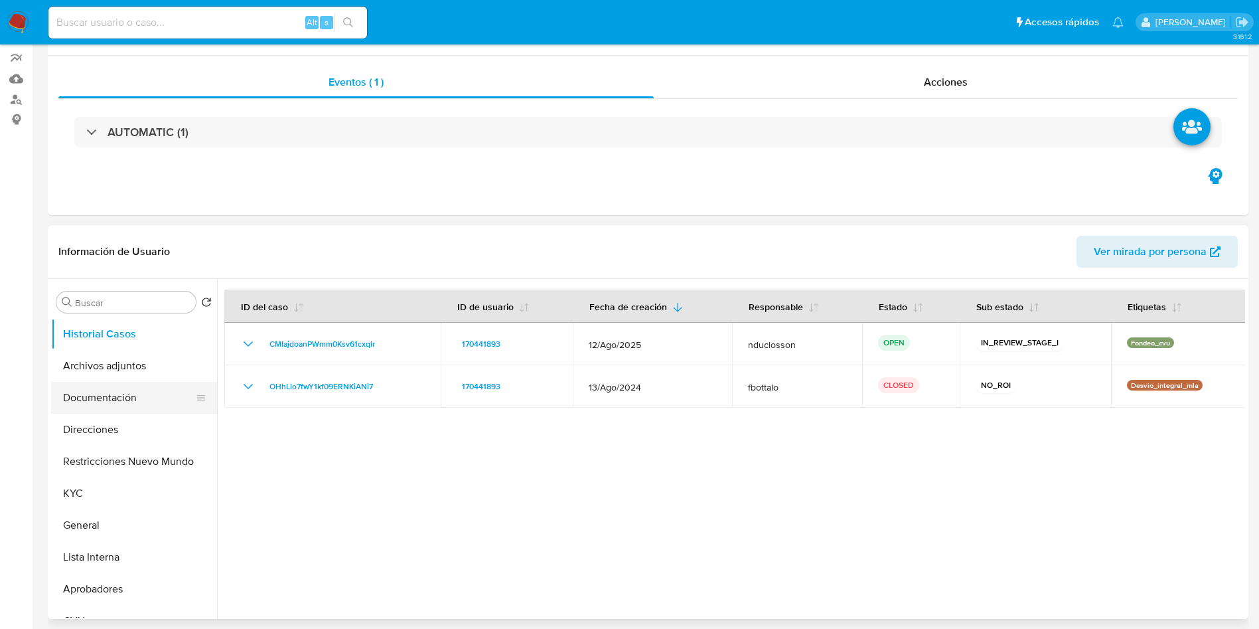
scroll to position [199, 0]
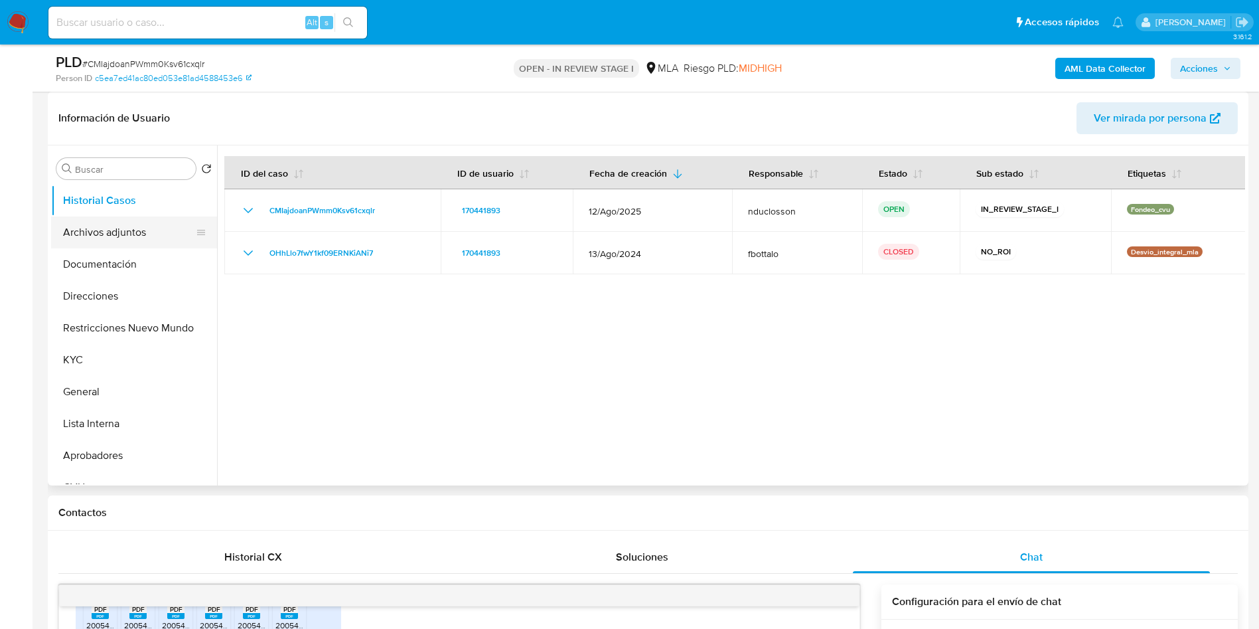
click at [96, 226] on button "Archivos adjuntos" at bounding box center [128, 232] width 155 height 32
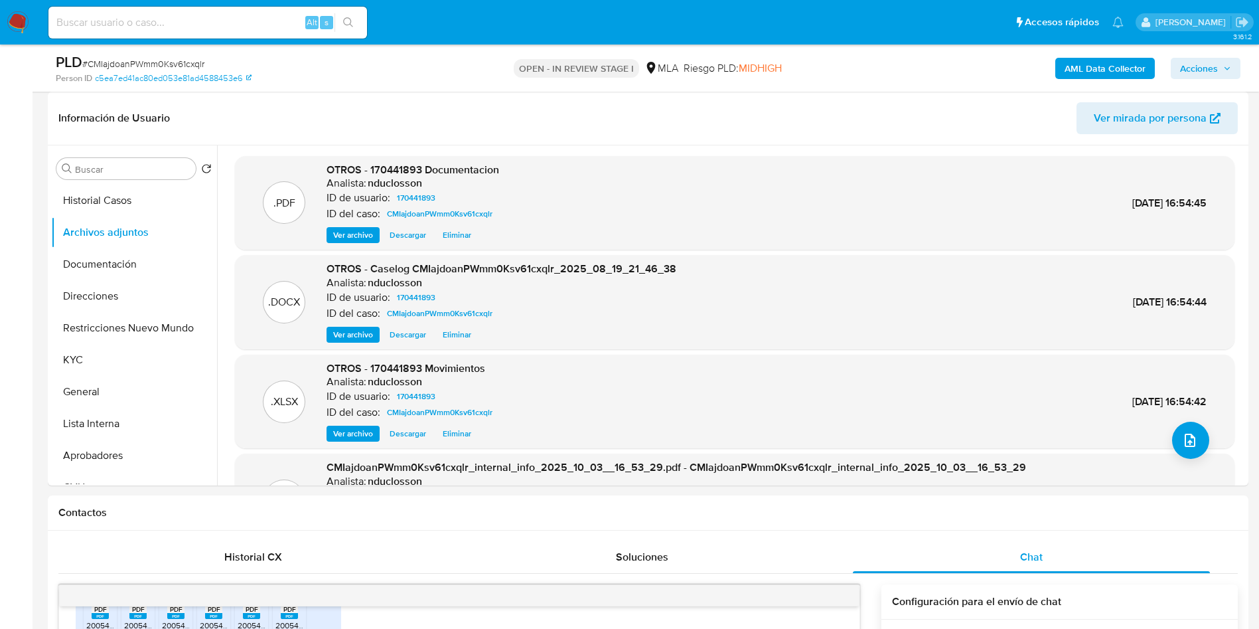
click at [1200, 77] on span "Acciones" at bounding box center [1199, 68] width 38 height 21
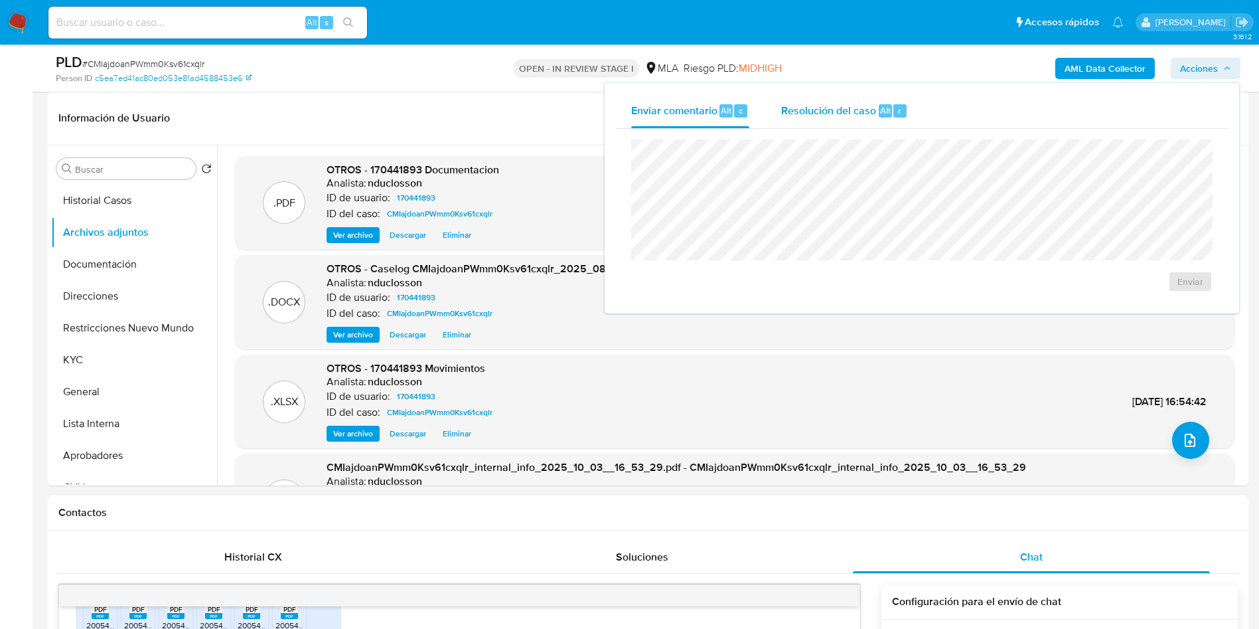
click at [876, 124] on div "Resolución del caso Alt r" at bounding box center [844, 111] width 127 height 35
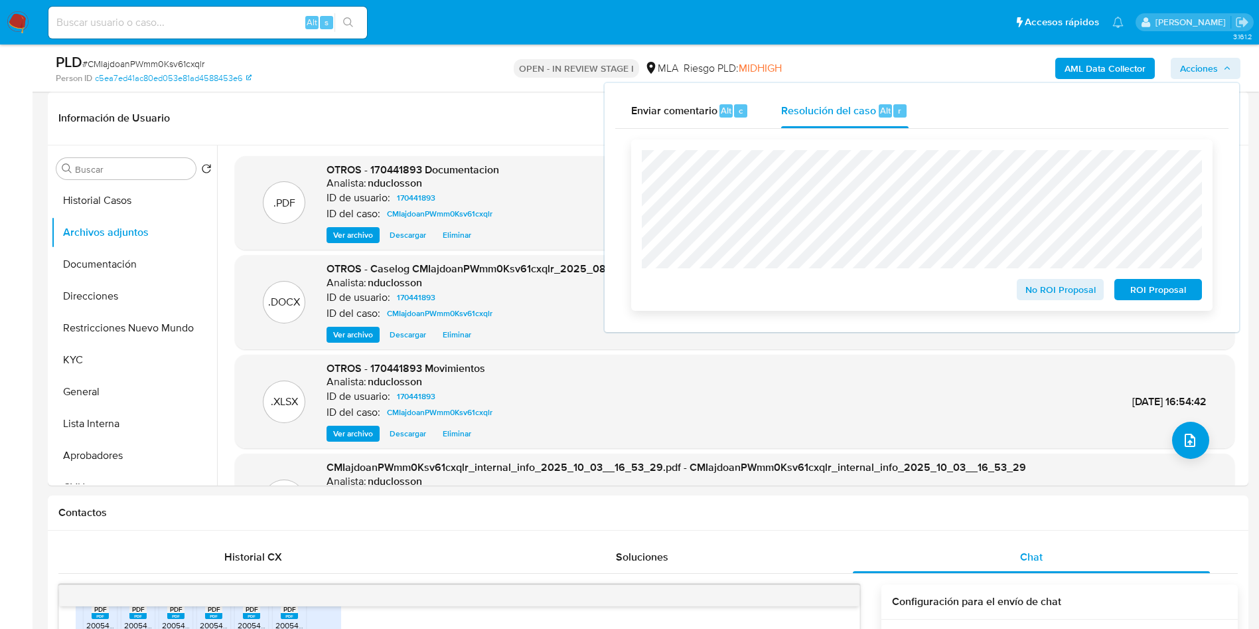
click at [1047, 293] on span "No ROI Proposal" at bounding box center [1060, 289] width 69 height 19
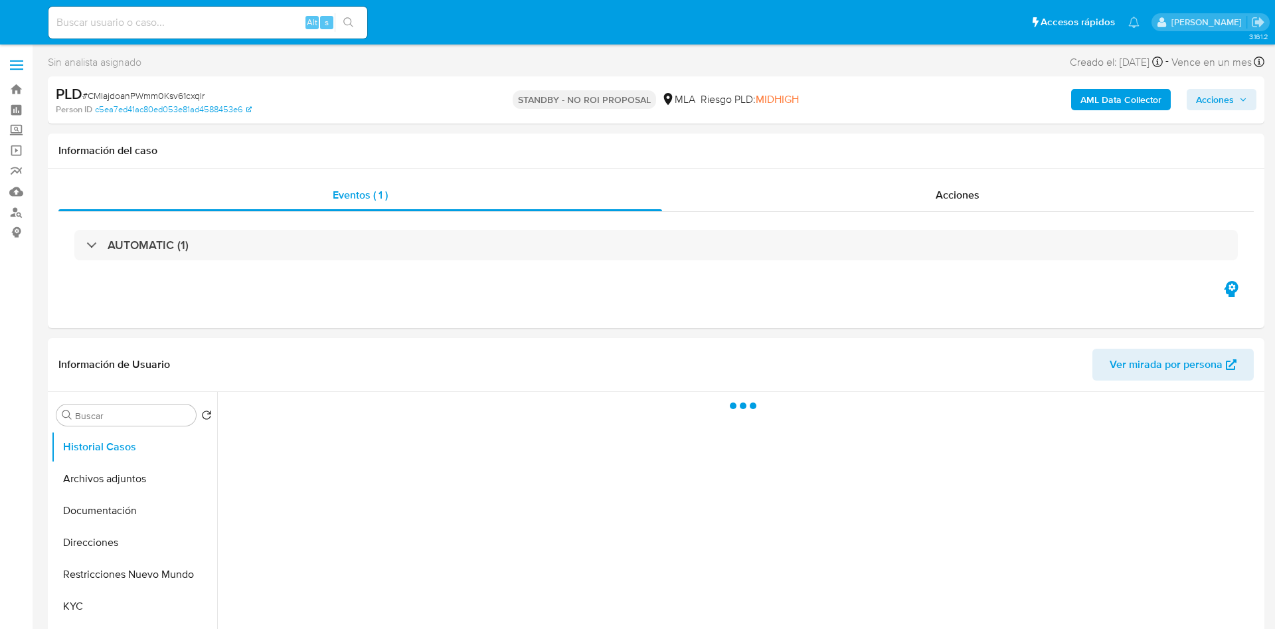
select select "10"
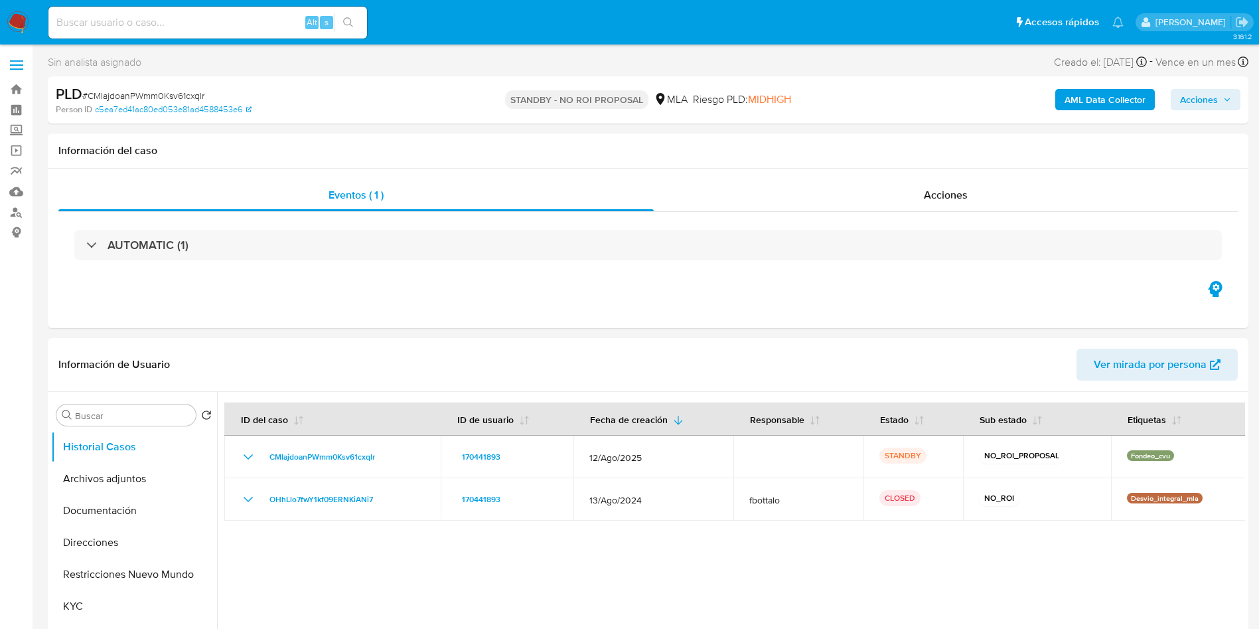
click at [152, 25] on input at bounding box center [207, 22] width 319 height 17
paste input "UvNl1pFeolkHxnc9kWbwbayn"
type input "UvNl1pFeolkHxnc9kWbwbayn"
click at [353, 19] on icon "search-icon" at bounding box center [348, 22] width 11 height 11
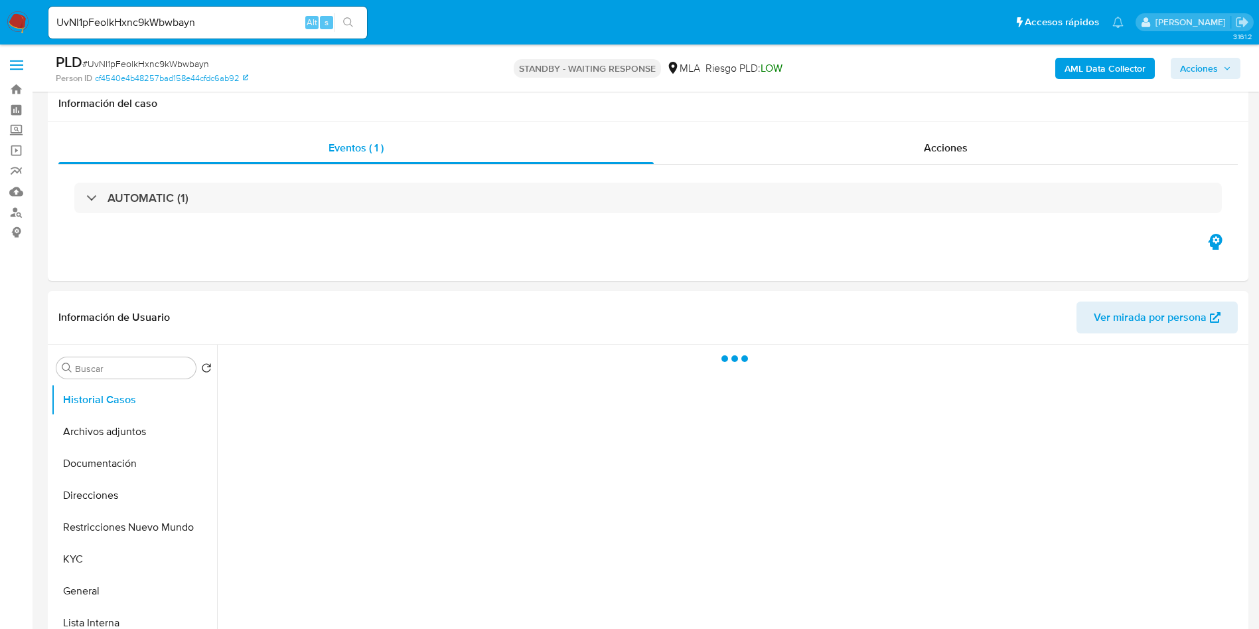
scroll to position [299, 0]
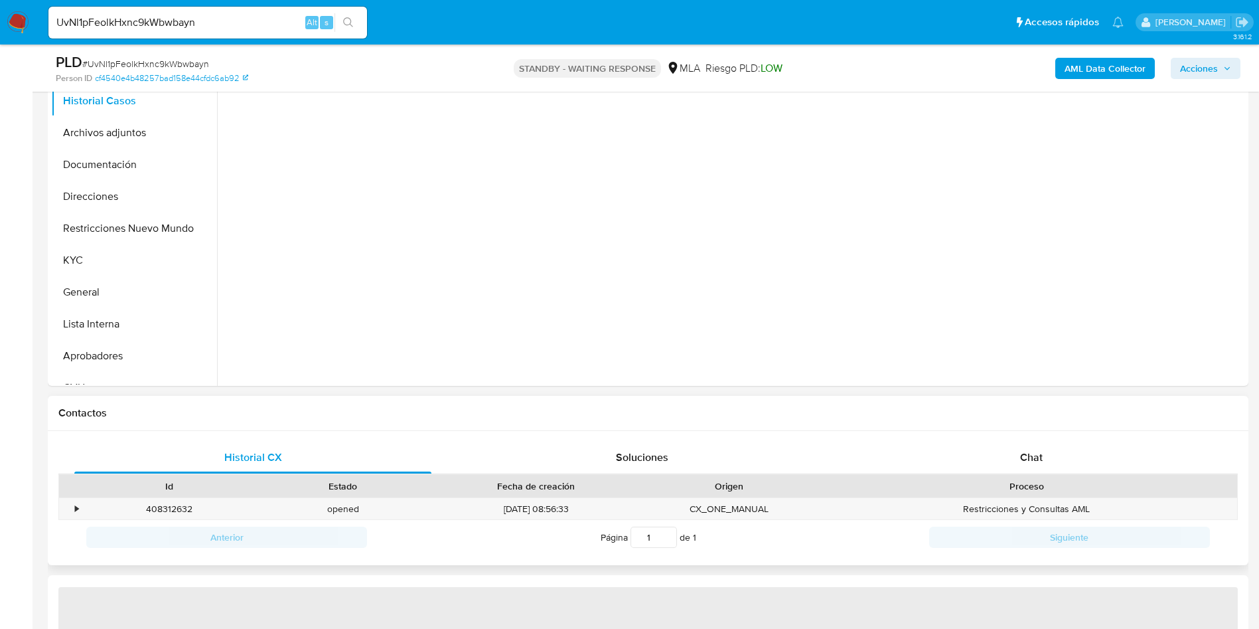
select select "10"
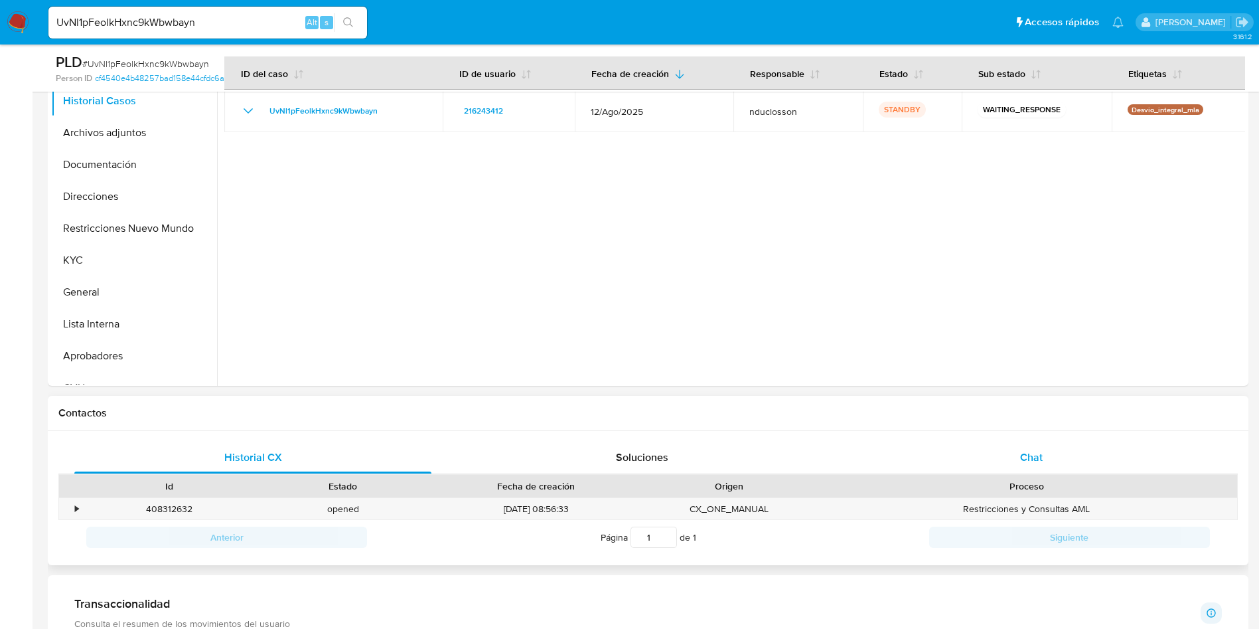
click at [1019, 451] on div "Chat" at bounding box center [1031, 457] width 357 height 32
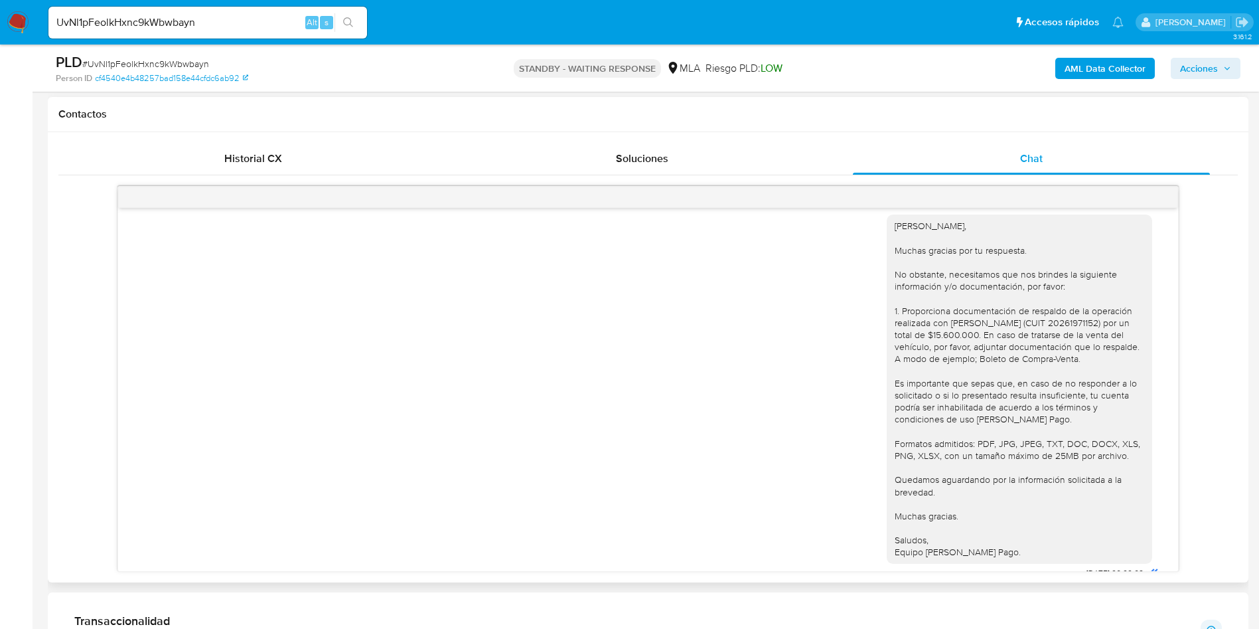
scroll to position [2031, 0]
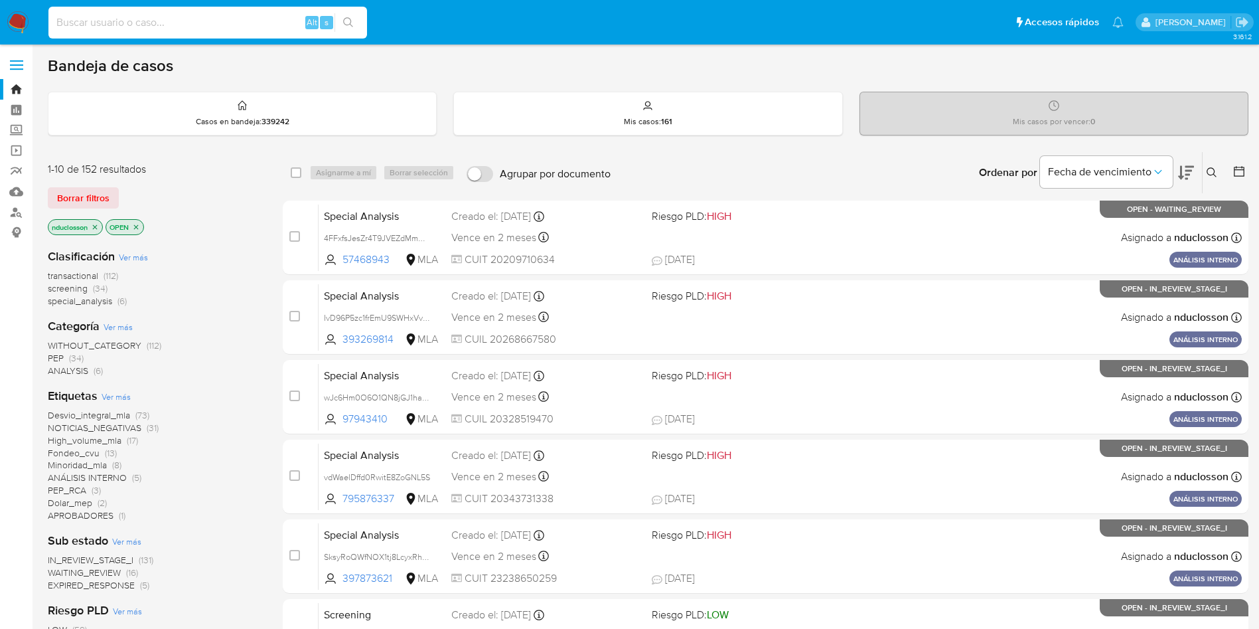
click at [147, 30] on input at bounding box center [207, 22] width 319 height 17
paste input "Q8YzGzkl0mnUK9ujIBiWdA4i"
type input "Q8YzGzkl0mnUK9ujIBiWdA4i"
click at [348, 20] on icon "search-icon" at bounding box center [348, 22] width 11 height 11
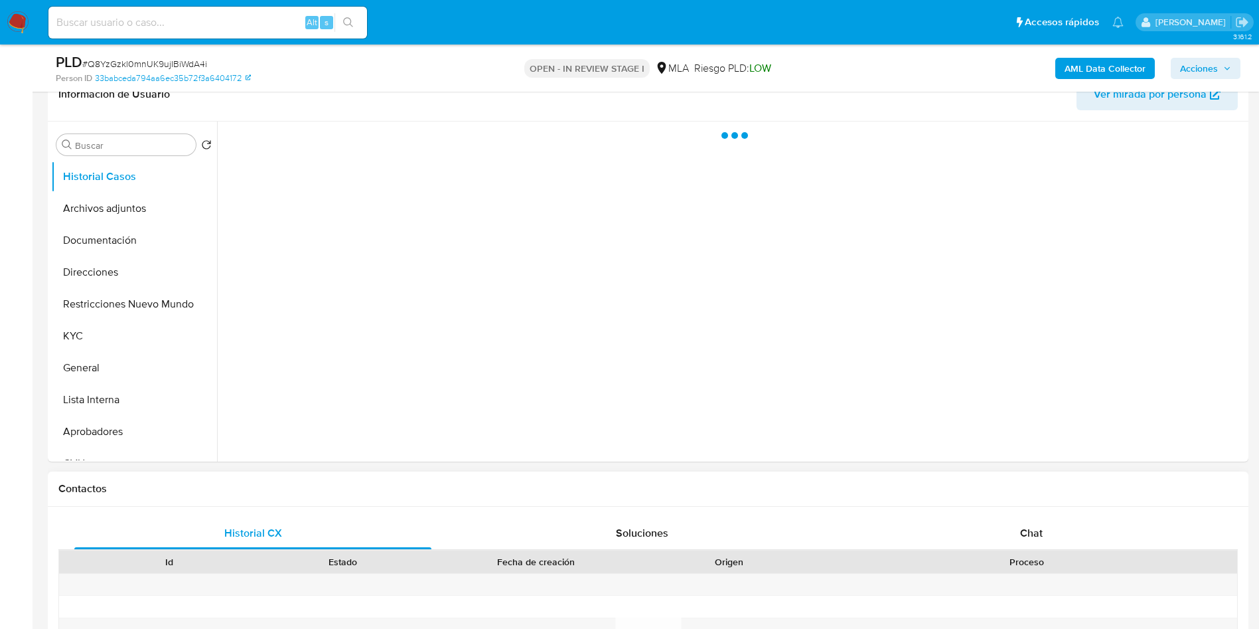
scroll to position [398, 0]
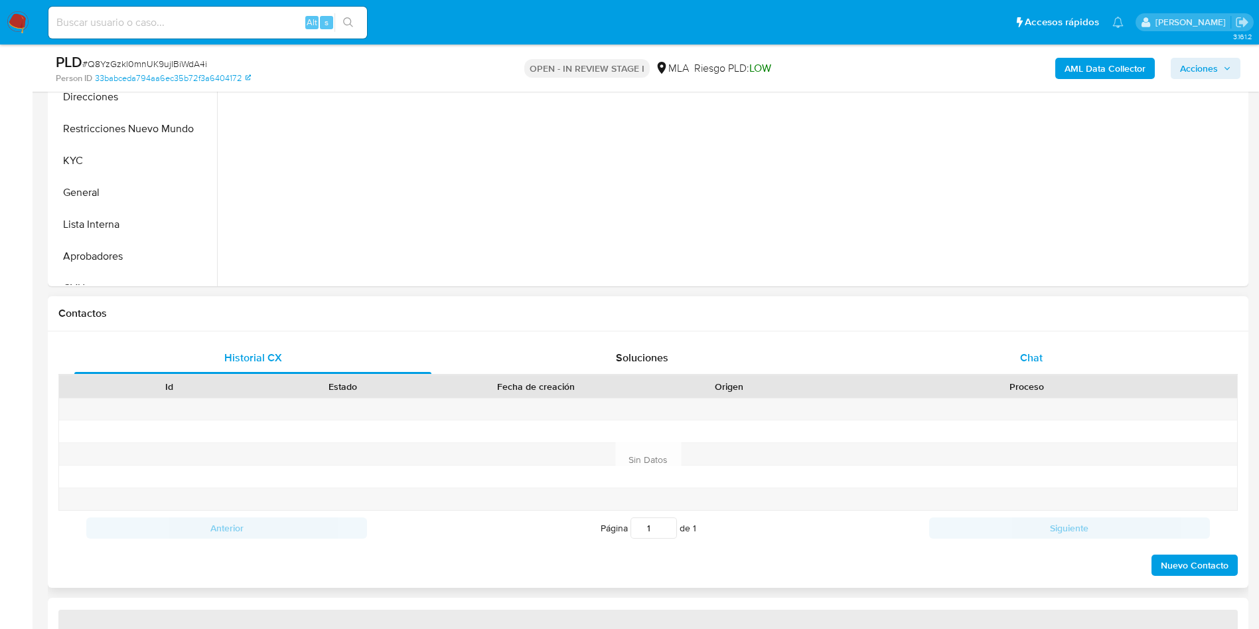
click at [1019, 350] on div "Chat" at bounding box center [1031, 358] width 357 height 32
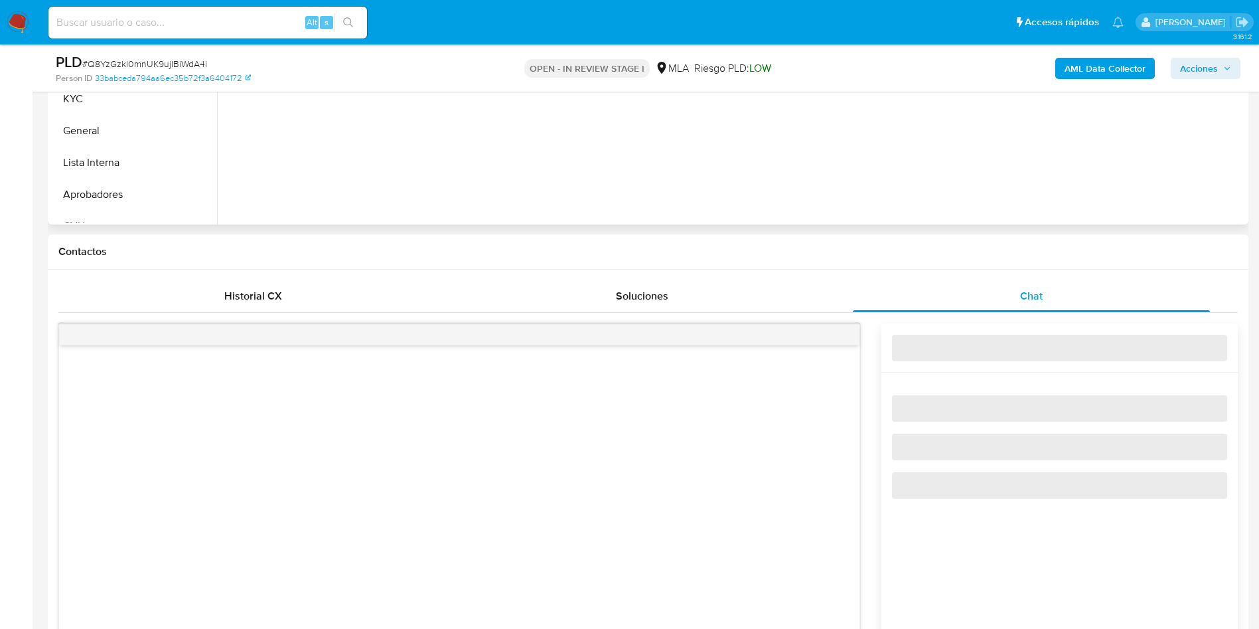
select select "10"
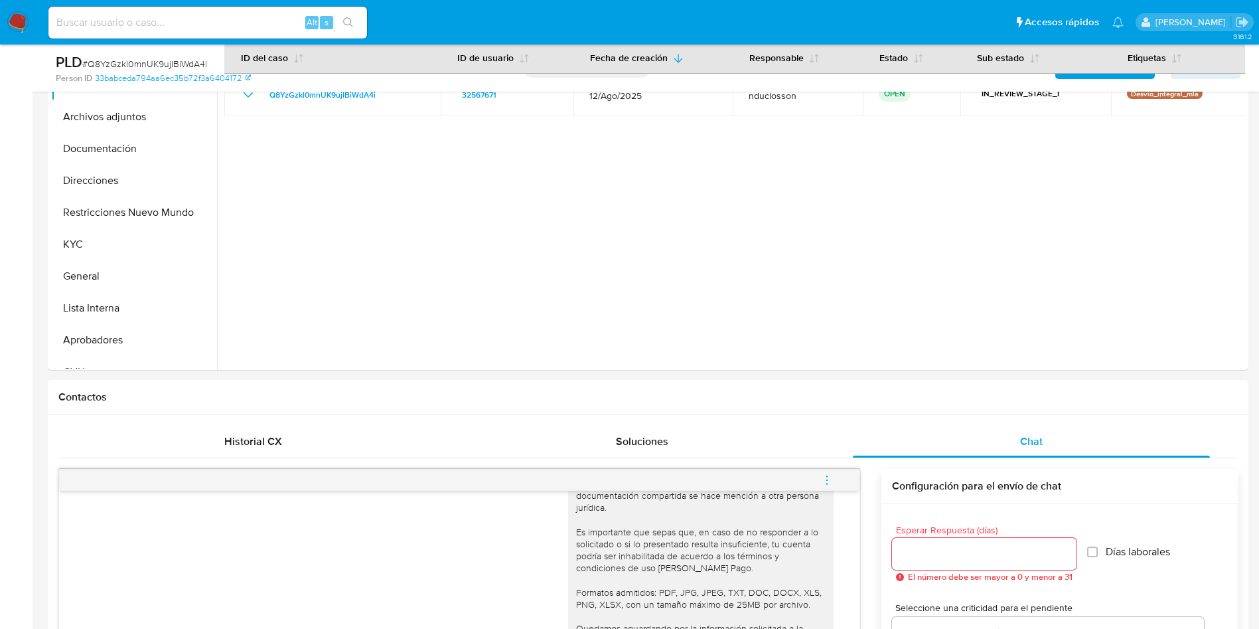
scroll to position [299, 0]
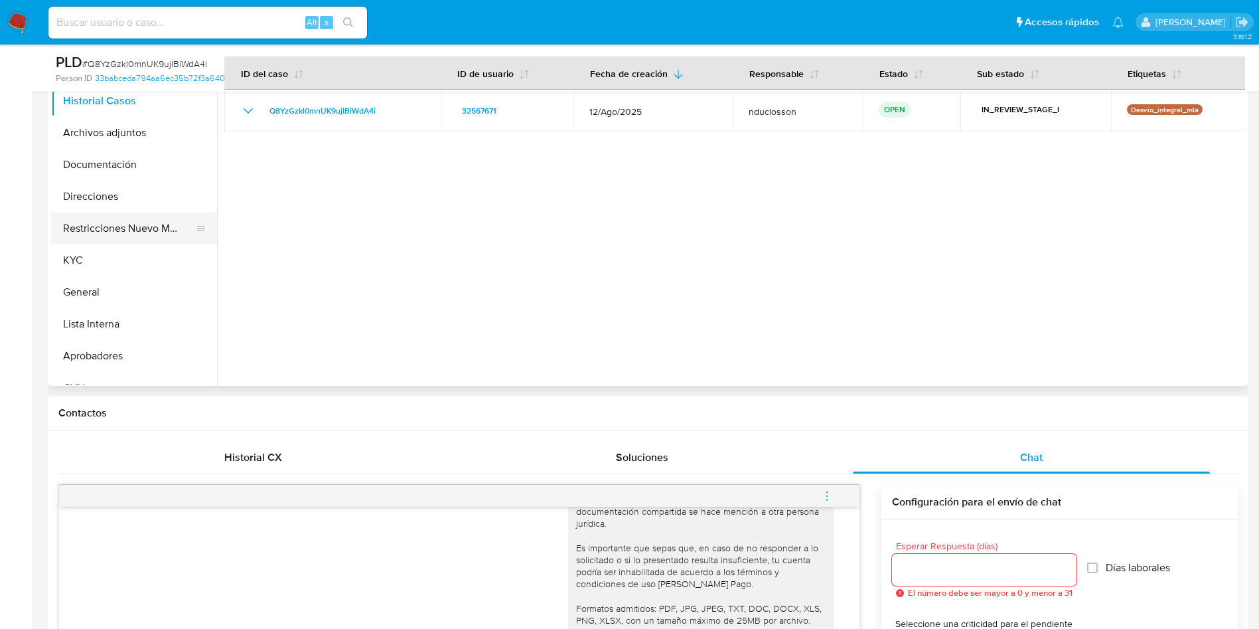
click at [132, 237] on button "Restricciones Nuevo Mundo" at bounding box center [128, 228] width 155 height 32
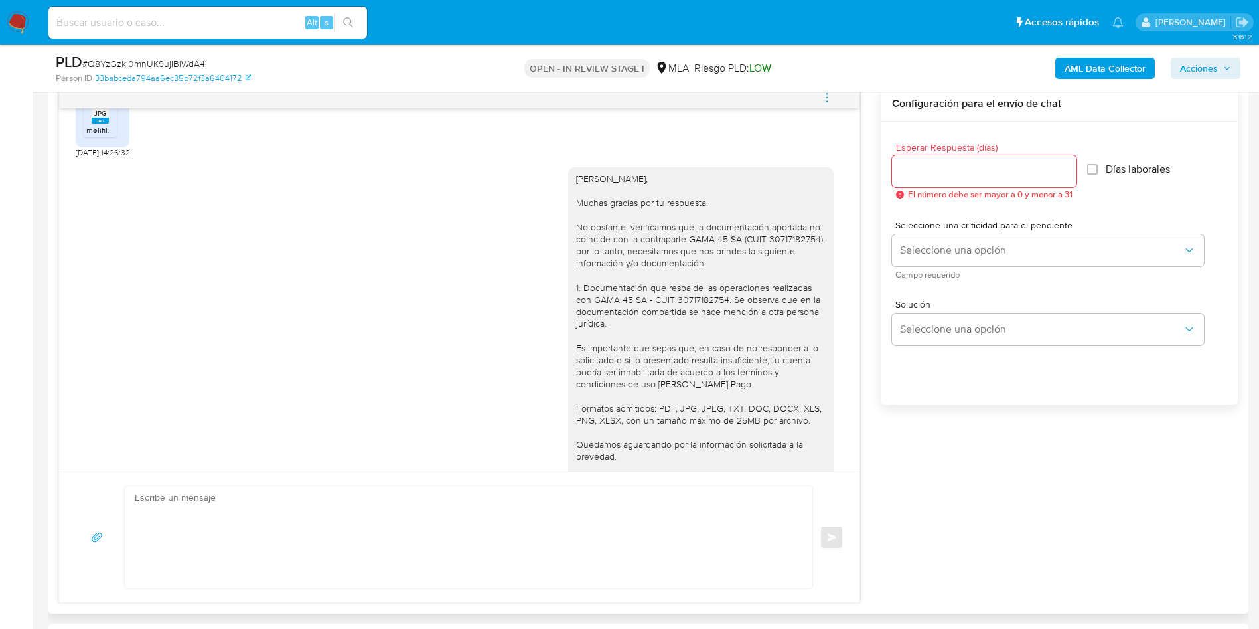
scroll to position [1044, 0]
click at [781, 237] on div "Hola Marianela, Muchas gracias por tu respuesta. No obstante, verificamos que l…" at bounding box center [701, 348] width 250 height 350
copy div "30717182754"
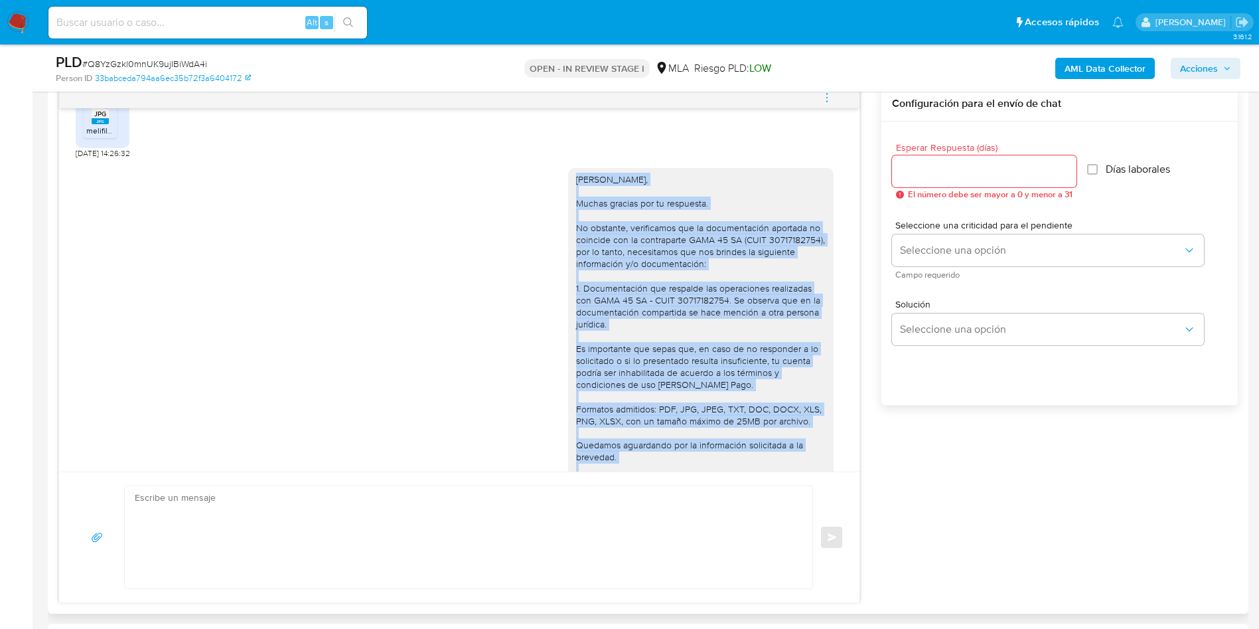
drag, startPoint x: 674, startPoint y: 319, endPoint x: 556, endPoint y: 173, distance: 188.8
click at [568, 173] on div "Hola Marianela, Muchas gracias por tu respuesta. No obstante, verificamos que l…" at bounding box center [701, 348] width 266 height 360
copy div "Hola Marianela, Muchas gracias por tu respuesta. No obstante, verificamos que l…"
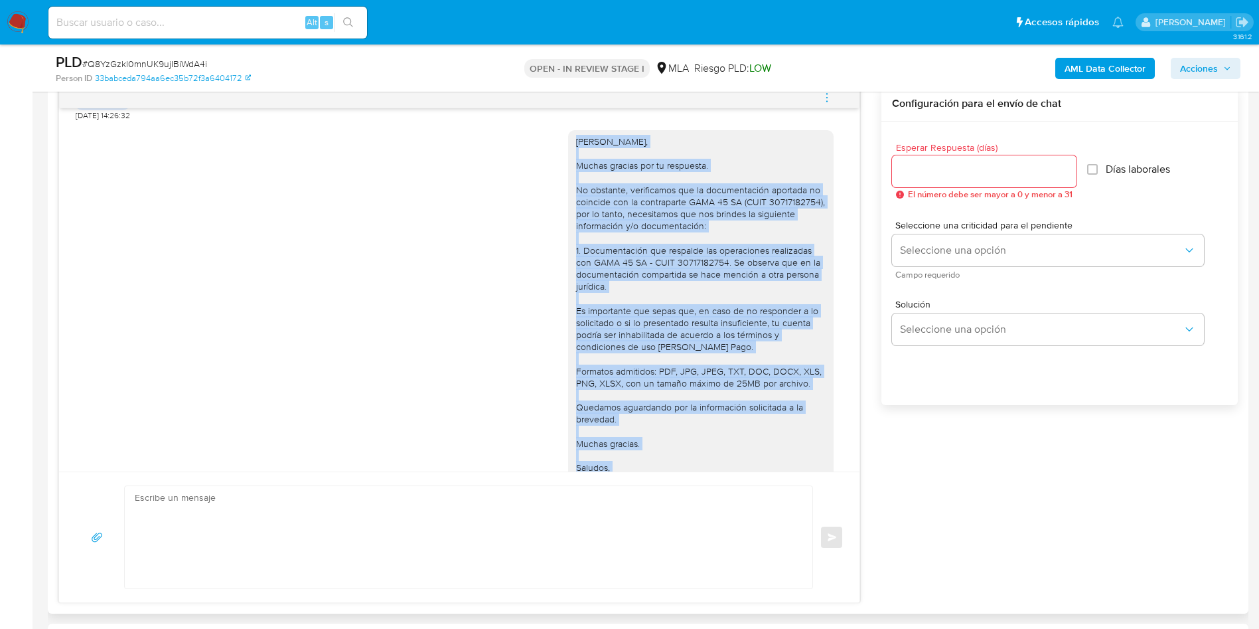
scroll to position [1243, 0]
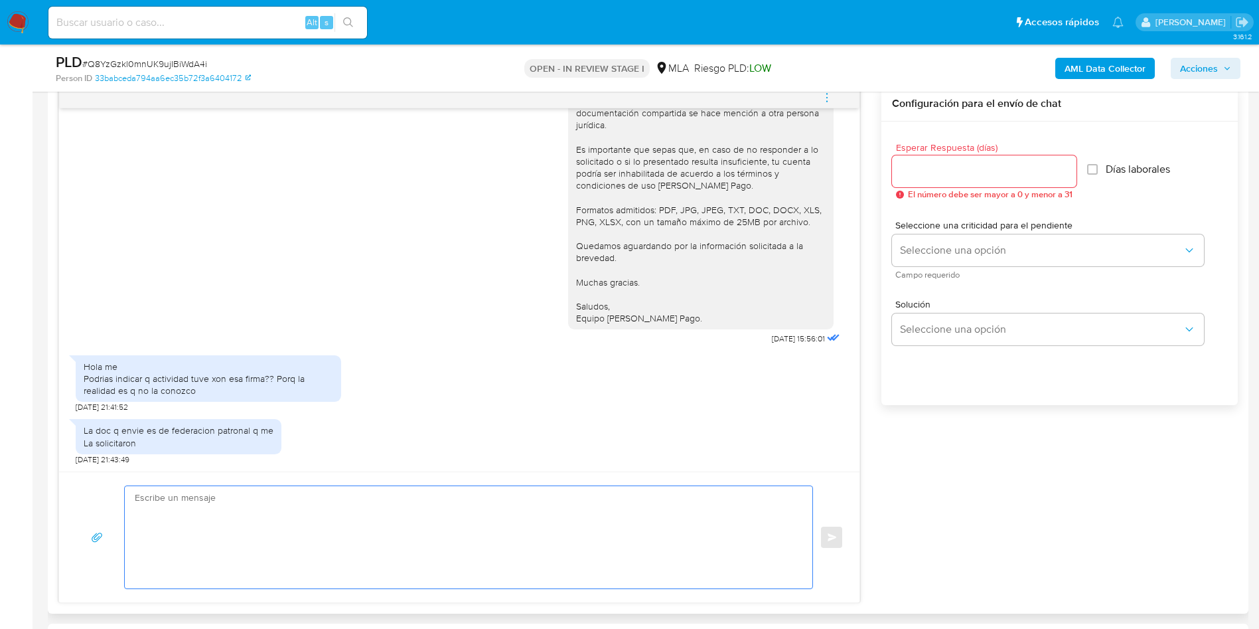
click at [292, 522] on textarea at bounding box center [465, 537] width 661 height 102
paste textarea "Hola Marianela, Muchas gracias por tu respuesta. A continuación, te brindamos l…"
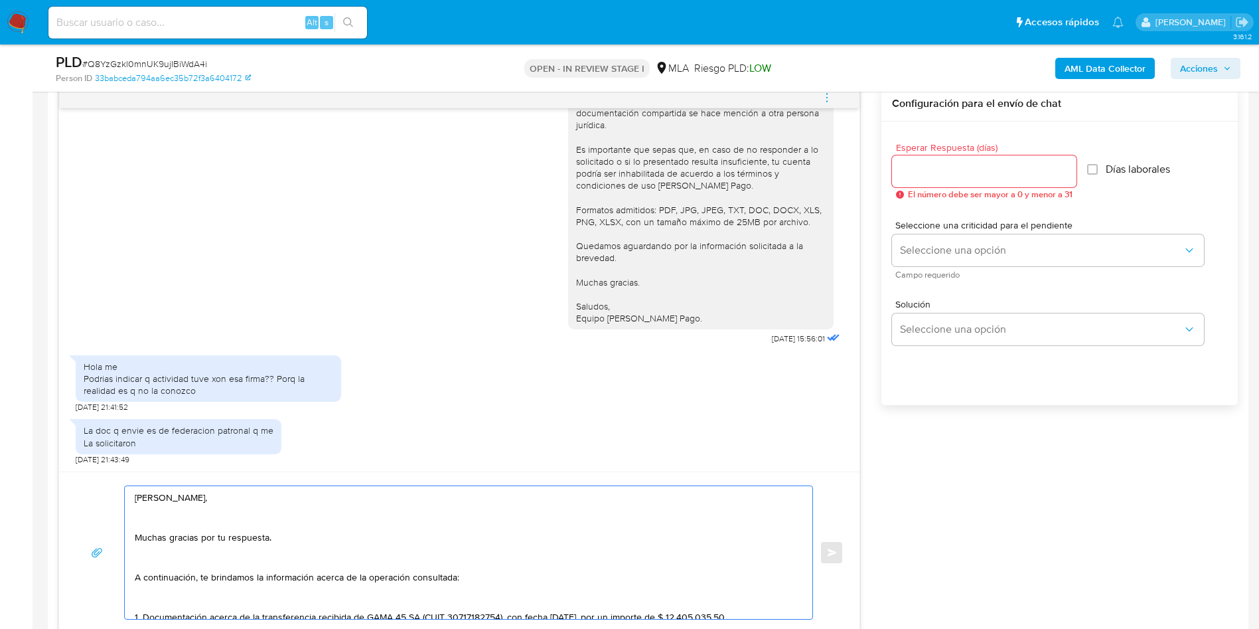
scroll to position [244, 0]
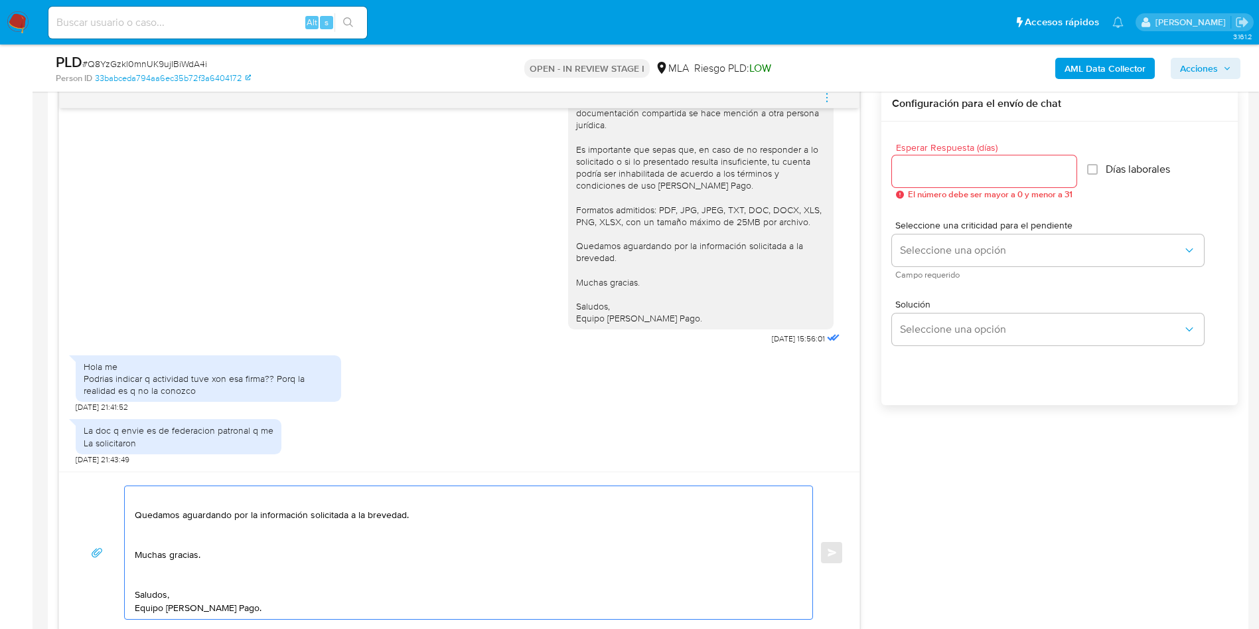
click at [159, 575] on textarea "Hola Marianela, Muchas gracias por tu respuesta. A continuación, te brindamos l…" at bounding box center [465, 552] width 661 height 133
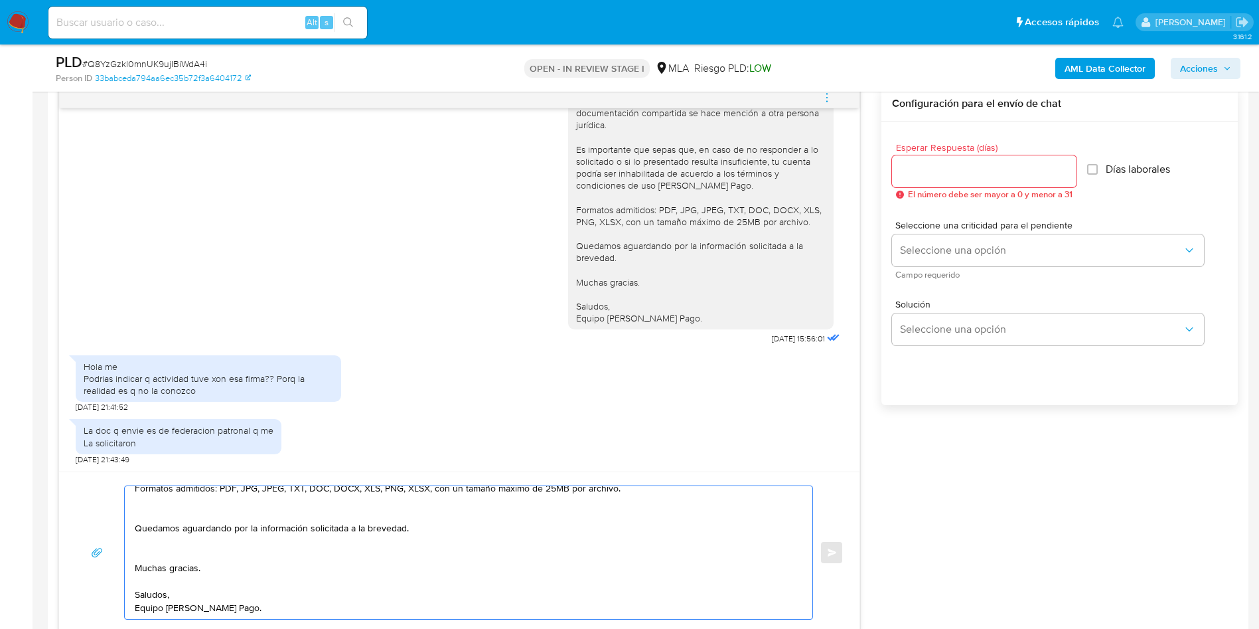
click at [149, 557] on textarea "Hola Marianela, Muchas gracias por tu respuesta. A continuación, te brindamos l…" at bounding box center [465, 552] width 661 height 133
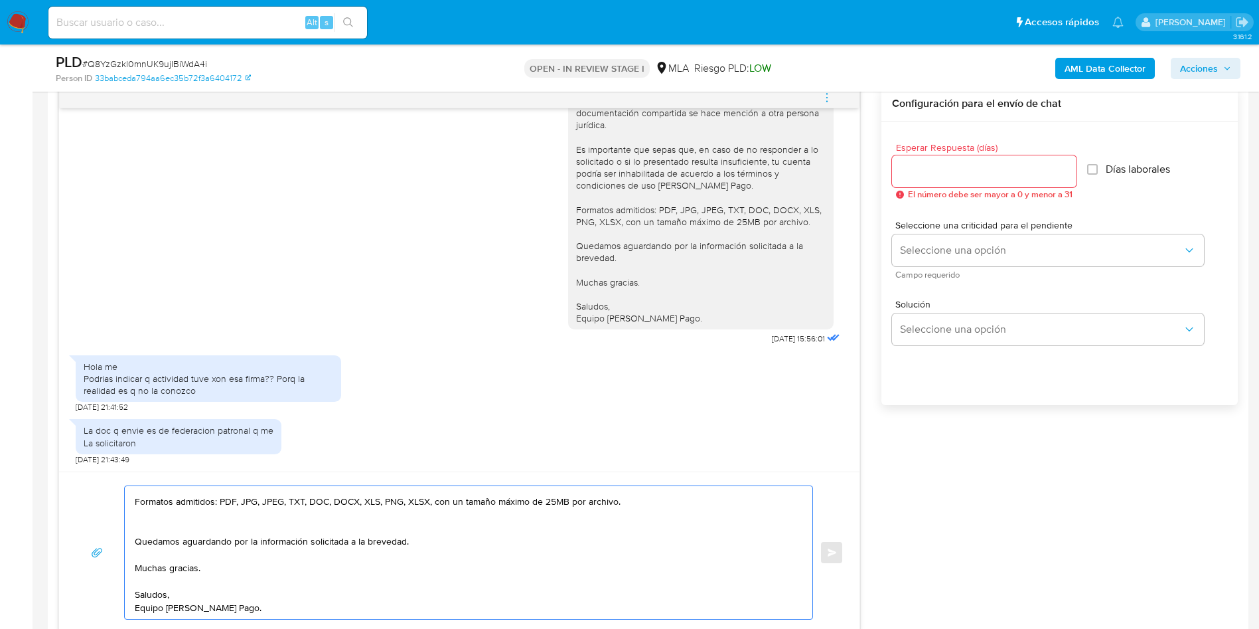
drag, startPoint x: 151, startPoint y: 509, endPoint x: 152, endPoint y: 518, distance: 9.3
click at [152, 516] on textarea "Hola Marianela, Muchas gracias por tu respuesta. A continuación, te brindamos l…" at bounding box center [465, 552] width 661 height 133
click at [154, 526] on textarea "Hola Marianela, Muchas gracias por tu respuesta. A continuación, te brindamos l…" at bounding box center [465, 552] width 661 height 133
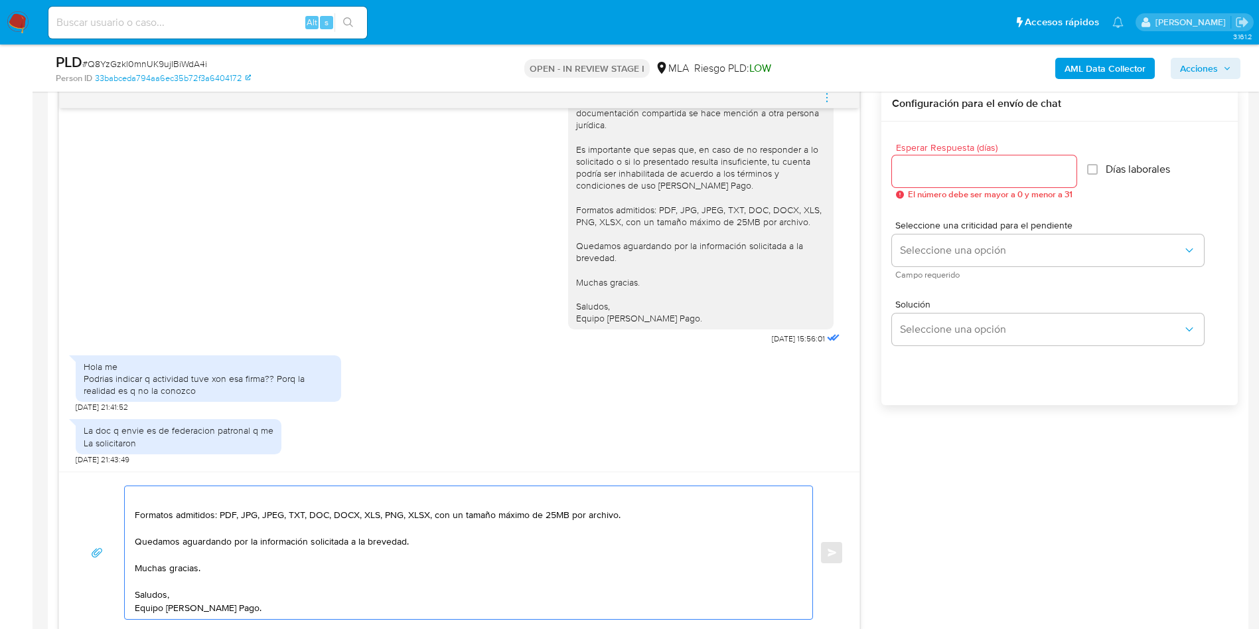
click at [153, 502] on textarea "Hola Marianela, Muchas gracias por tu respuesta. A continuación, te brindamos l…" at bounding box center [465, 552] width 661 height 133
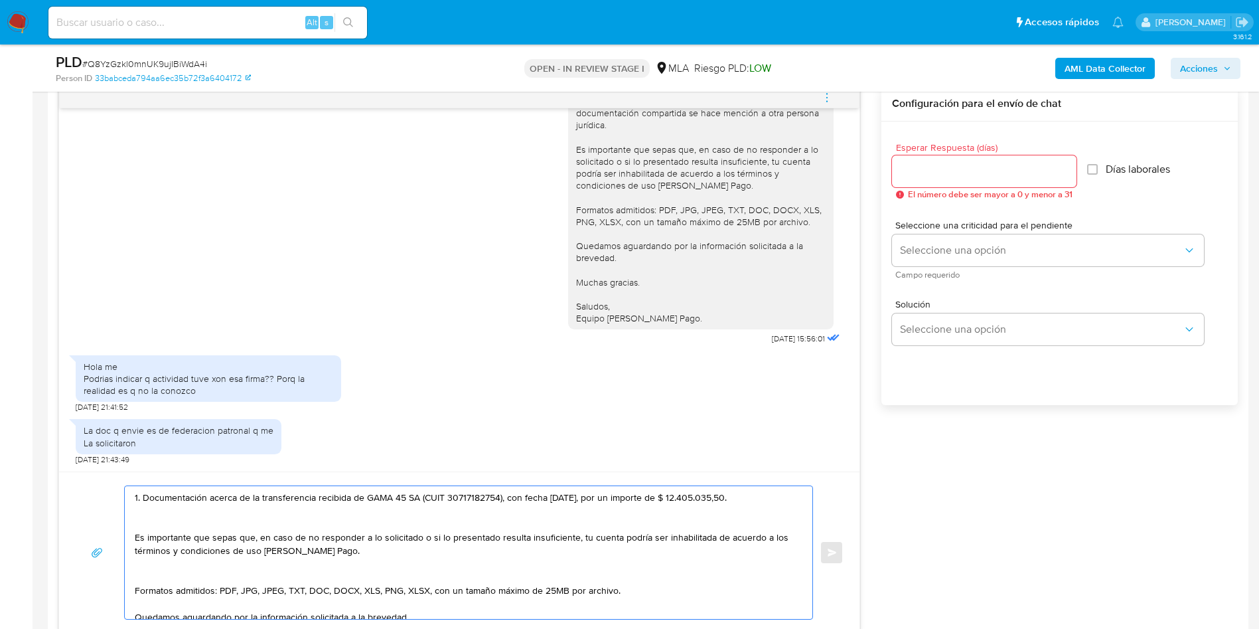
scroll to position [96, 0]
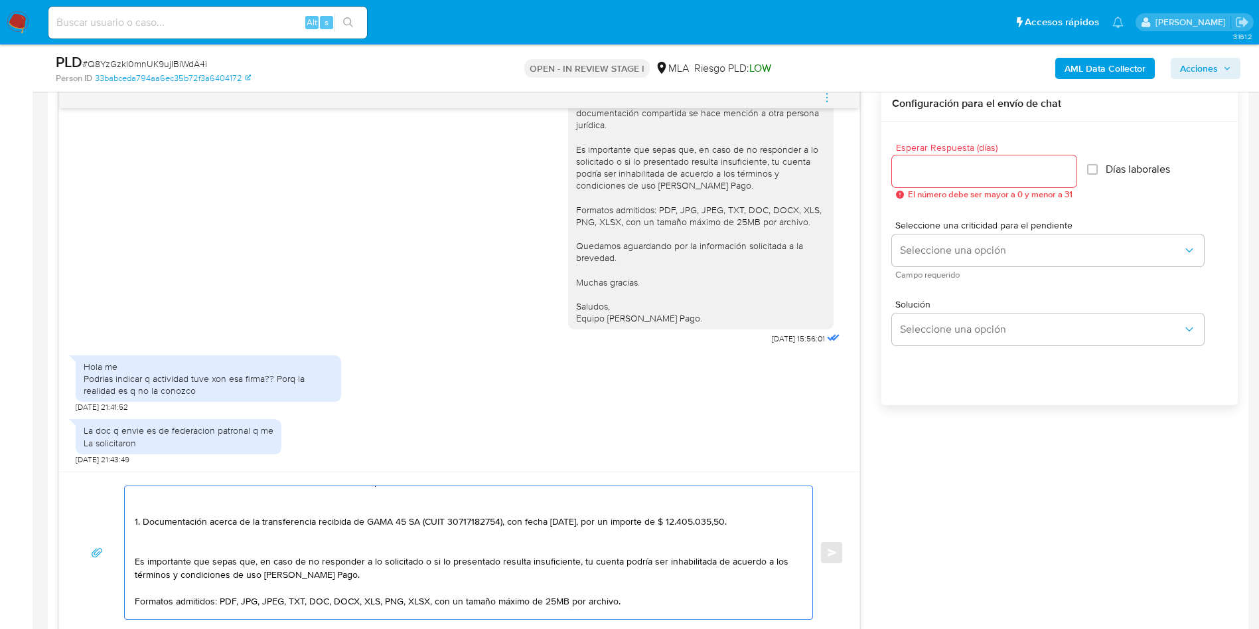
click at [164, 550] on textarea "Hola Marianela, Muchas gracias por tu respuesta. A continuación, te brindamos l…" at bounding box center [465, 552] width 661 height 133
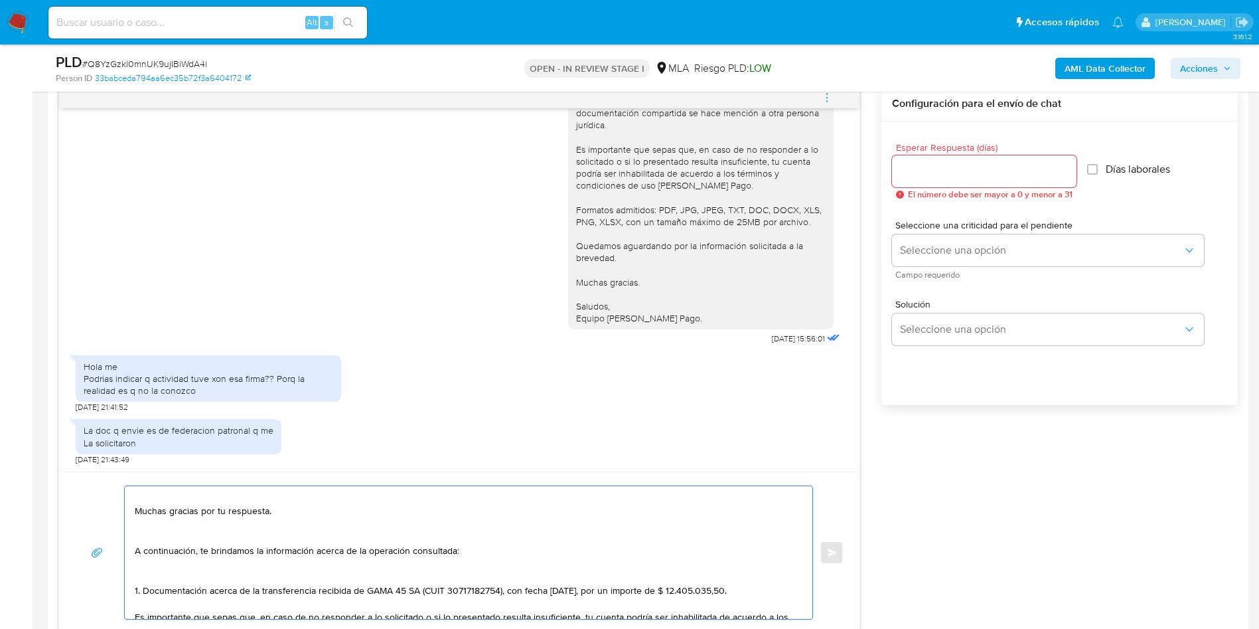
scroll to position [0, 0]
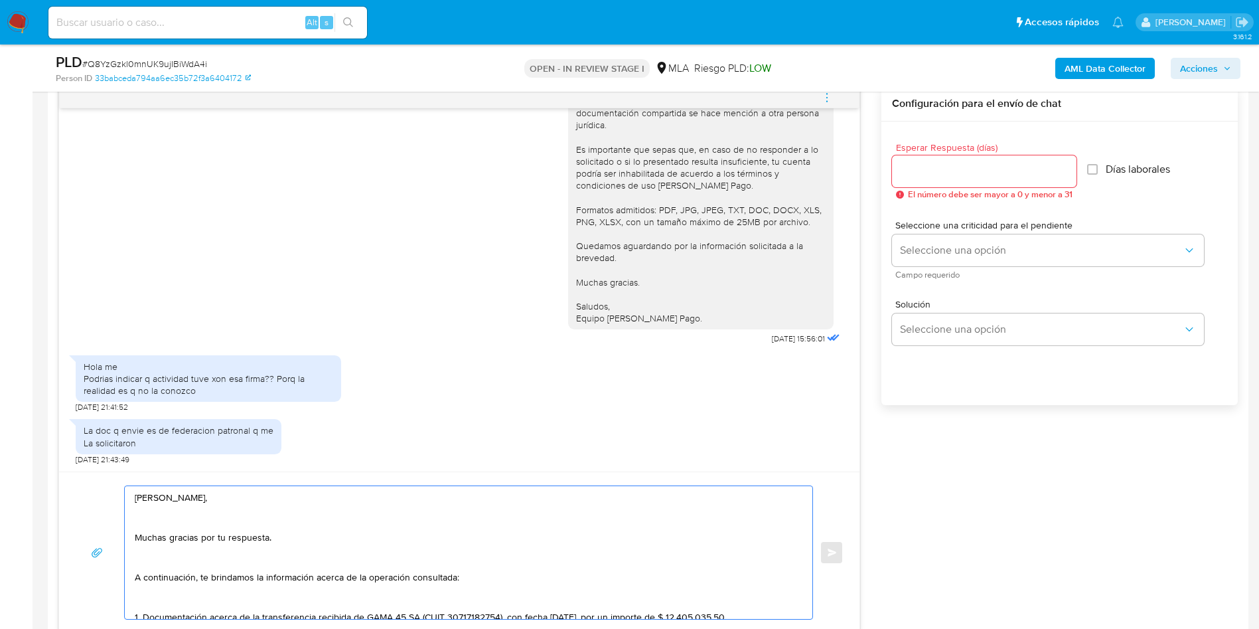
click at [193, 599] on textarea "Hola Marianela, Muchas gracias por tu respuesta. A continuación, te brindamos l…" at bounding box center [465, 552] width 661 height 133
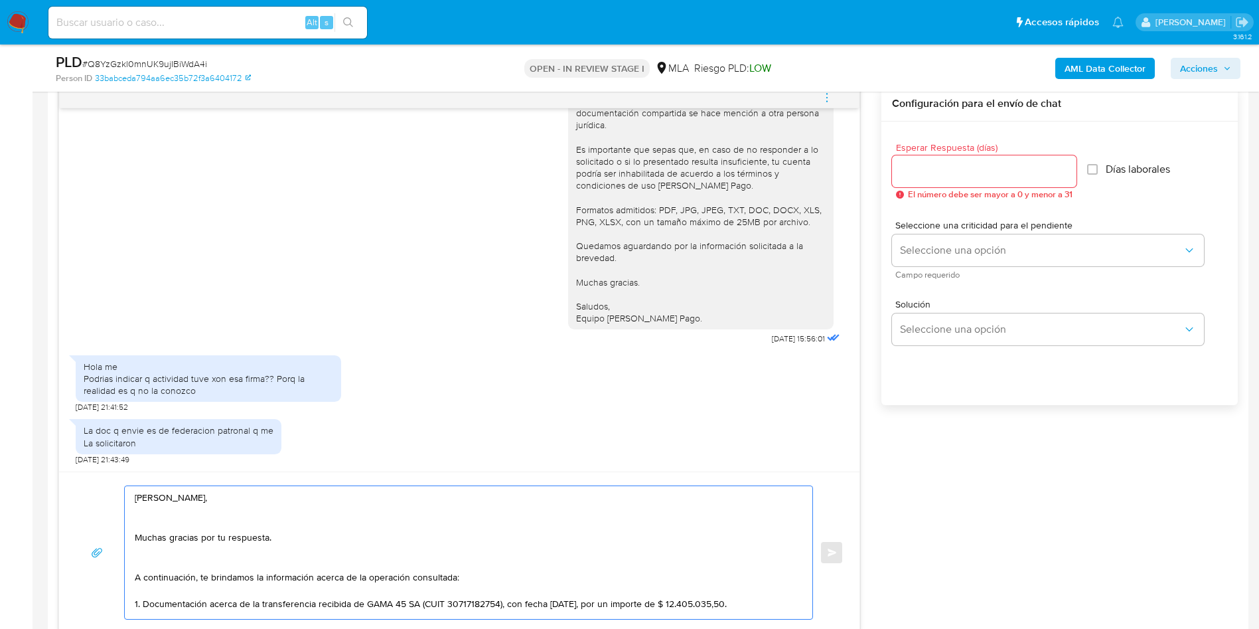
click at [164, 561] on textarea "Hola Marianela, Muchas gracias por tu respuesta. A continuación, te brindamos l…" at bounding box center [465, 552] width 661 height 133
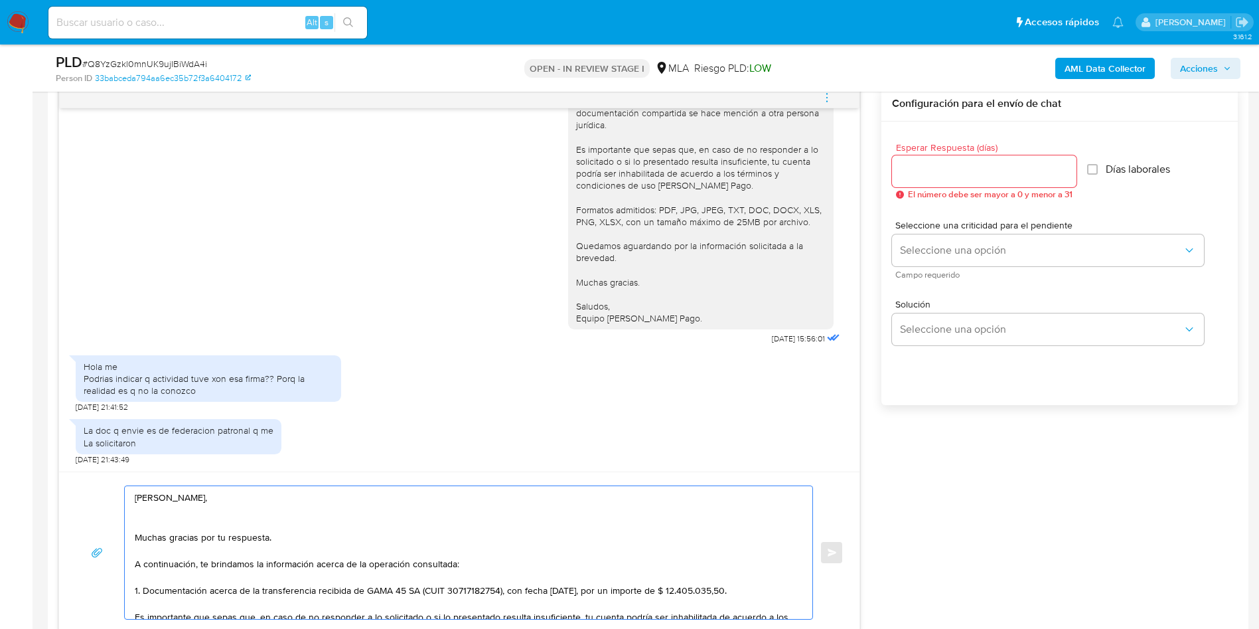
click at [157, 520] on textarea "Hola Marianela, Muchas gracias por tu respuesta. A continuación, te brindamos l…" at bounding box center [465, 552] width 661 height 133
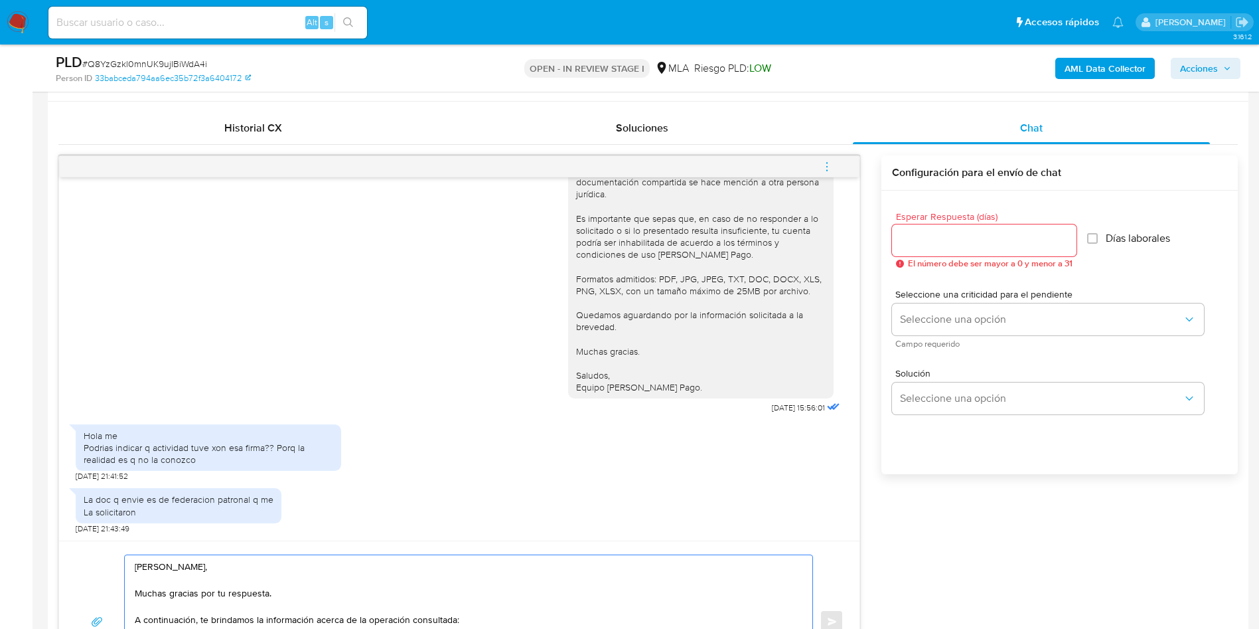
scroll to position [597, 0]
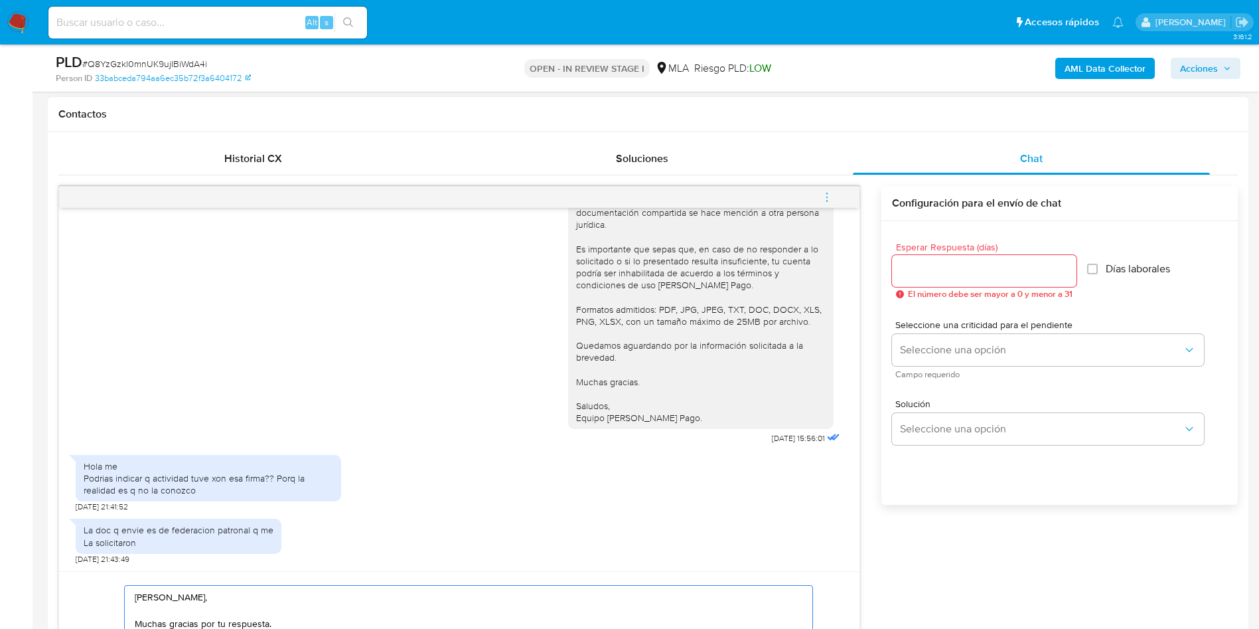
type textarea "Hola Marianela, Muchas gracias por tu respuesta. A continuación, te brindamos l…"
click at [943, 268] on input "Esperar Respuesta (días)" at bounding box center [984, 270] width 185 height 17
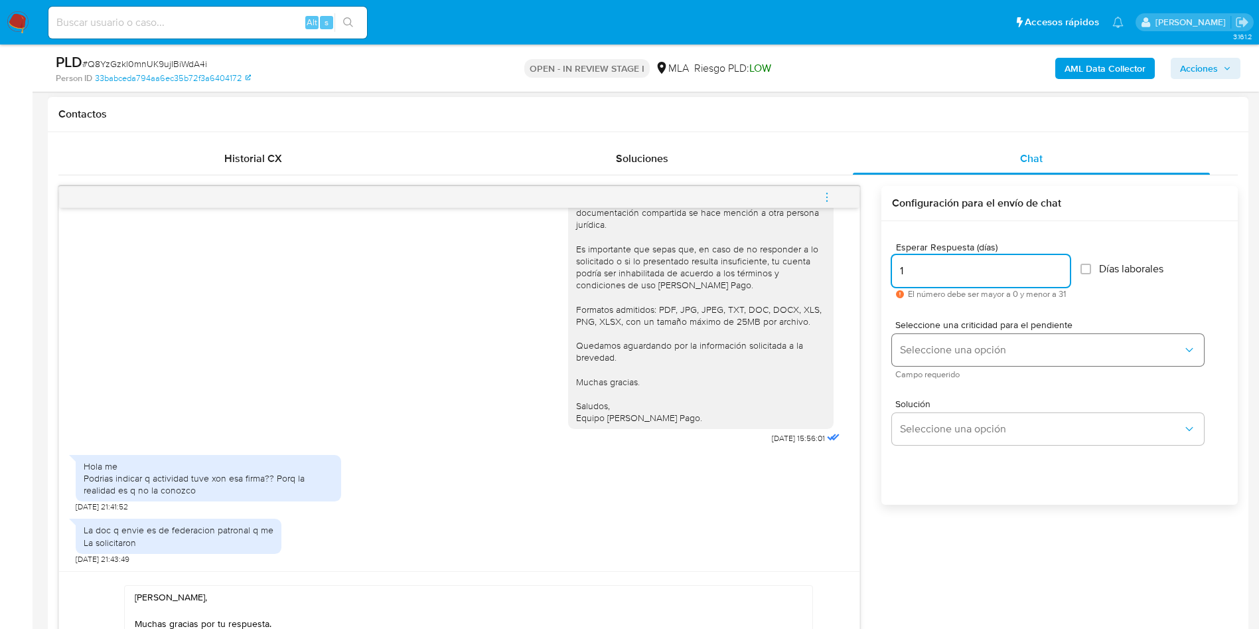
type input "1"
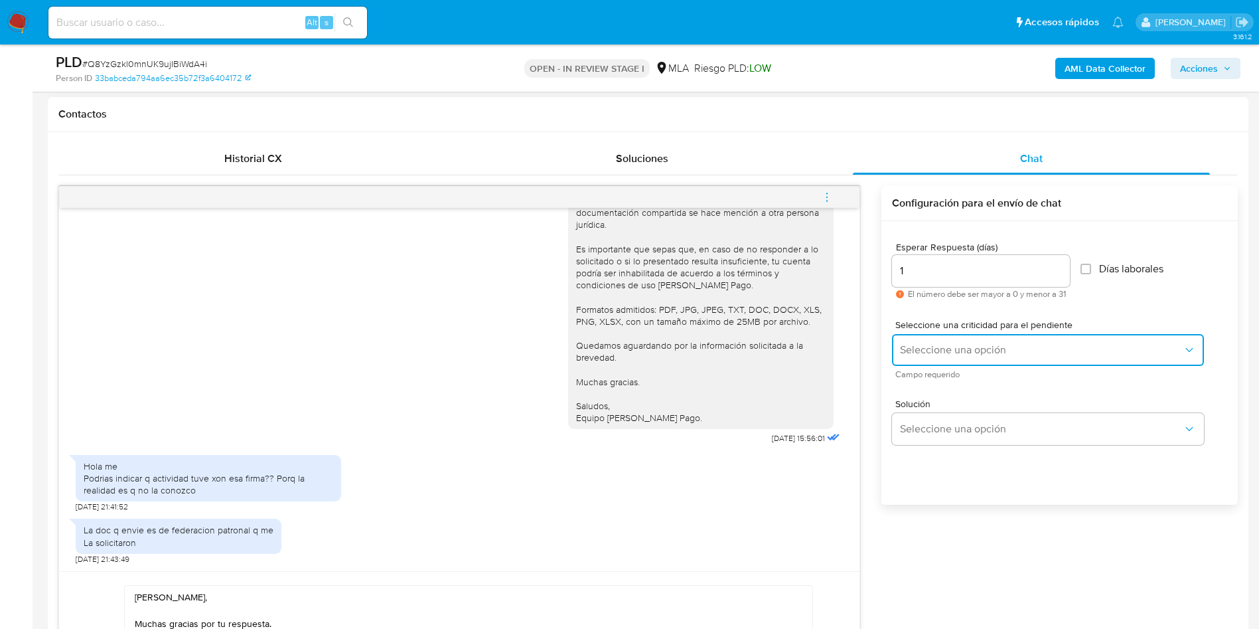
click at [921, 345] on span "Seleccione una opción" at bounding box center [1041, 349] width 283 height 13
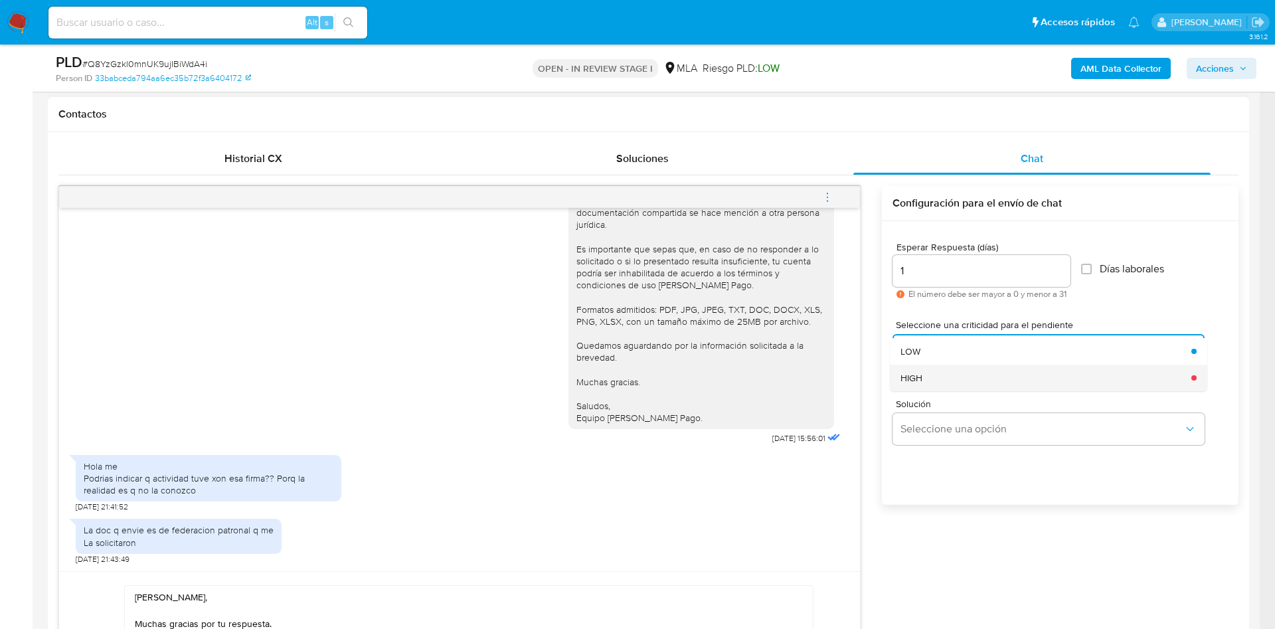
click at [925, 386] on div "HIGH" at bounding box center [1041, 377] width 283 height 27
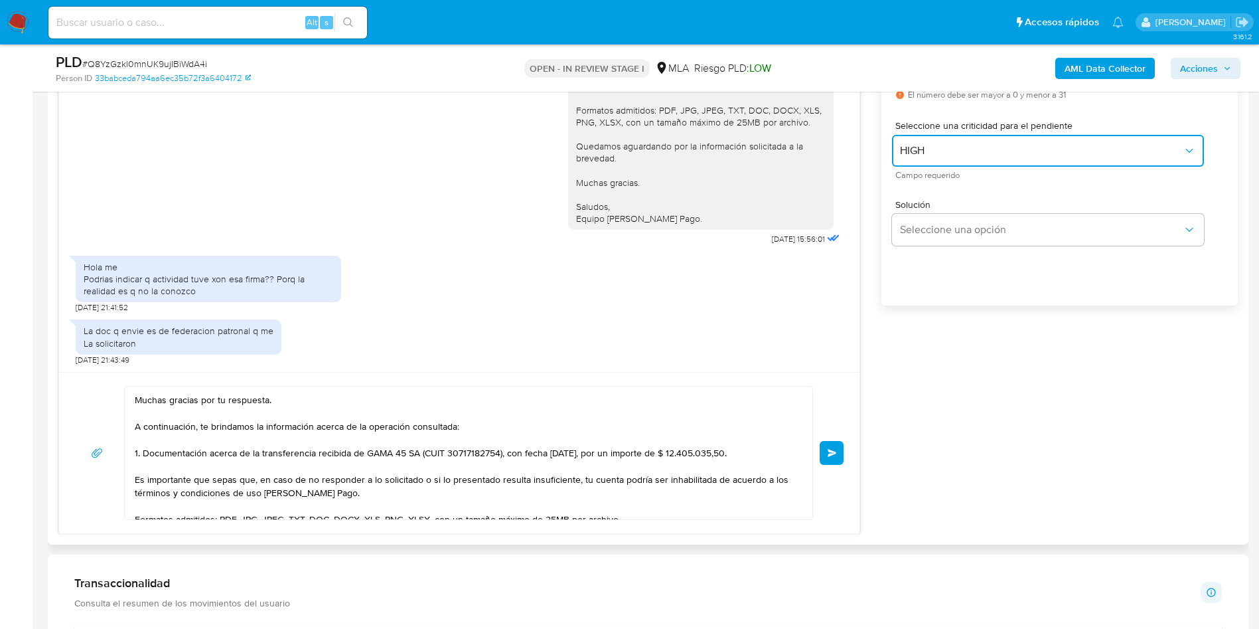
scroll to position [0, 0]
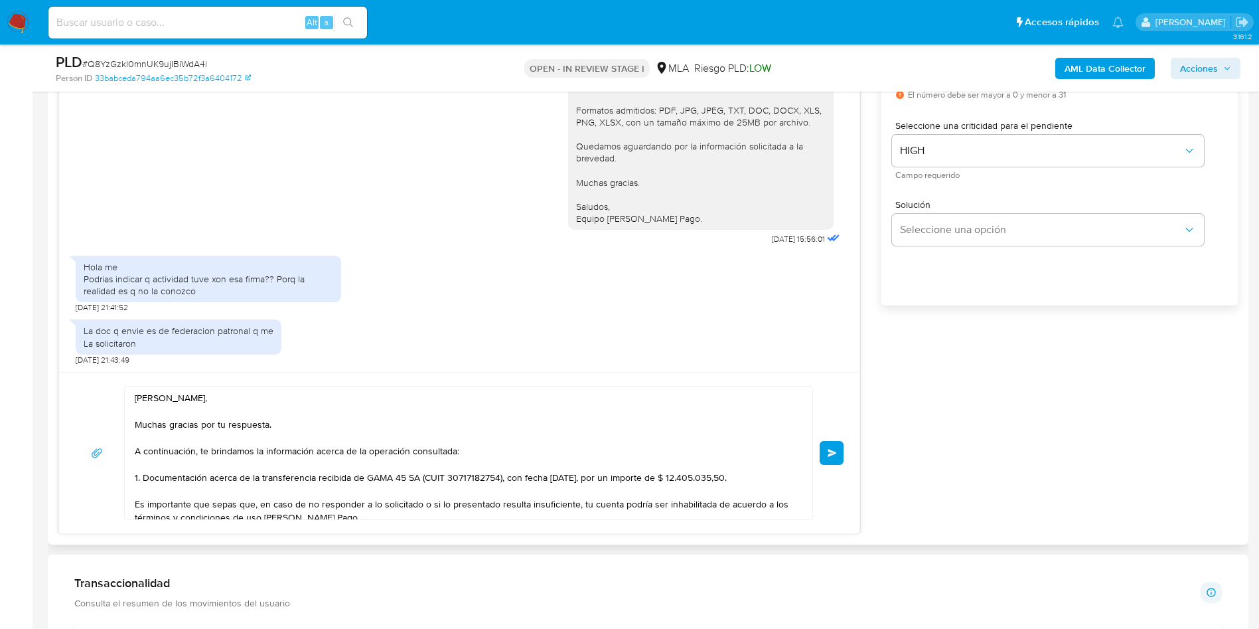
click at [832, 450] on span "Enviar" at bounding box center [832, 453] width 9 height 8
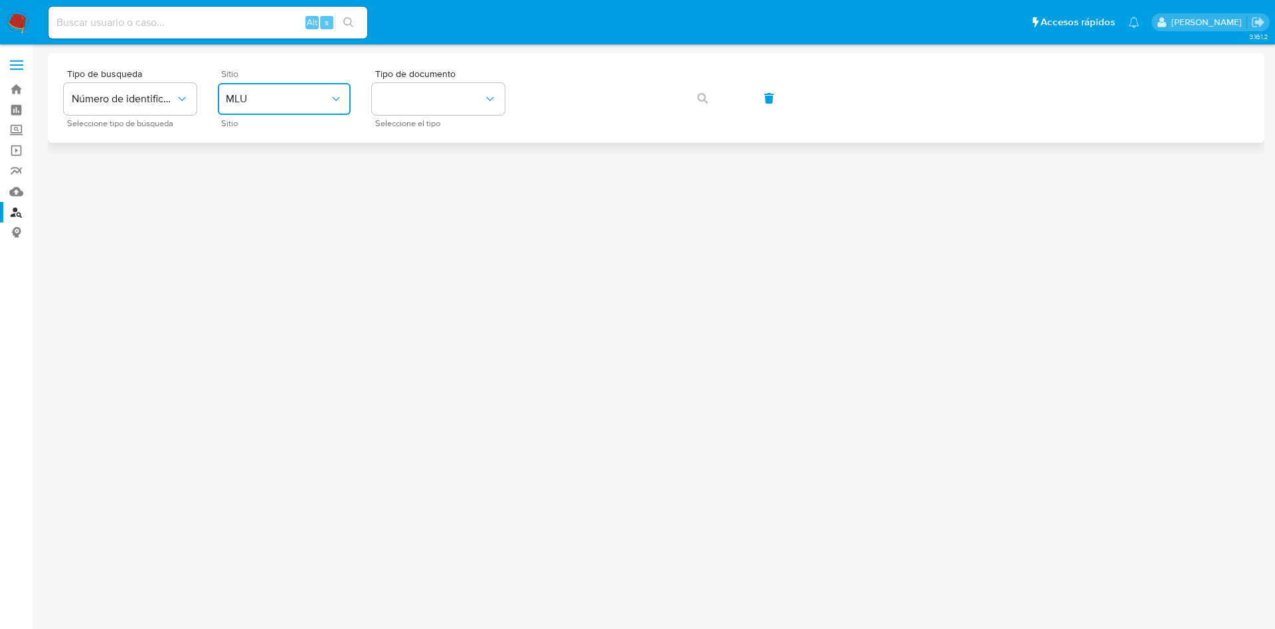
click at [272, 100] on span "MLU" at bounding box center [278, 98] width 104 height 13
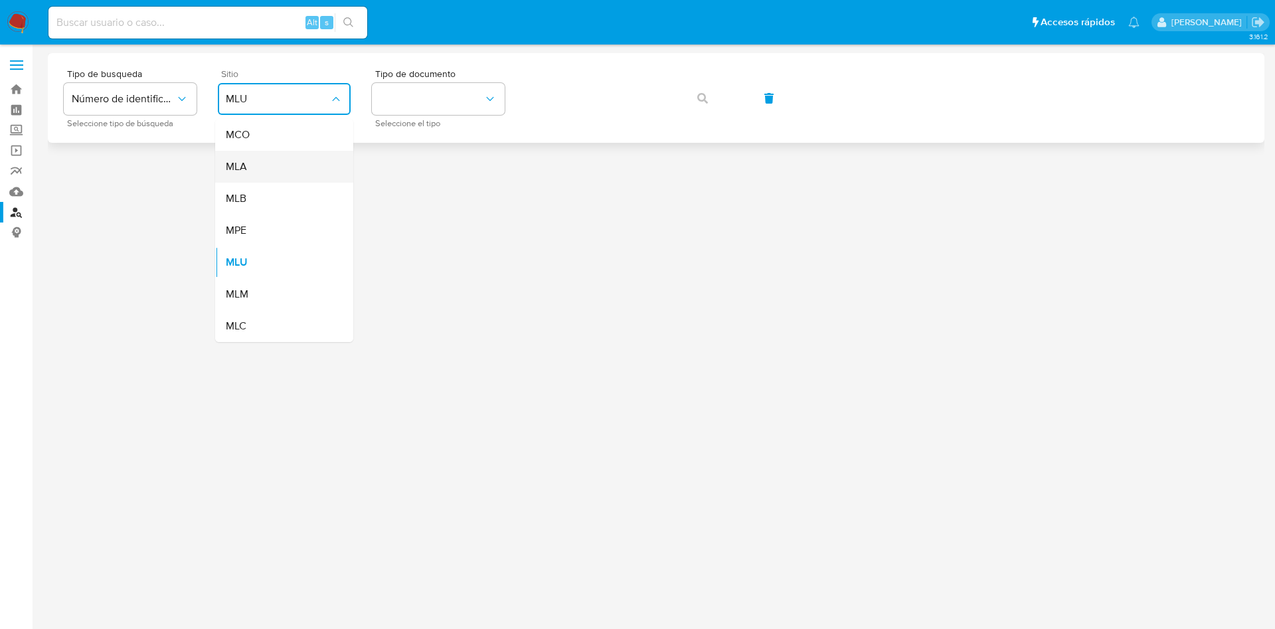
click at [250, 162] on div "MLA" at bounding box center [280, 167] width 109 height 32
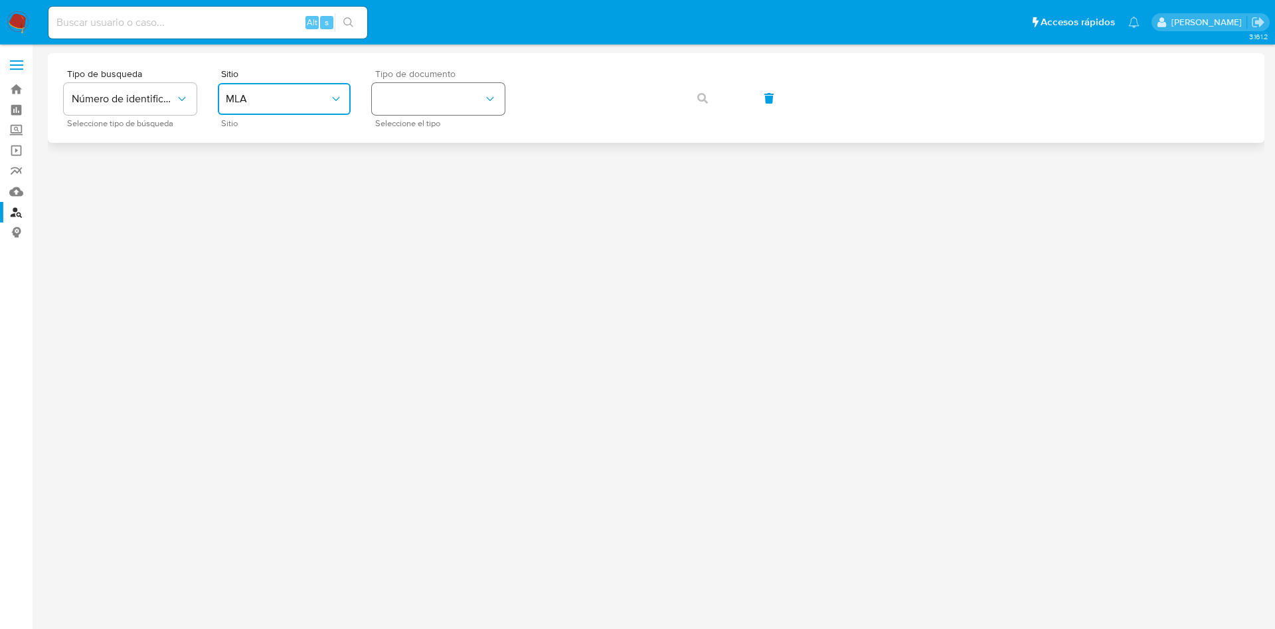
click at [408, 85] on button "identificationType" at bounding box center [438, 99] width 133 height 32
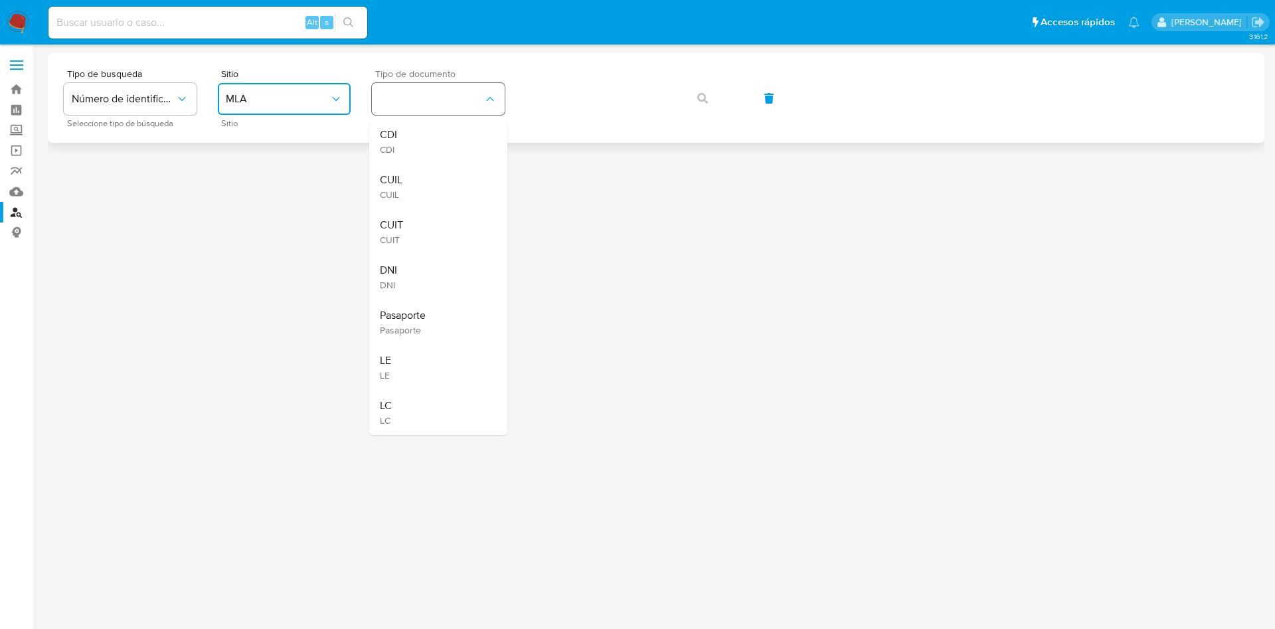
click at [413, 172] on div "CUIL CUIL" at bounding box center [434, 186] width 109 height 45
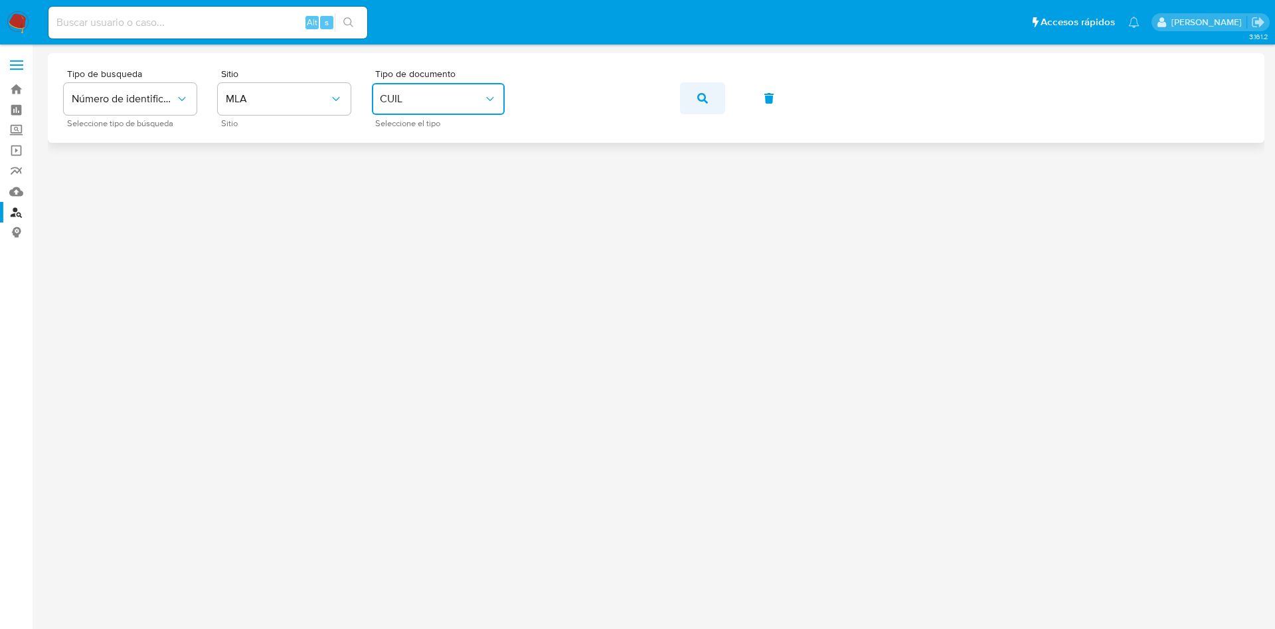
click at [687, 104] on button "button" at bounding box center [702, 98] width 45 height 32
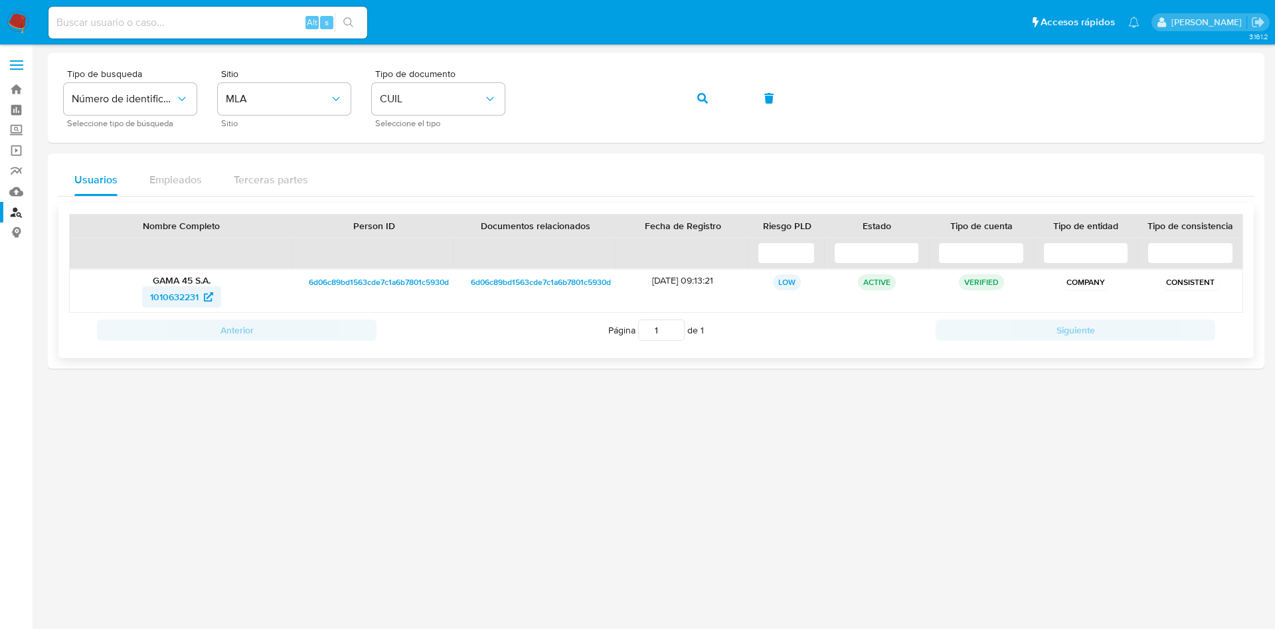
click at [172, 307] on span "1010632231" at bounding box center [174, 296] width 48 height 21
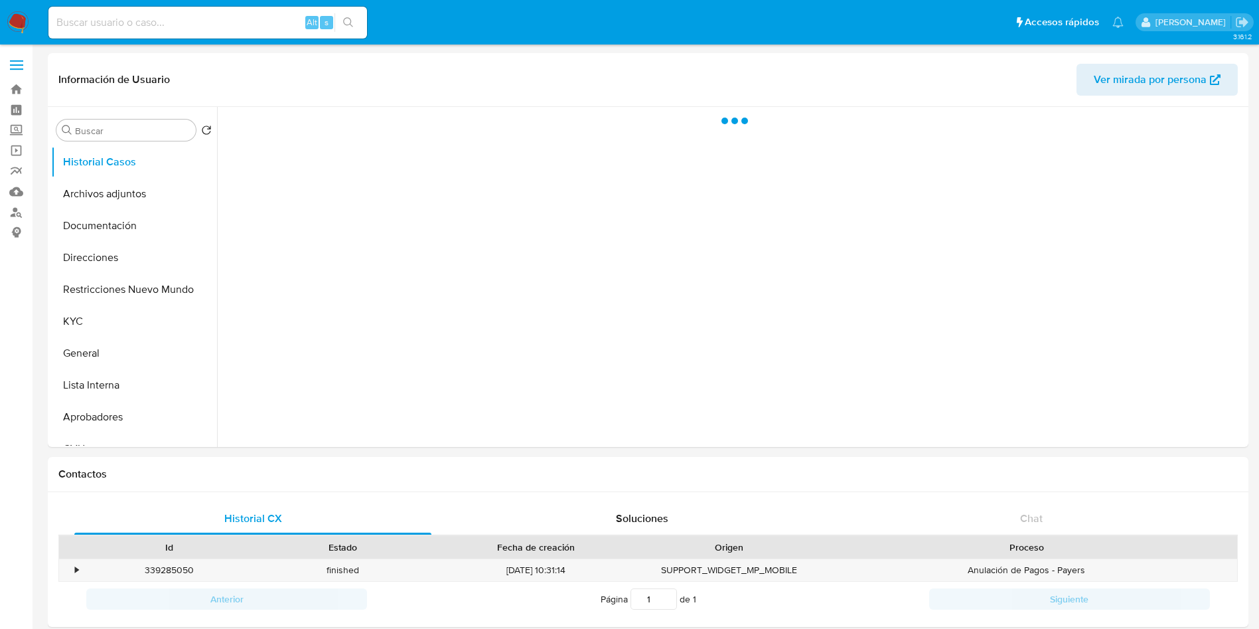
select select "10"
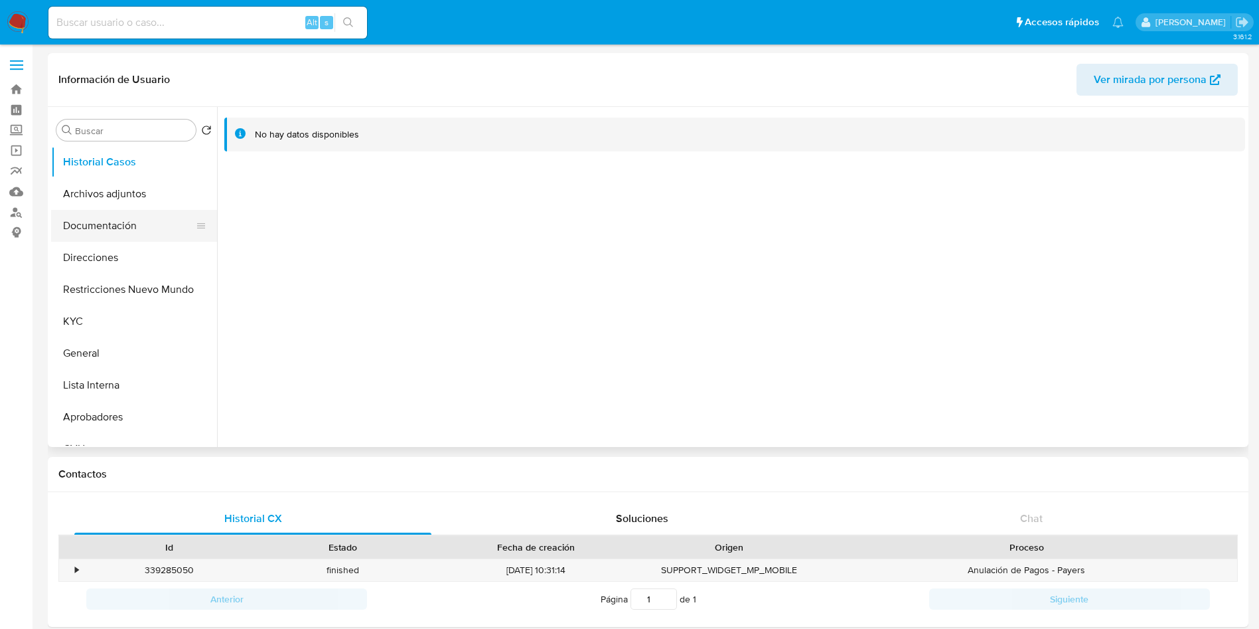
click at [123, 229] on button "Documentación" at bounding box center [128, 226] width 155 height 32
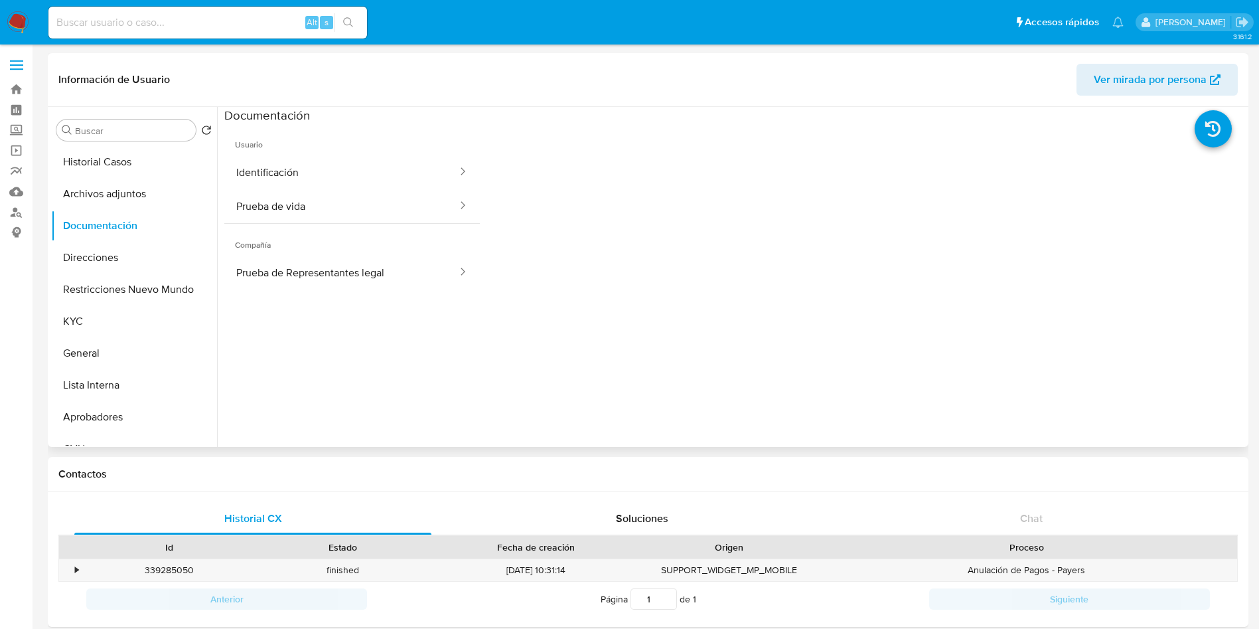
click at [339, 244] on span "Compañía" at bounding box center [352, 240] width 256 height 32
click at [334, 185] on button "Identificación" at bounding box center [341, 172] width 234 height 34
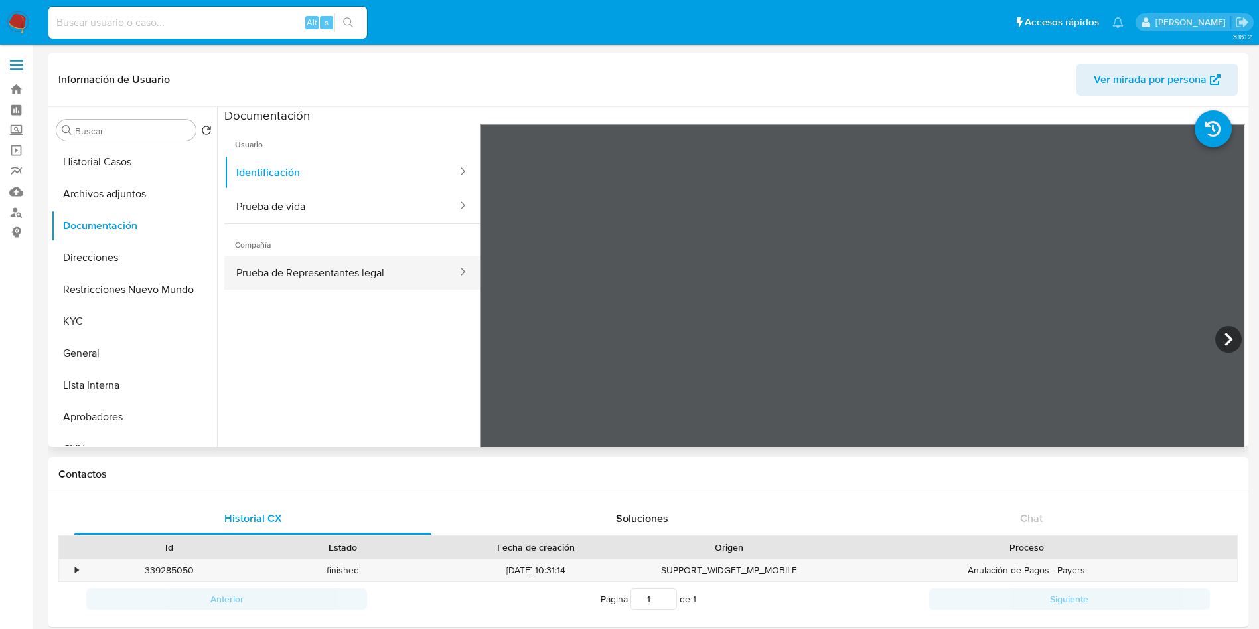
click at [358, 283] on button "Prueba de Representantes legal" at bounding box center [341, 273] width 234 height 34
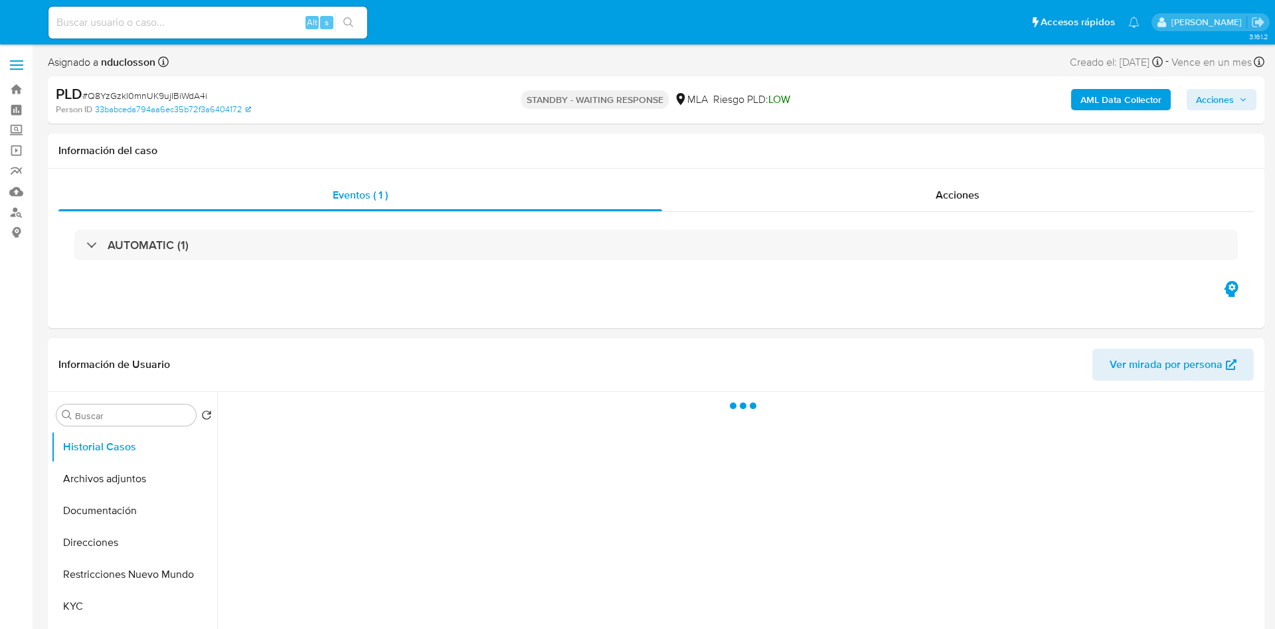
select select "10"
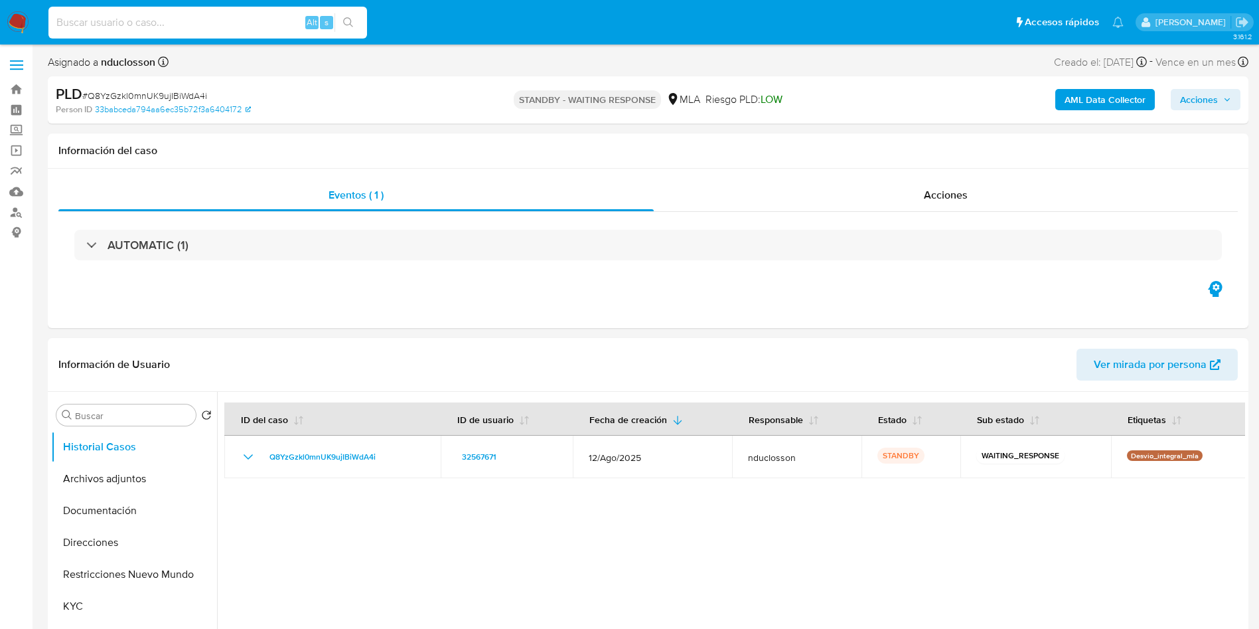
click at [149, 22] on input at bounding box center [207, 22] width 319 height 17
paste input "qx6GfqRGyER1bAluTAuWlza9"
type input "qx6GfqRGyER1bAluTAuWlza9"
click at [343, 25] on button "search-icon" at bounding box center [348, 22] width 27 height 19
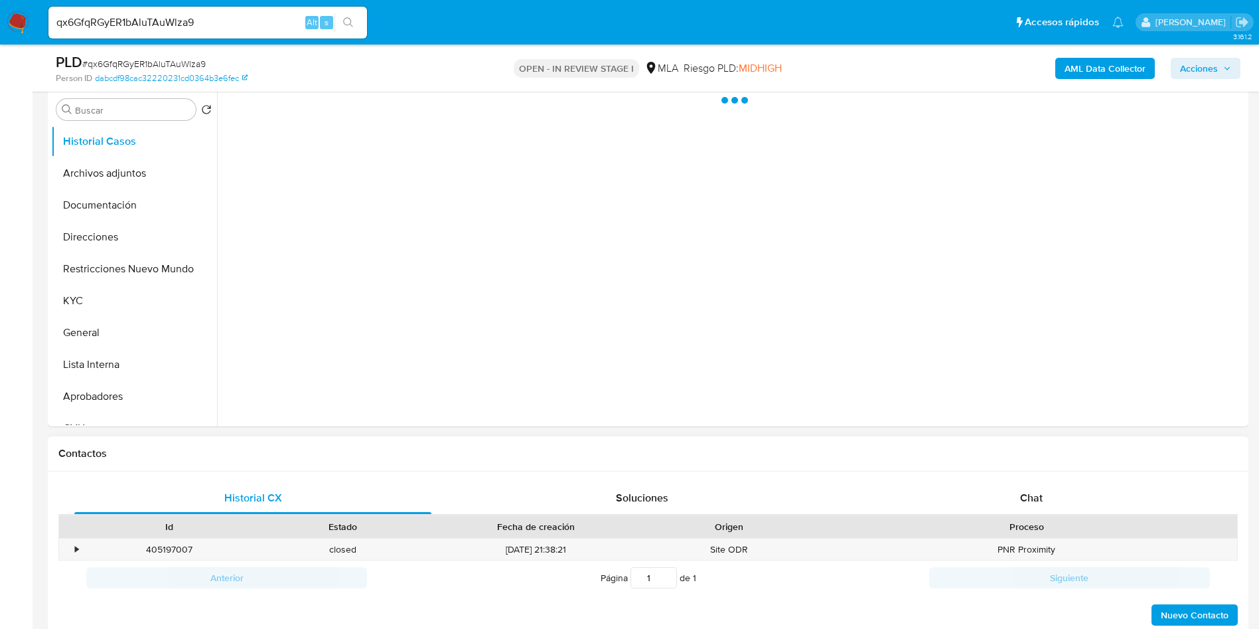
scroll to position [299, 0]
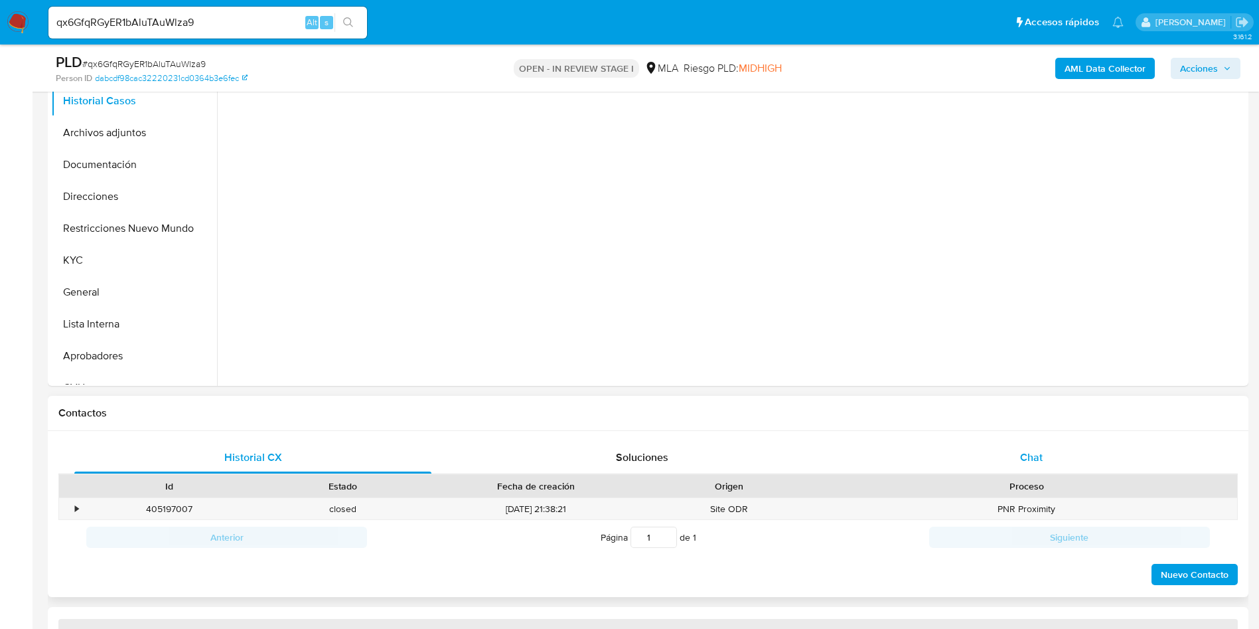
select select "10"
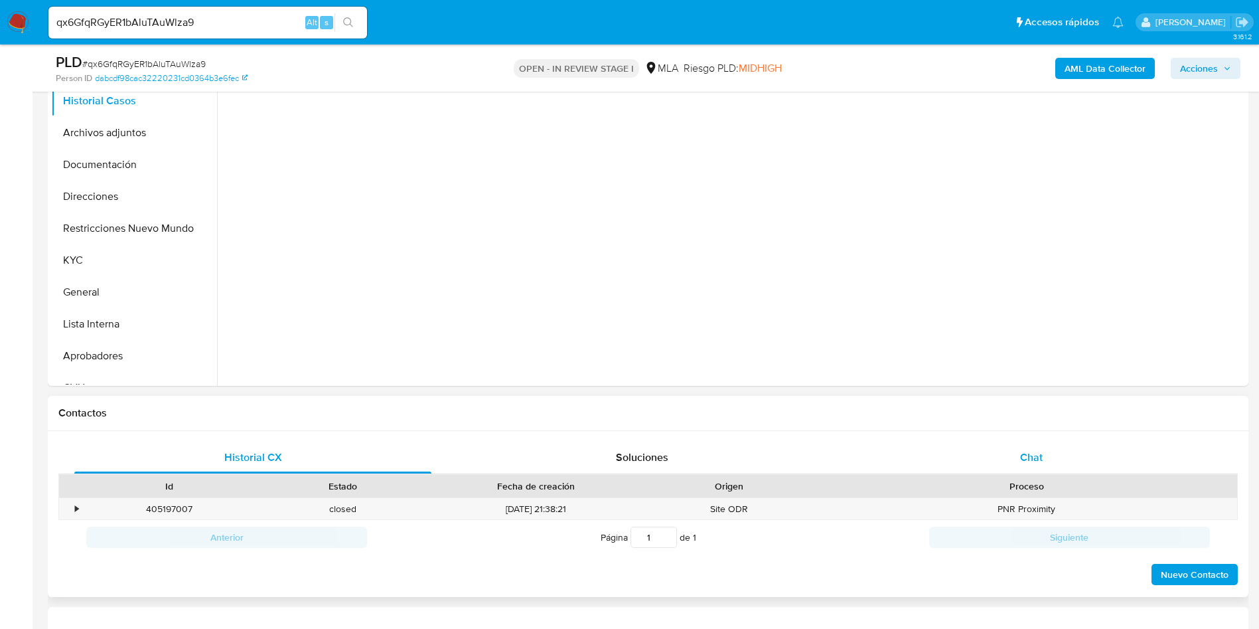
click at [992, 447] on div "Chat" at bounding box center [1031, 457] width 357 height 32
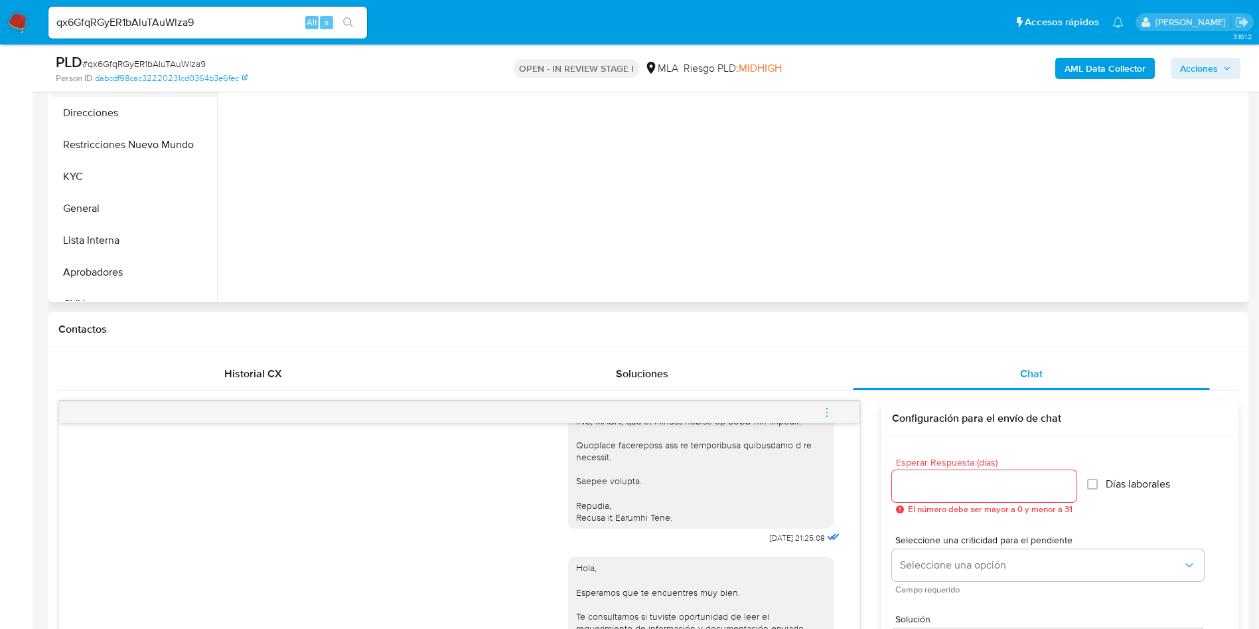
scroll to position [199, 0]
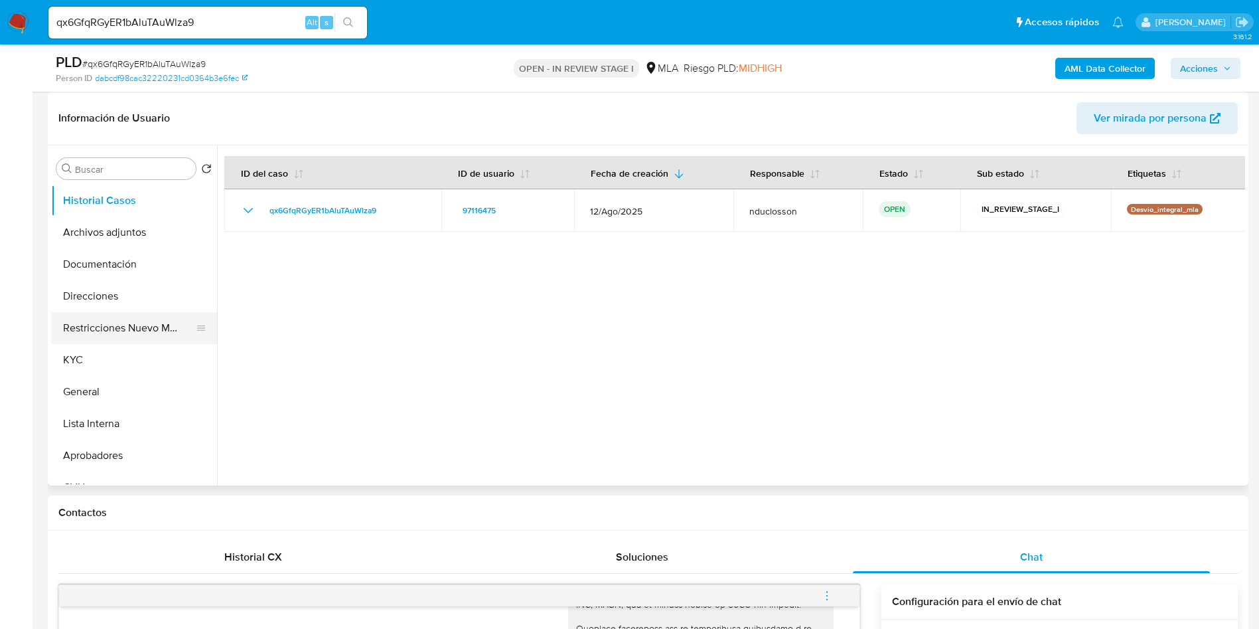
click at [143, 333] on button "Restricciones Nuevo Mundo" at bounding box center [128, 328] width 155 height 32
